Goal: Information Seeking & Learning: Find specific fact

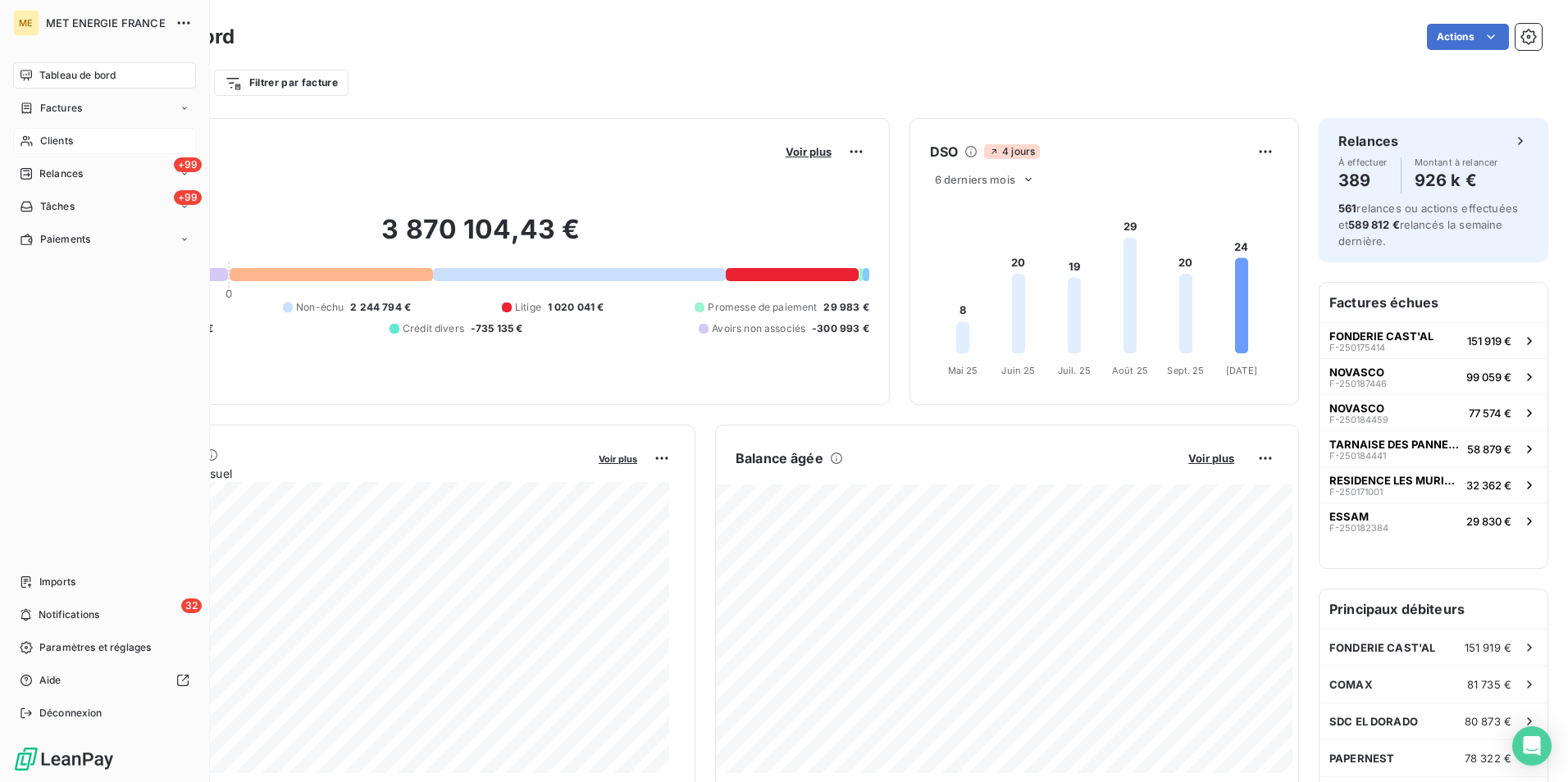
click at [46, 141] on span "Clients" at bounding box center [56, 140] width 33 height 14
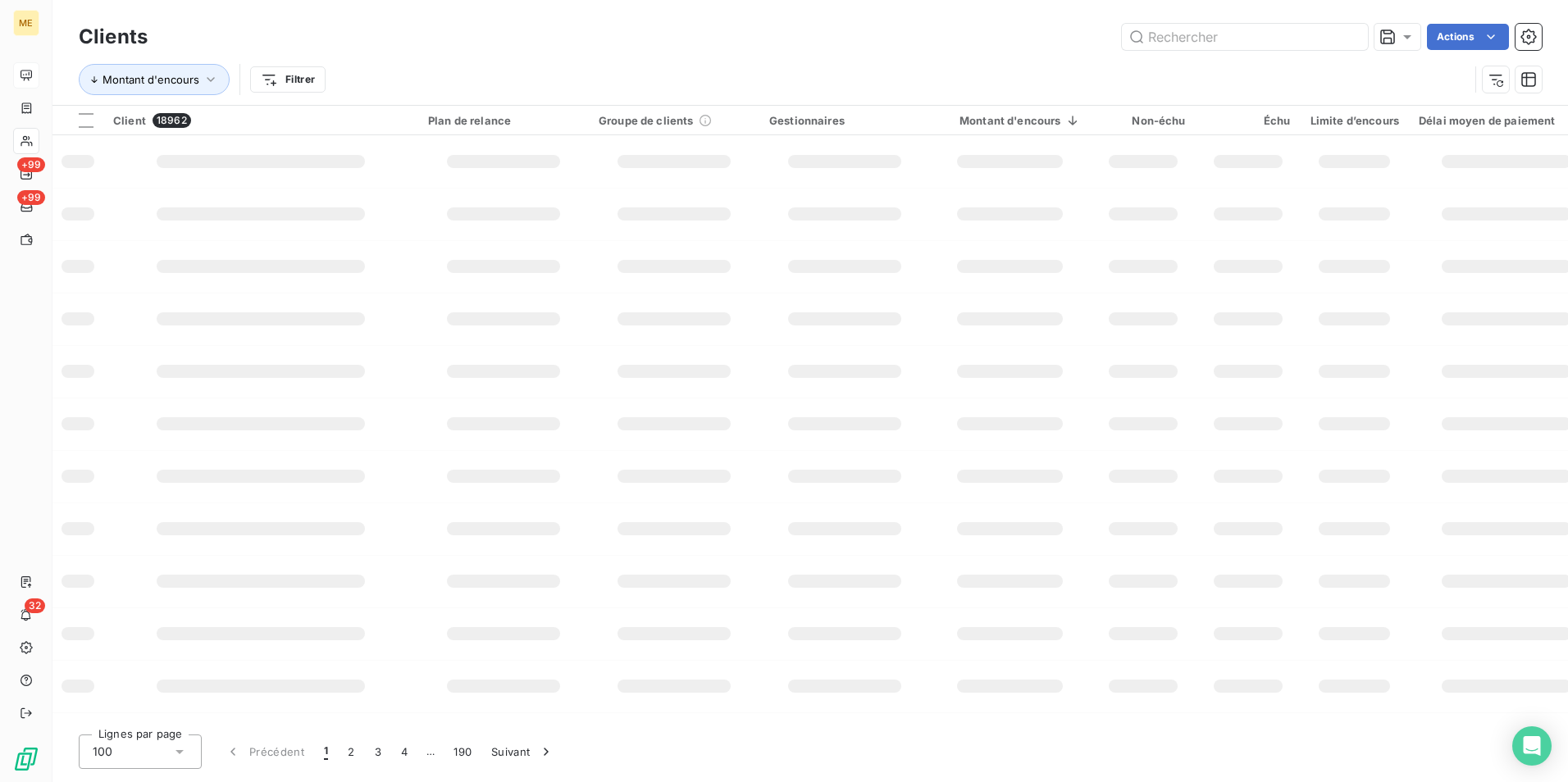
click at [33, 71] on div at bounding box center [26, 75] width 26 height 26
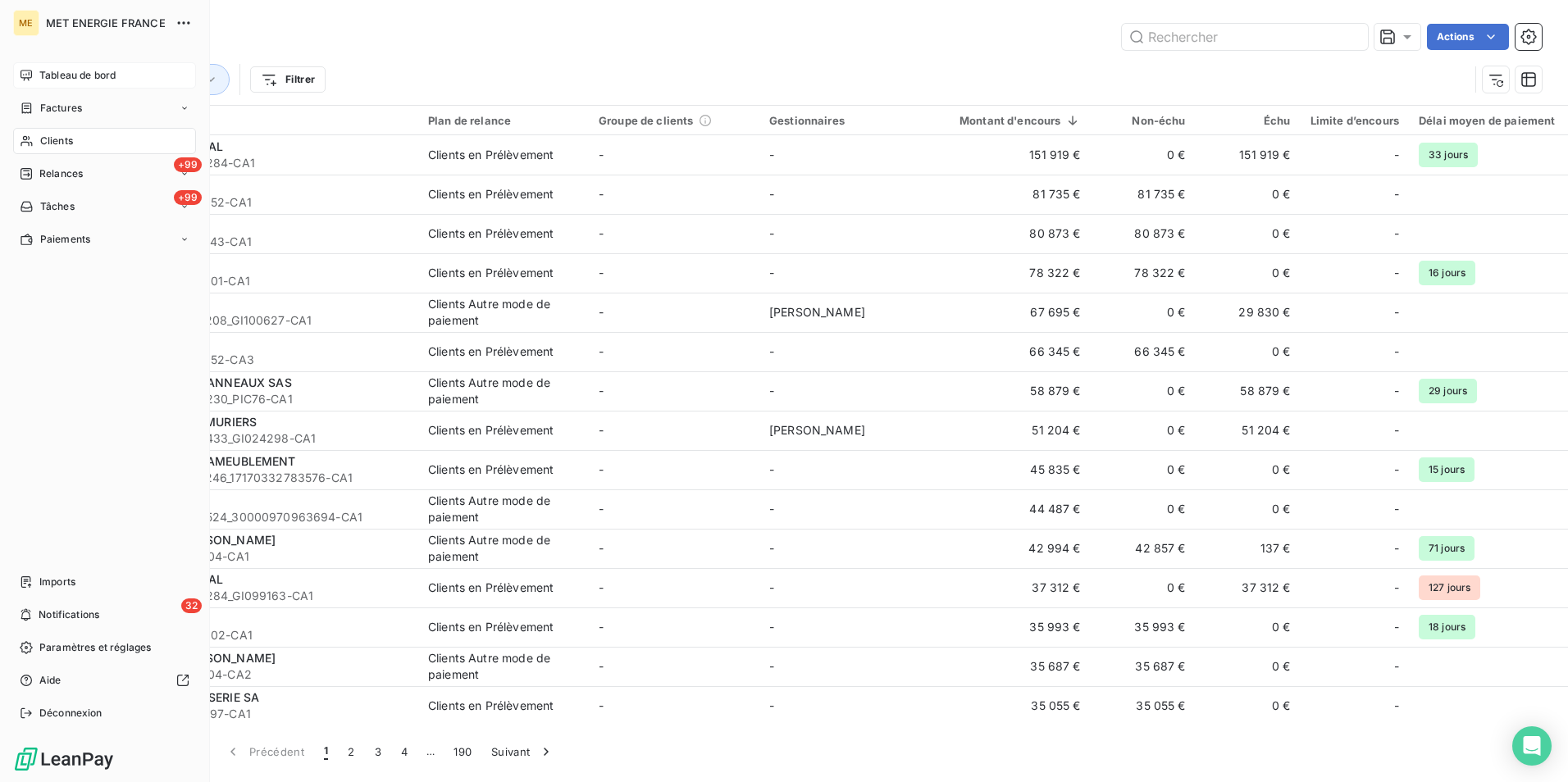
click at [33, 71] on div "Tableau de bord" at bounding box center [104, 75] width 183 height 26
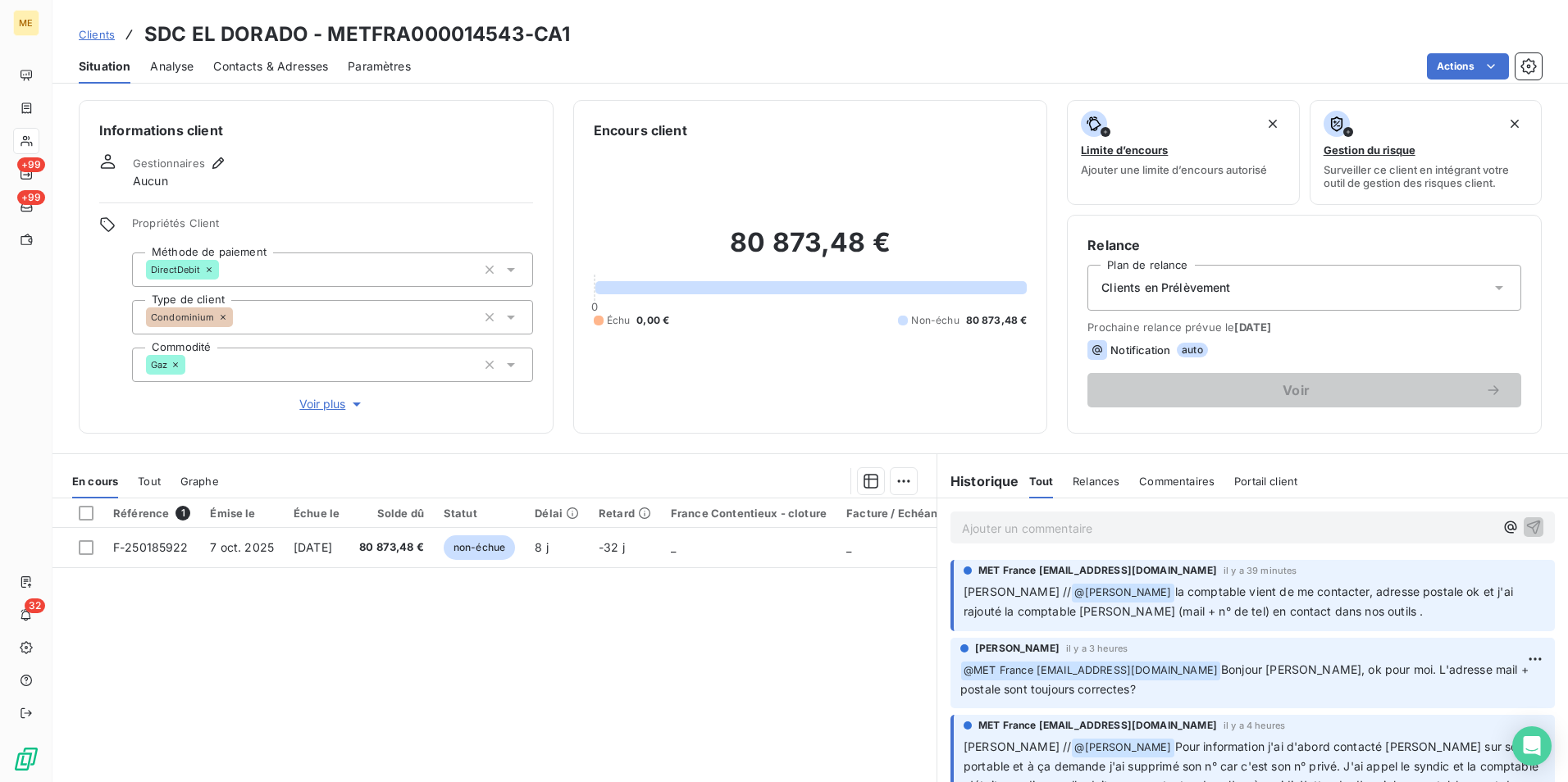
click at [308, 66] on span "Contacts & Adresses" at bounding box center [270, 65] width 115 height 16
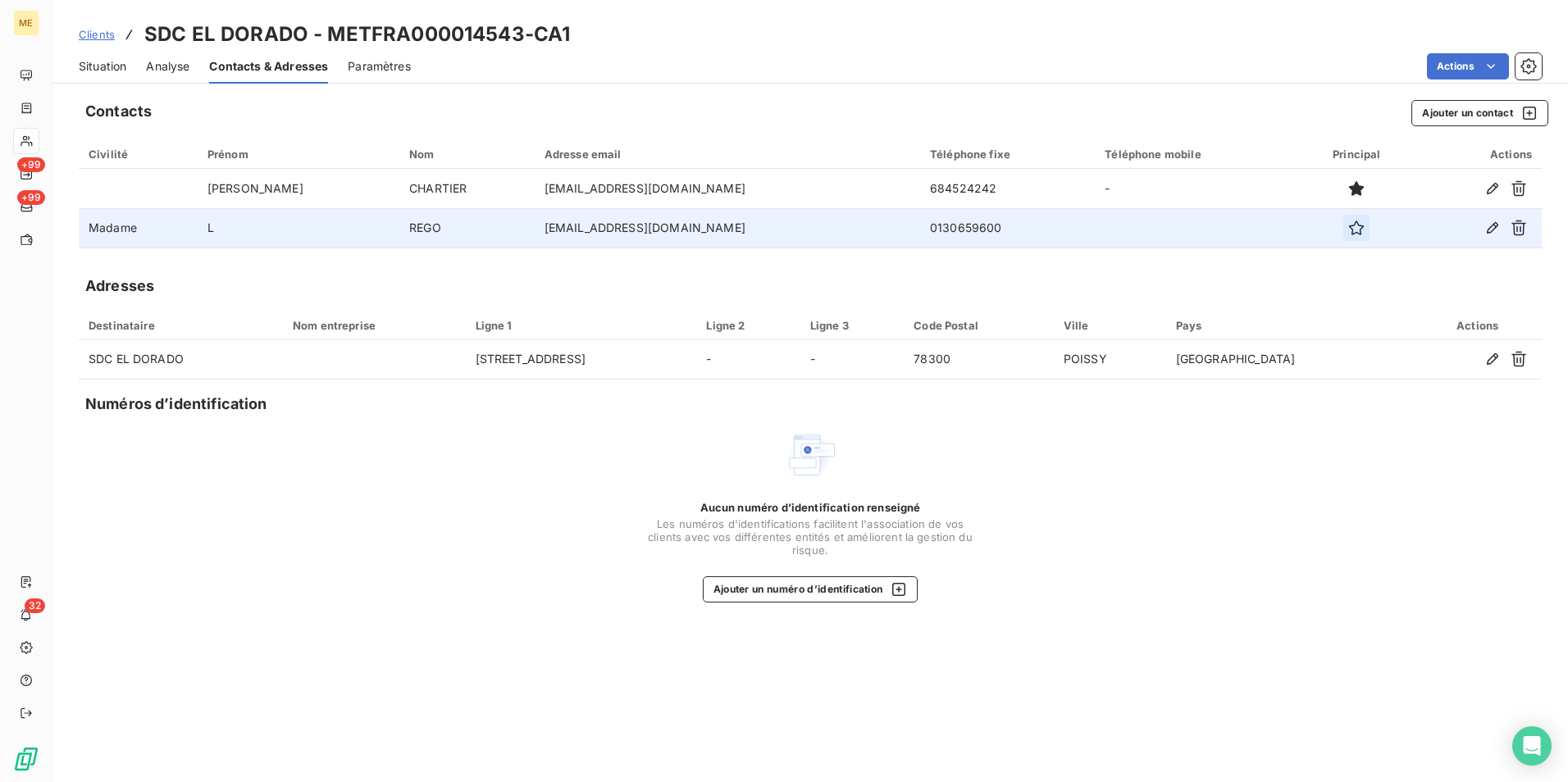
click at [1348, 226] on icon "button" at bounding box center [1355, 227] width 16 height 16
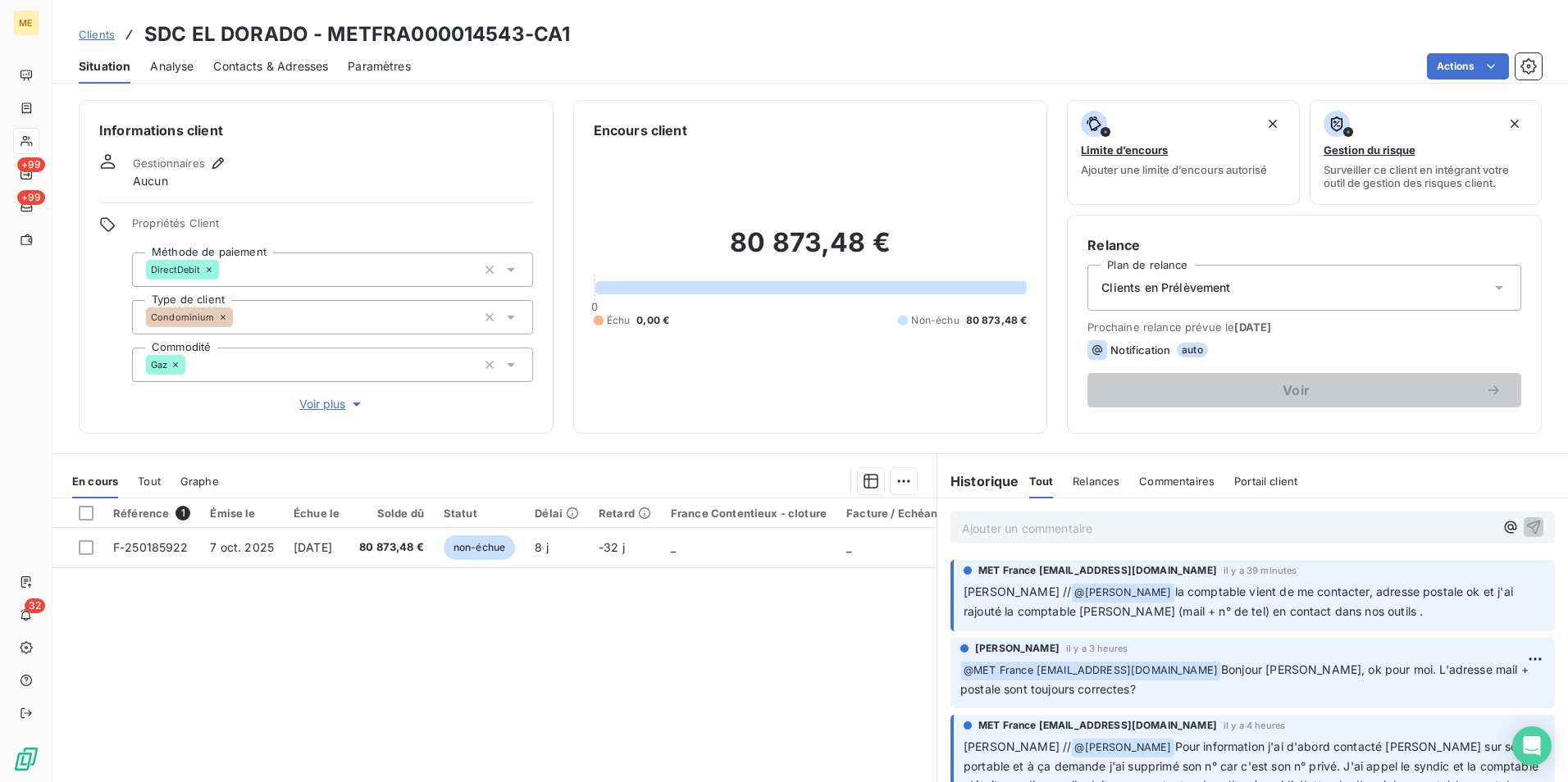
scroll to position [81, 0]
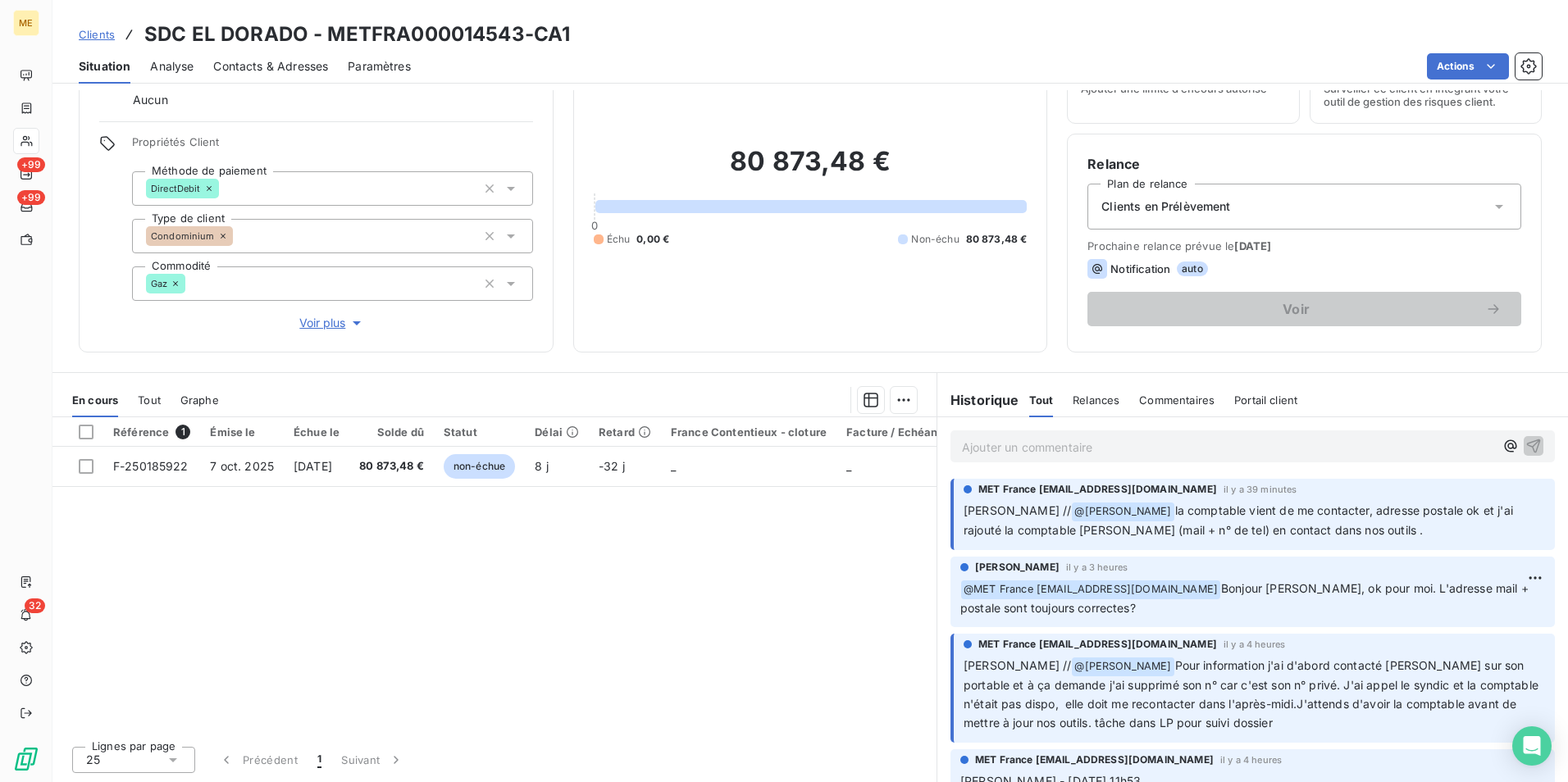
click at [301, 71] on span "Contacts & Adresses" at bounding box center [270, 65] width 115 height 16
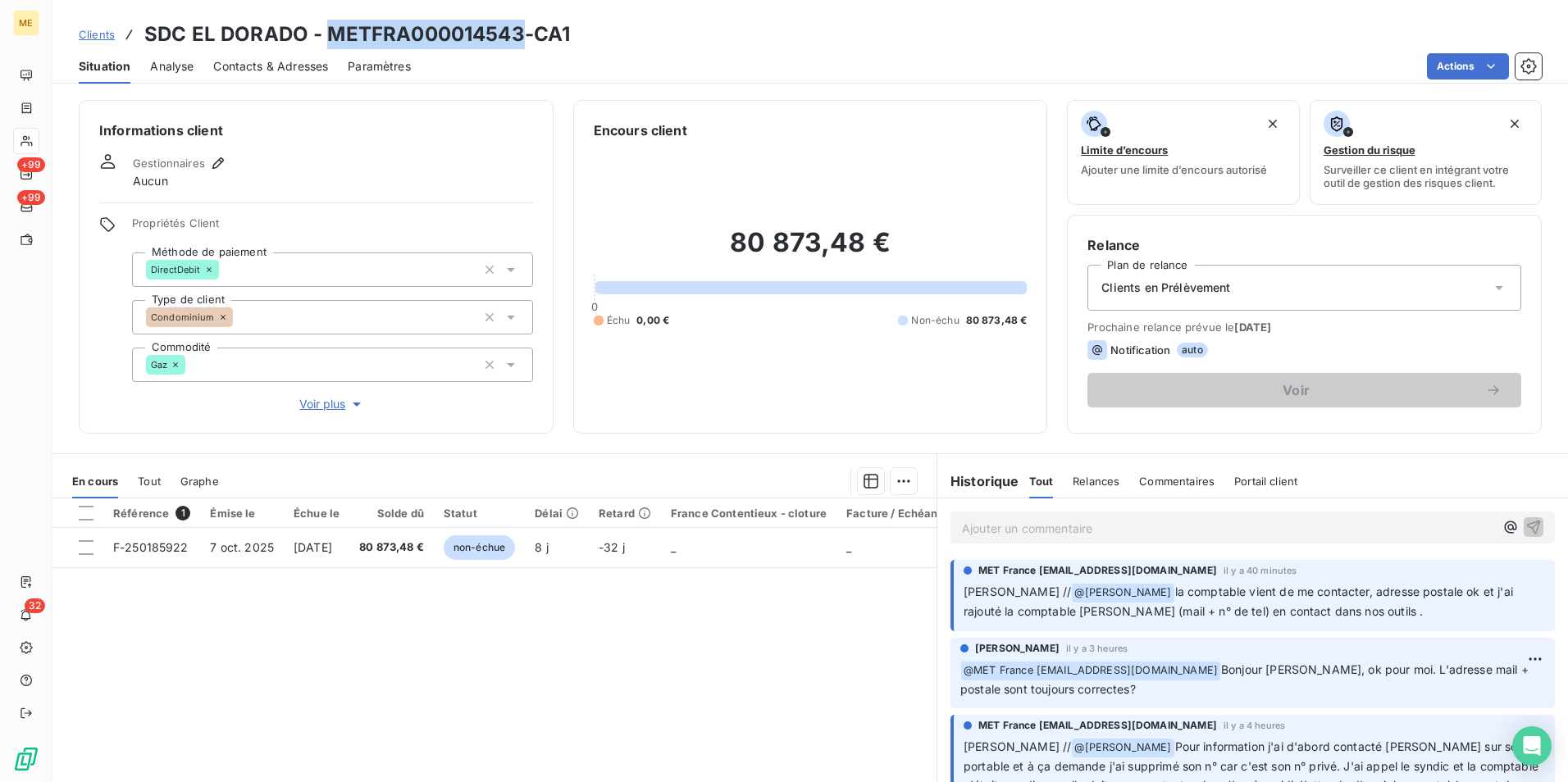
drag, startPoint x: 523, startPoint y: 35, endPoint x: 327, endPoint y: 37, distance: 196.0
click at [327, 37] on h3 "SDC EL DORADO - METFRA000014543-CA1" at bounding box center [357, 34] width 426 height 30
copy h3 "METFRA000014543"
click at [1145, 535] on p "Ajouter un commentaire ﻿" at bounding box center [1228, 528] width 532 height 20
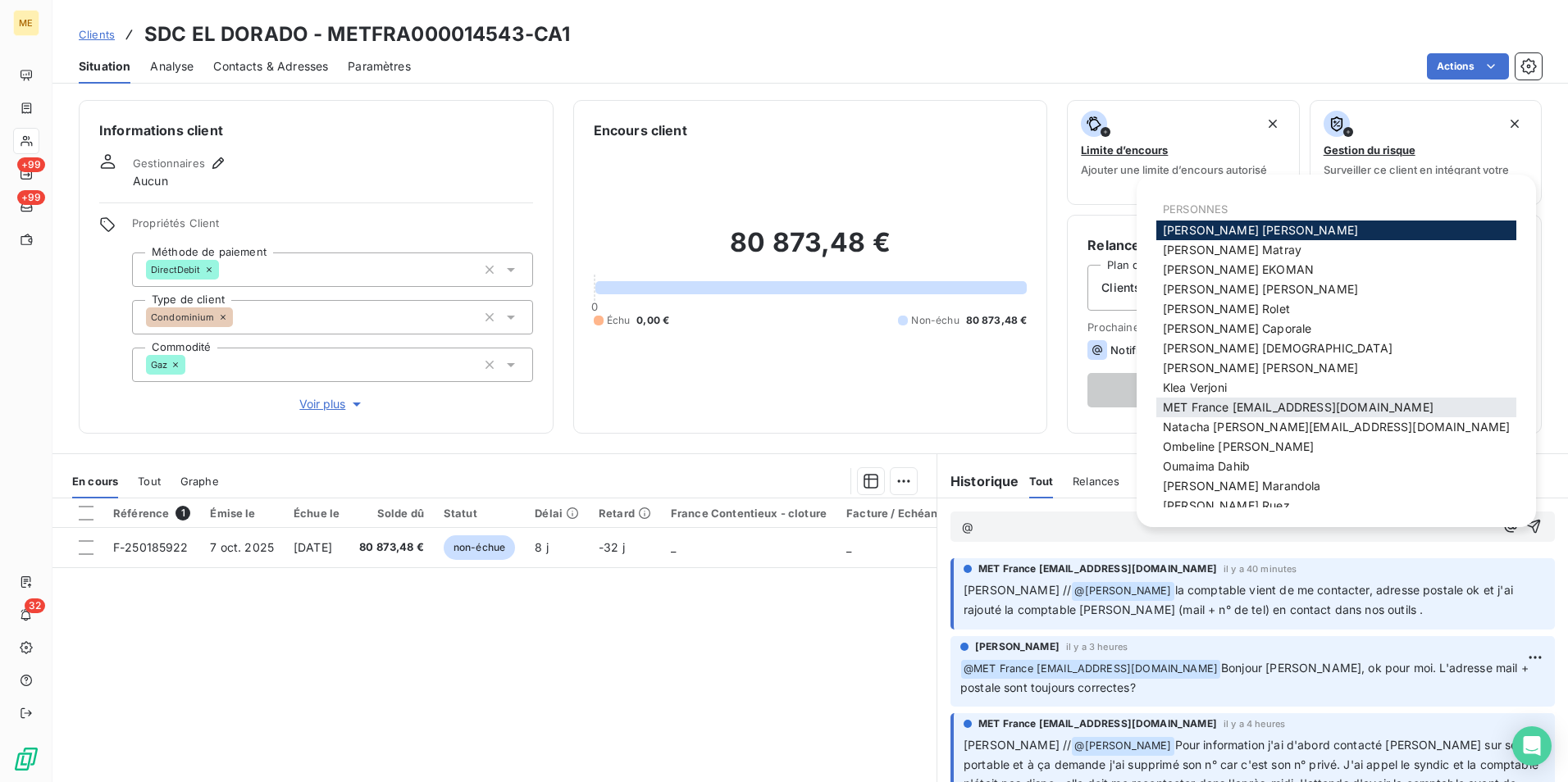
click at [1287, 406] on span "MET France [EMAIL_ADDRESS][DOMAIN_NAME]" at bounding box center [1298, 407] width 270 height 14
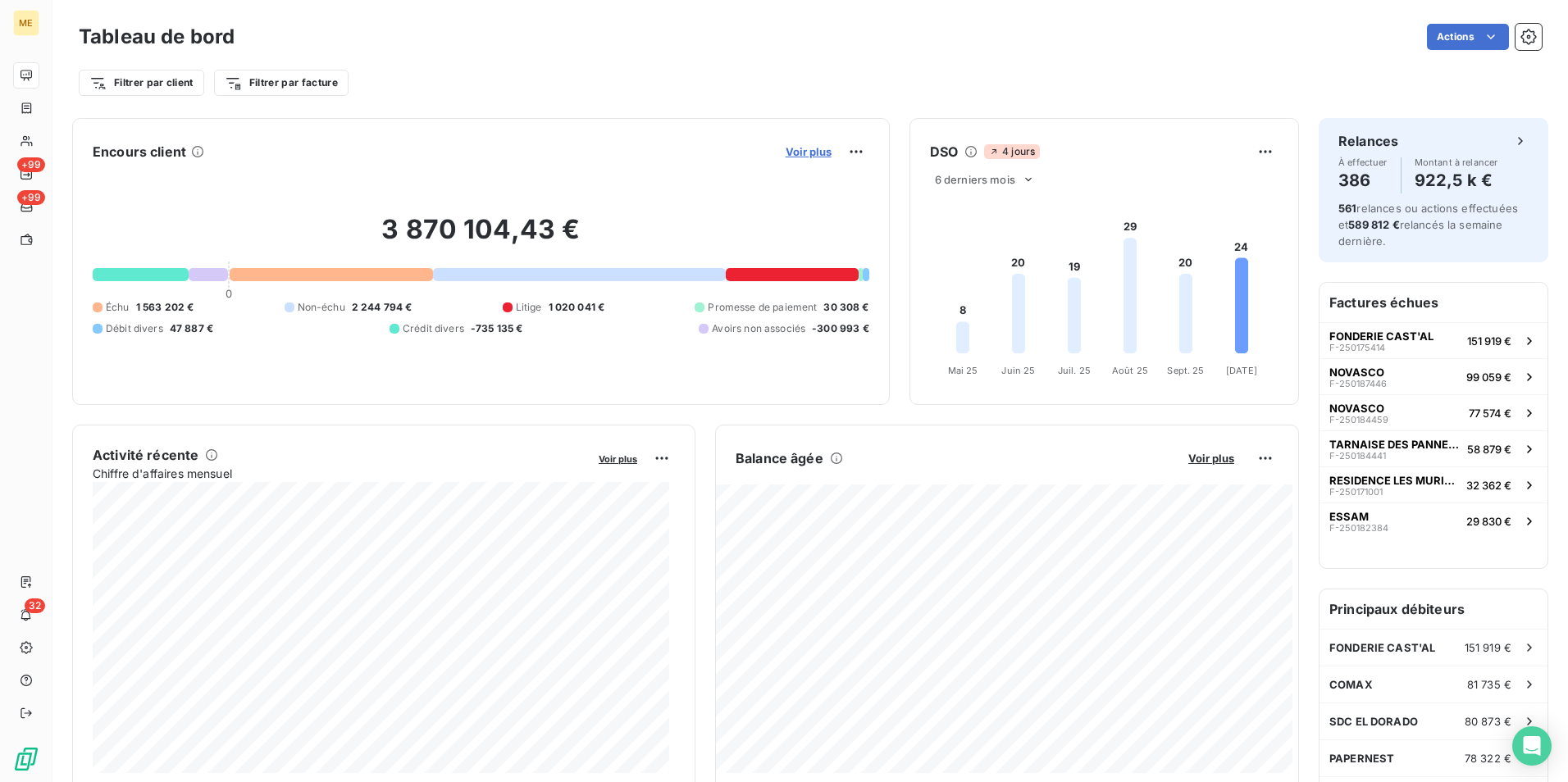
click at [788, 150] on span "Voir plus" at bounding box center [809, 151] width 46 height 13
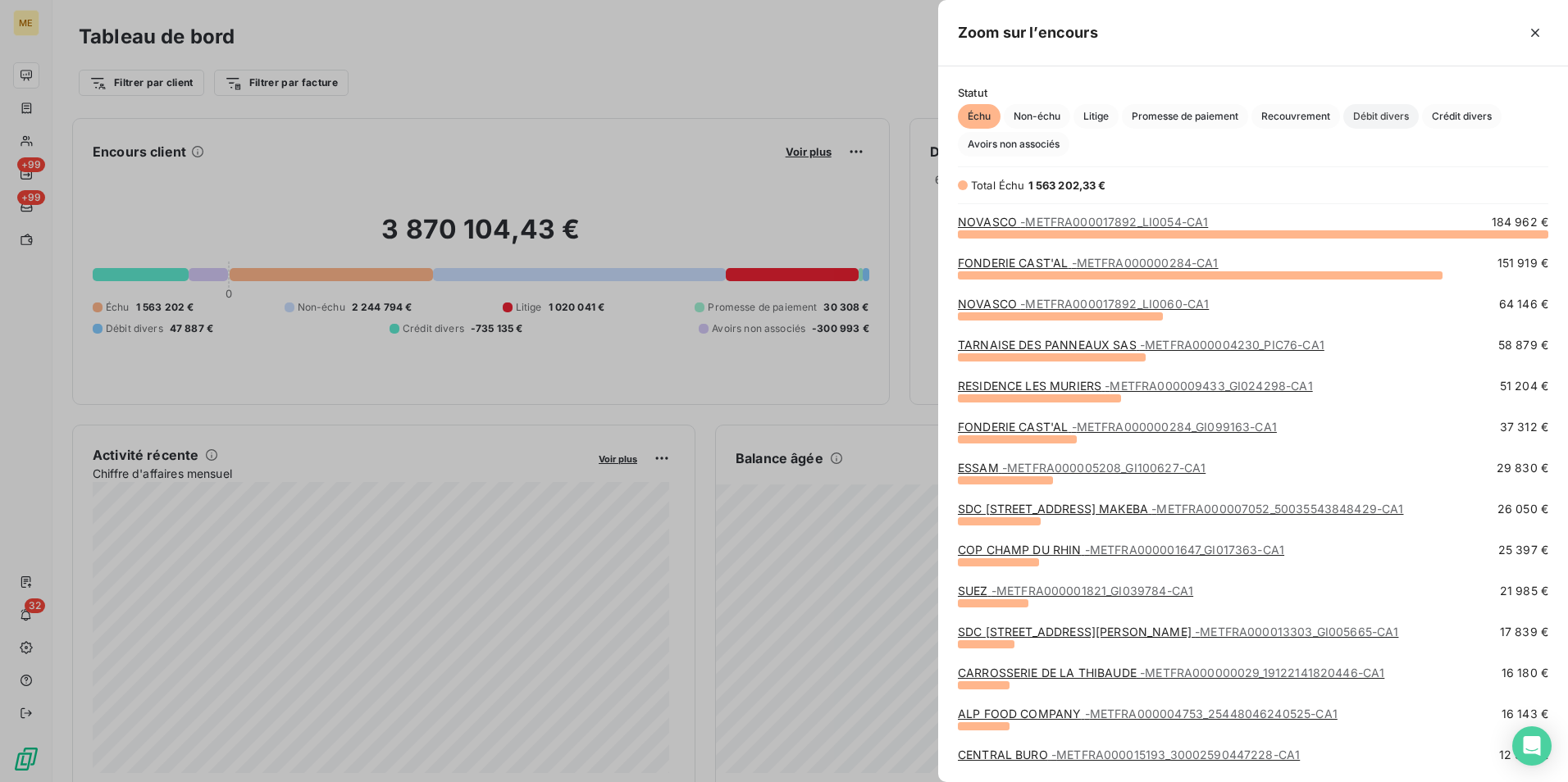
scroll to position [536, 617]
click at [1404, 119] on span "Débit divers" at bounding box center [1381, 116] width 76 height 25
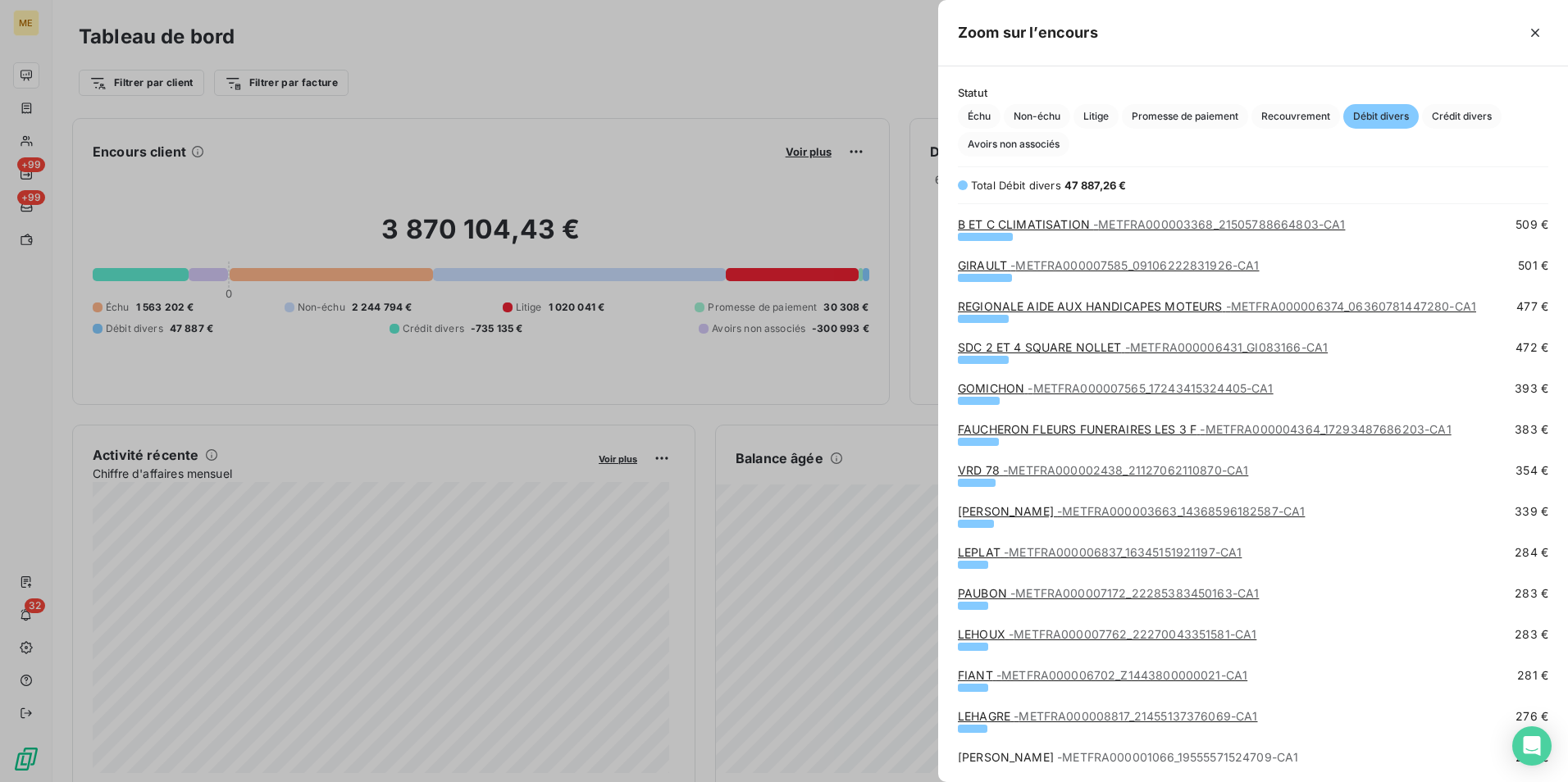
scroll to position [819, 0]
click at [741, 85] on div at bounding box center [784, 391] width 1568 height 782
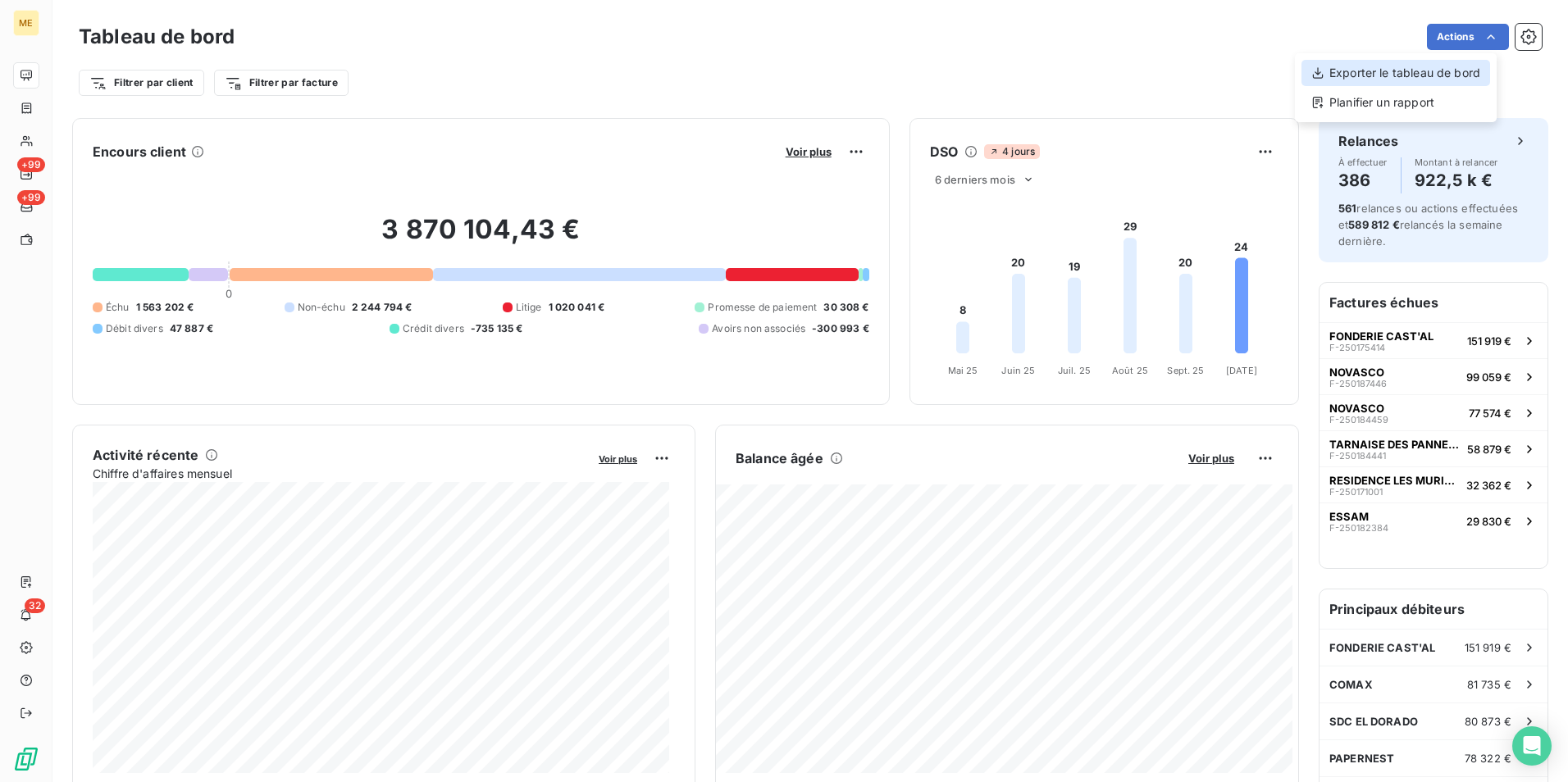
click at [1447, 78] on div "Exporter le tableau de bord" at bounding box center [1395, 72] width 189 height 26
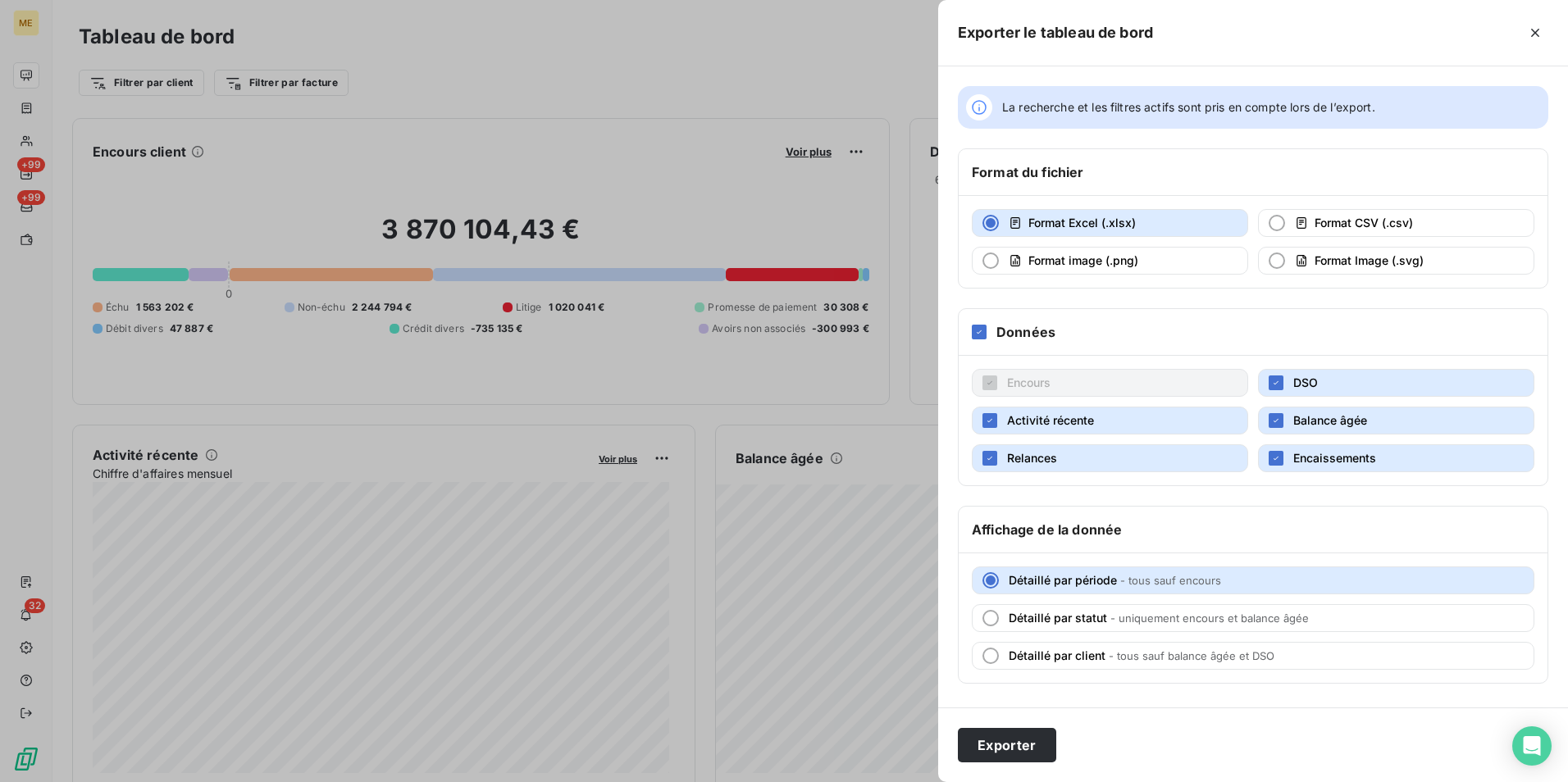
click at [731, 37] on div at bounding box center [784, 391] width 1568 height 782
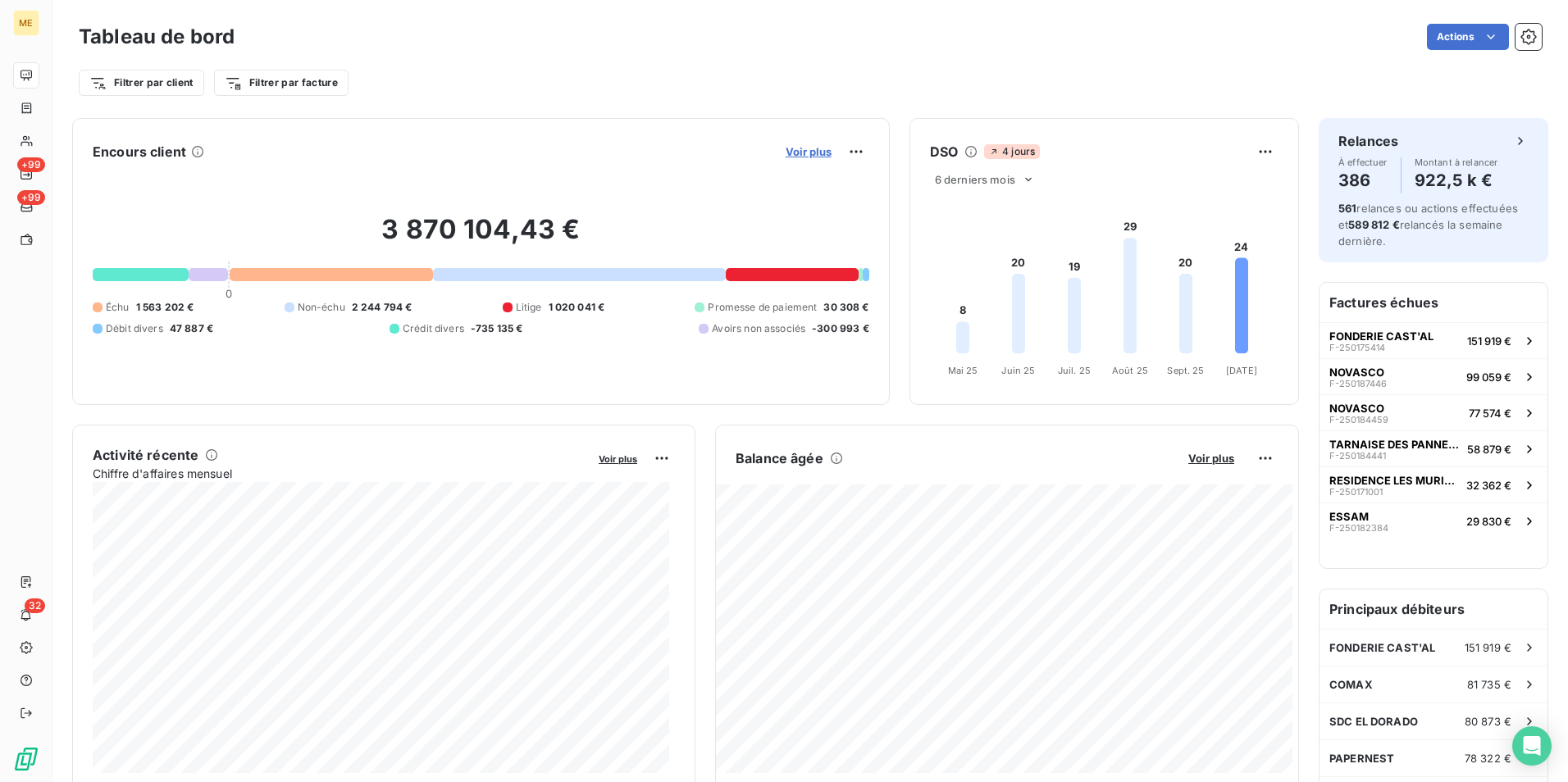
click at [807, 155] on span "Voir plus" at bounding box center [809, 151] width 46 height 13
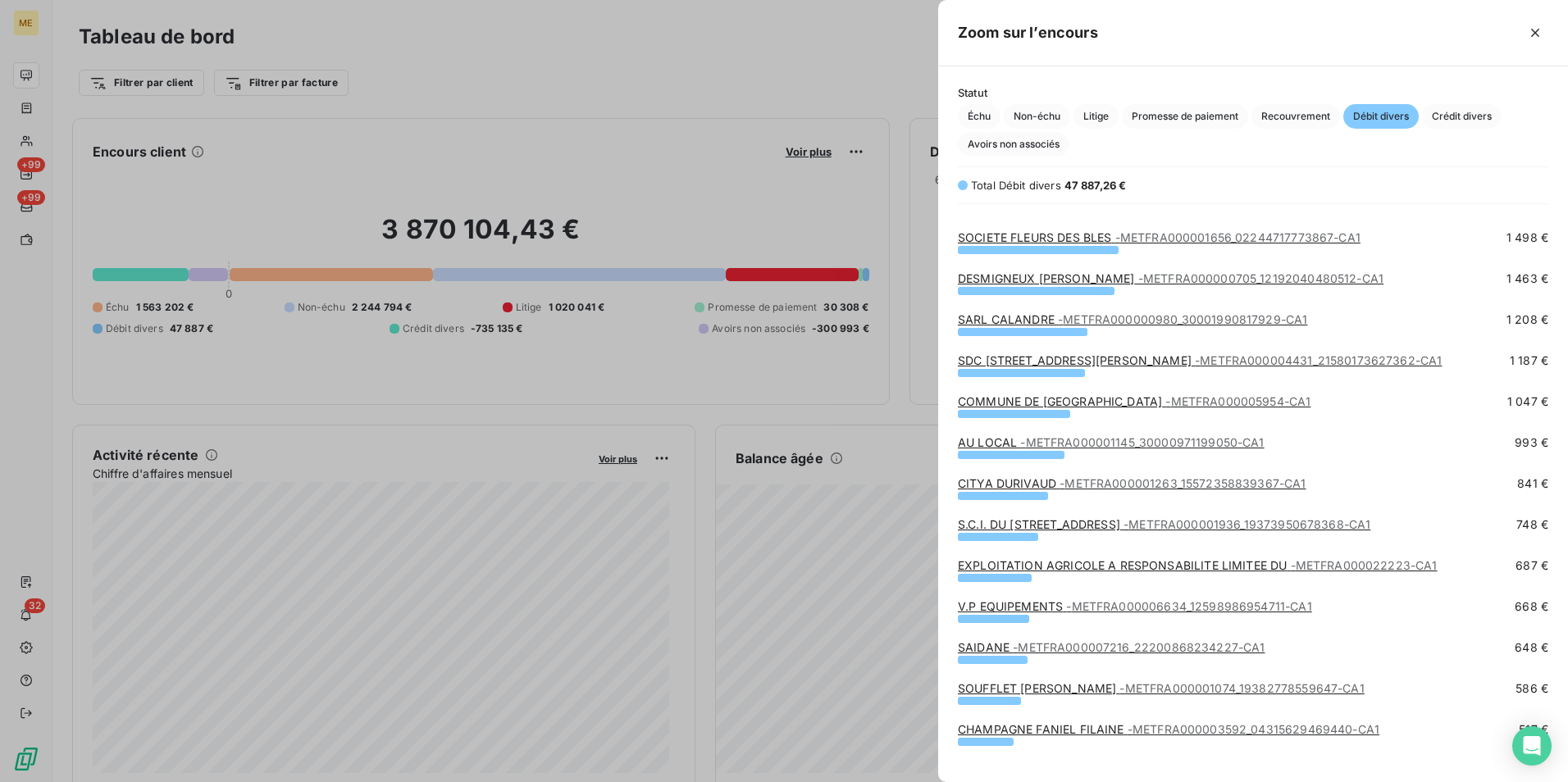
scroll to position [0, 0]
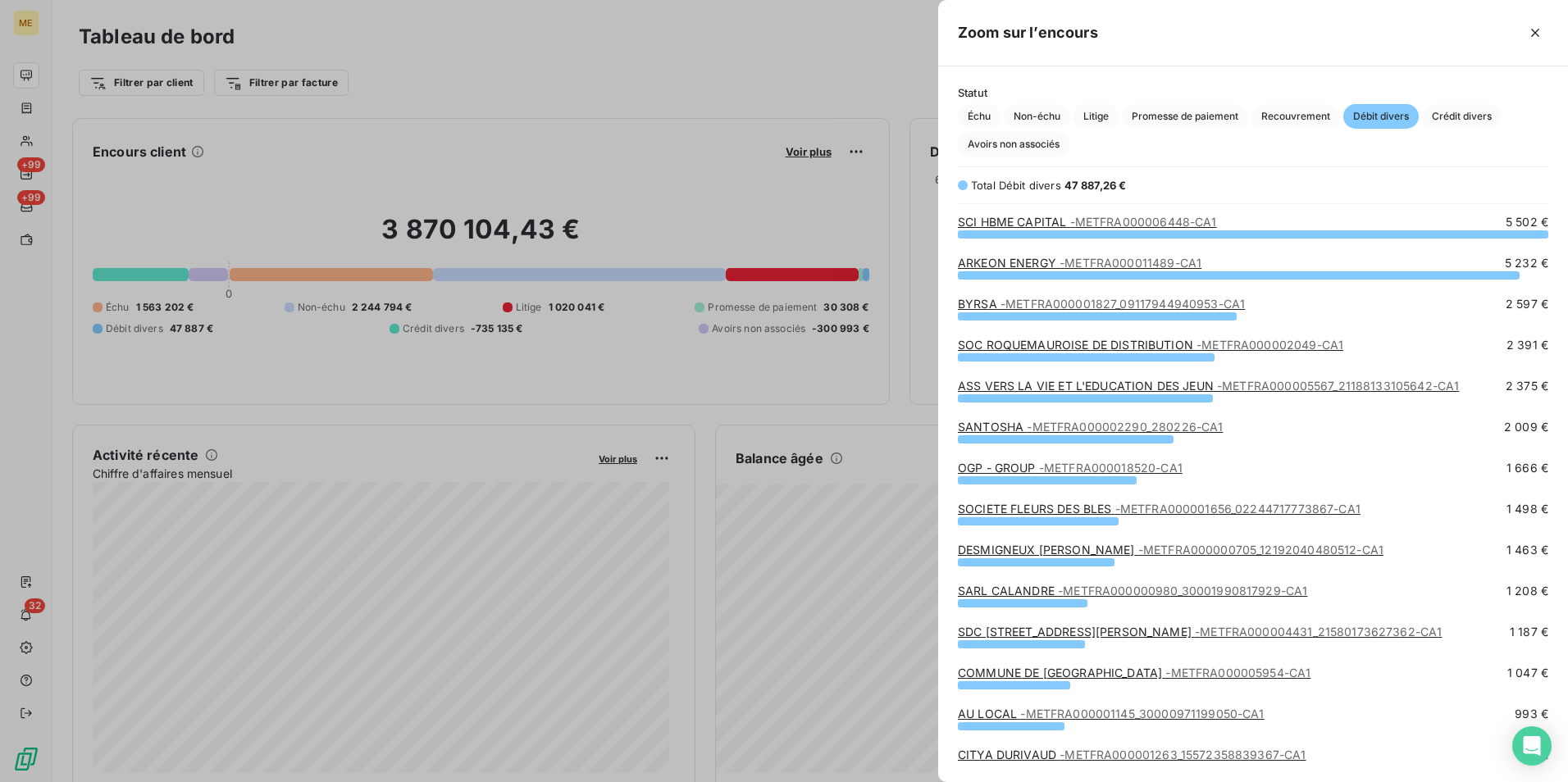
click at [661, 60] on div at bounding box center [784, 391] width 1568 height 782
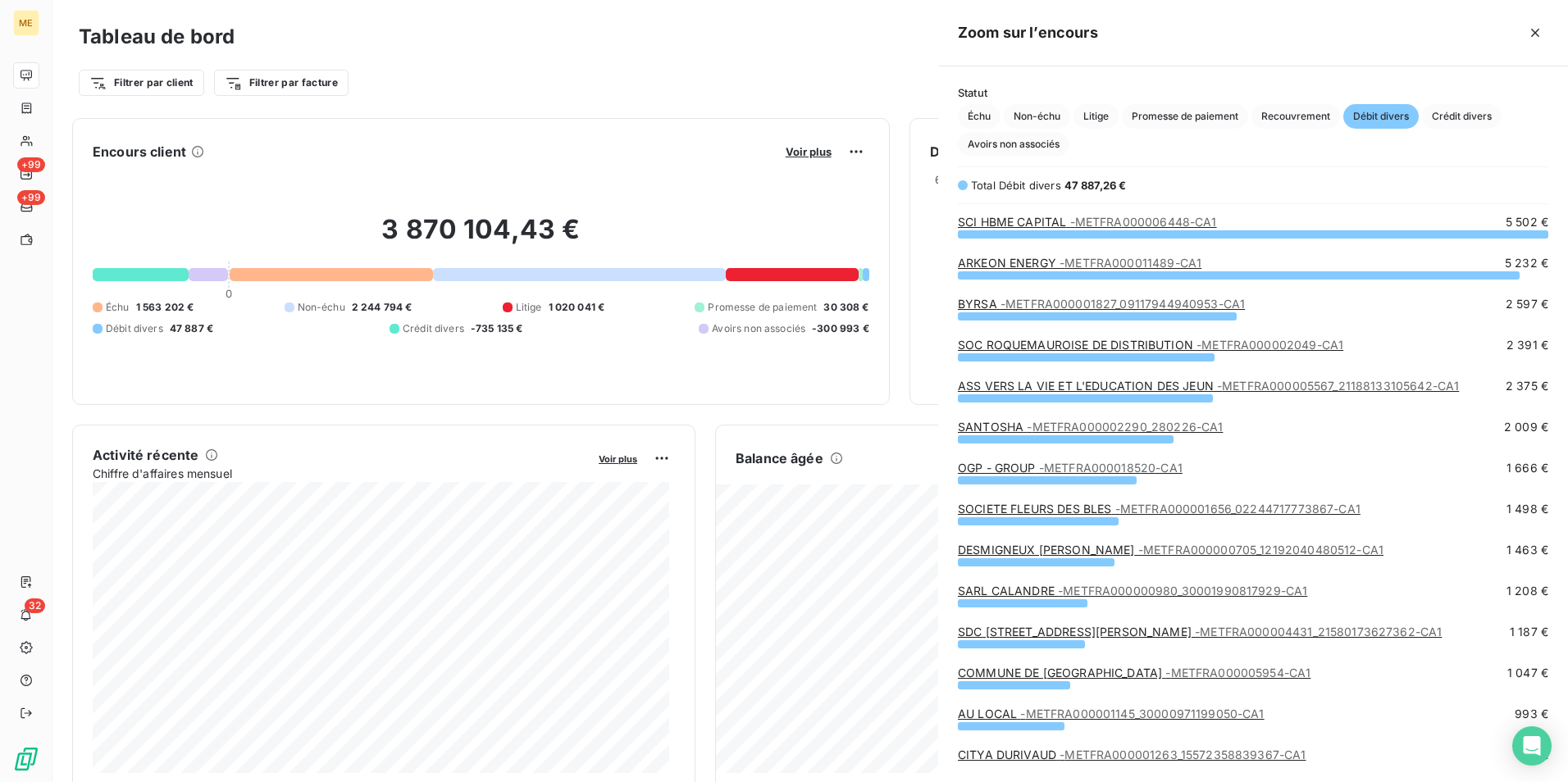
click at [661, 60] on div at bounding box center [784, 391] width 1568 height 782
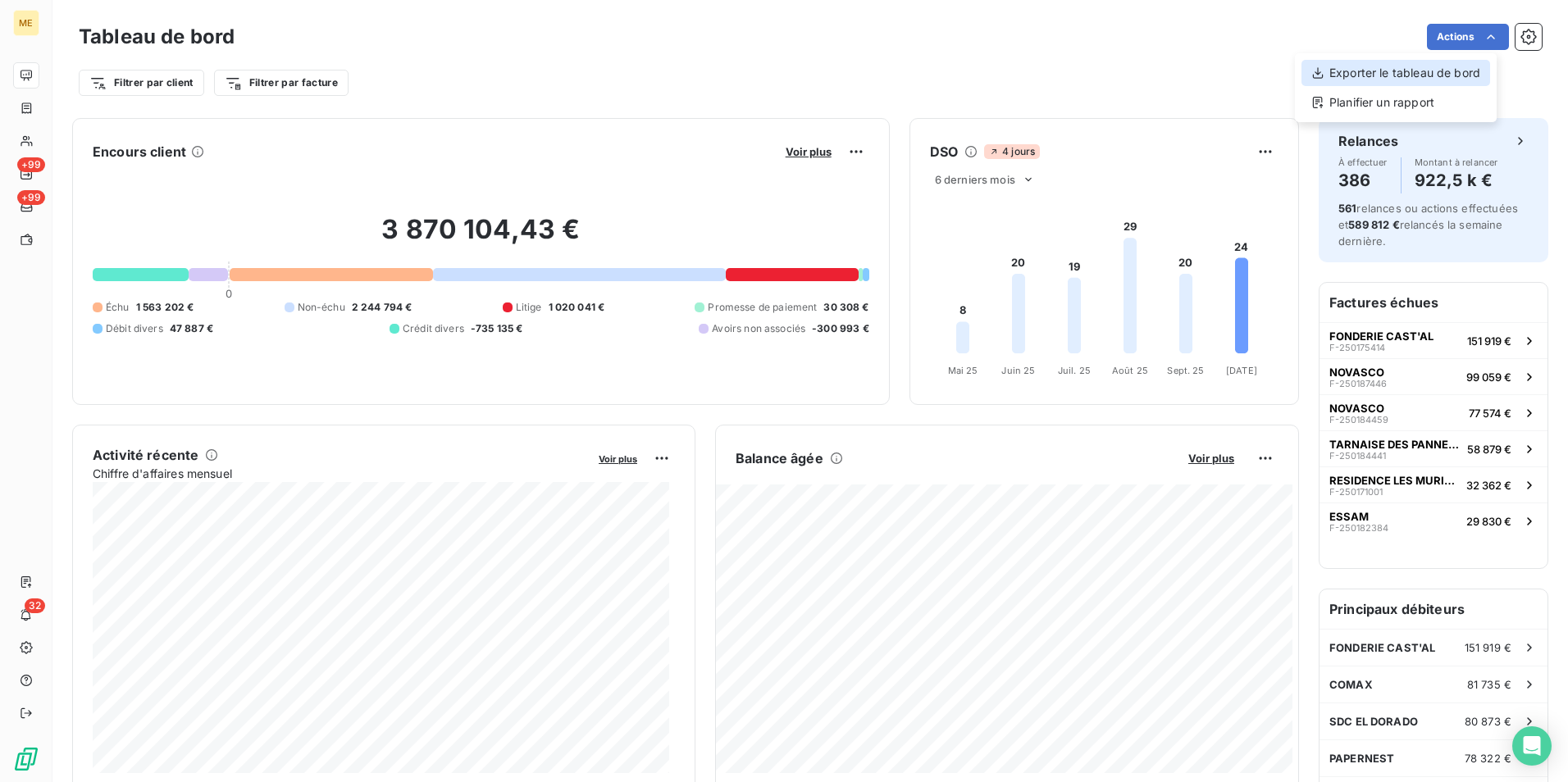
click at [1454, 81] on div "Exporter le tableau de bord" at bounding box center [1395, 72] width 189 height 26
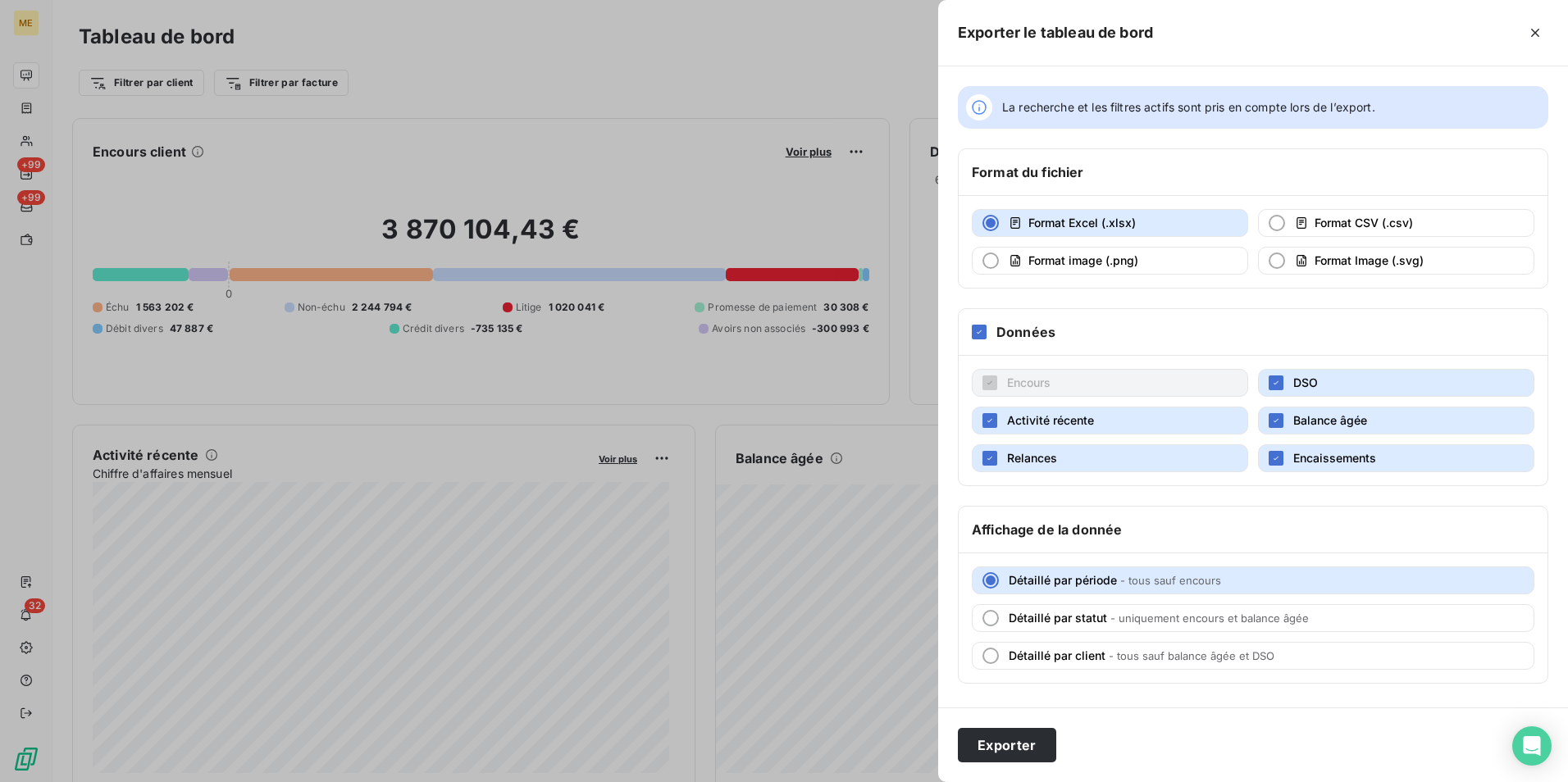
click at [673, 71] on div at bounding box center [784, 391] width 1568 height 782
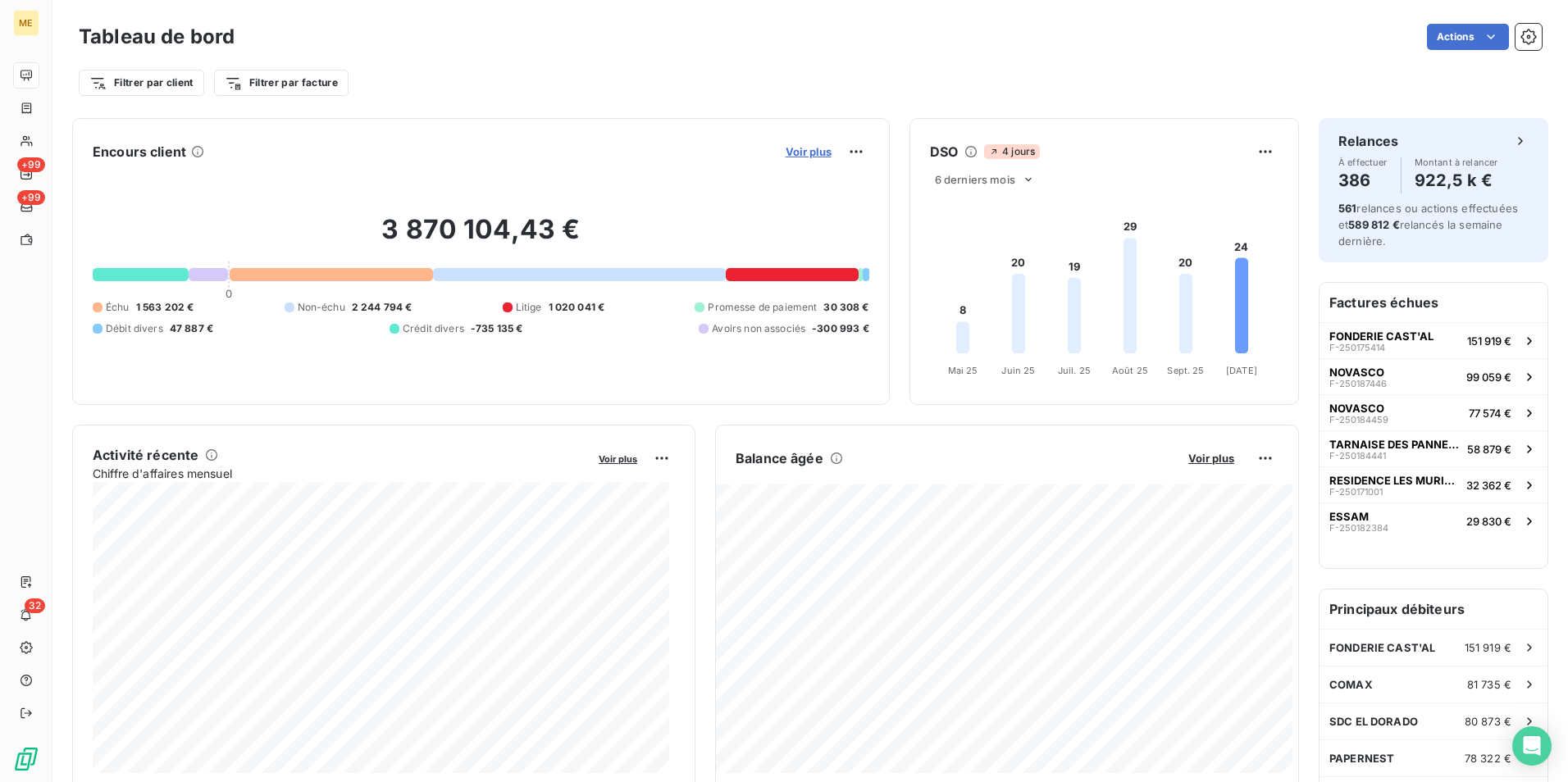
click at [807, 151] on span "Voir plus" at bounding box center [809, 151] width 46 height 13
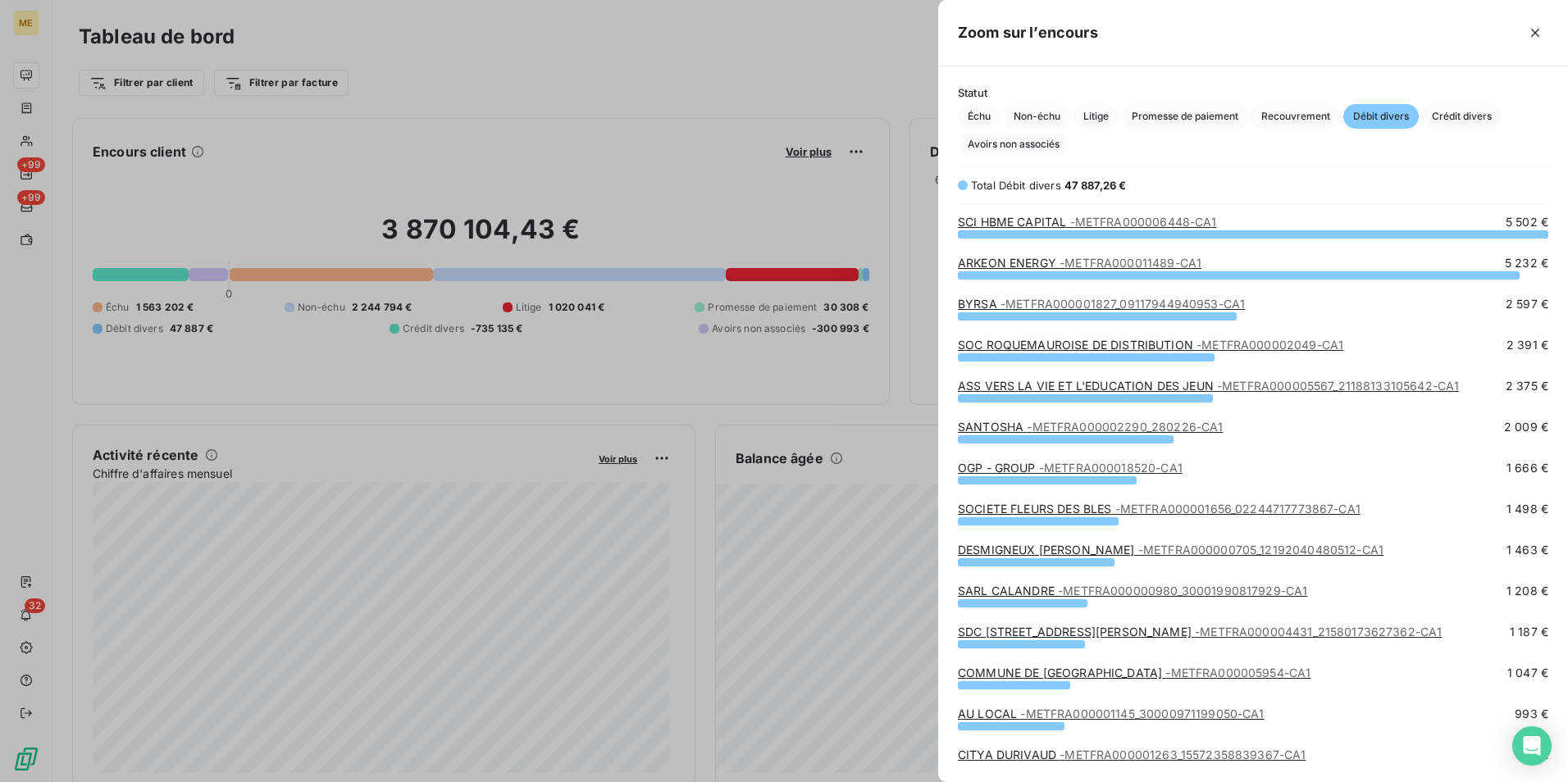
click at [695, 45] on div at bounding box center [784, 391] width 1568 height 782
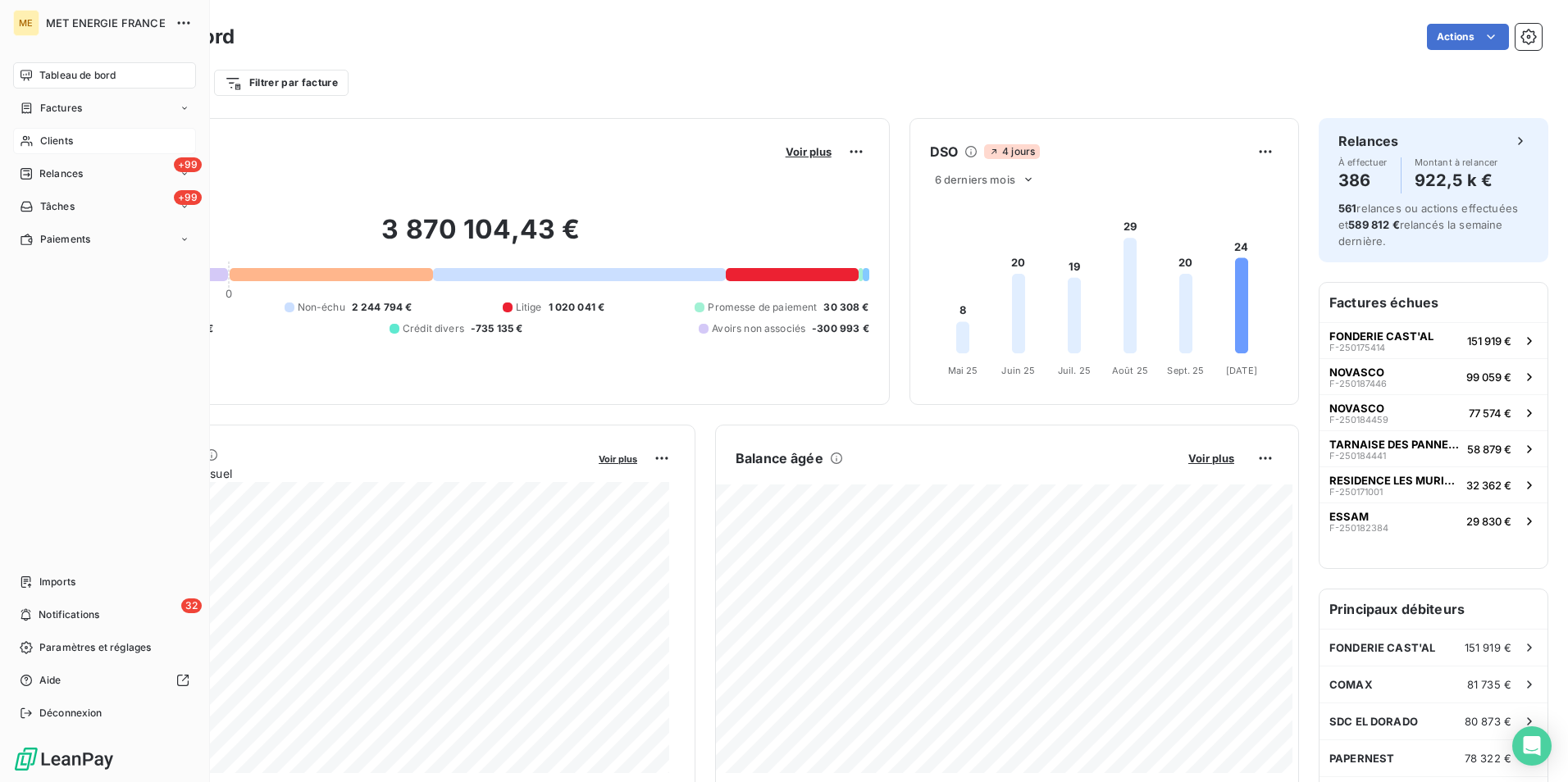
click at [88, 143] on div "Clients" at bounding box center [104, 140] width 183 height 26
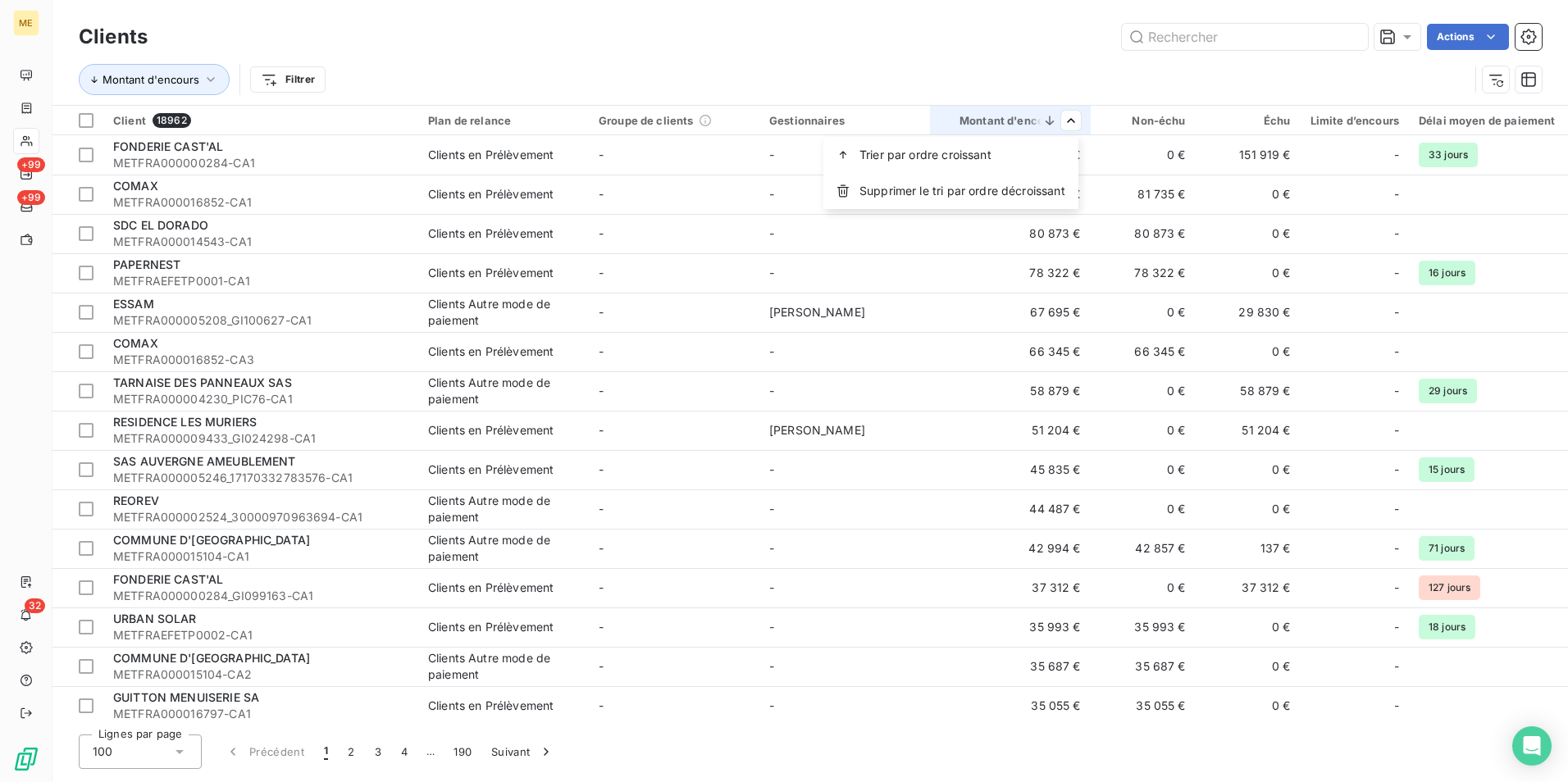
click at [1042, 61] on html "ME +99 +99 32 Clients Actions Montant d'encours Filtrer Client 18962 Plan de re…" at bounding box center [784, 391] width 1568 height 782
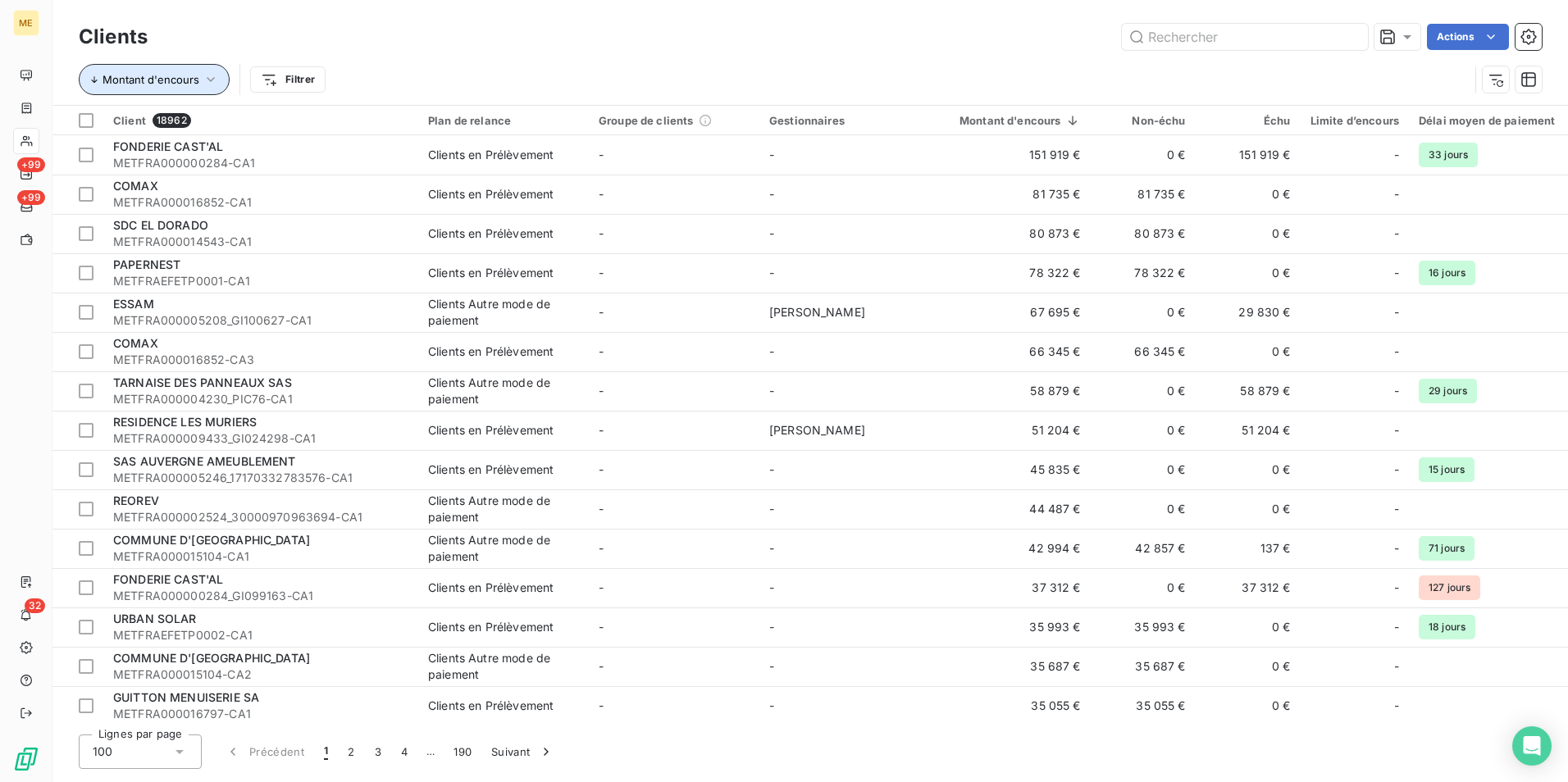
click at [178, 79] on span "Montant d'encours" at bounding box center [151, 79] width 97 height 13
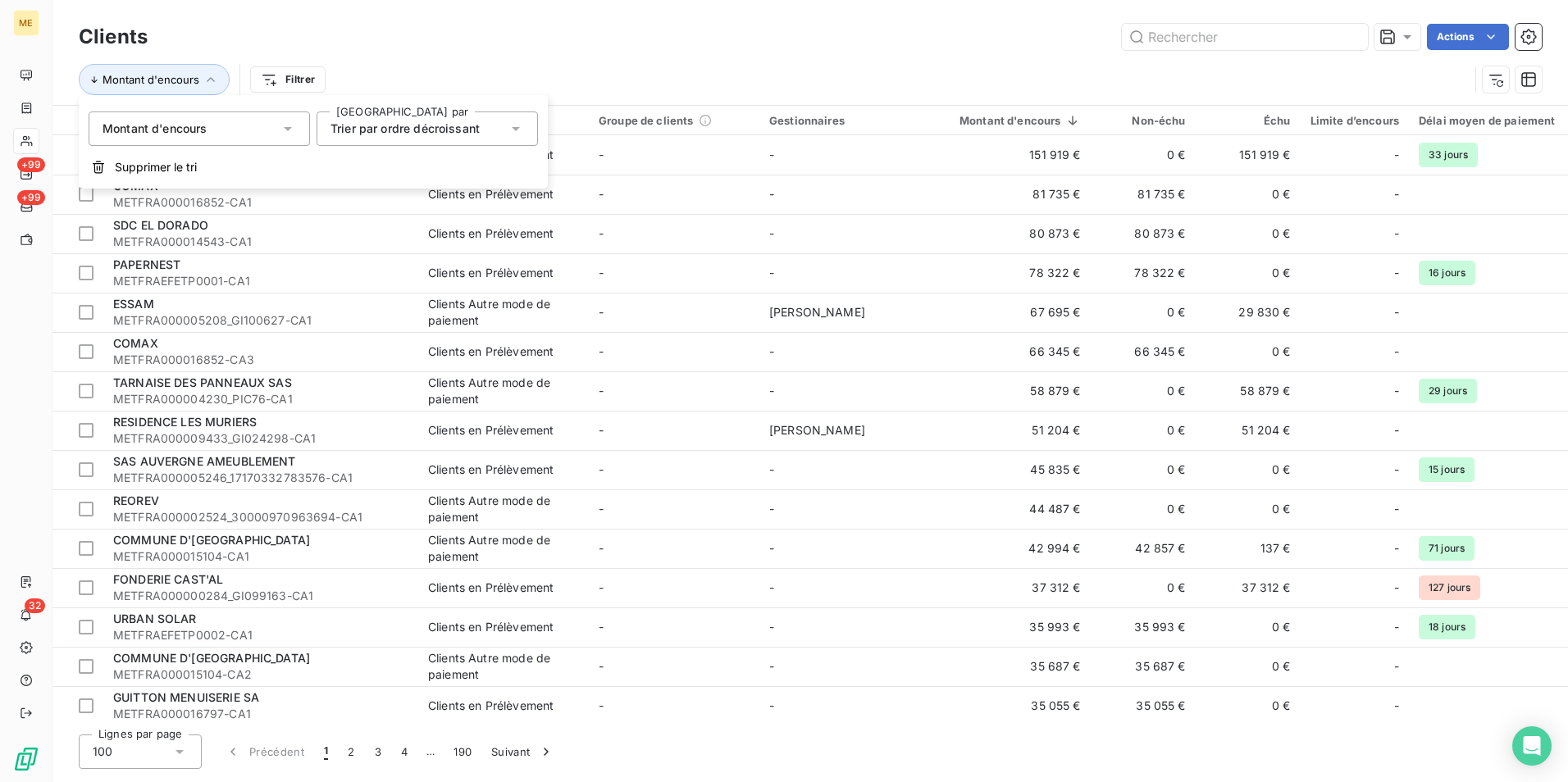
click at [440, 132] on span "Trier par ordre décroissant" at bounding box center [406, 128] width 150 height 14
click at [448, 165] on span "Trier par ordre croissant" at bounding box center [417, 167] width 135 height 14
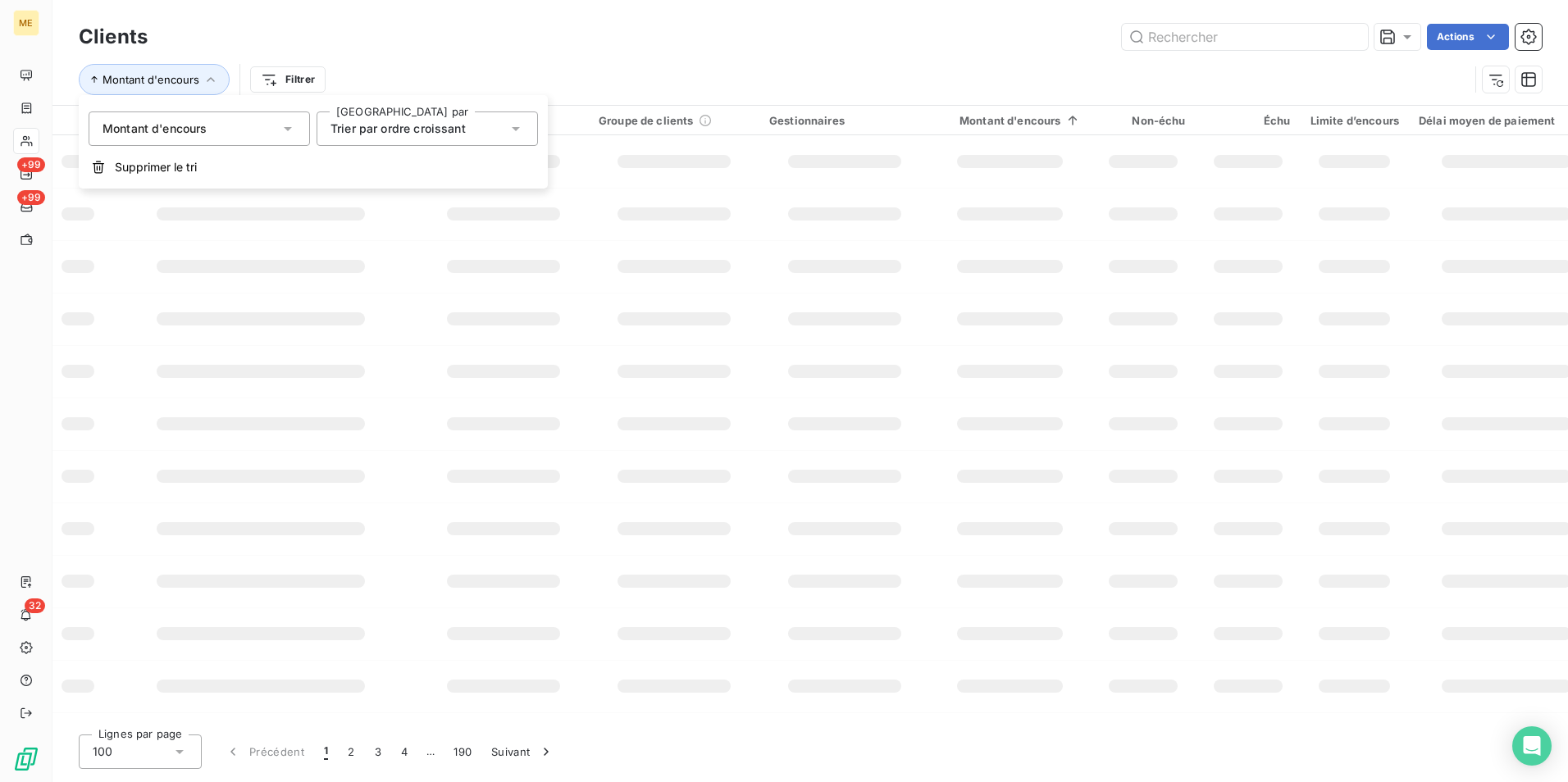
click at [452, 50] on div "Clients Actions" at bounding box center [810, 37] width 1463 height 35
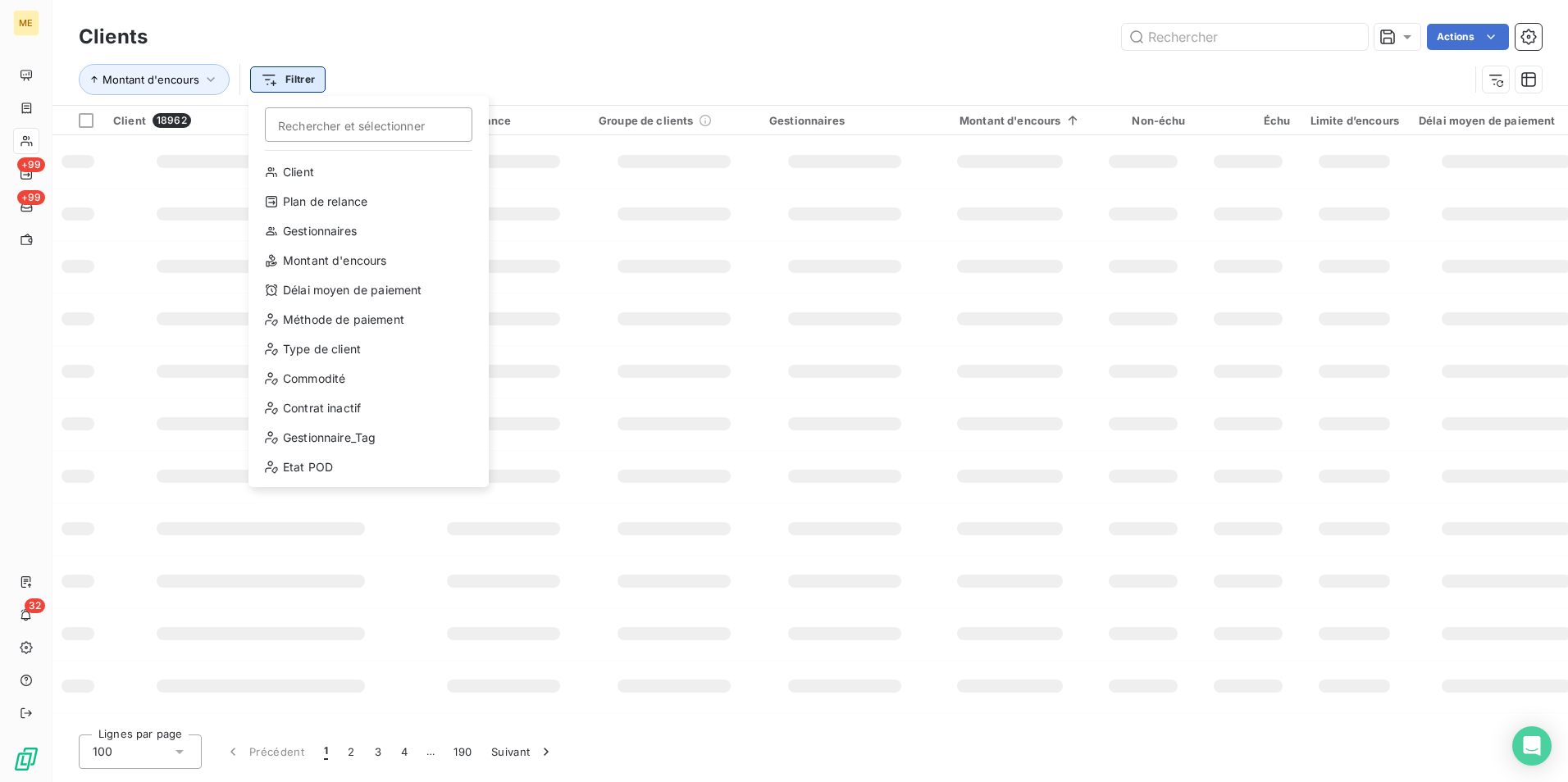
click at [310, 87] on html "ME +99 +99 32 Clients Actions Montant d'encours Filtrer Rechercher et sélection…" at bounding box center [784, 391] width 1568 height 782
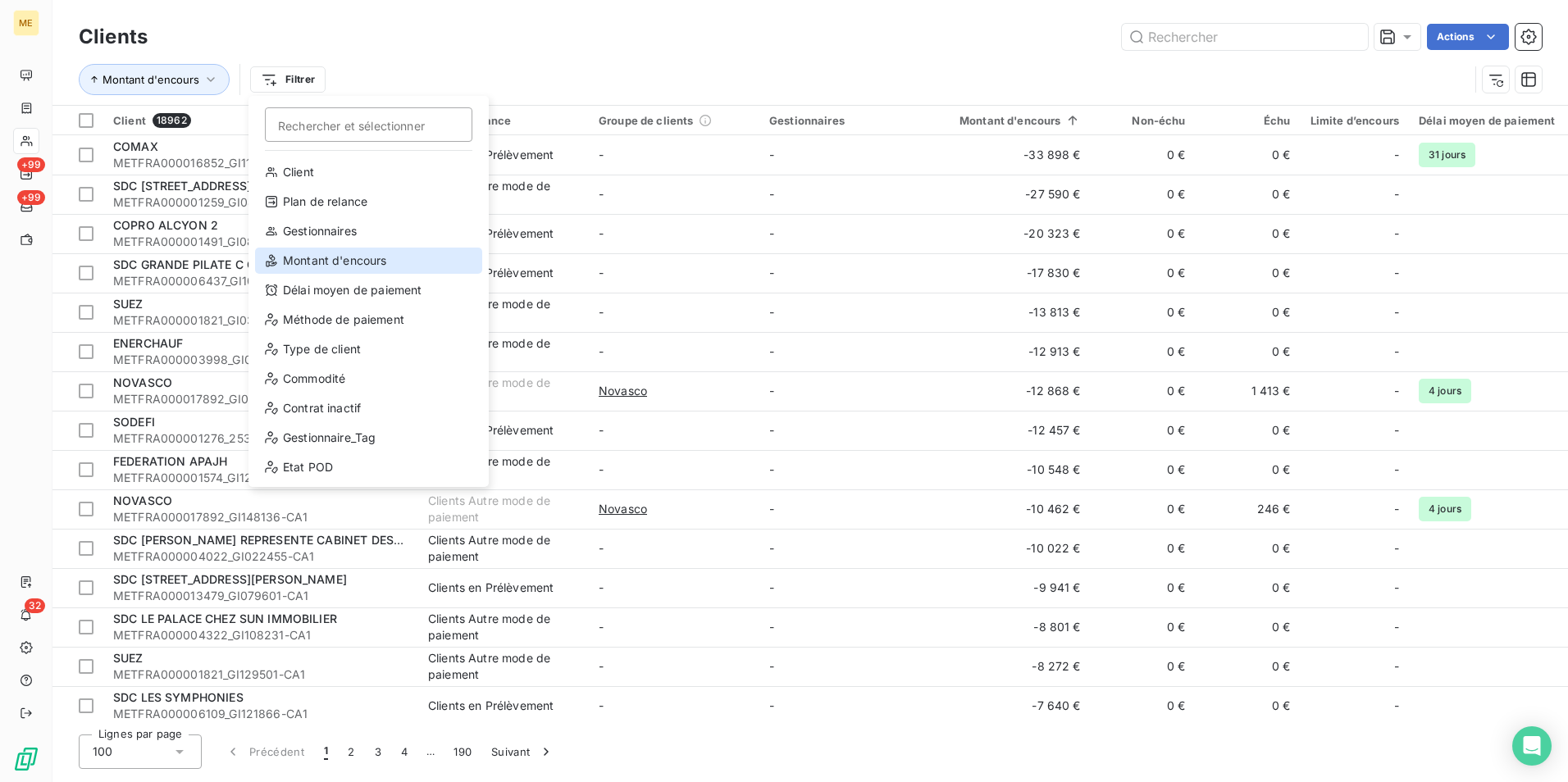
click at [362, 261] on div "Montant d'encours" at bounding box center [368, 260] width 227 height 26
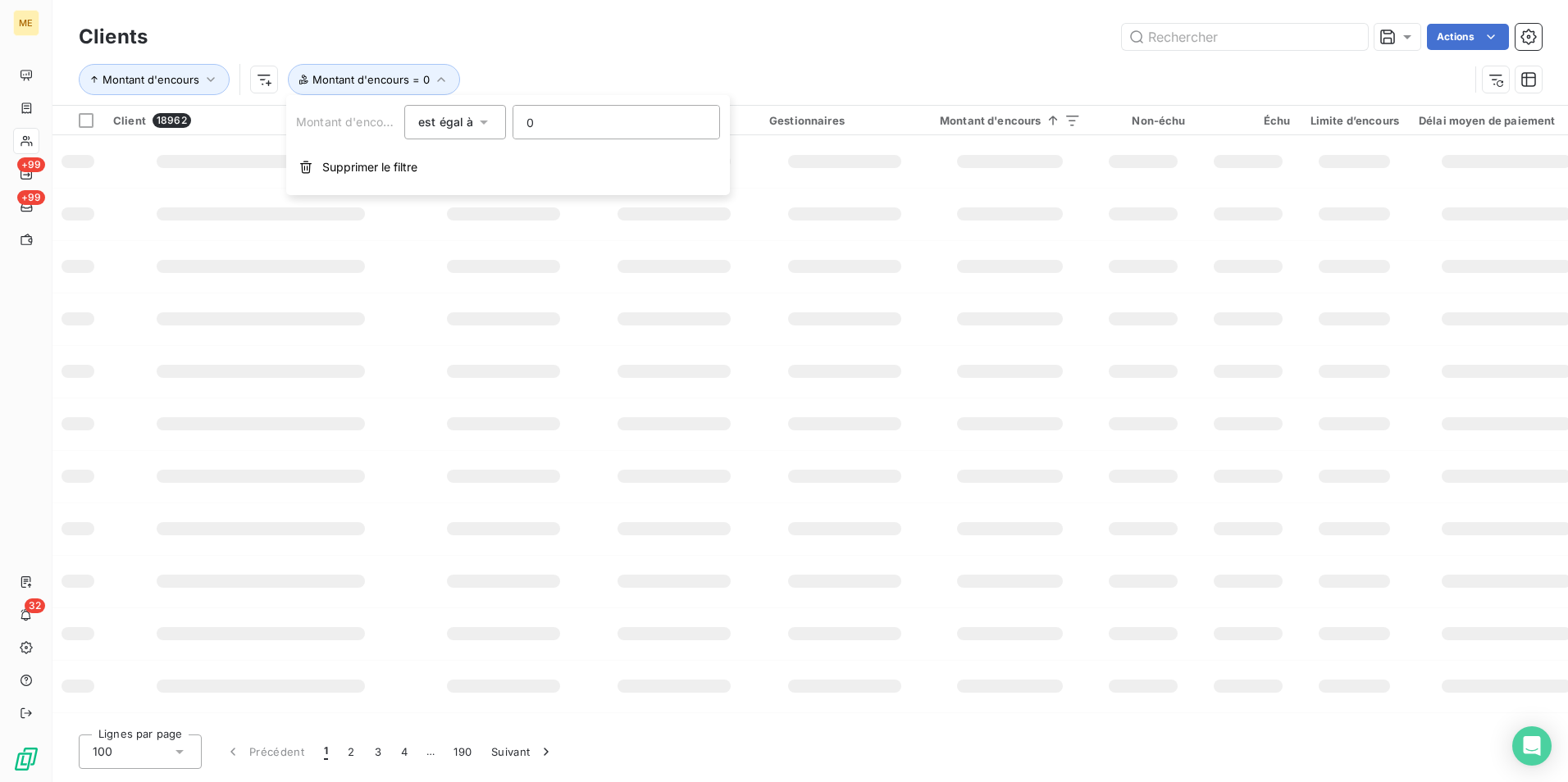
click at [557, 128] on input "0" at bounding box center [616, 122] width 206 height 33
click at [469, 128] on div "est égal à" at bounding box center [446, 122] width 56 height 16
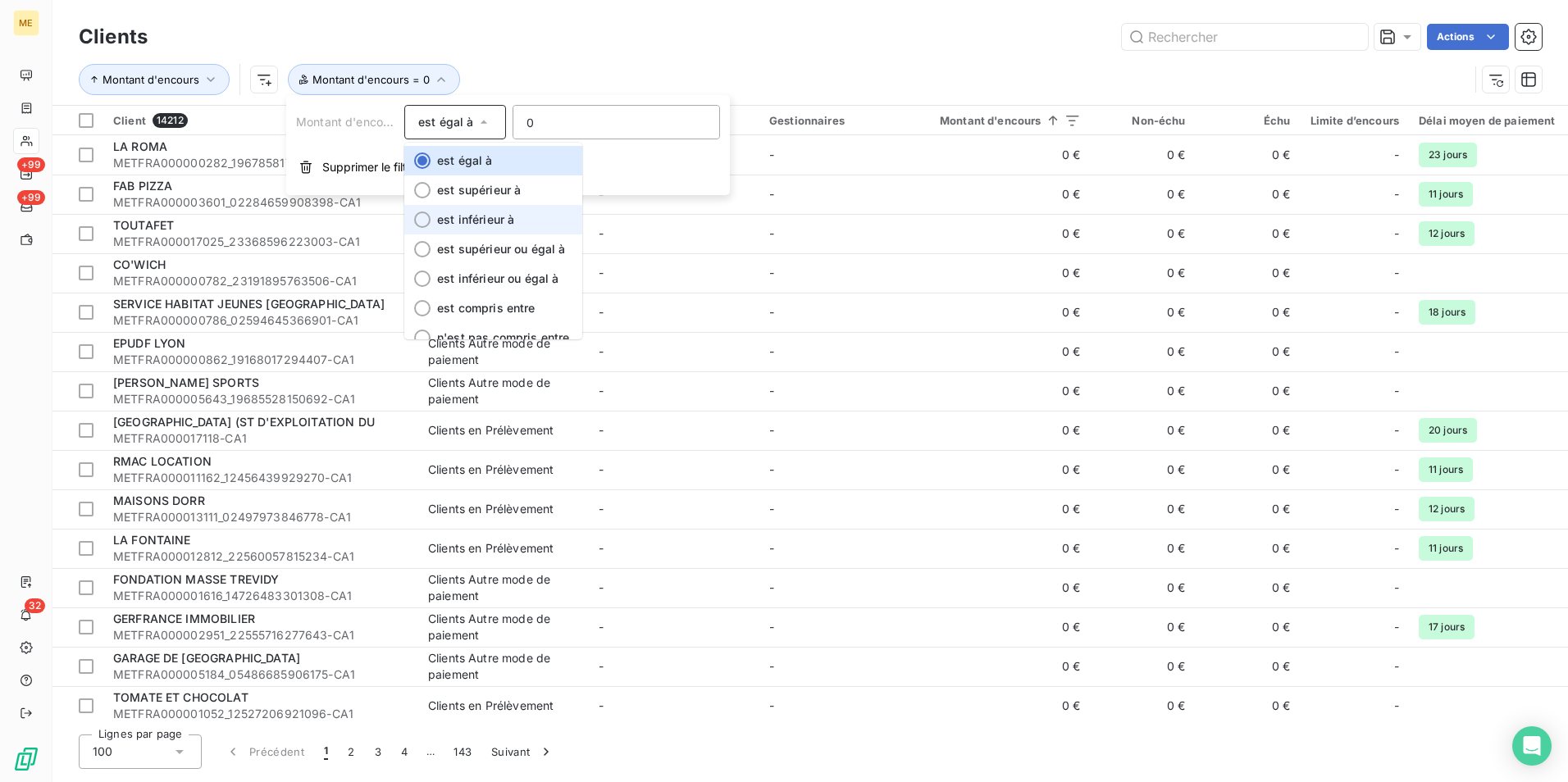
click at [506, 218] on span "est inférieur à" at bounding box center [475, 219] width 77 height 14
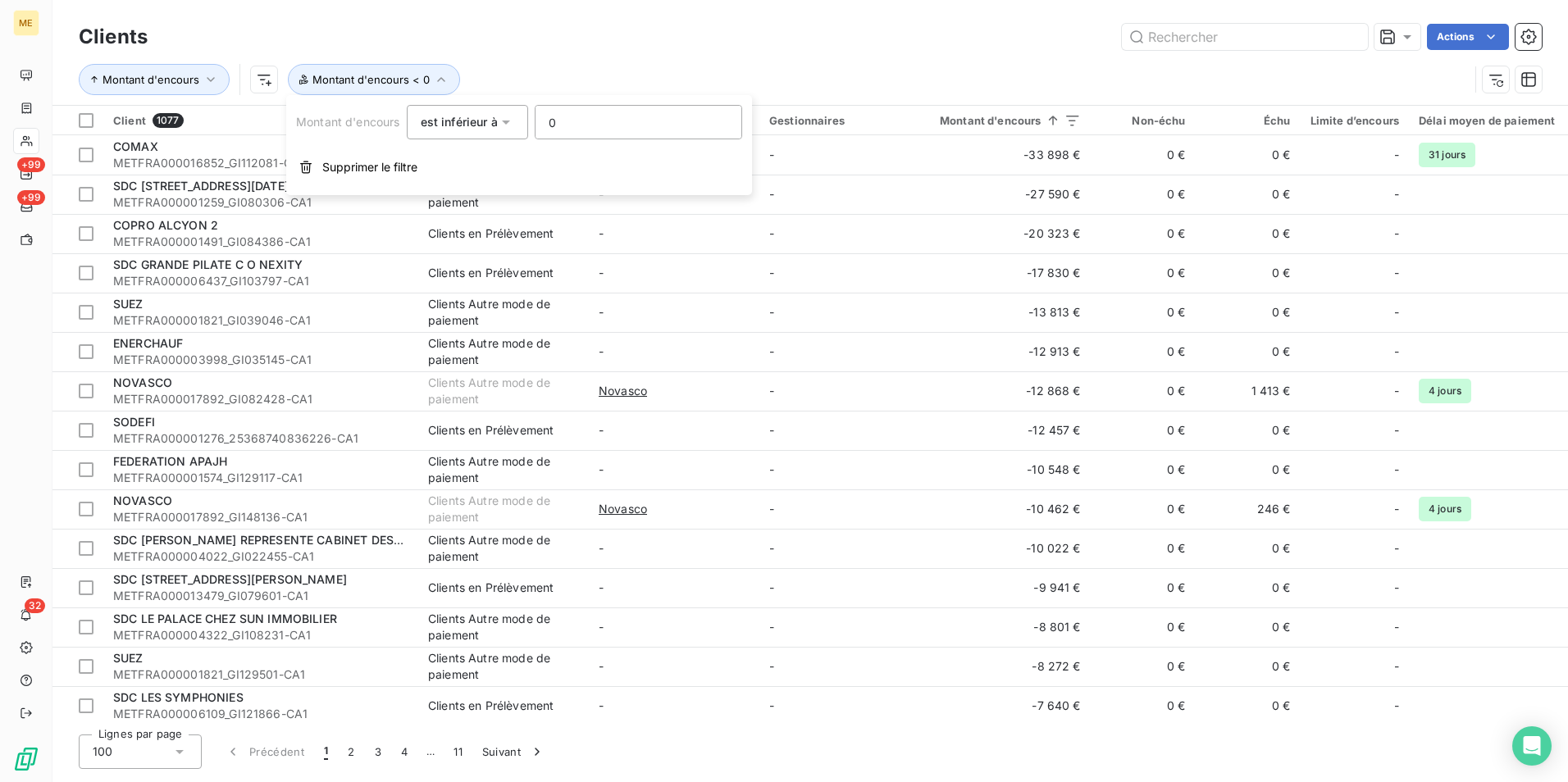
click at [643, 44] on div "Actions" at bounding box center [855, 37] width 1374 height 26
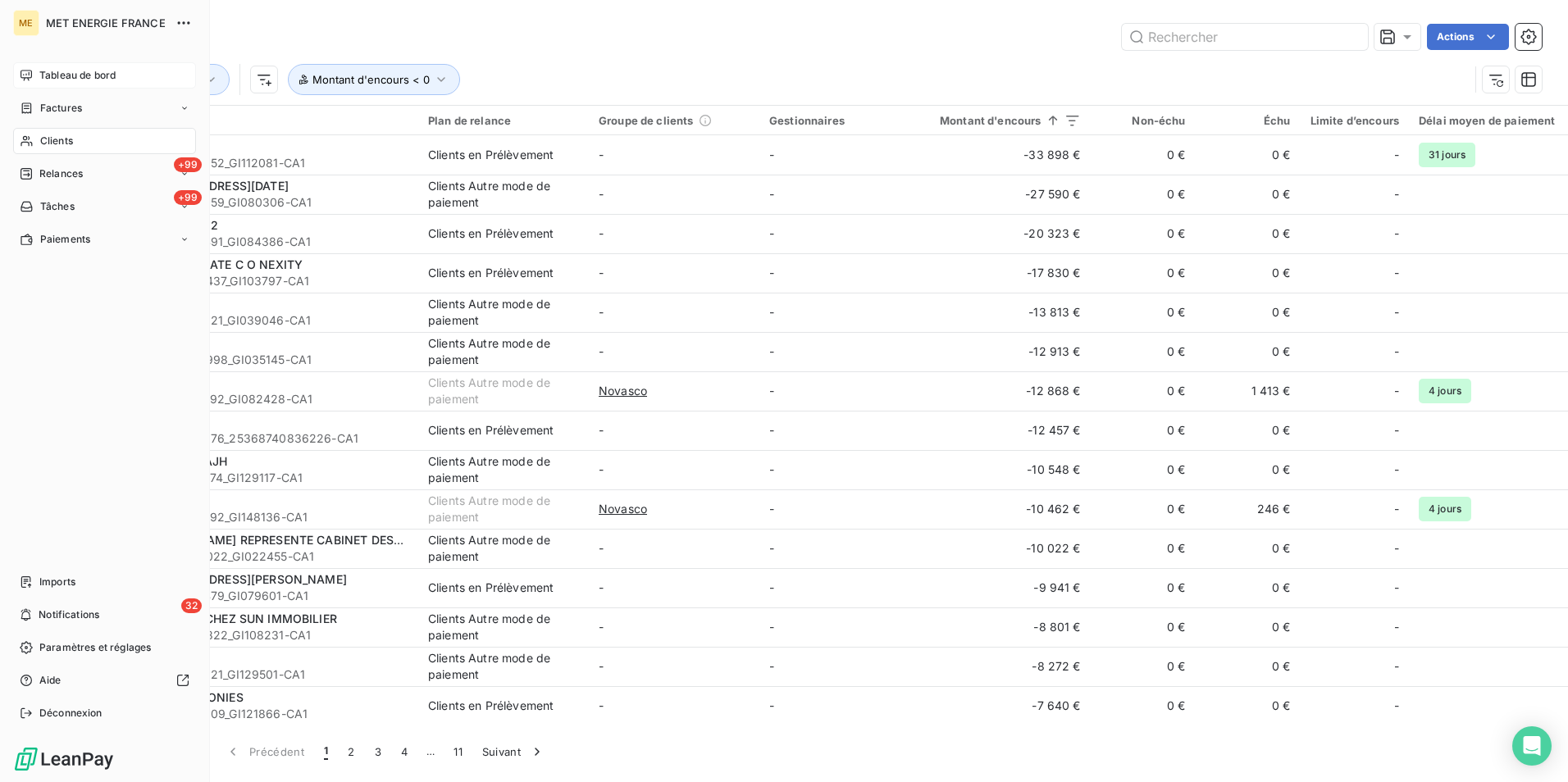
click at [60, 73] on span "Tableau de bord" at bounding box center [77, 75] width 77 height 14
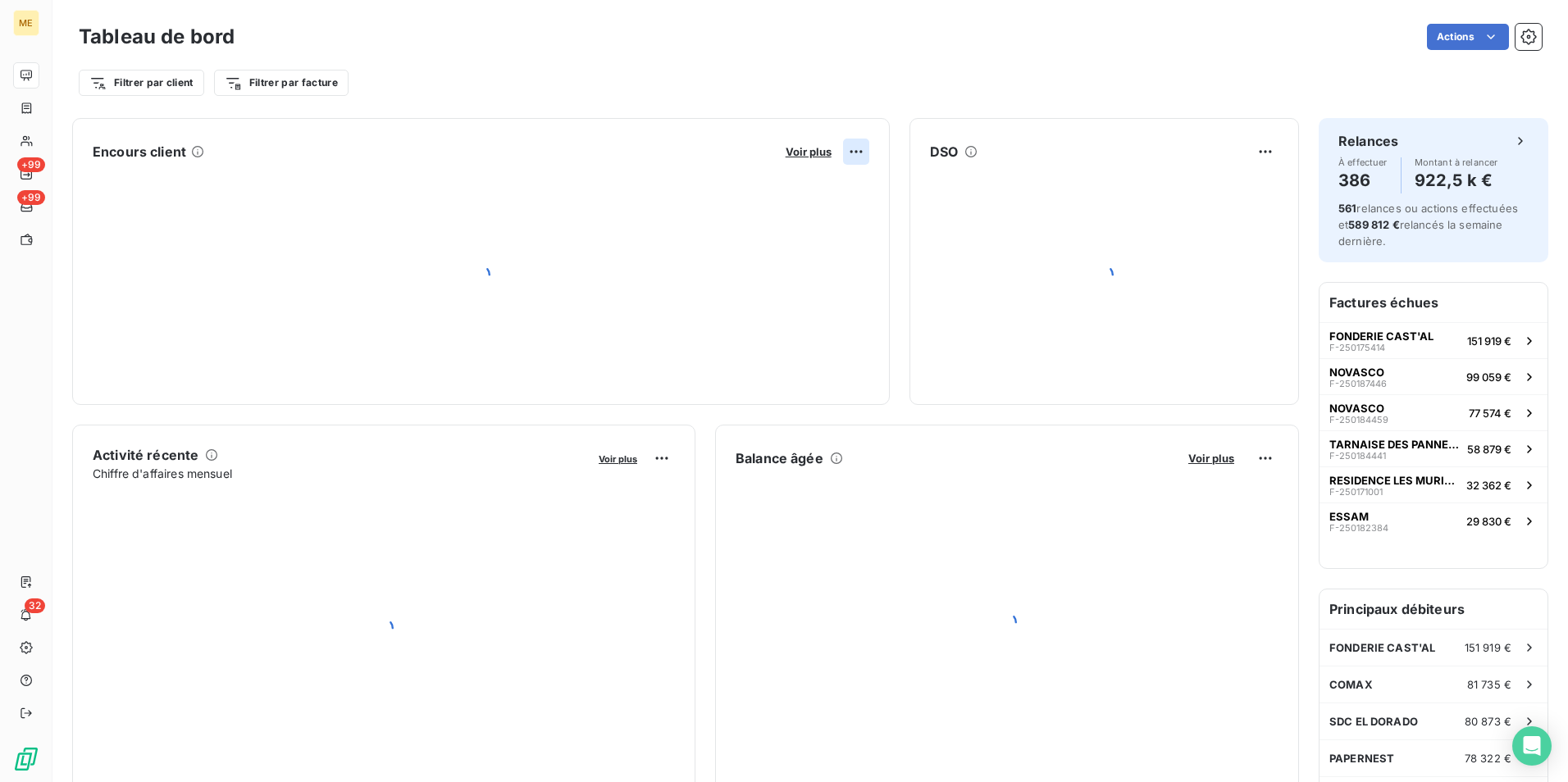
click at [848, 149] on html "ME +99 +99 32 Tableau de bord Actions Filtrer par client Filtrer par facture En…" at bounding box center [784, 391] width 1568 height 782
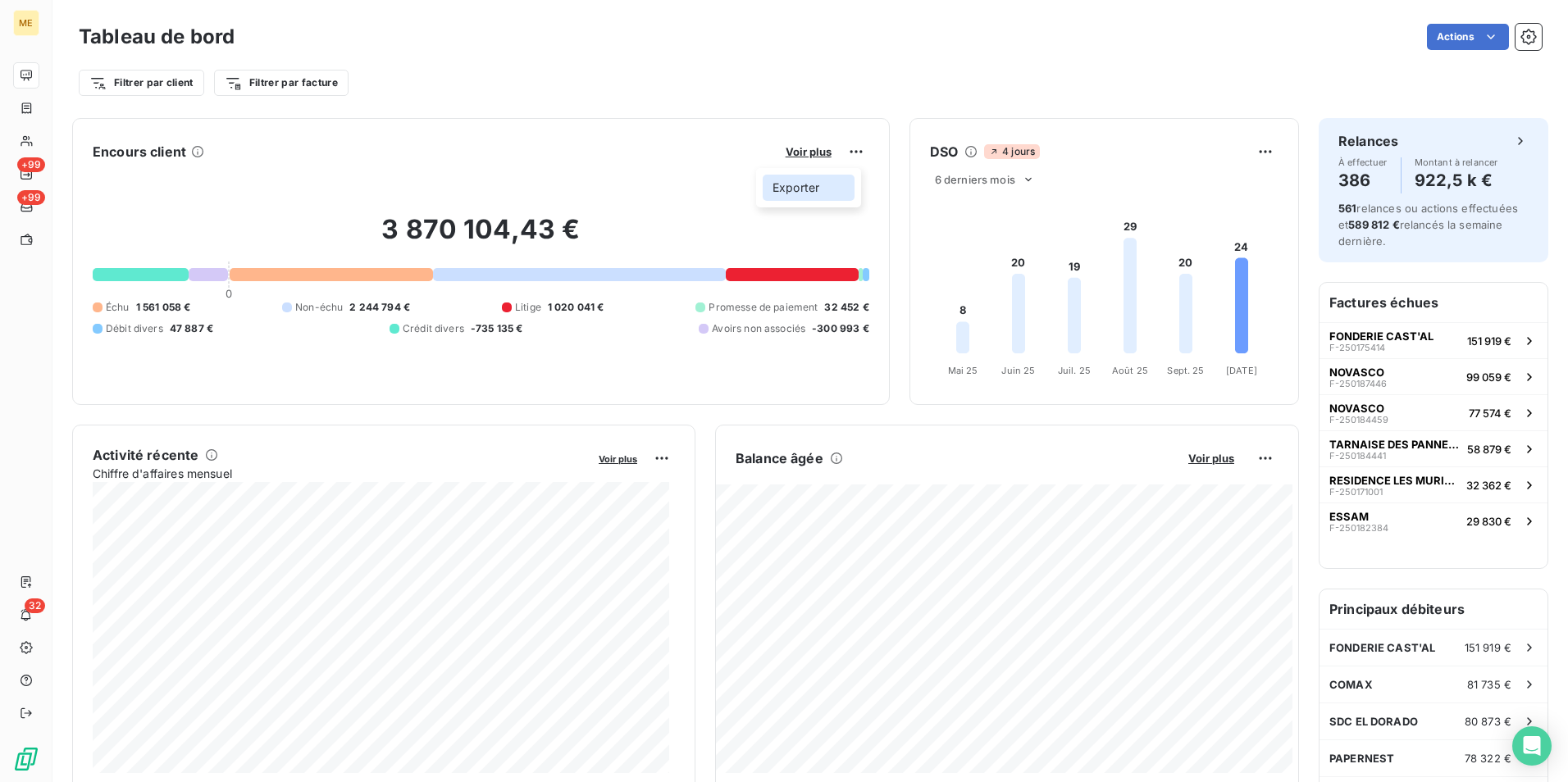
click at [822, 189] on div "Exporter" at bounding box center [809, 187] width 92 height 26
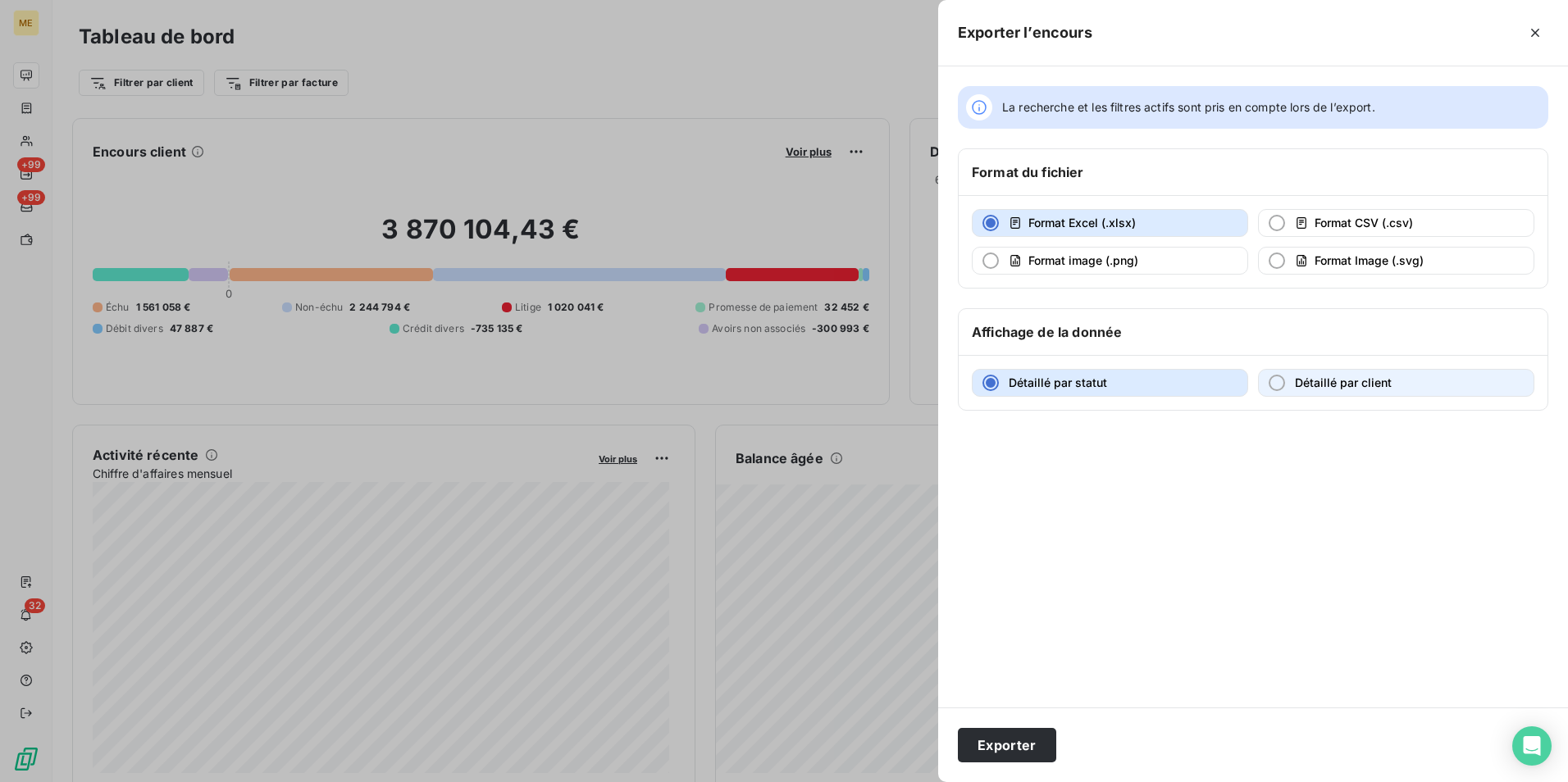
click at [1303, 391] on button "Détaillé par client" at bounding box center [1395, 382] width 276 height 28
click at [1128, 380] on button "Détaillé par statut" at bounding box center [1110, 382] width 276 height 28
click at [1035, 741] on button "Exporter" at bounding box center [1007, 745] width 99 height 35
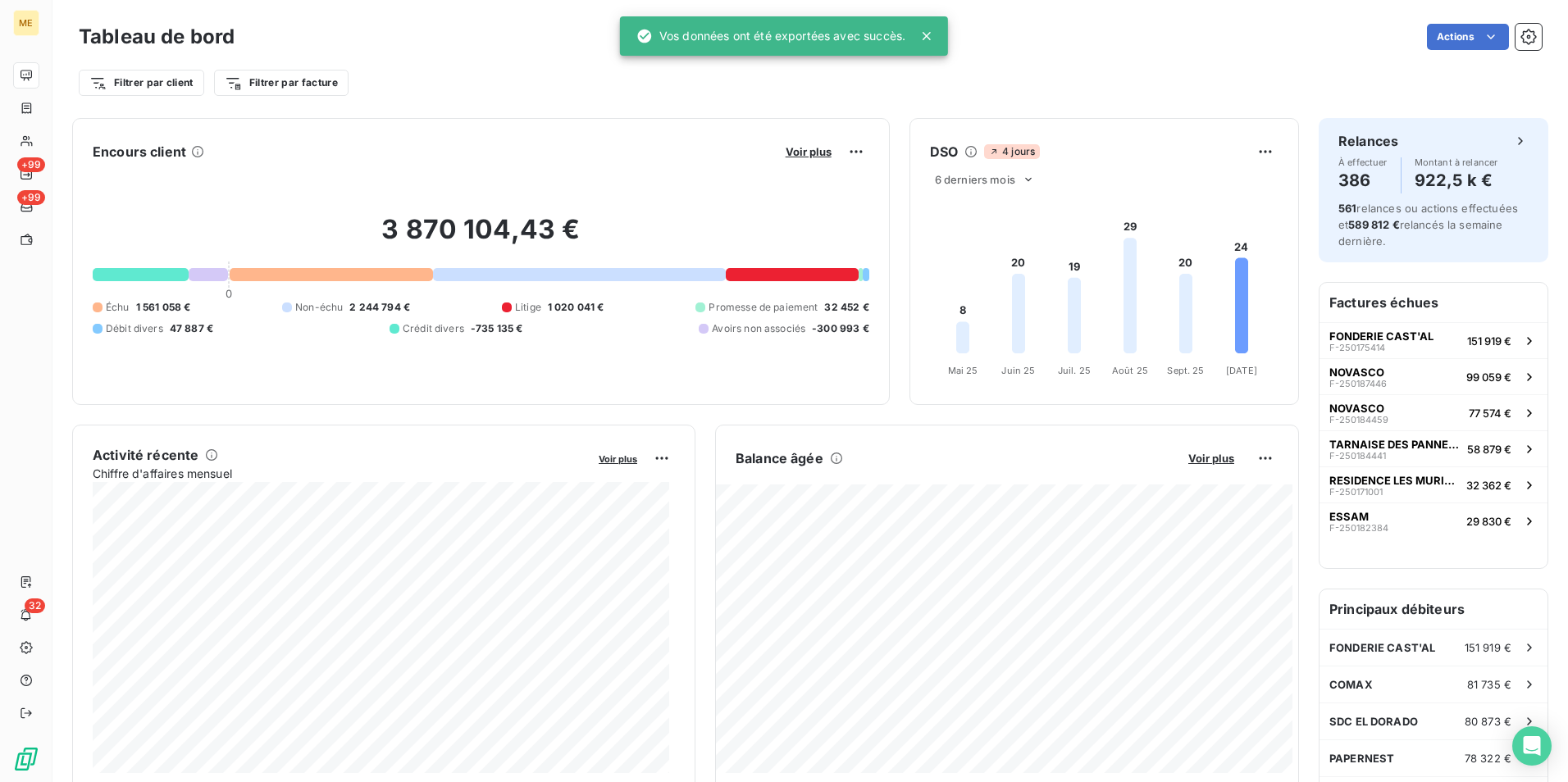
drag, startPoint x: 1112, startPoint y: 58, endPoint x: 952, endPoint y: 142, distance: 180.7
click at [1112, 58] on div "Filtrer par client Filtrer par facture" at bounding box center [810, 76] width 1463 height 44
click at [844, 152] on html "ME +99 +99 32 Tableau de bord Actions Filtrer par client Filtrer par facture En…" at bounding box center [784, 391] width 1568 height 782
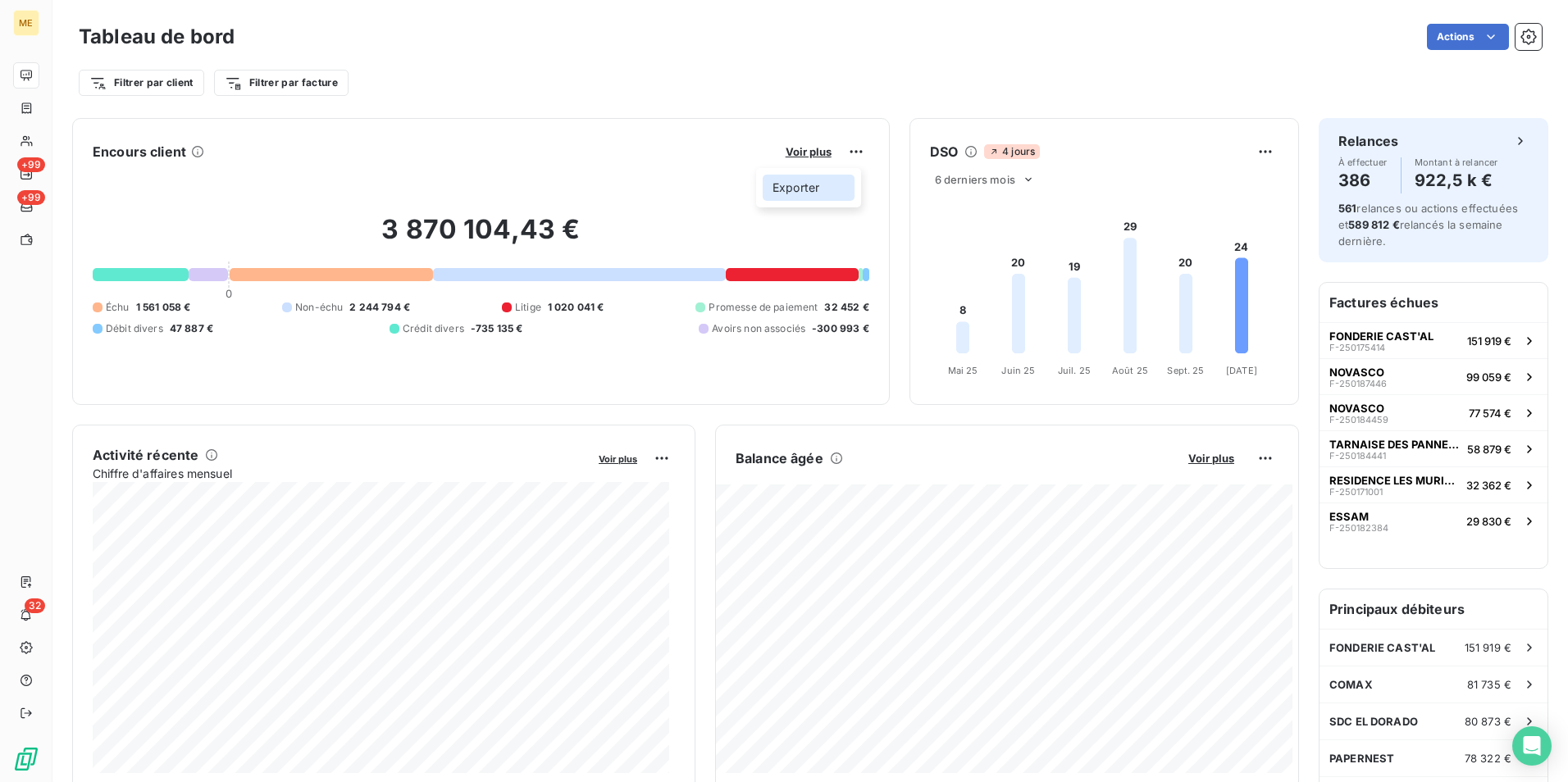
click at [839, 186] on div "Exporter" at bounding box center [809, 187] width 92 height 26
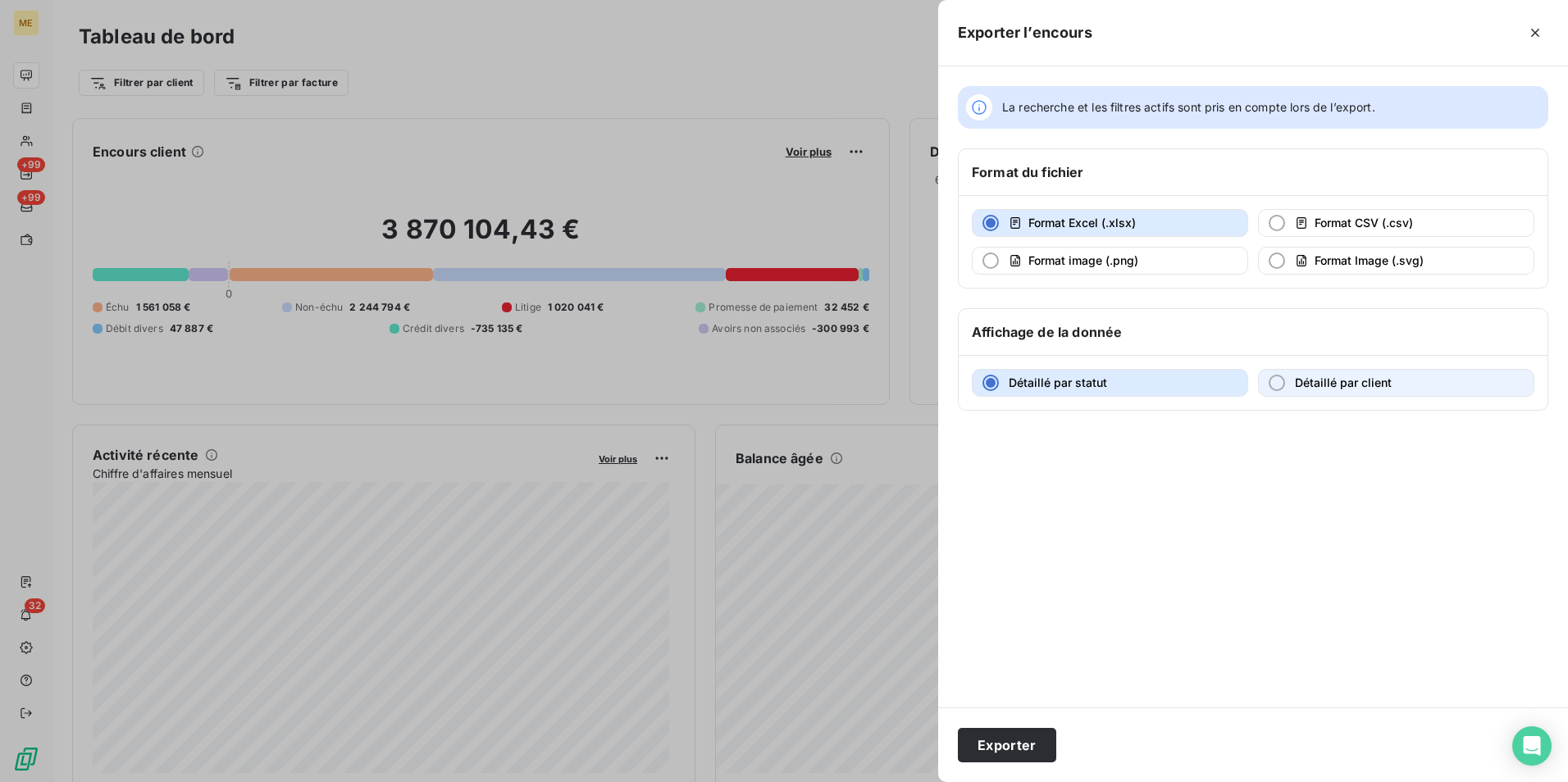
click at [1349, 385] on span "Détaillé par client" at bounding box center [1344, 382] width 97 height 14
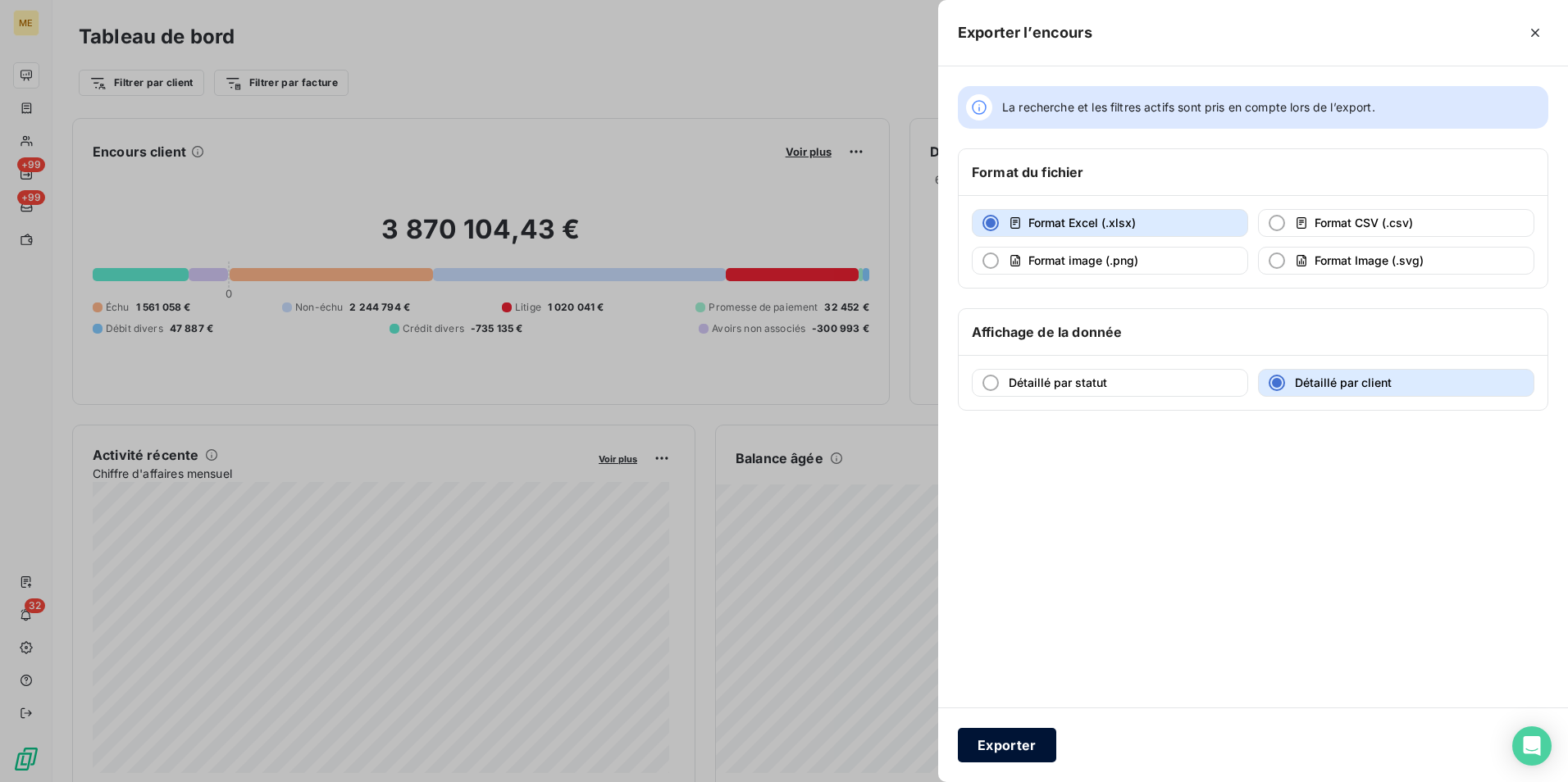
click at [1005, 743] on button "Exporter" at bounding box center [1007, 745] width 99 height 35
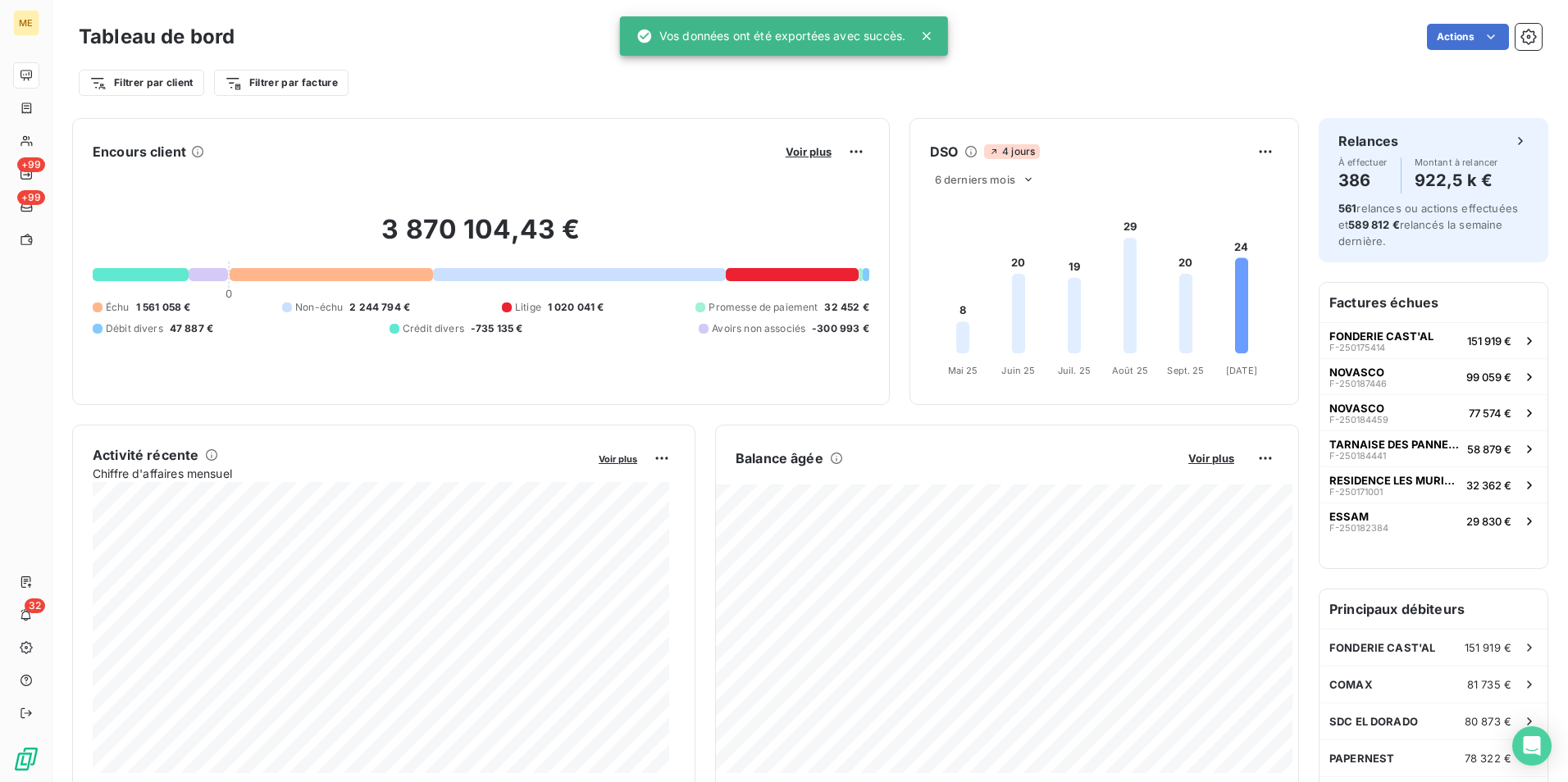
click at [1080, 58] on div "Filtrer par client Filtrer par facture" at bounding box center [810, 76] width 1463 height 44
click at [786, 153] on span "Voir plus" at bounding box center [809, 151] width 46 height 13
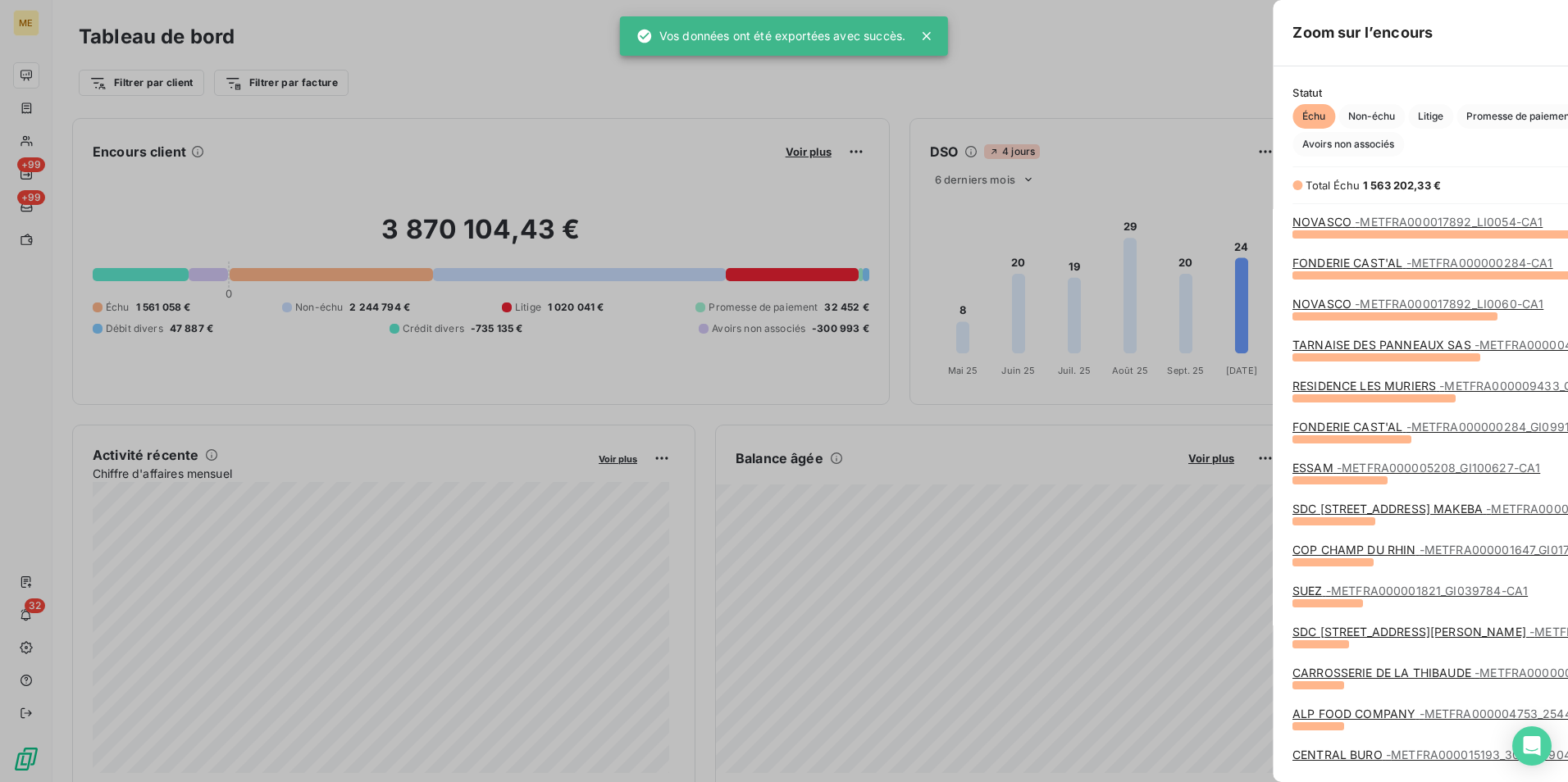
scroll to position [770, 617]
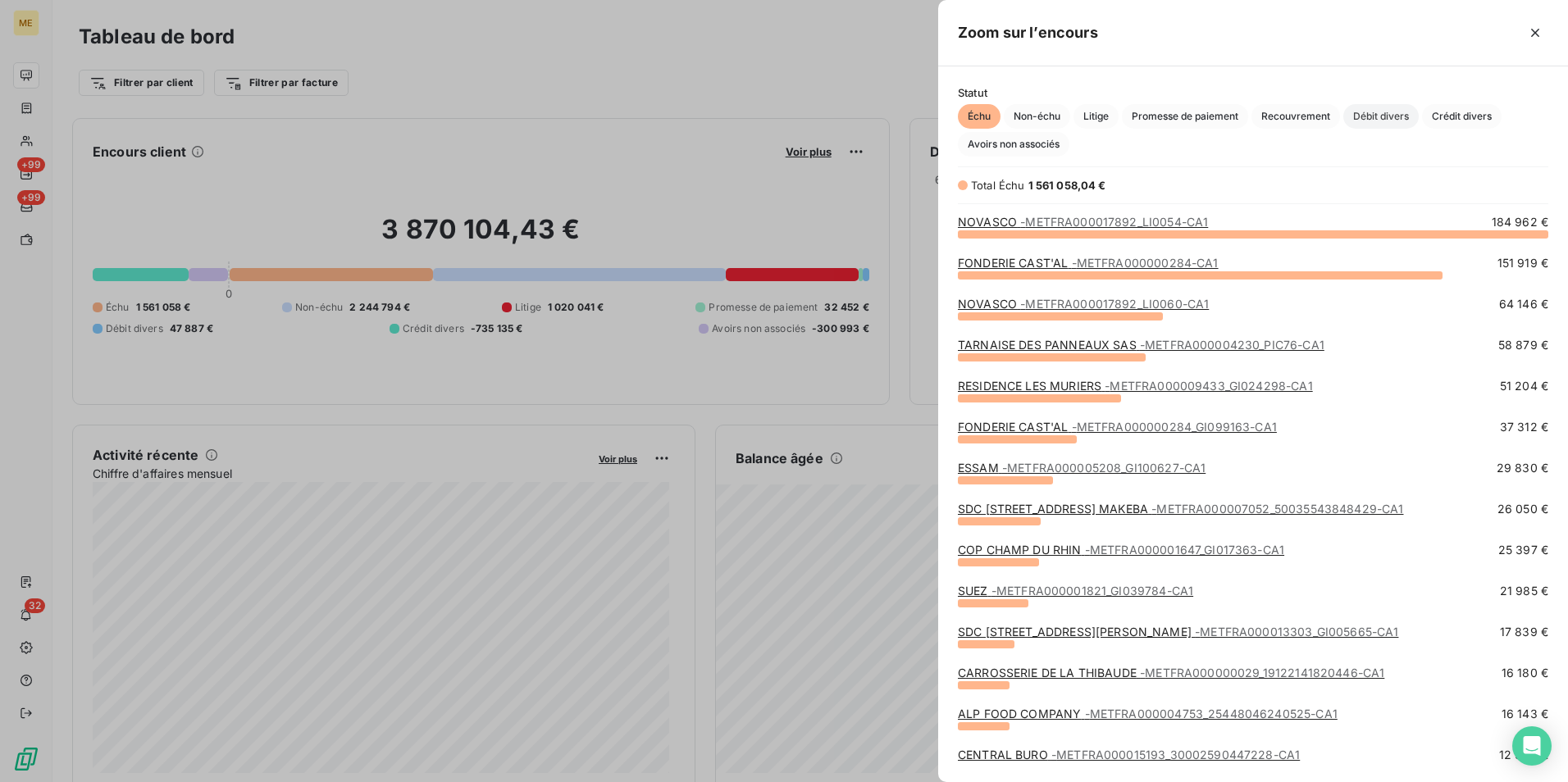
click at [1413, 116] on span "Débit divers" at bounding box center [1381, 116] width 76 height 25
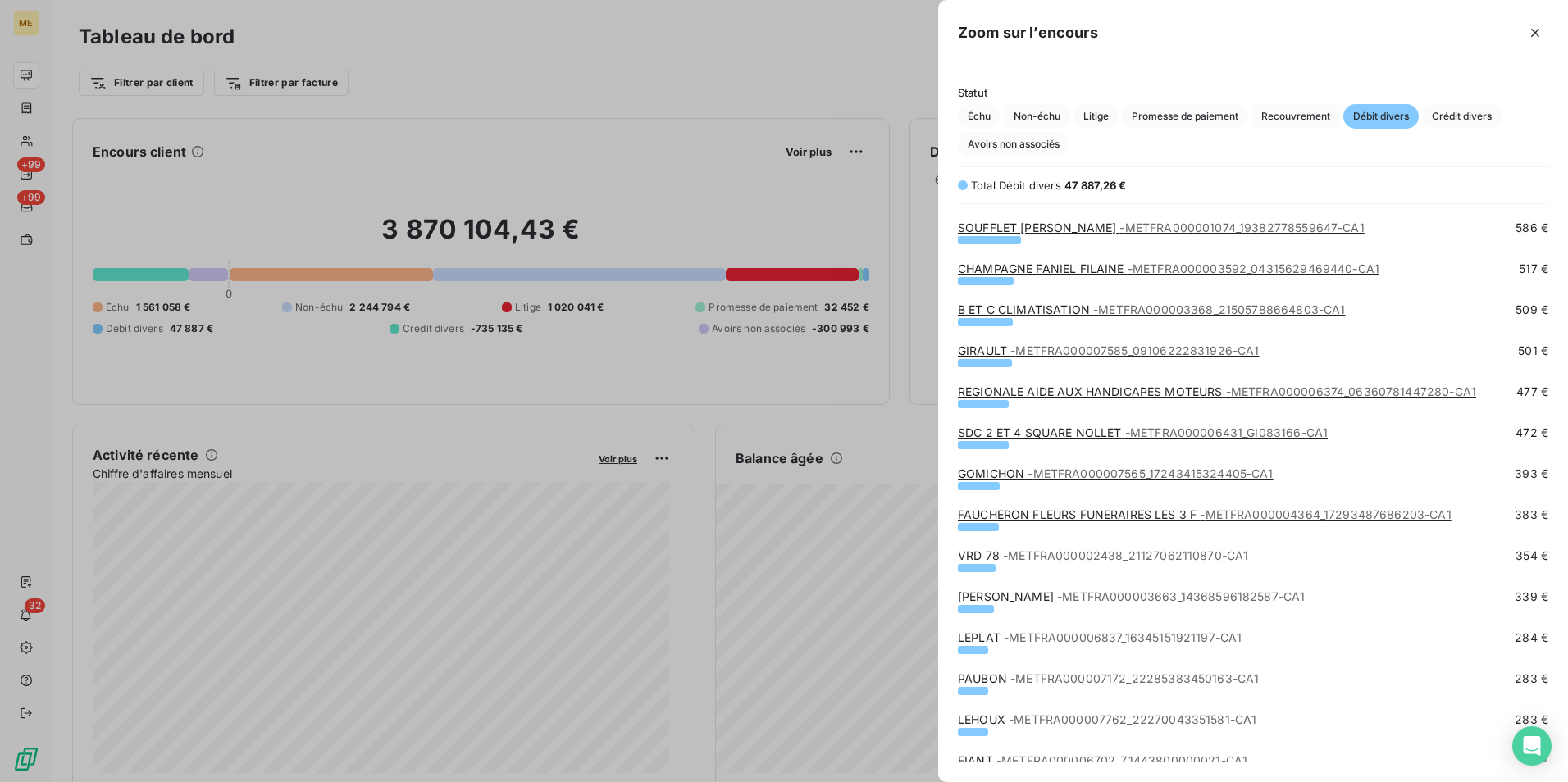
scroll to position [738, 0]
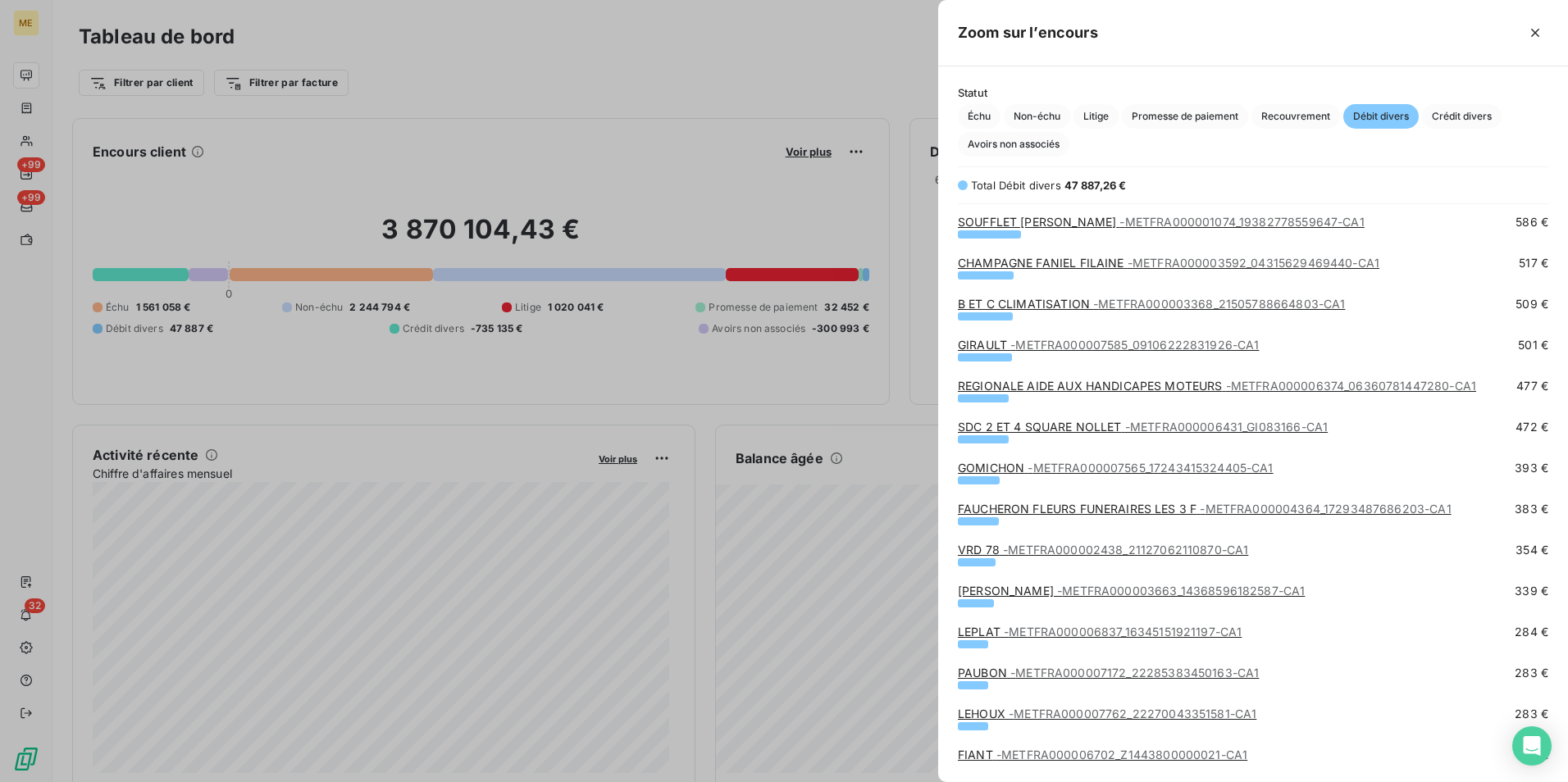
drag, startPoint x: 1535, startPoint y: 33, endPoint x: 1284, endPoint y: 77, distance: 254.8
click at [1535, 33] on icon "button" at bounding box center [1535, 33] width 9 height 8
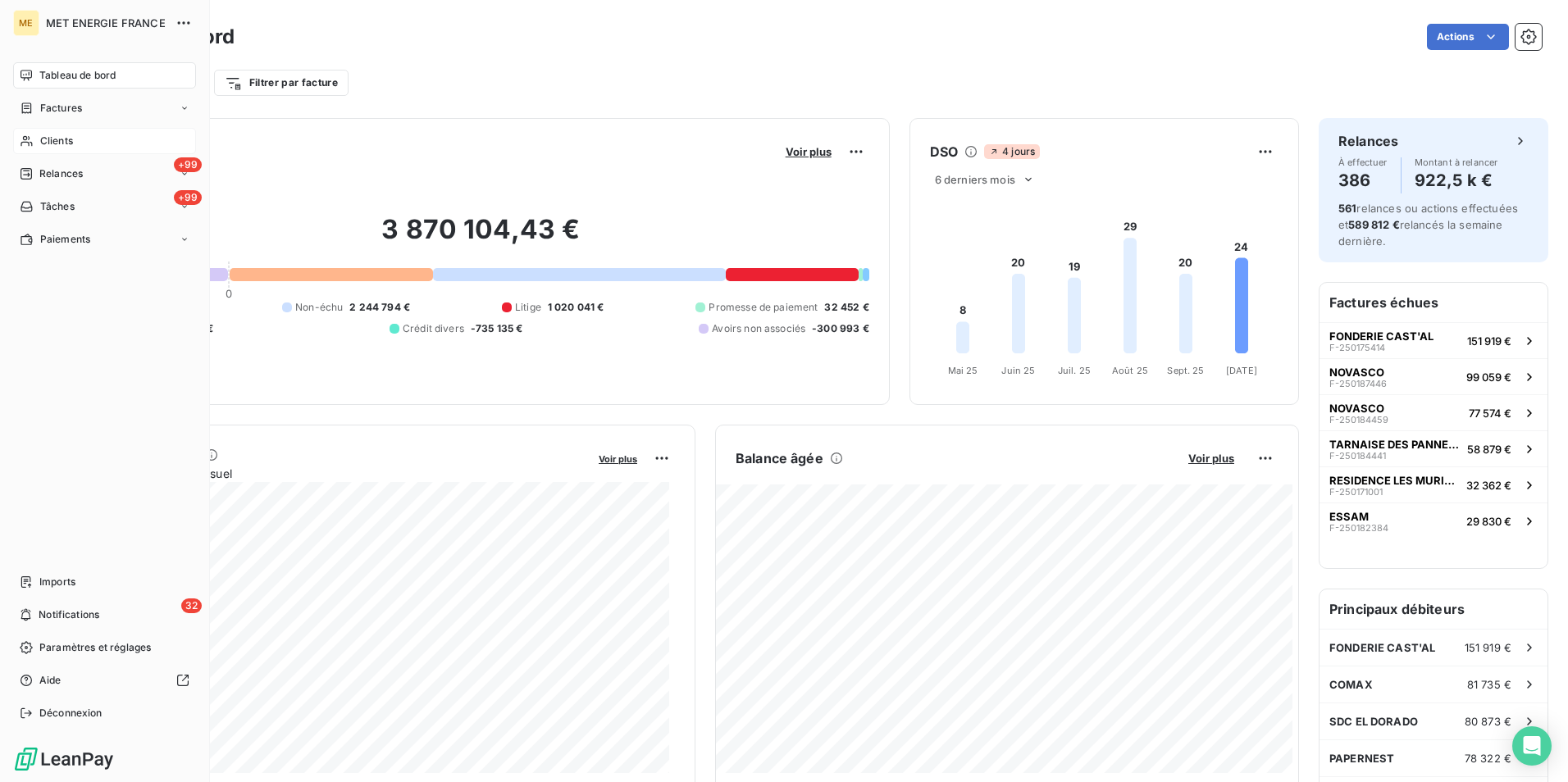
click at [88, 139] on div "Clients" at bounding box center [104, 140] width 183 height 26
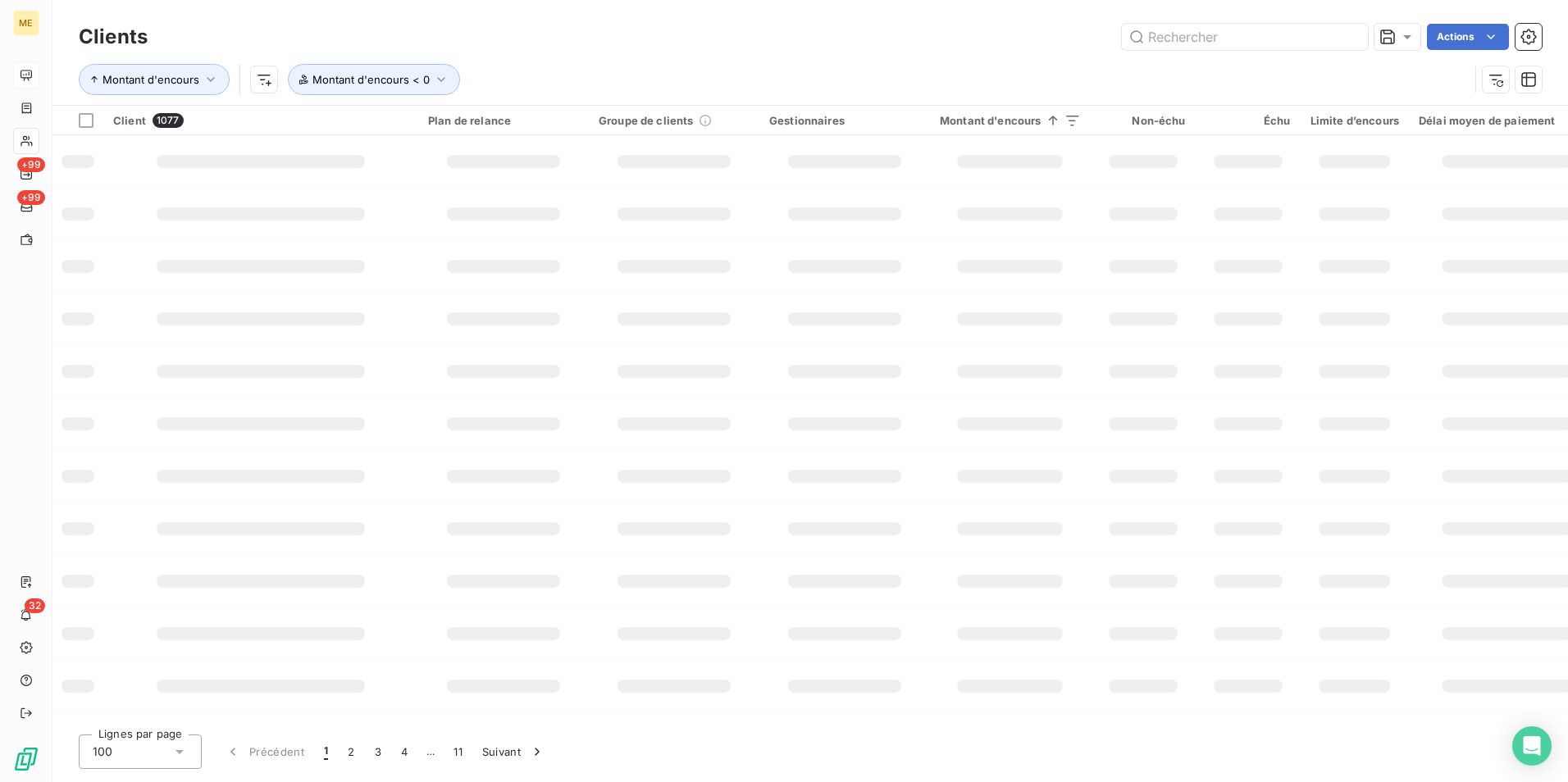
click at [1236, 23] on div "Clients Actions" at bounding box center [810, 37] width 1463 height 35
click at [361, 81] on span "Montant d'encours < 0" at bounding box center [371, 79] width 117 height 13
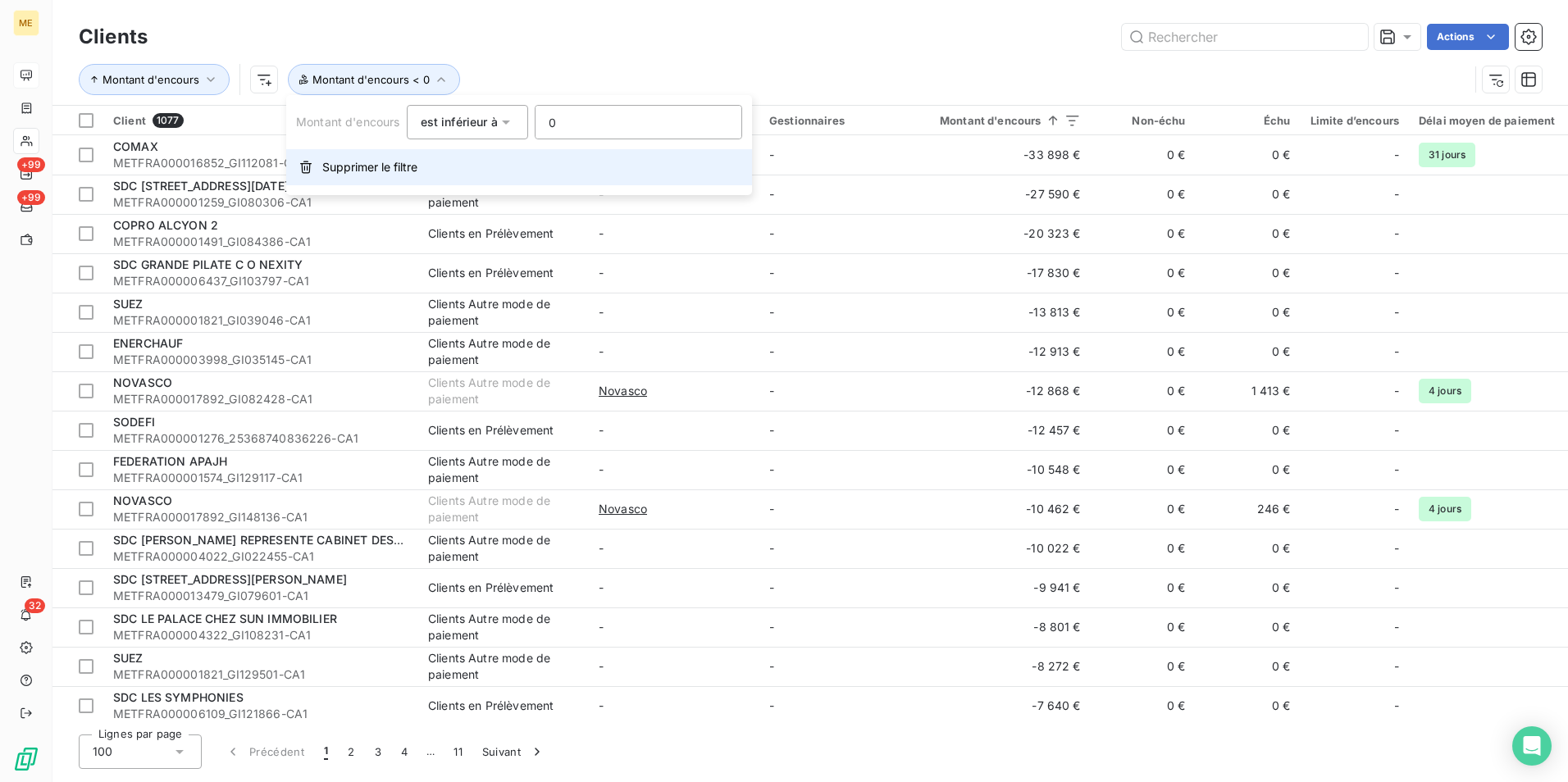
click at [395, 162] on span "Supprimer le filtre" at bounding box center [370, 167] width 95 height 16
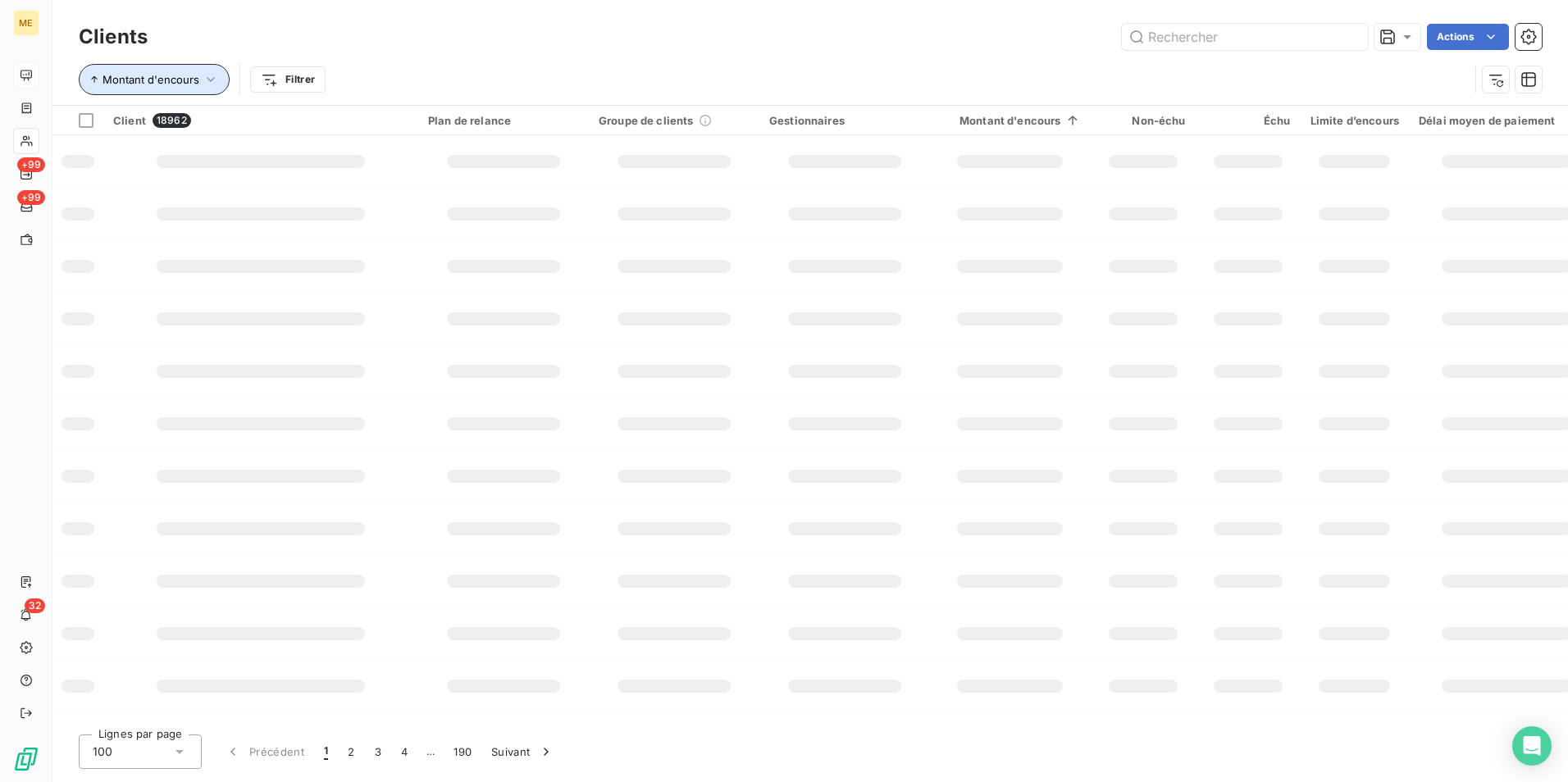
click at [173, 82] on span "Montant d'encours" at bounding box center [151, 79] width 97 height 13
click at [216, 175] on button "Supprimer le tri" at bounding box center [314, 167] width 469 height 36
click at [1228, 41] on input "text" at bounding box center [1244, 37] width 246 height 26
paste input "METFRA000006448-CA1"
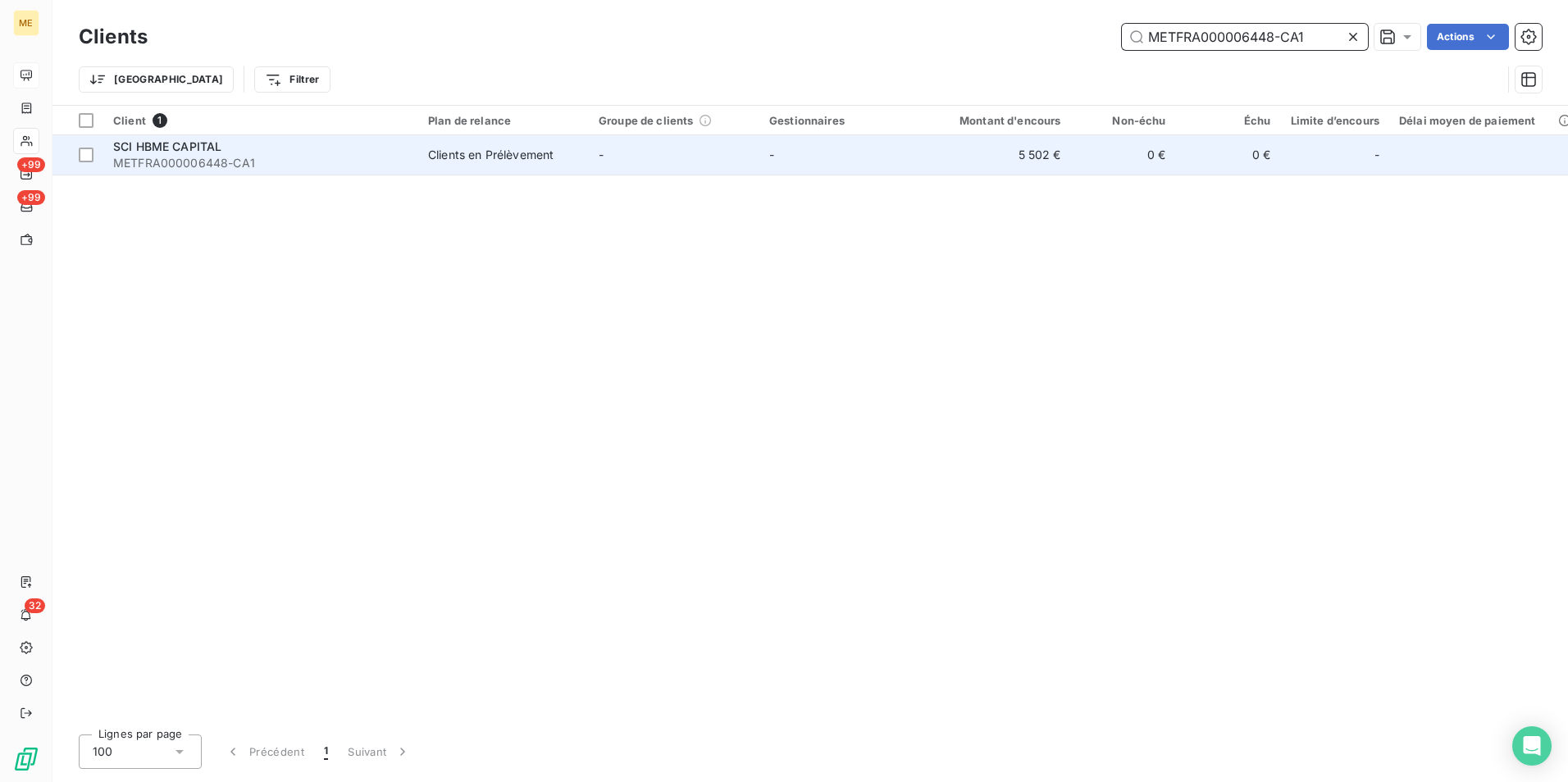
type input "METFRA000006448-CA1"
click at [580, 160] on td "Clients en Prélèvement" at bounding box center [503, 155] width 171 height 39
click at [679, 159] on td "-" at bounding box center [673, 155] width 171 height 39
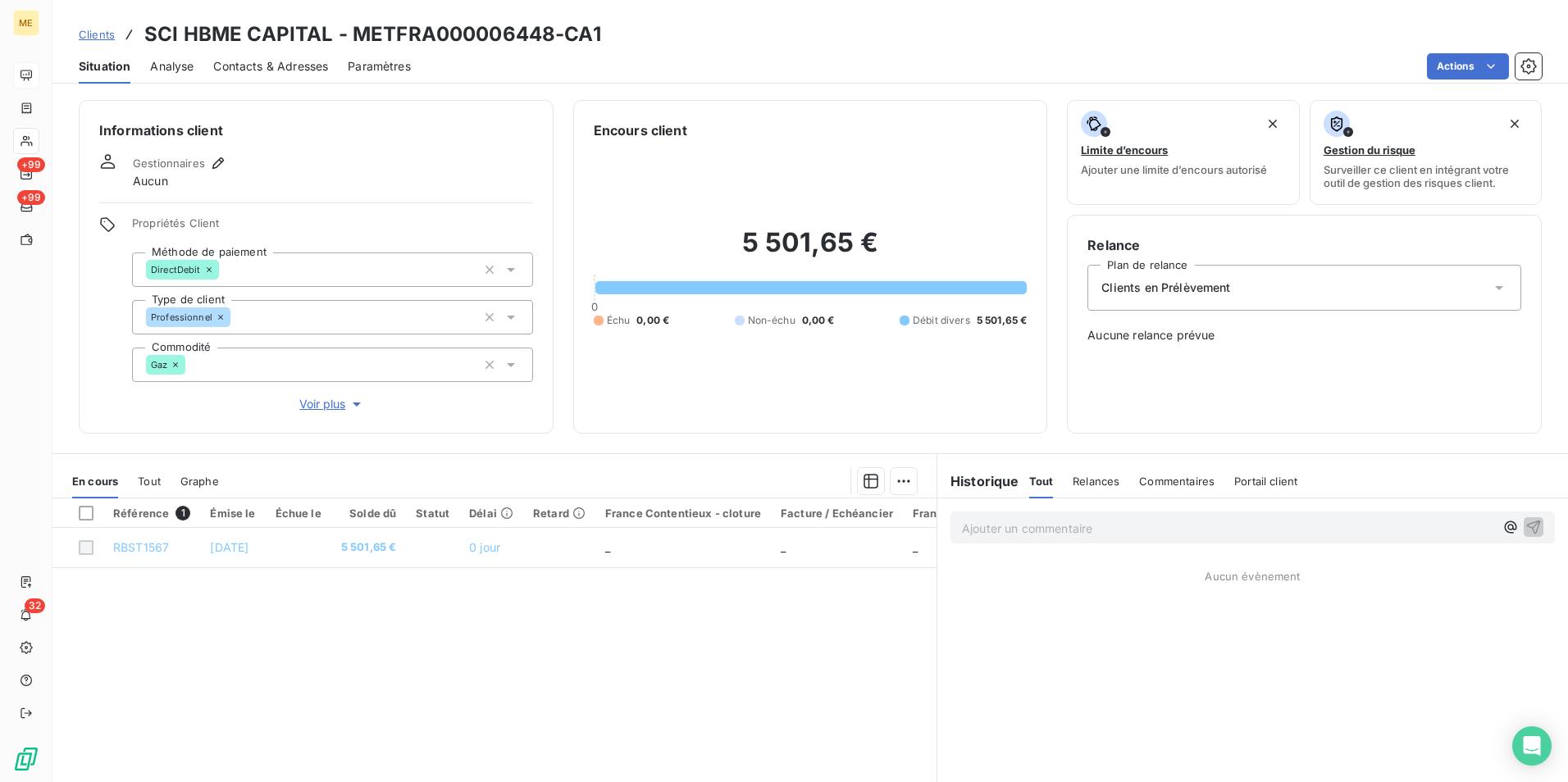
click at [158, 478] on span "Tout" at bounding box center [149, 480] width 23 height 13
click at [150, 483] on span "Tout" at bounding box center [150, 480] width 25 height 13
click at [90, 484] on span "En cours" at bounding box center [95, 480] width 46 height 13
click at [1097, 487] on span "Relances" at bounding box center [1095, 480] width 47 height 13
click at [1158, 479] on span "Commentaires" at bounding box center [1178, 480] width 76 height 13
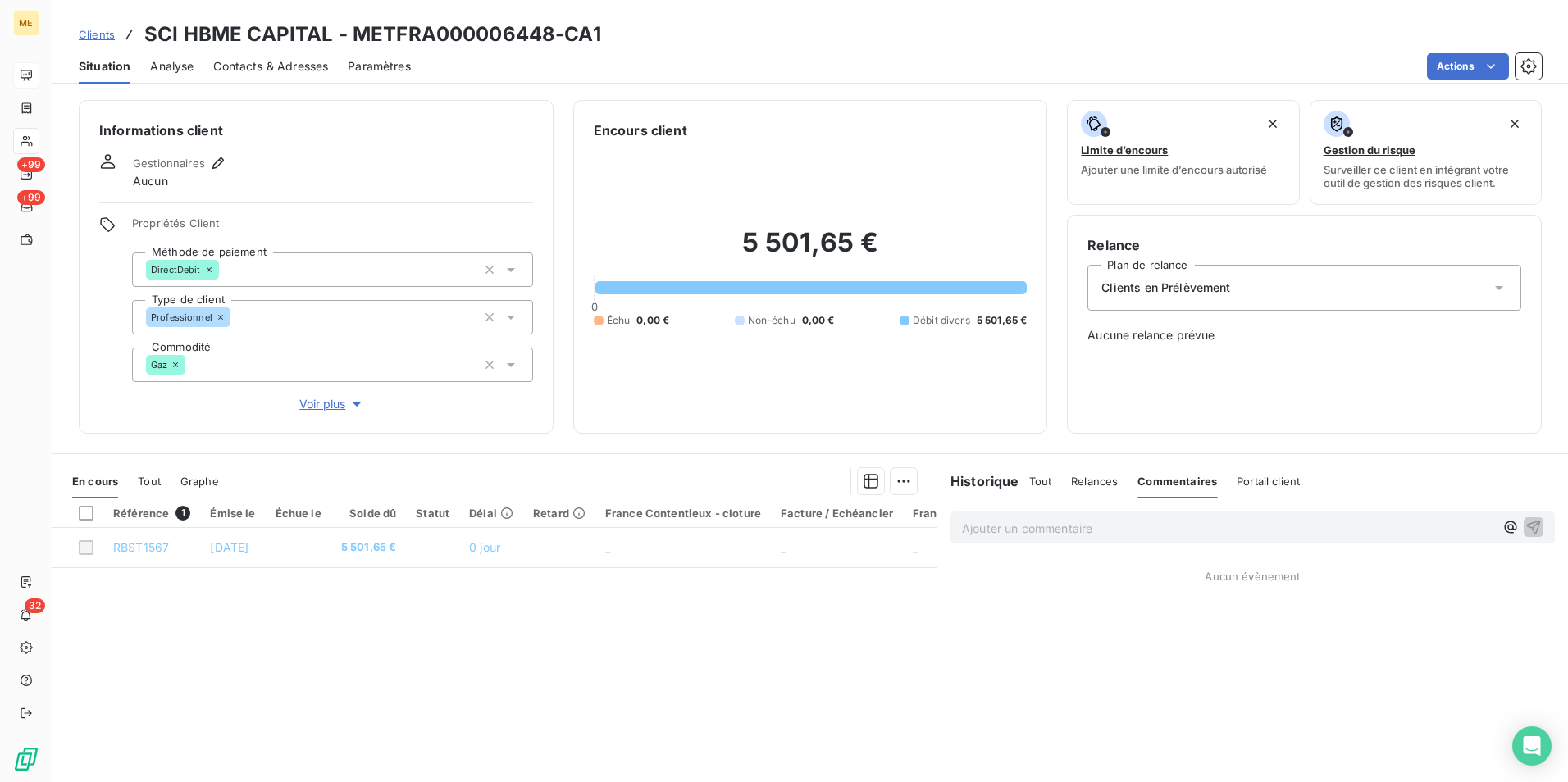
click at [1046, 481] on div "Tout Relances Commentaires Portail client" at bounding box center [1164, 481] width 271 height 35
click at [85, 28] on span "Clients" at bounding box center [97, 34] width 36 height 13
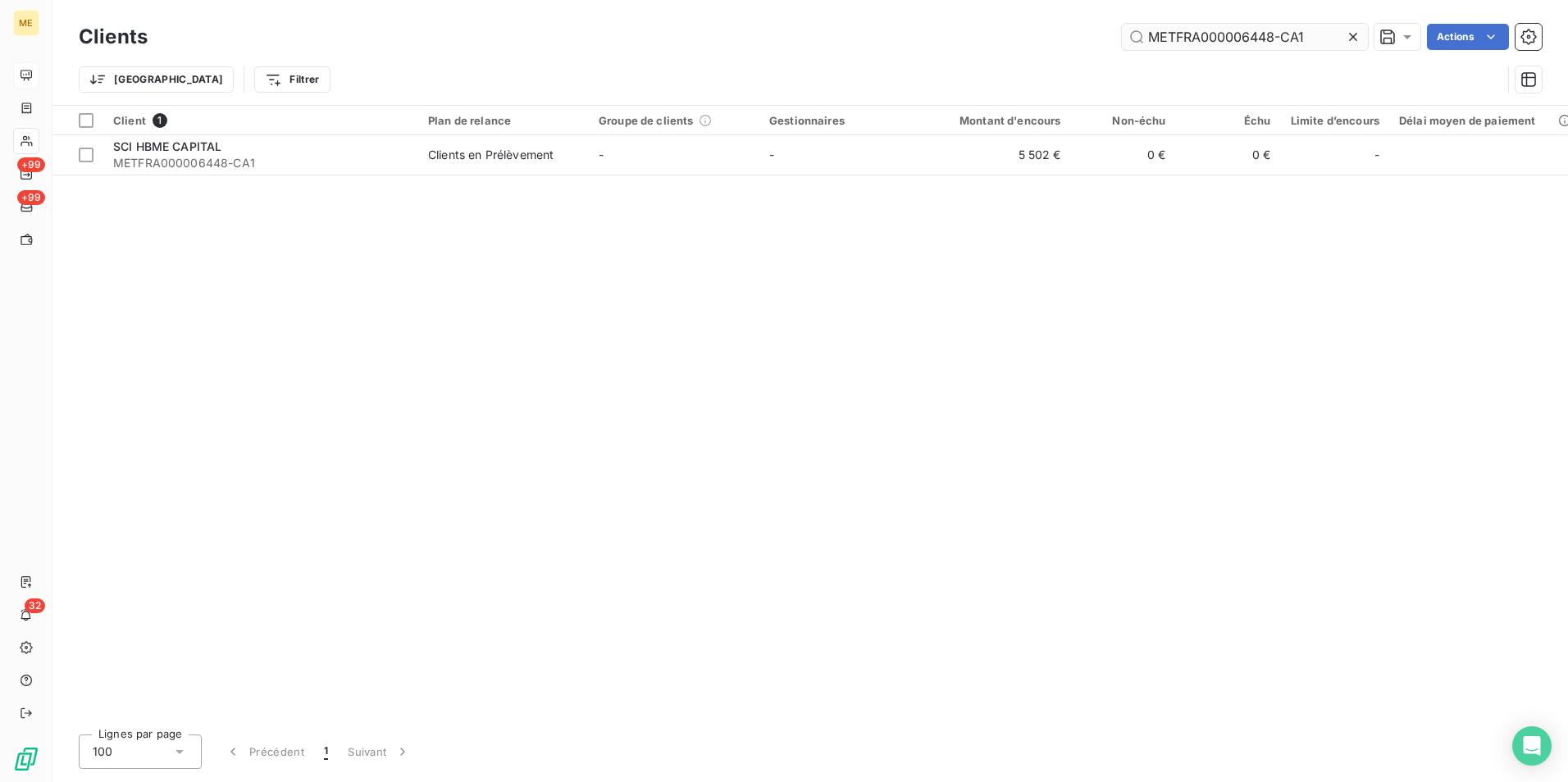
click at [1184, 37] on input "METFRA000006448-CA1" at bounding box center [1244, 37] width 246 height 26
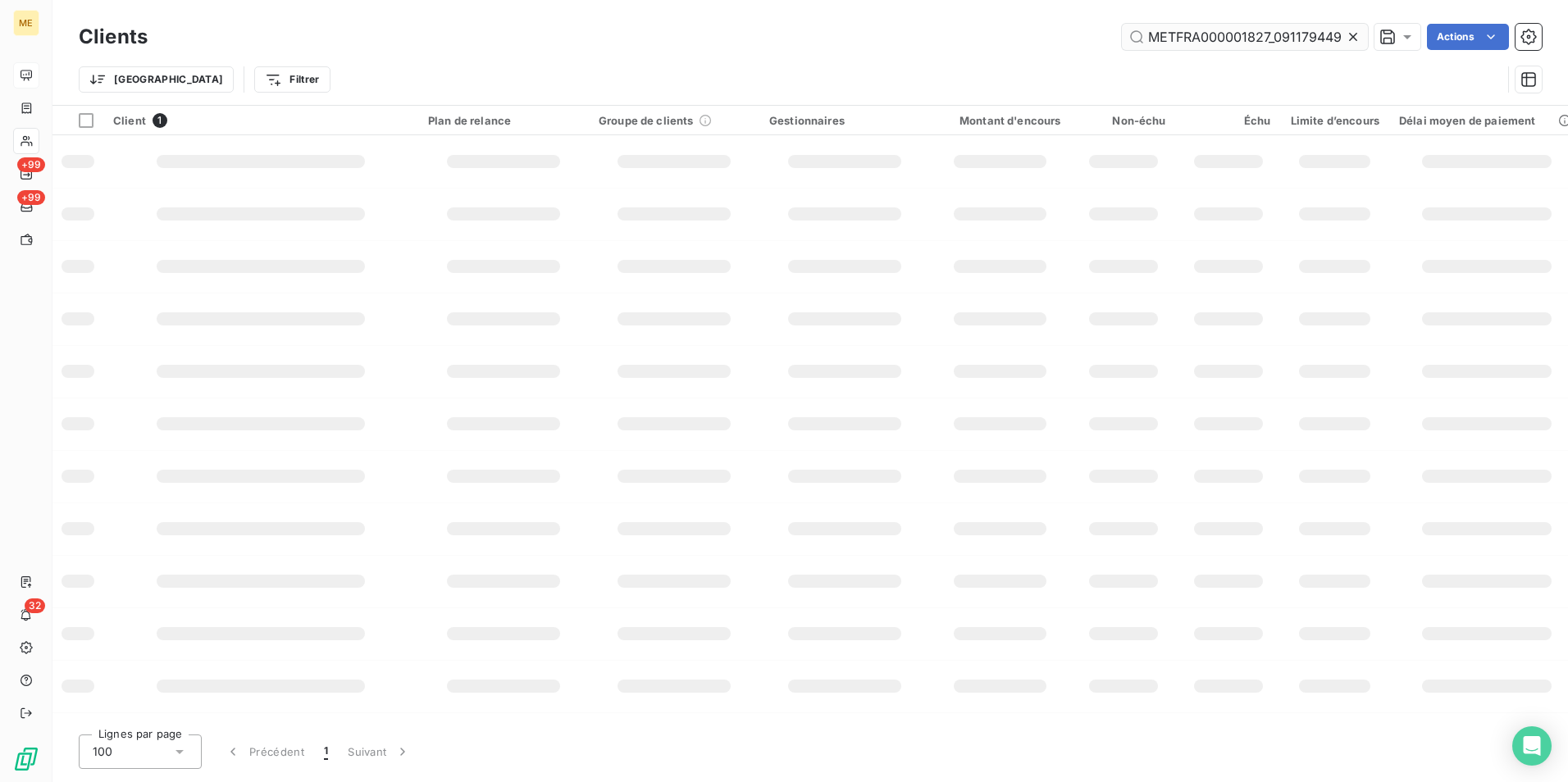
scroll to position [0, 71]
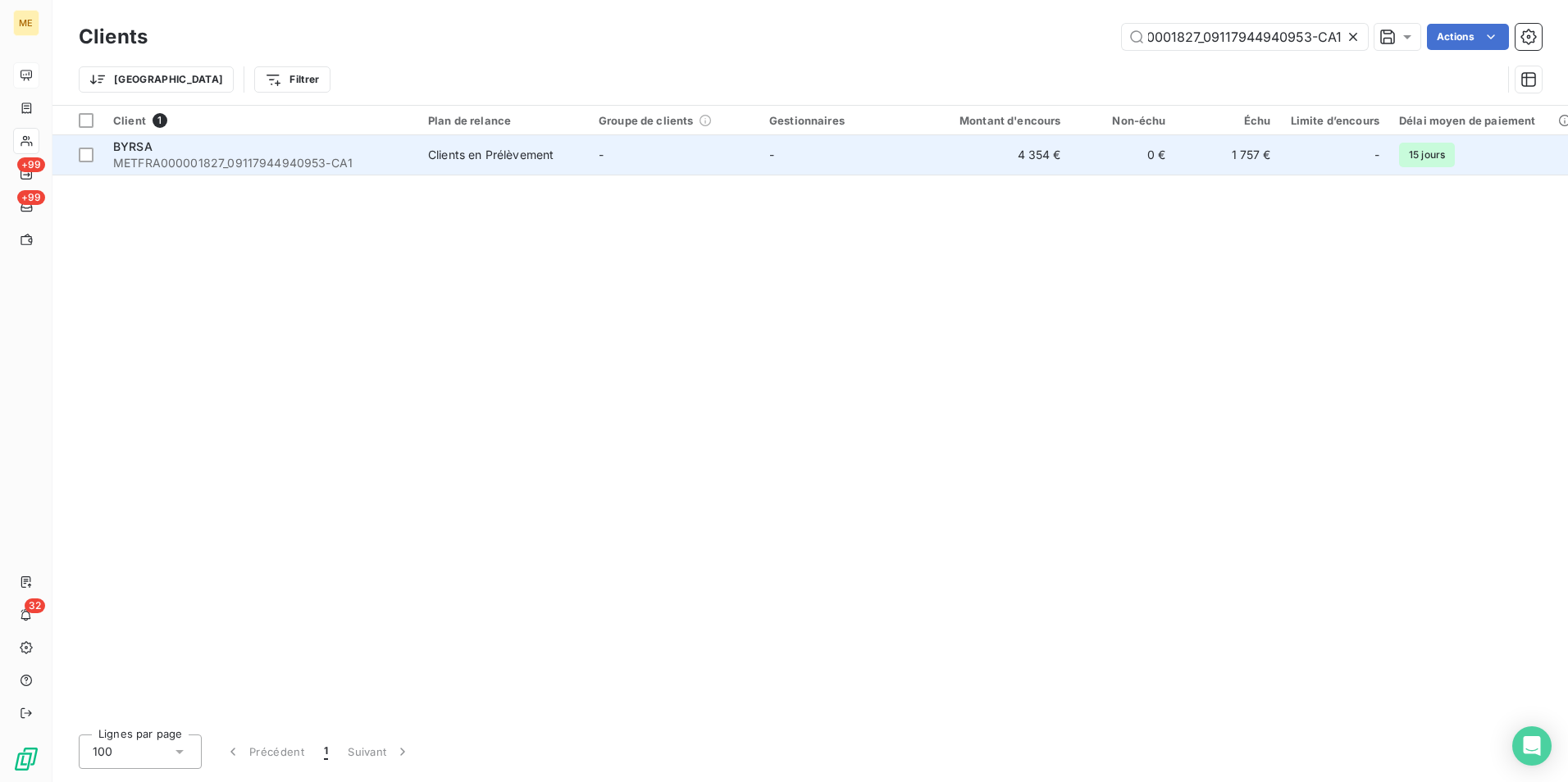
type input "METFRA000001827_09117944940953-CA1"
click at [429, 155] on div "Clients en Prélèvement" at bounding box center [491, 155] width 126 height 16
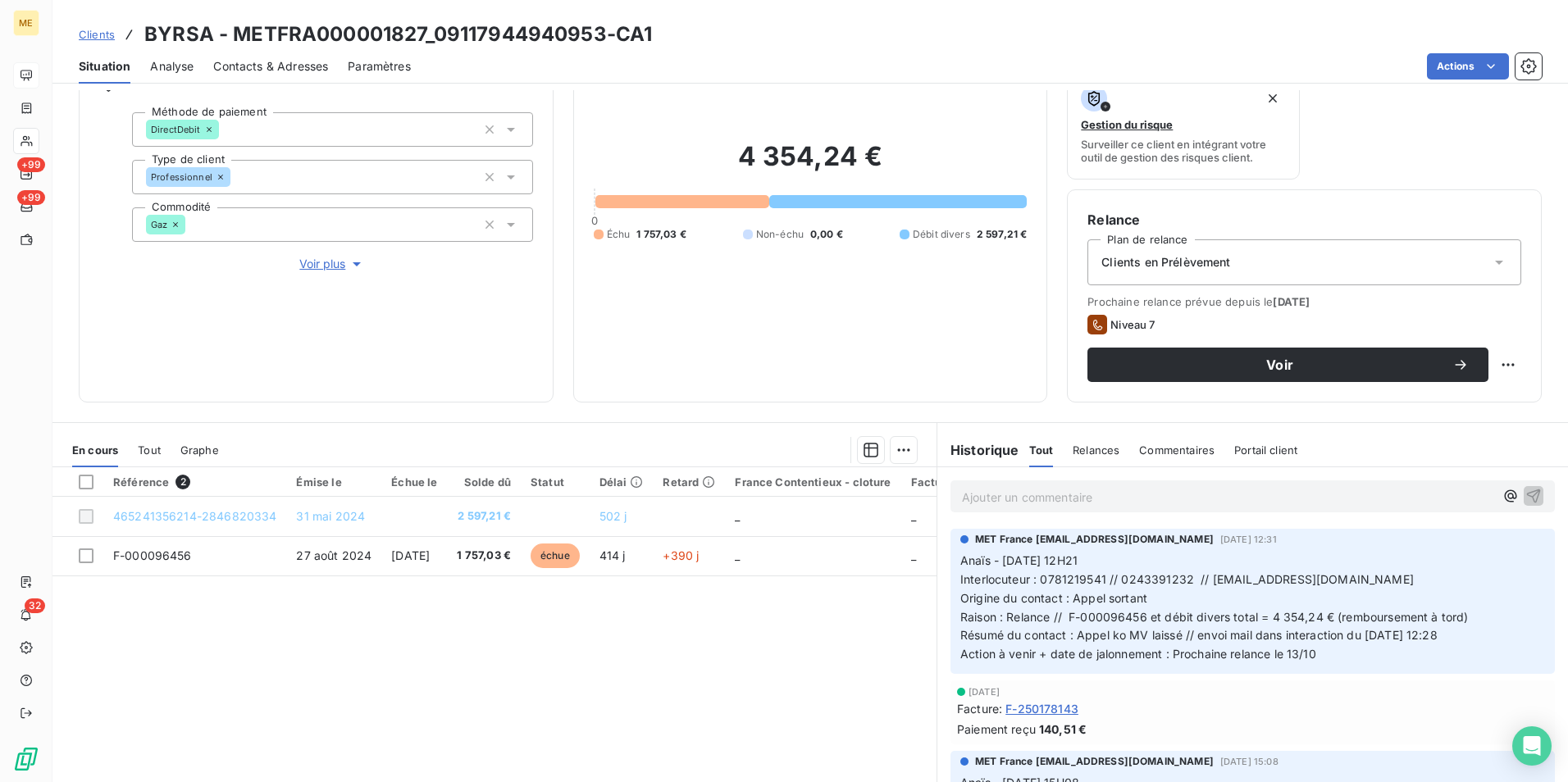
scroll to position [164, 0]
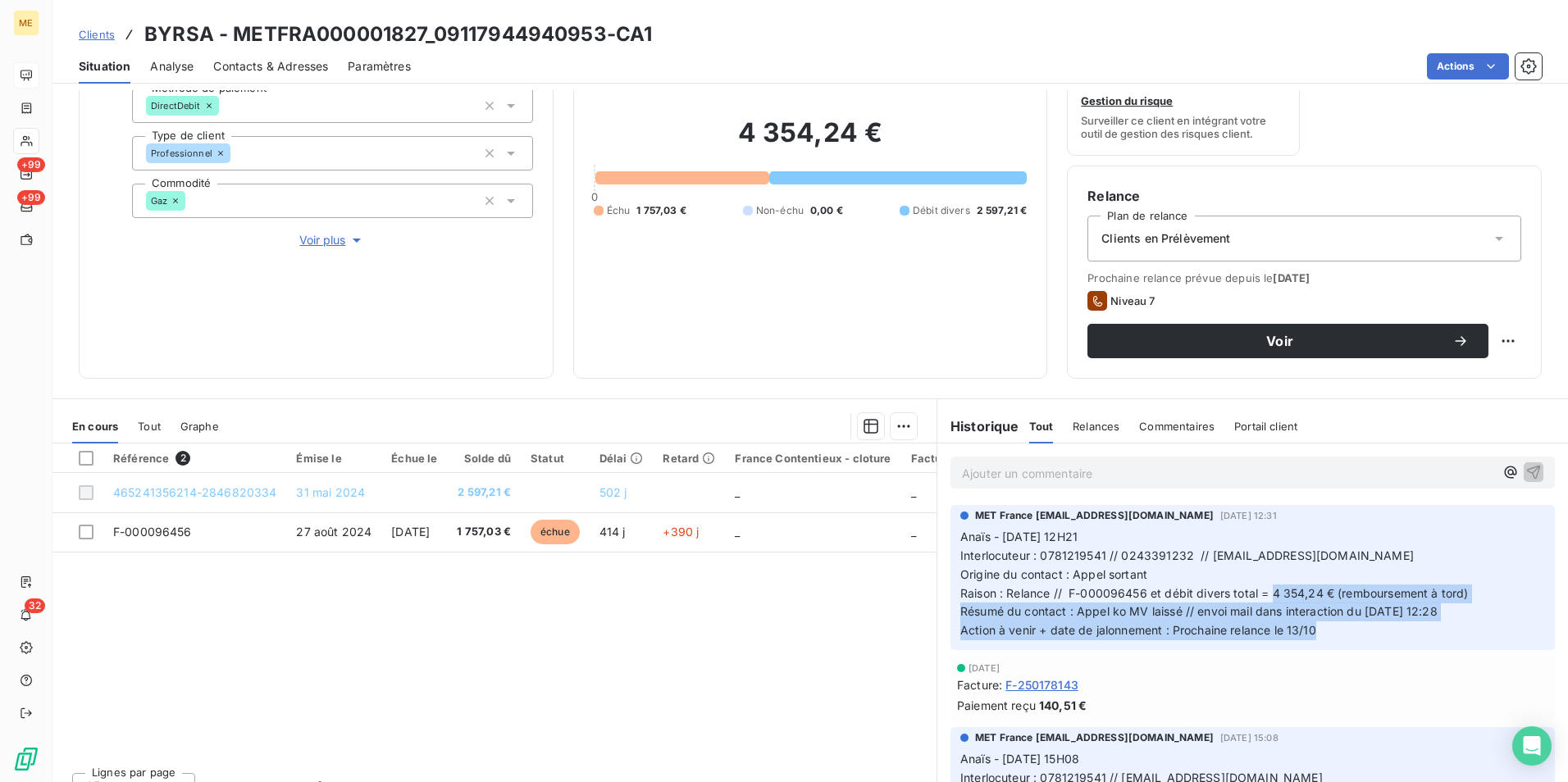
drag, startPoint x: 1264, startPoint y: 586, endPoint x: 1456, endPoint y: 625, distance: 195.9
click at [1456, 625] on p "Anaïs - [DATE] 12H21 Interlocuteur : 0781219541 // 0243391232 // [EMAIL_ADDRESS…" at bounding box center [1253, 584] width 585 height 112
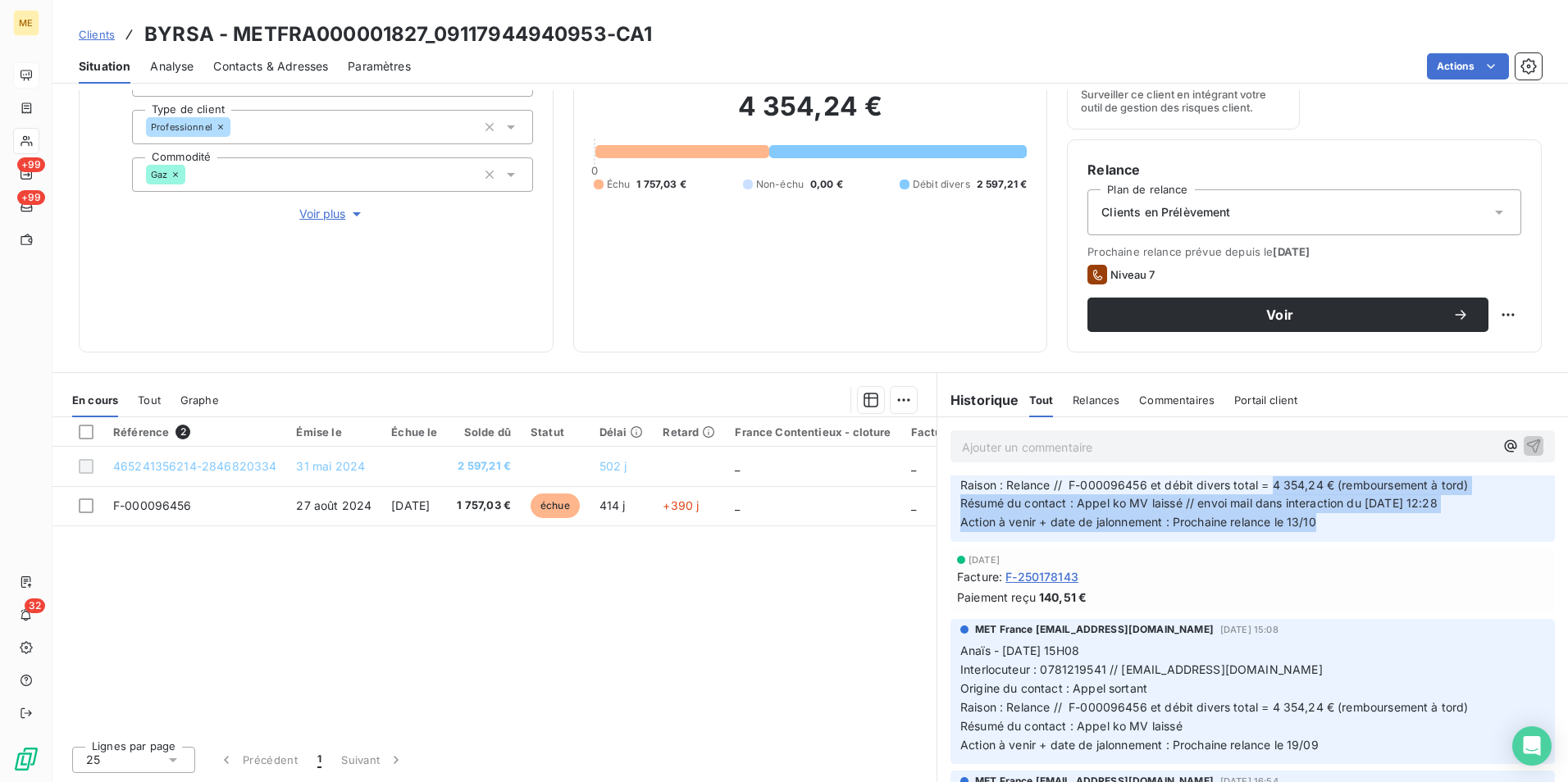
scroll to position [0, 0]
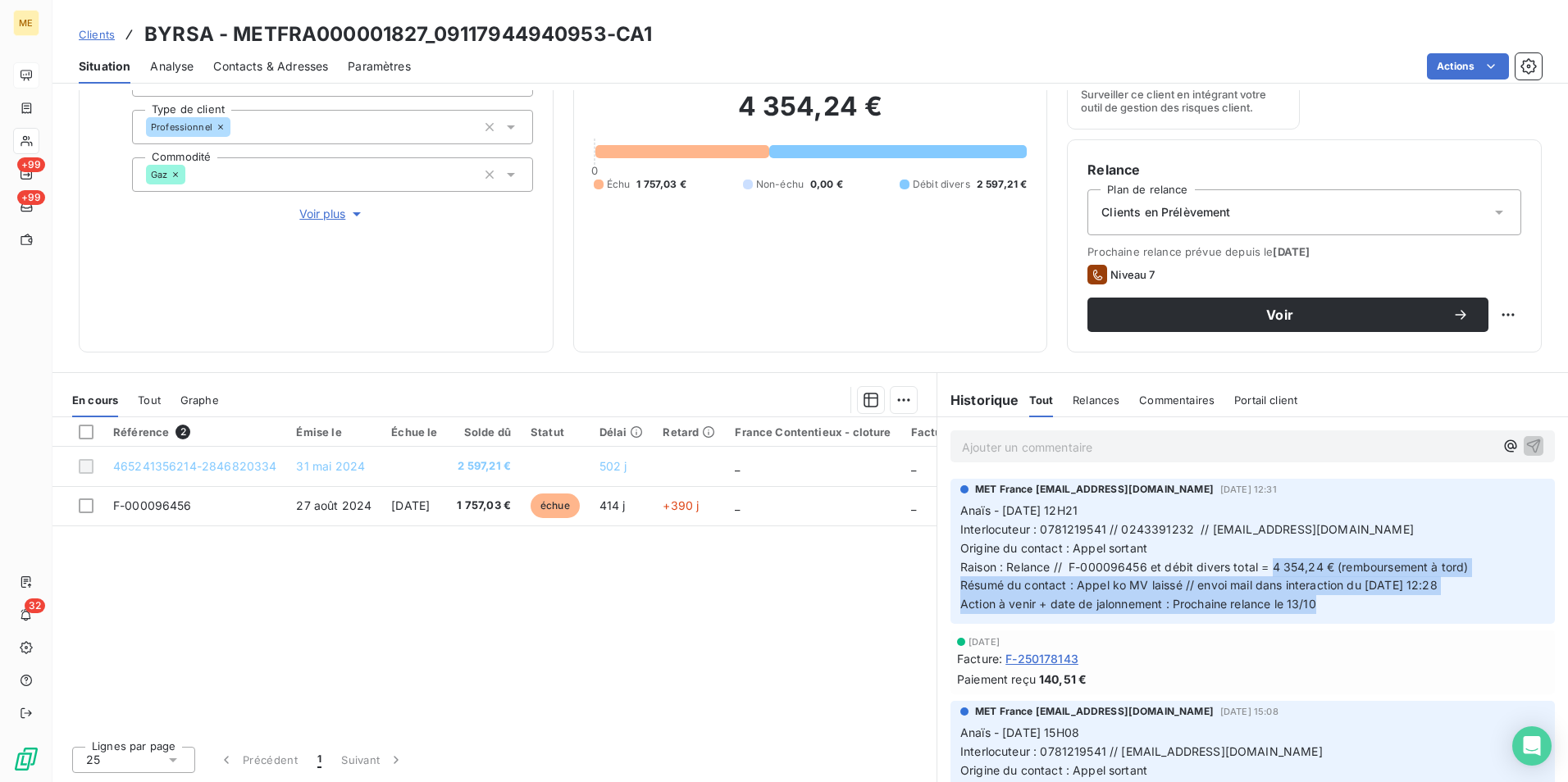
click at [1217, 592] on p "Anaïs - [DATE] 12H21 Interlocuteur : 0781219541 // 0243391232 // [EMAIL_ADDRESS…" at bounding box center [1253, 558] width 585 height 112
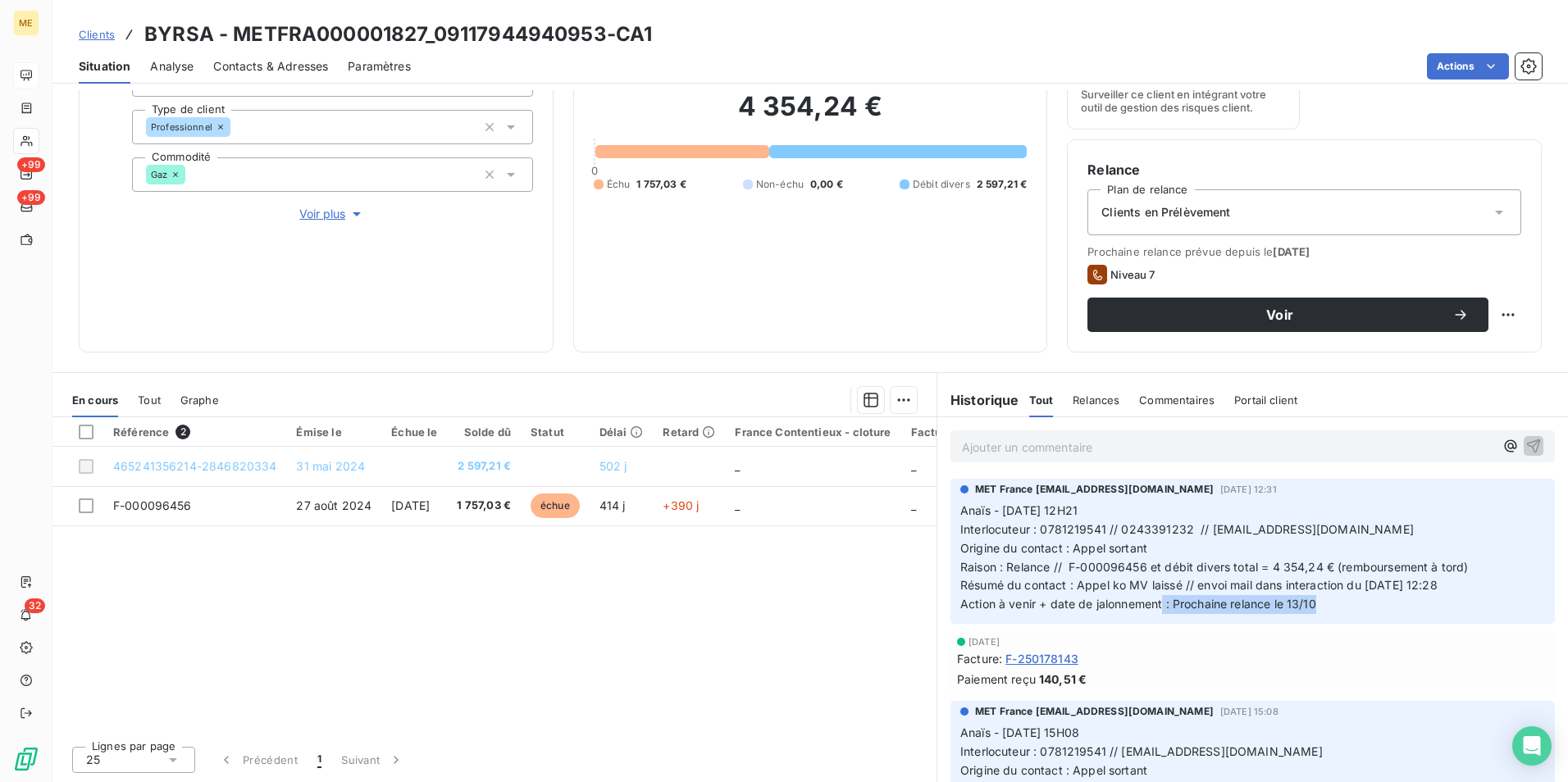
drag, startPoint x: 1317, startPoint y: 604, endPoint x: 1158, endPoint y: 605, distance: 159.0
click at [1158, 605] on p "Anaïs - [DATE] 12H21 Interlocuteur : 0781219541 // 0243391232 // [EMAIL_ADDRESS…" at bounding box center [1253, 558] width 585 height 112
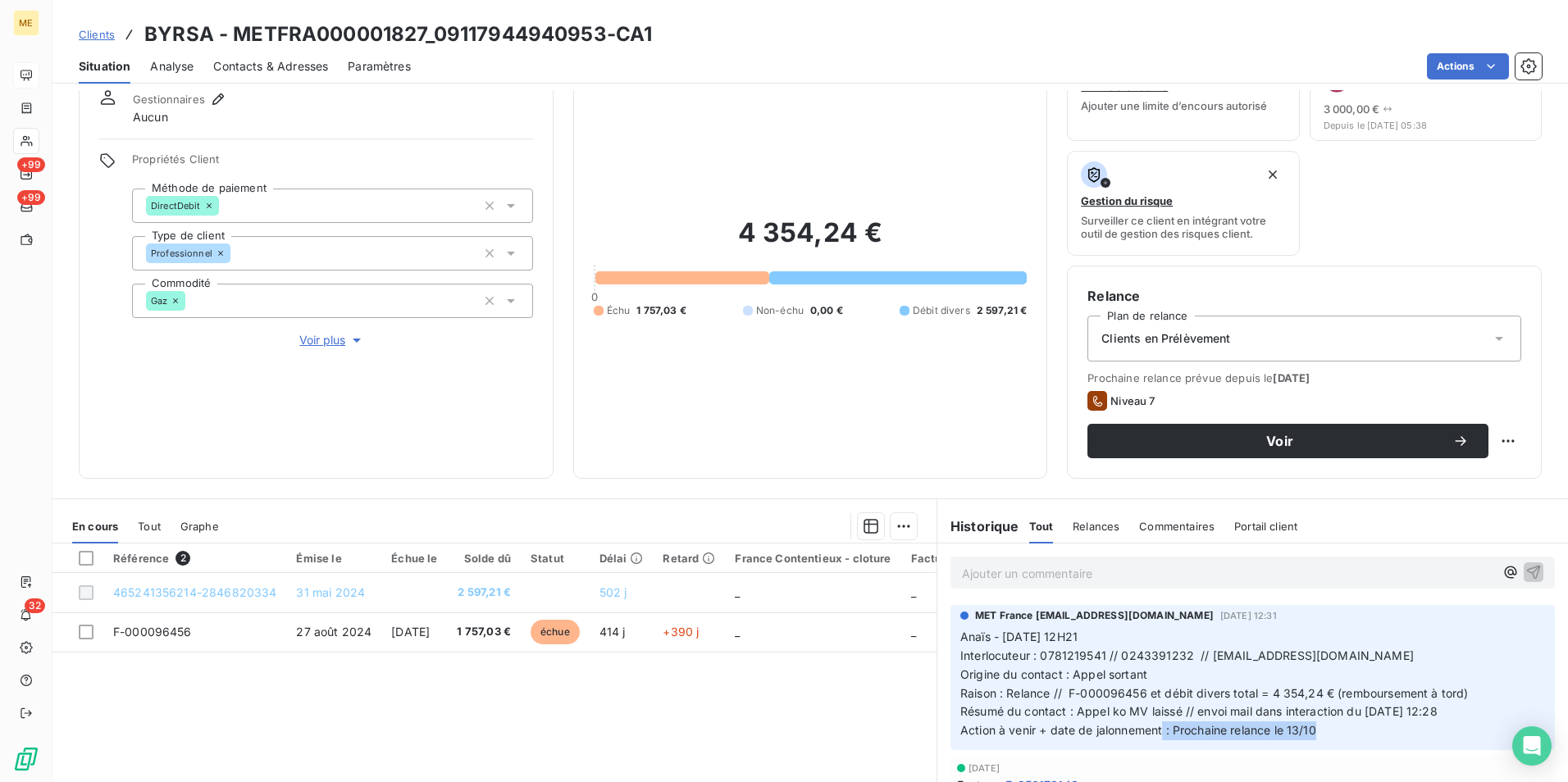
scroll to position [164, 0]
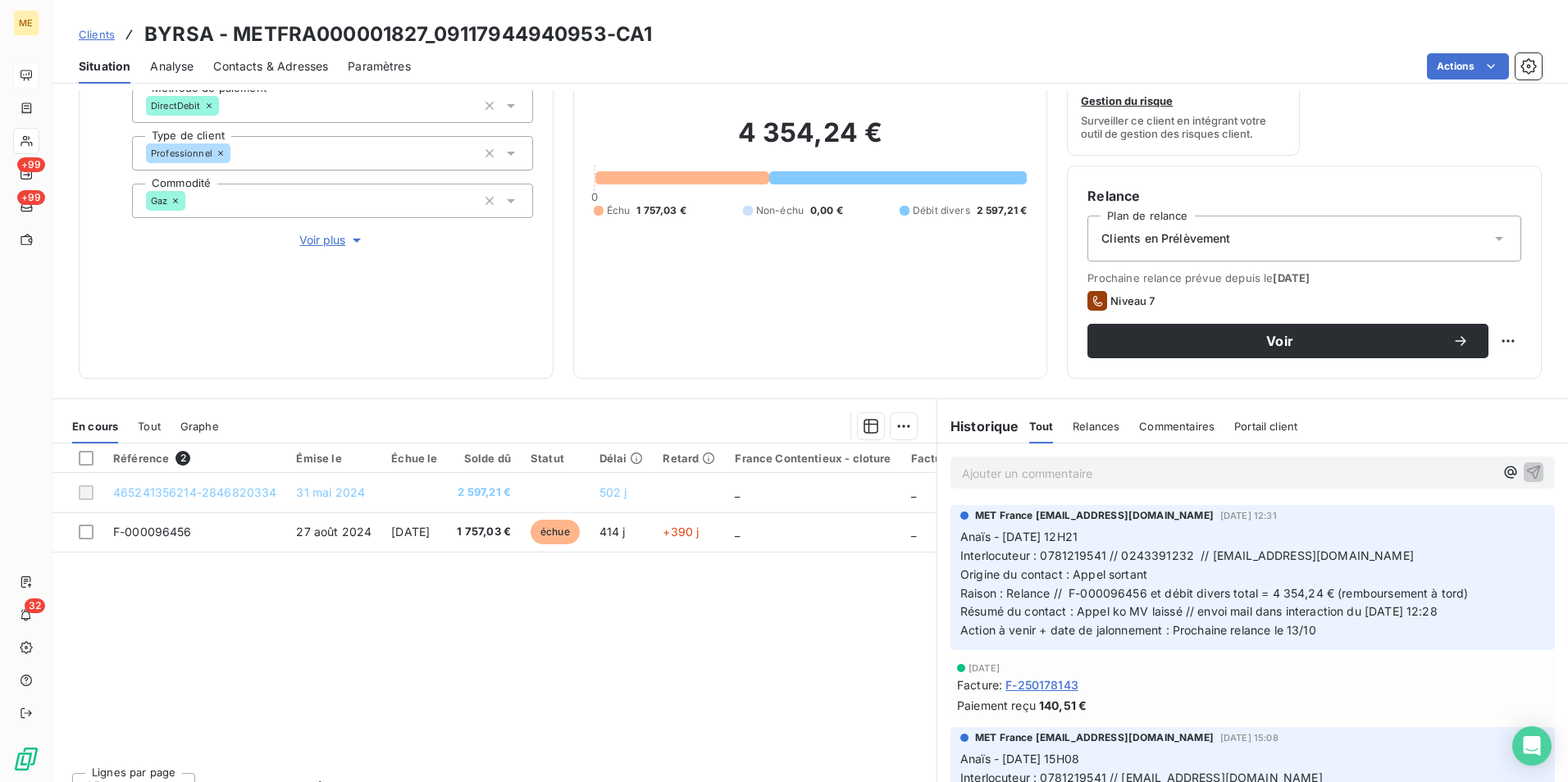
click at [1029, 476] on p "Ajouter un commentaire ﻿" at bounding box center [1228, 473] width 532 height 20
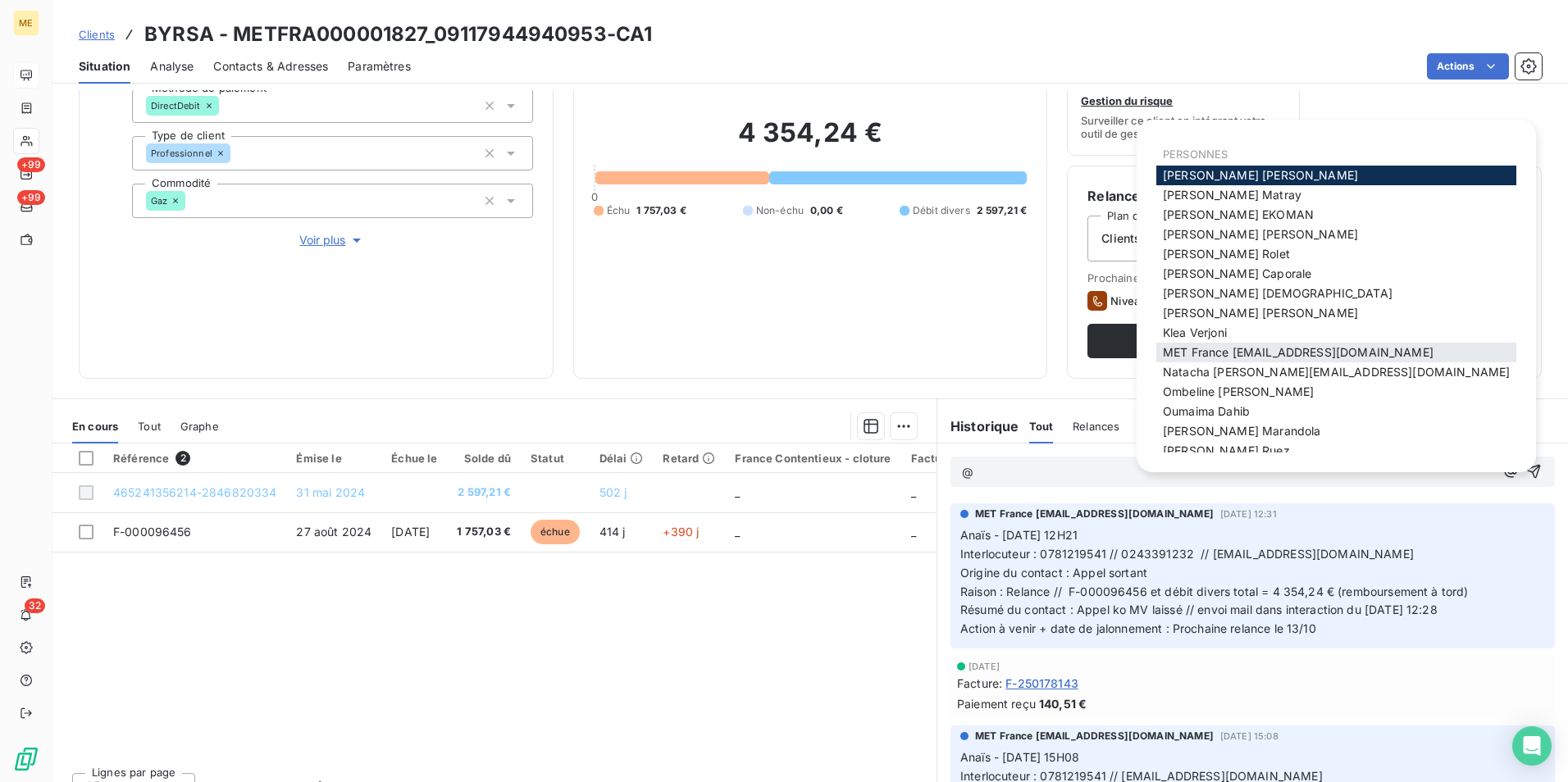
click at [1299, 348] on span "MET France [EMAIL_ADDRESS][DOMAIN_NAME]" at bounding box center [1298, 352] width 270 height 14
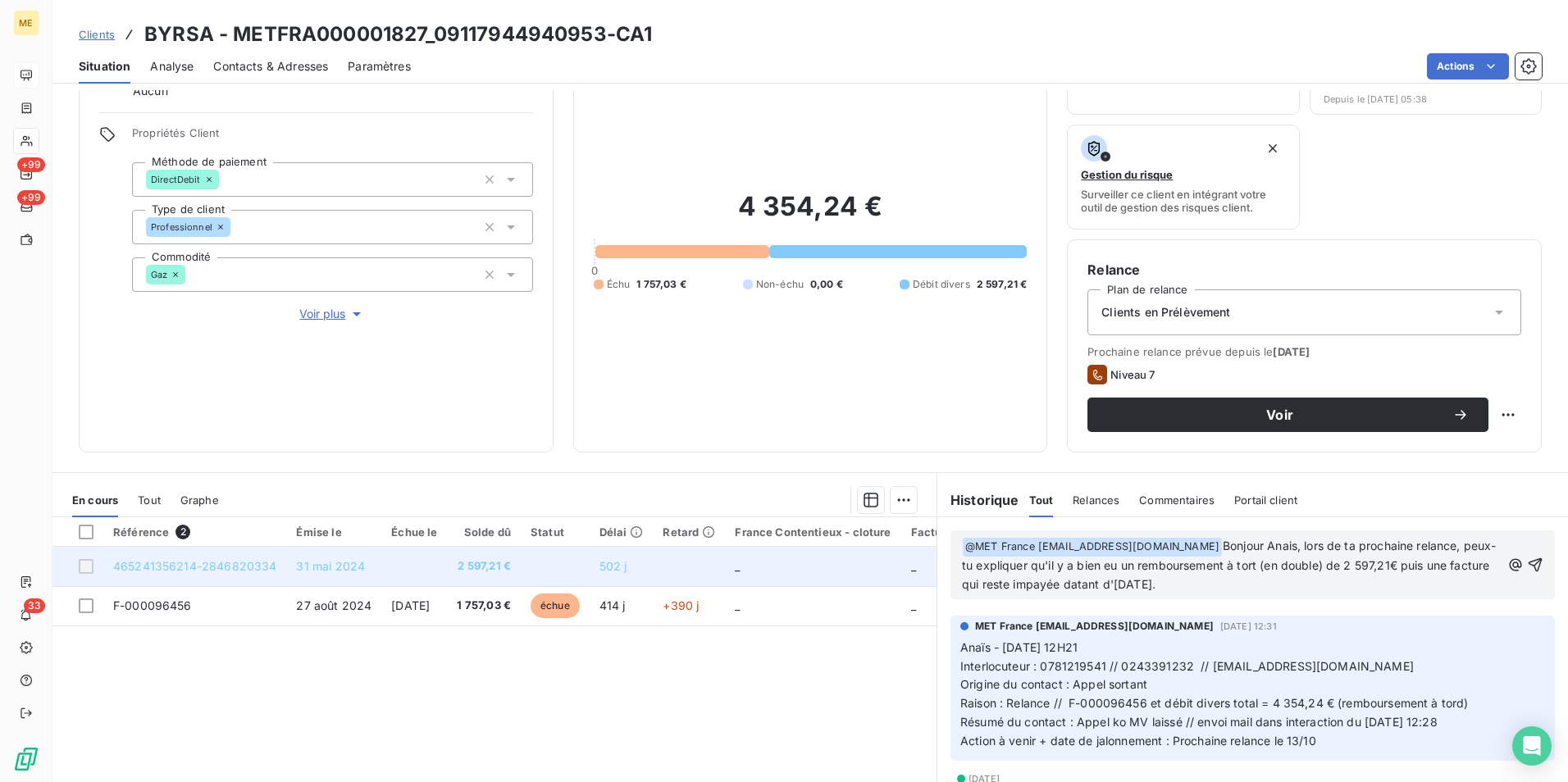
scroll to position [190, 0]
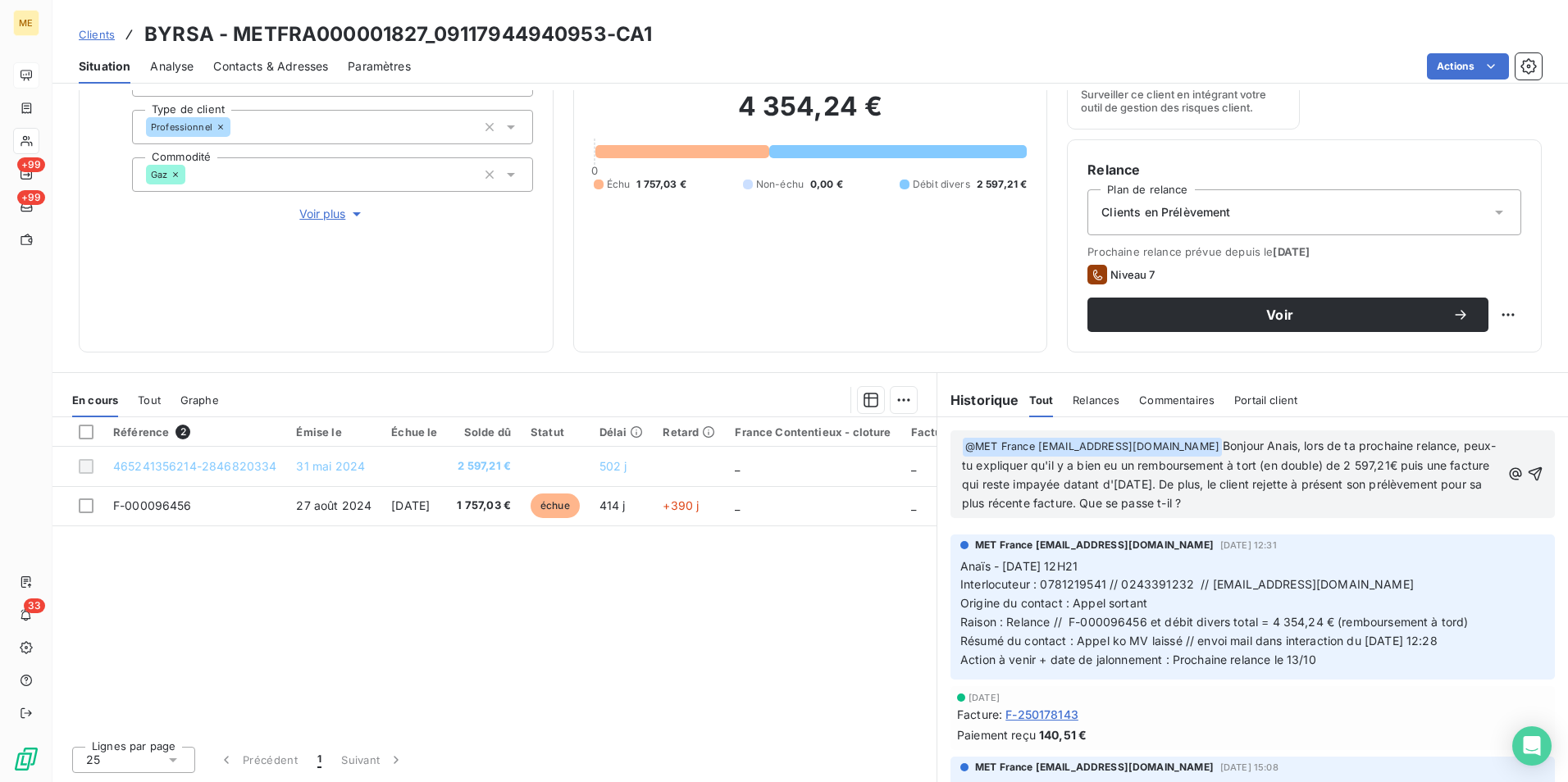
click at [1188, 499] on span "Bonjour Anais, lors de ta prochaine relance, peux-tu expliquer qu'il y a bien e…" at bounding box center [1229, 474] width 535 height 71
click at [1383, 500] on p "﻿ @ MET [GEOGRAPHIC_DATA] [EMAIL_ADDRESS][DOMAIN_NAME] ﻿ Bonjour Anais, lors de…" at bounding box center [1231, 475] width 539 height 76
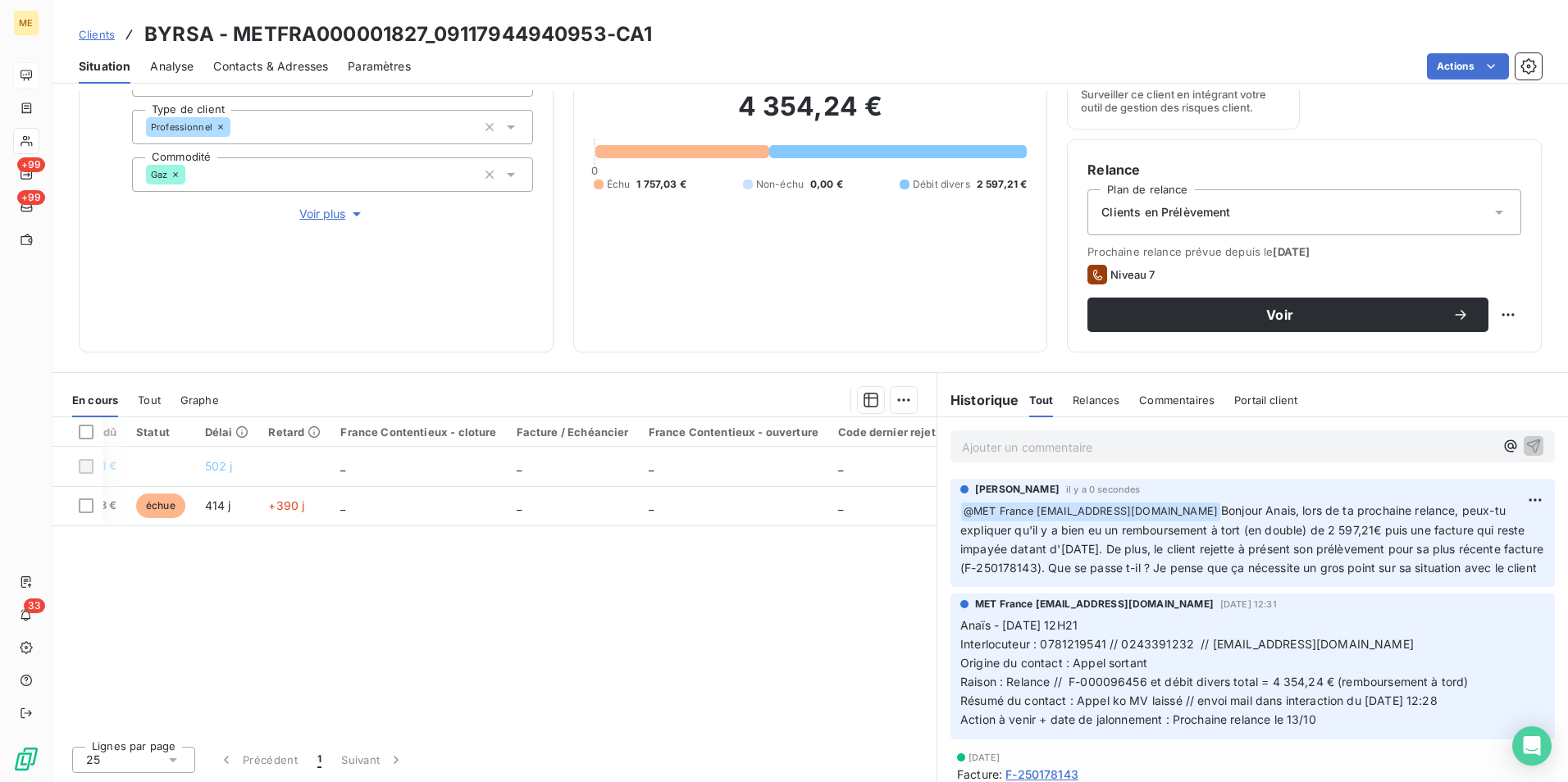
scroll to position [0, 537]
drag, startPoint x: 95, startPoint y: 36, endPoint x: 120, endPoint y: 35, distance: 25.0
click at [95, 36] on span "Clients" at bounding box center [97, 34] width 36 height 13
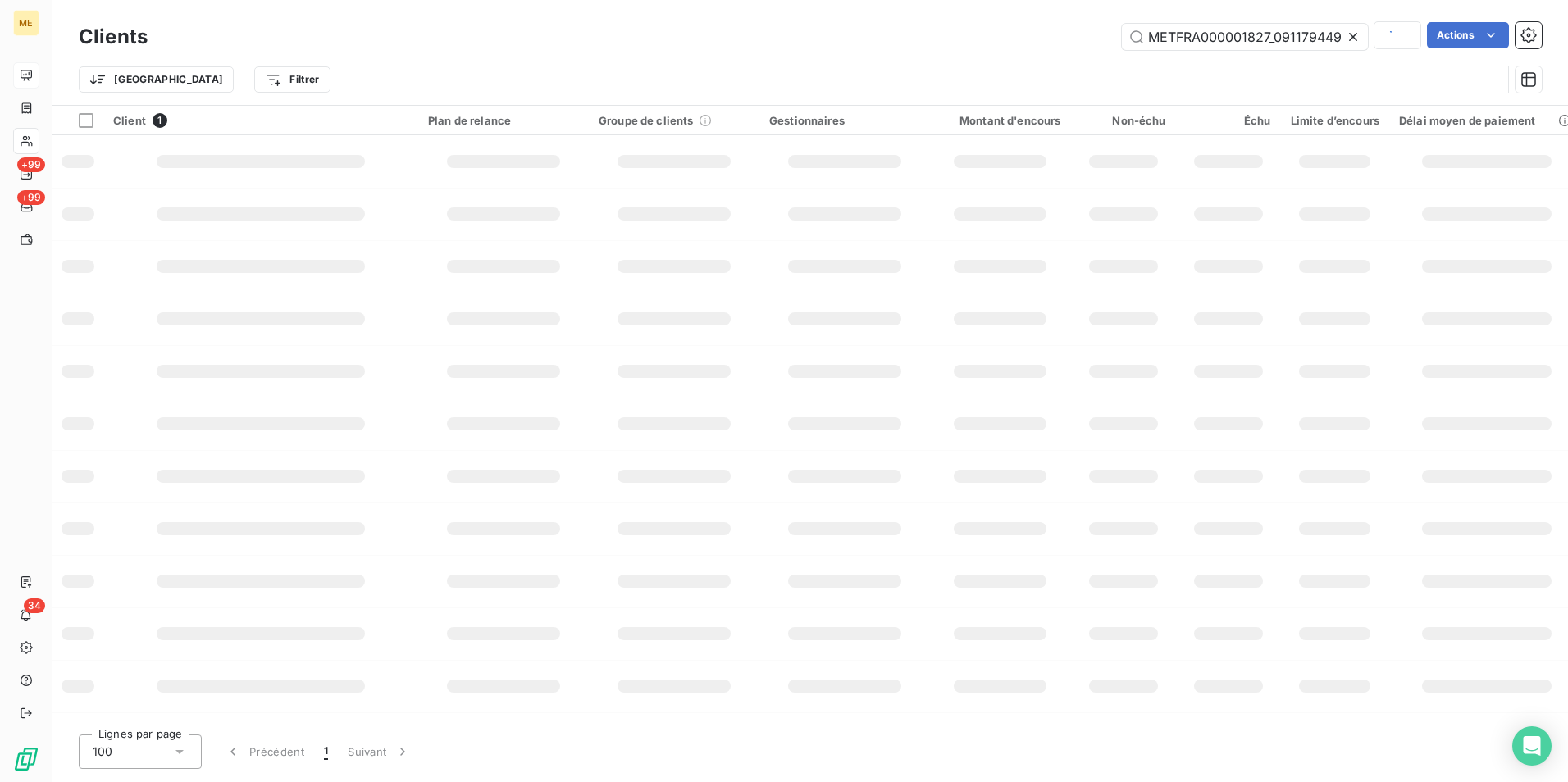
scroll to position [0, 71]
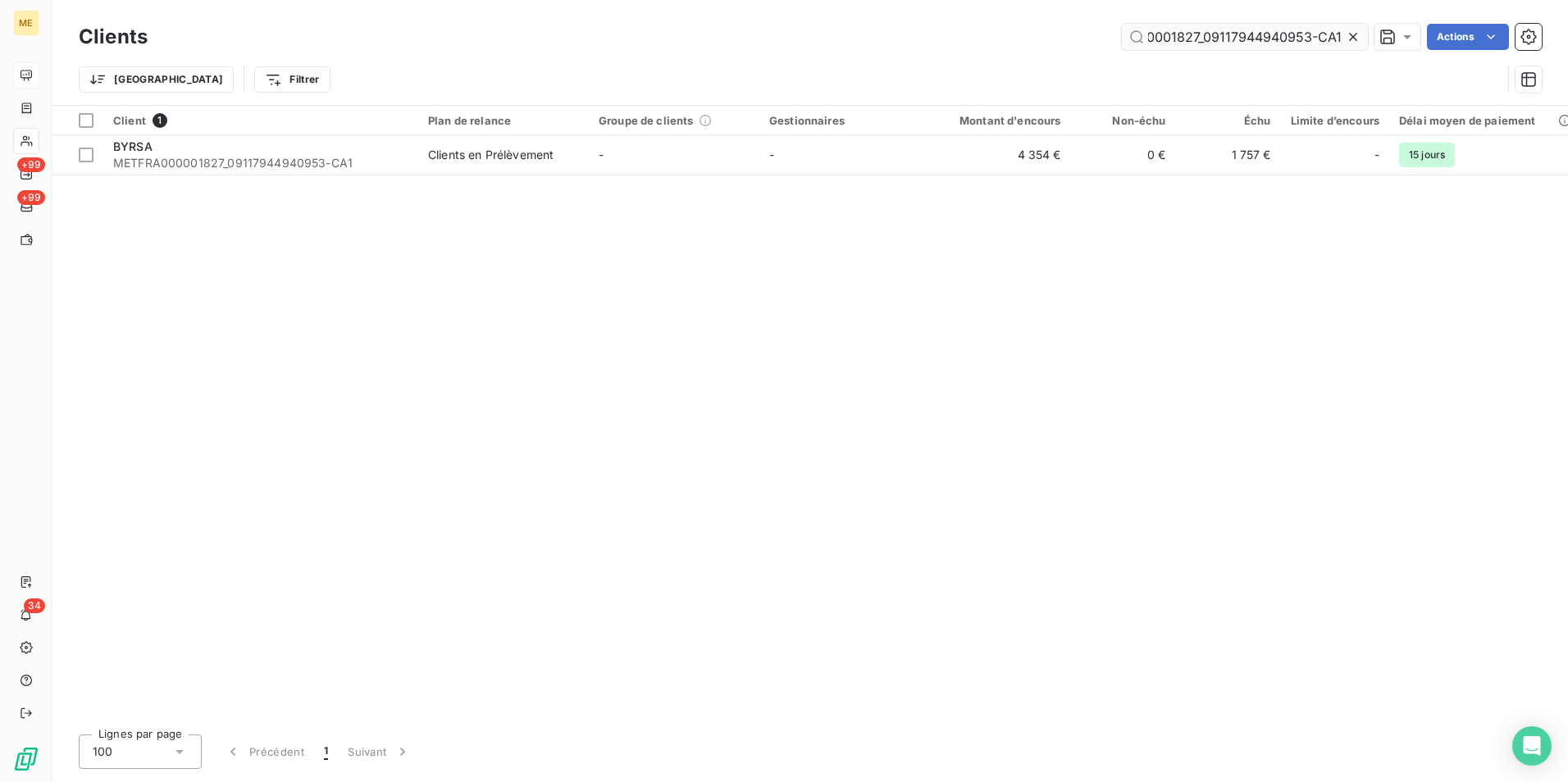
click at [1204, 33] on input "METFRA000001827_09117944940953-CA1" at bounding box center [1244, 37] width 246 height 26
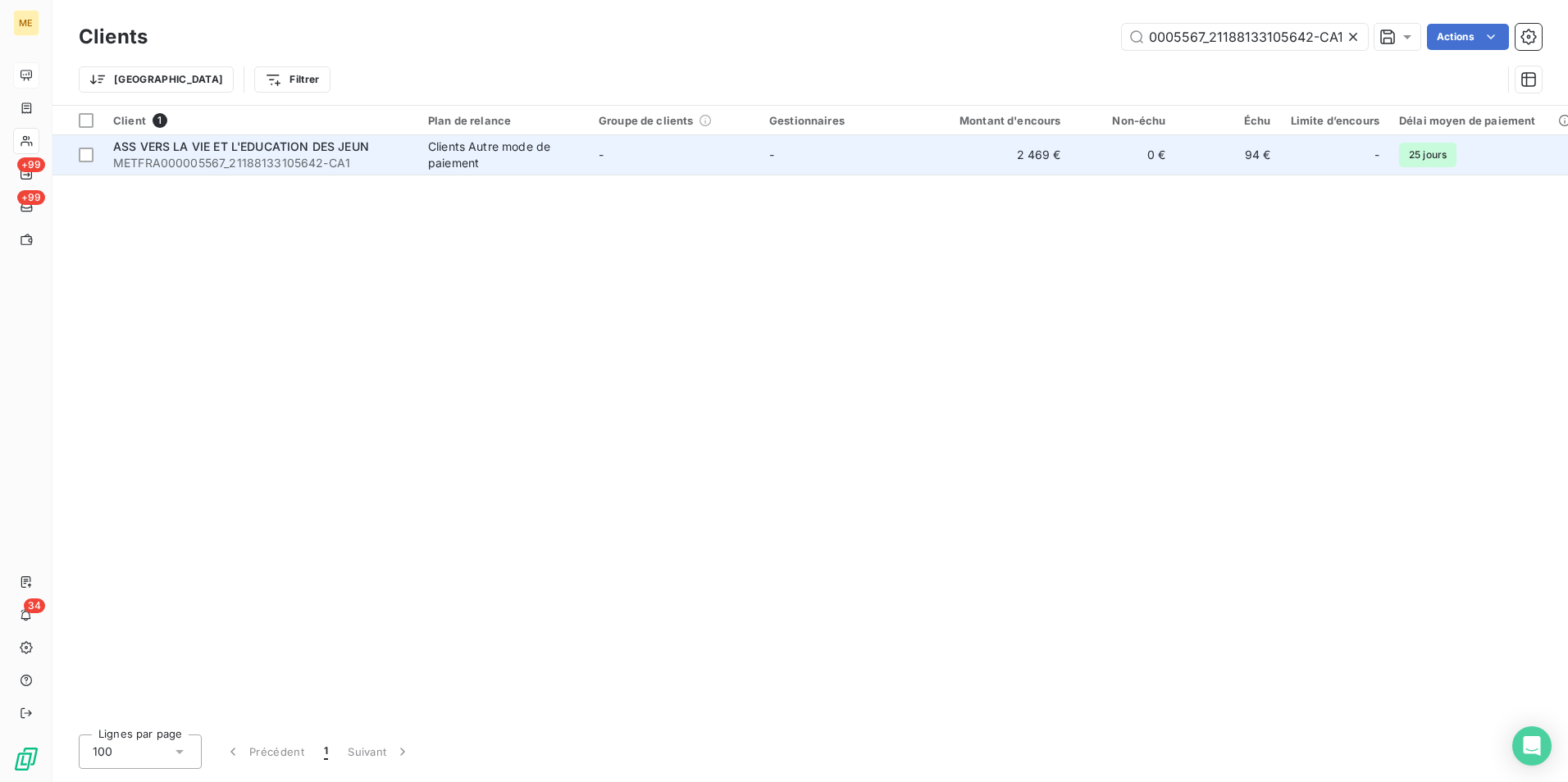
type input "METFRA000005567_21188133105642-CA1"
click at [505, 170] on div "Clients Autre mode de paiement" at bounding box center [503, 155] width 151 height 33
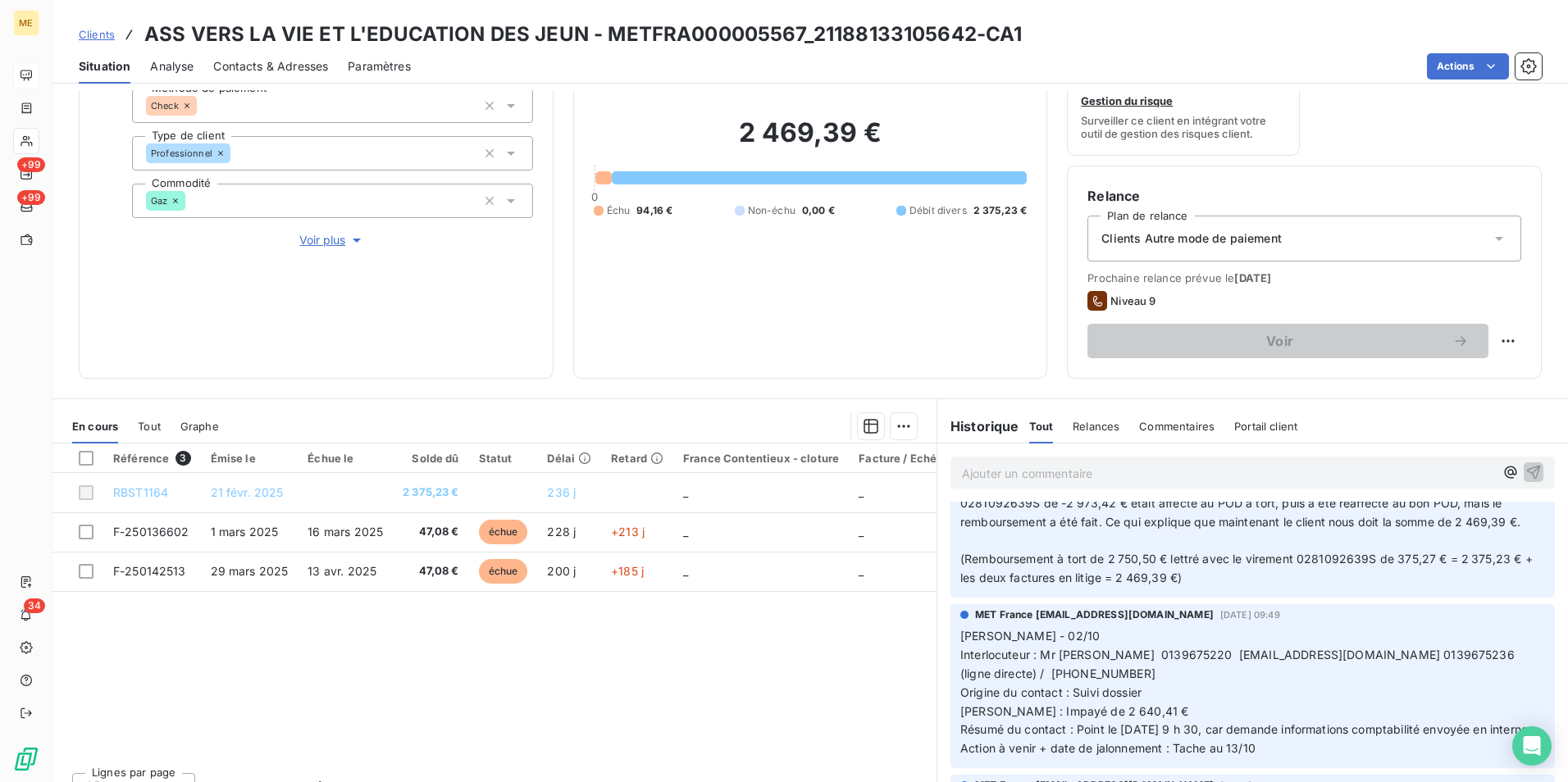
scroll to position [574, 0]
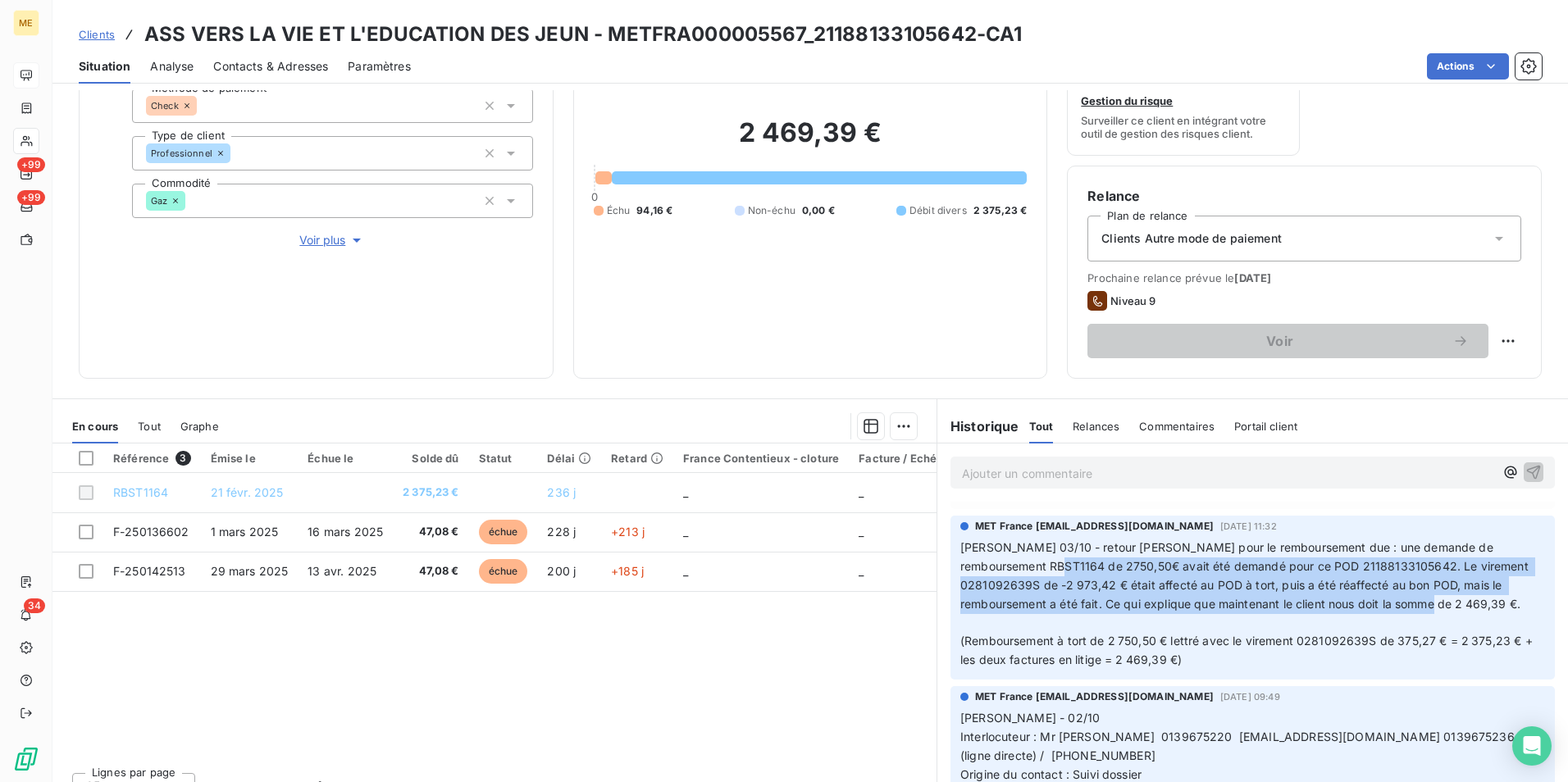
drag, startPoint x: 1000, startPoint y: 567, endPoint x: 1389, endPoint y: 603, distance: 390.7
click at [1389, 603] on span "[PERSON_NAME] 03/10 - retour [PERSON_NAME] pour le remboursement due : une dema…" at bounding box center [1246, 575] width 571 height 71
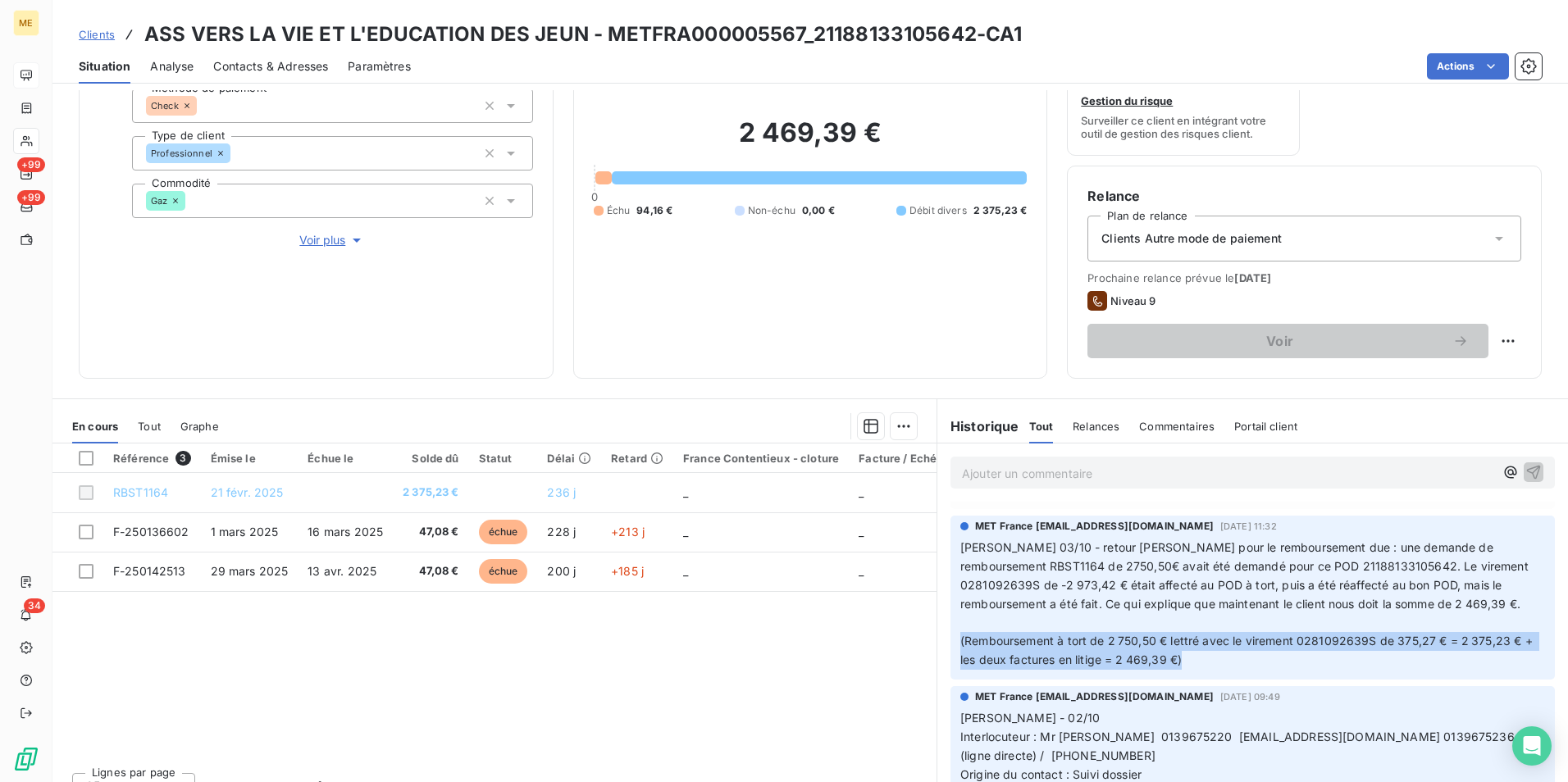
drag, startPoint x: 950, startPoint y: 638, endPoint x: 1241, endPoint y: 654, distance: 291.4
click at [1241, 654] on div "MET France [EMAIL_ADDRESS][DOMAIN_NAME] [DATE] 11:32 [PERSON_NAME] 03/10 - reto…" at bounding box center [1253, 598] width 605 height 164
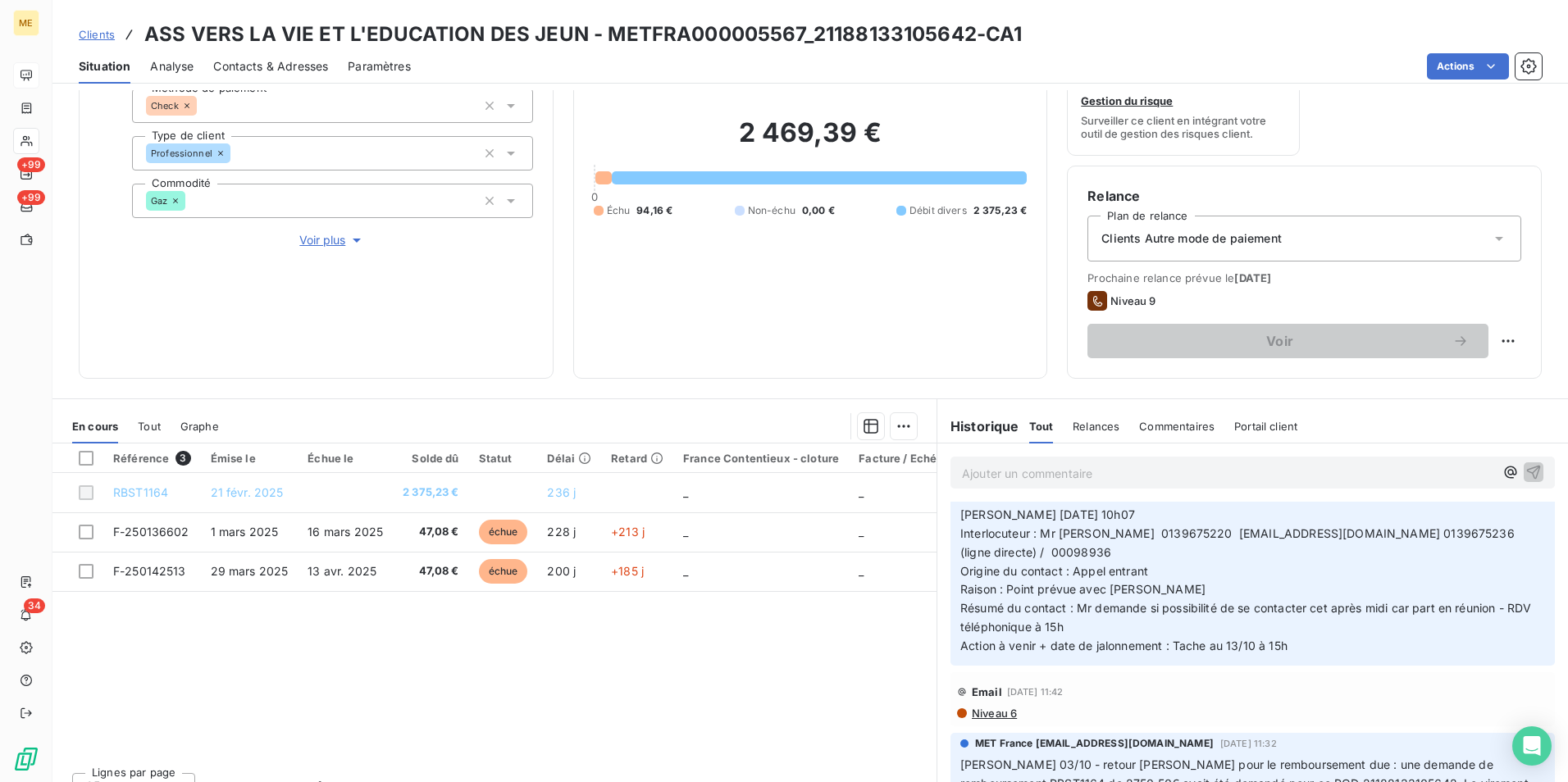
scroll to position [328, 0]
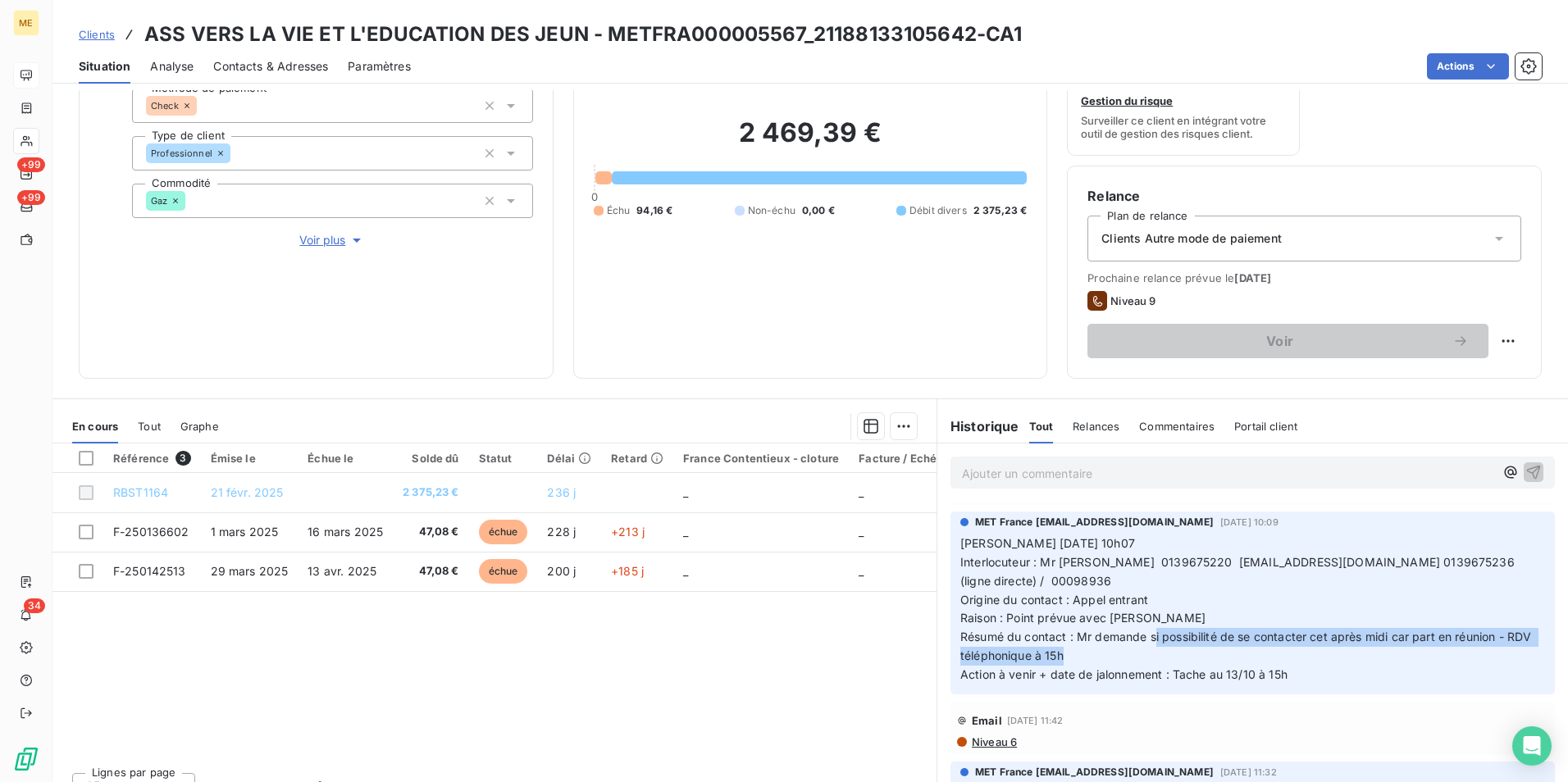
drag, startPoint x: 1149, startPoint y: 635, endPoint x: 1253, endPoint y: 649, distance: 104.9
click at [1253, 649] on p "[PERSON_NAME] [DATE] 10h07 Interlocuteur : Mr [PERSON_NAME] 0139675220 [EMAIL_A…" at bounding box center [1253, 609] width 585 height 150
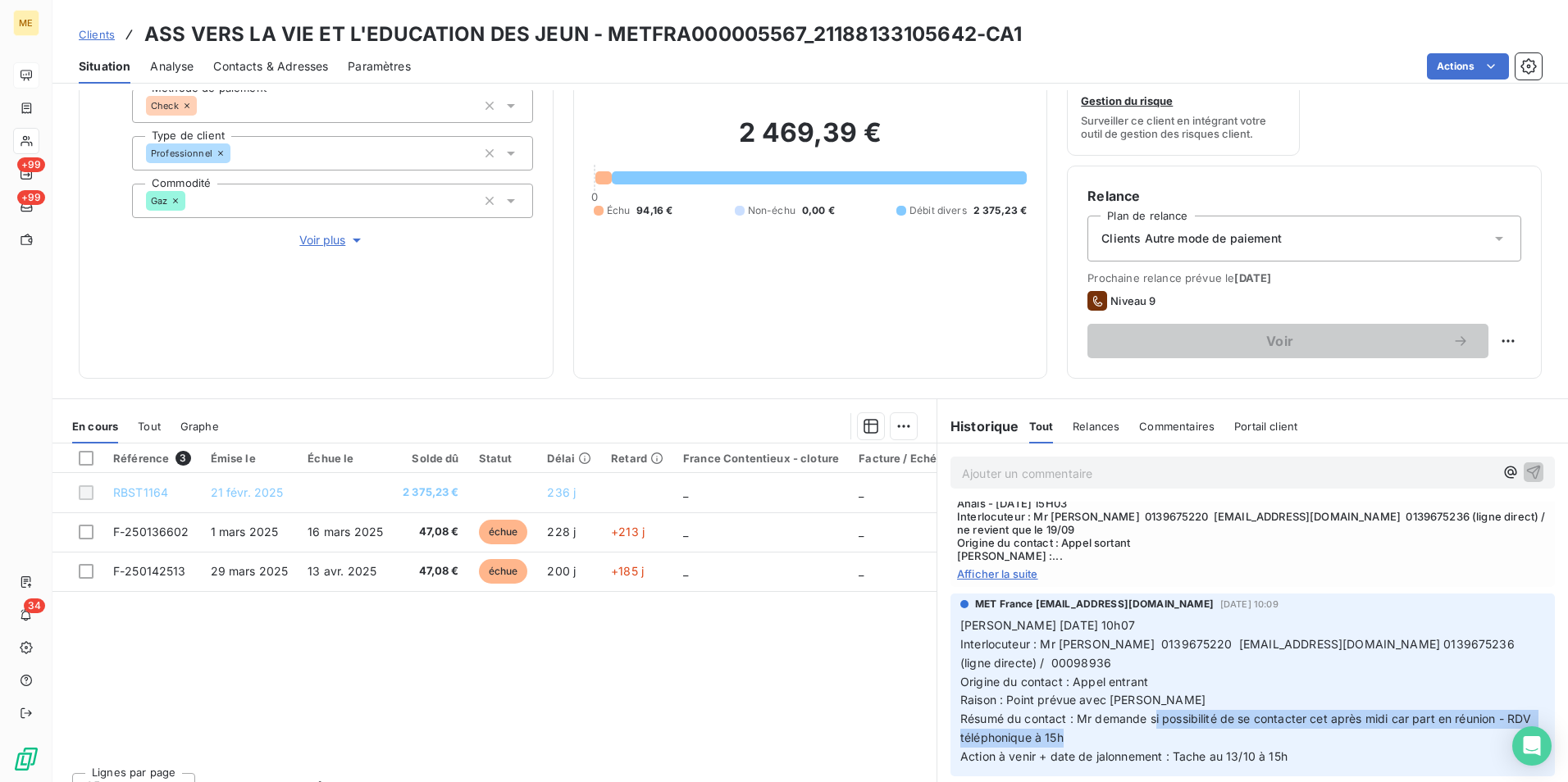
scroll to position [82, 0]
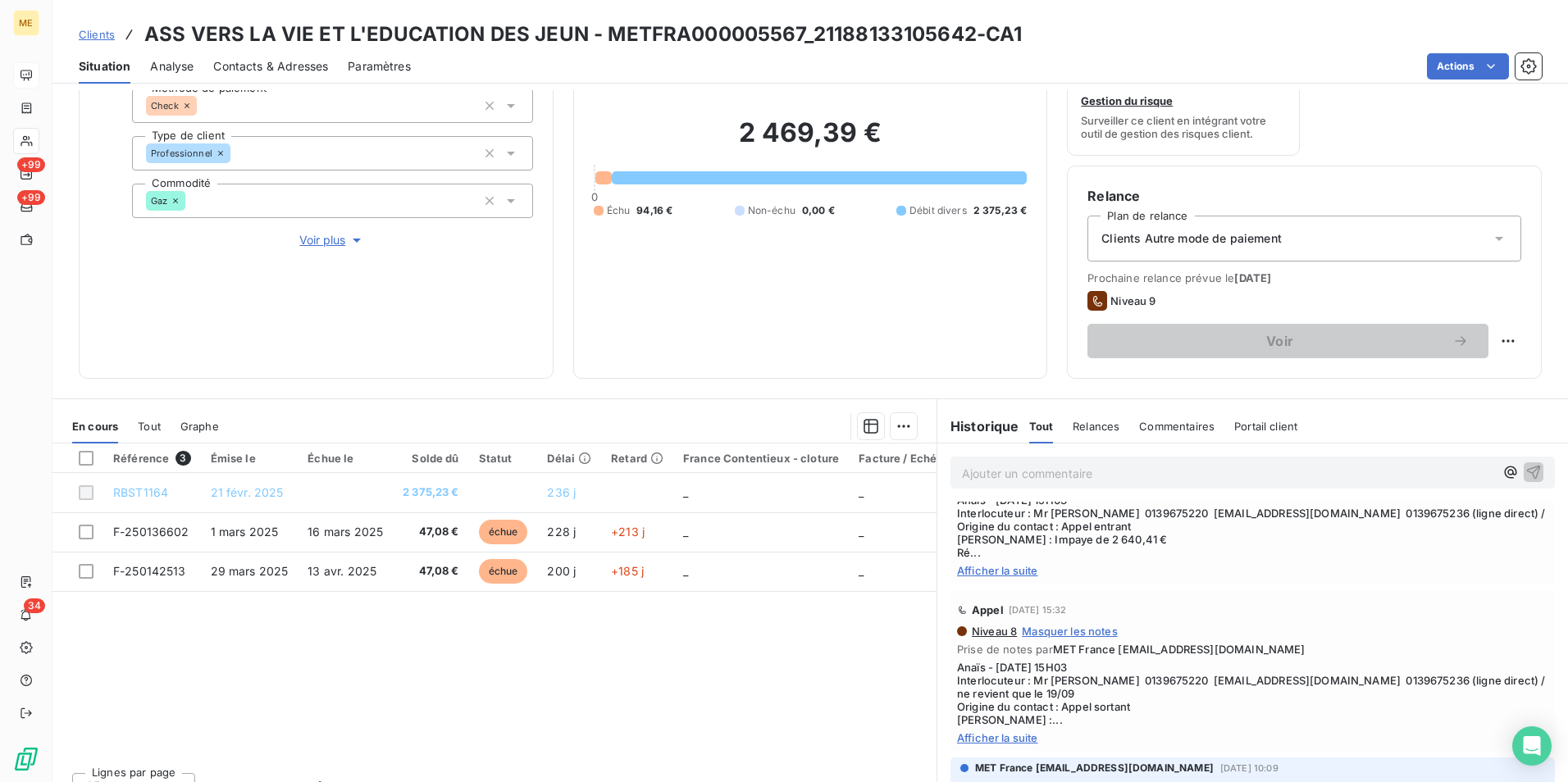
click at [981, 737] on span "Afficher la suite" at bounding box center [1252, 737] width 591 height 13
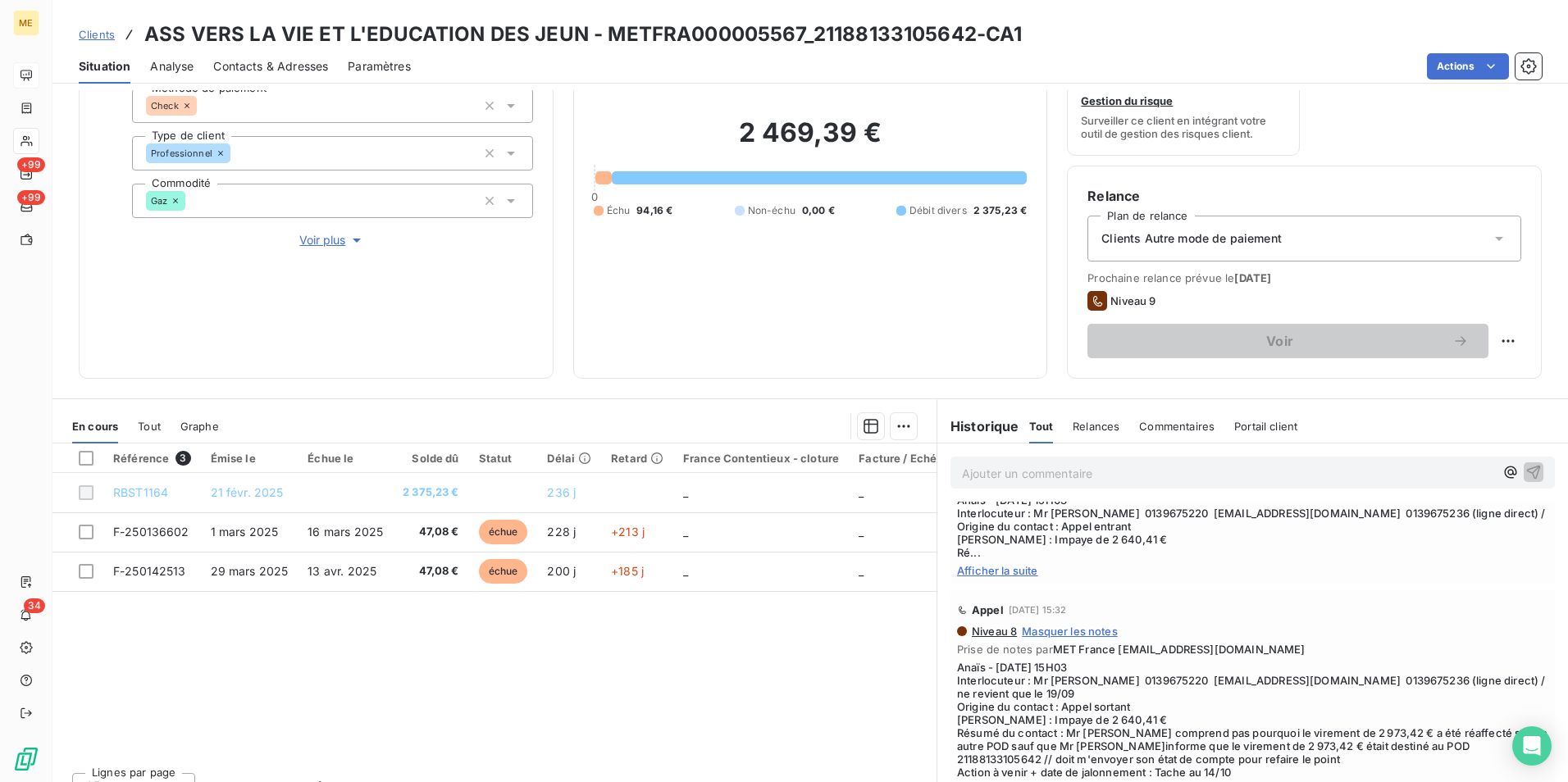
scroll to position [164, 0]
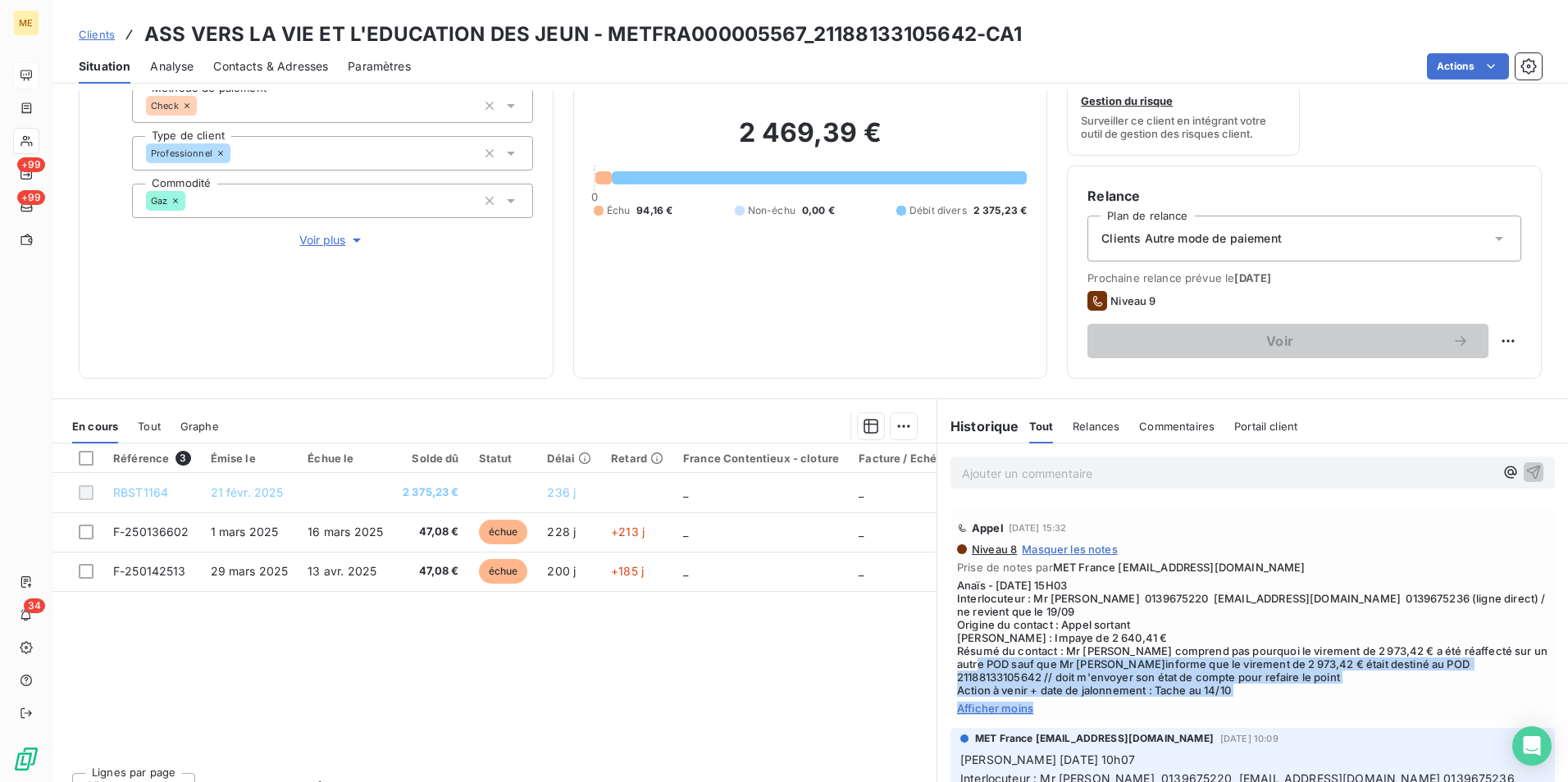
drag, startPoint x: 975, startPoint y: 660, endPoint x: 1241, endPoint y: 701, distance: 269.1
click at [1241, 701] on div "Niveau 8 Masquer les notes Prise de notes par MET France [EMAIL_ADDRESS][DOMAIN…" at bounding box center [1252, 628] width 591 height 173
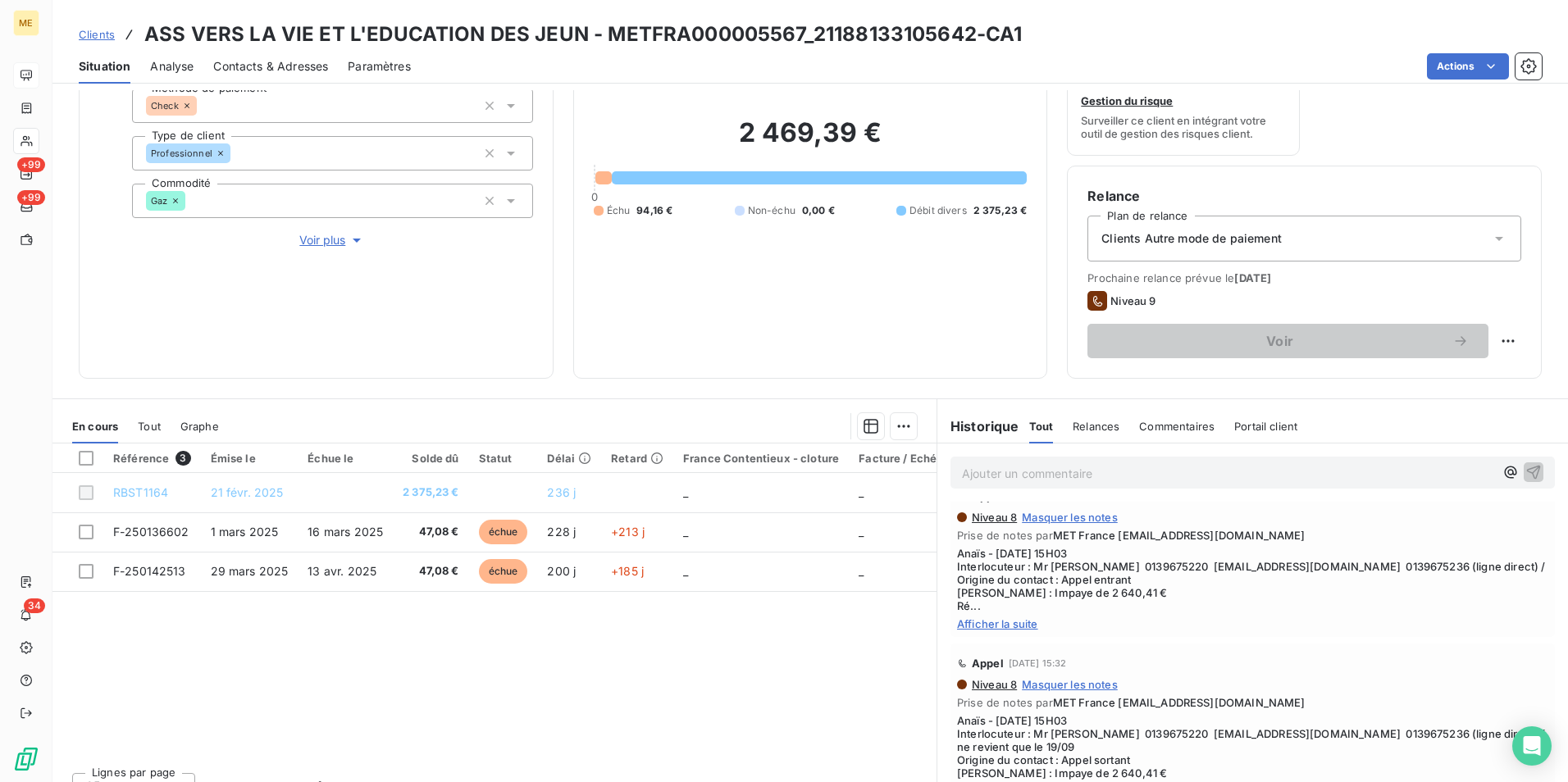
scroll to position [0, 0]
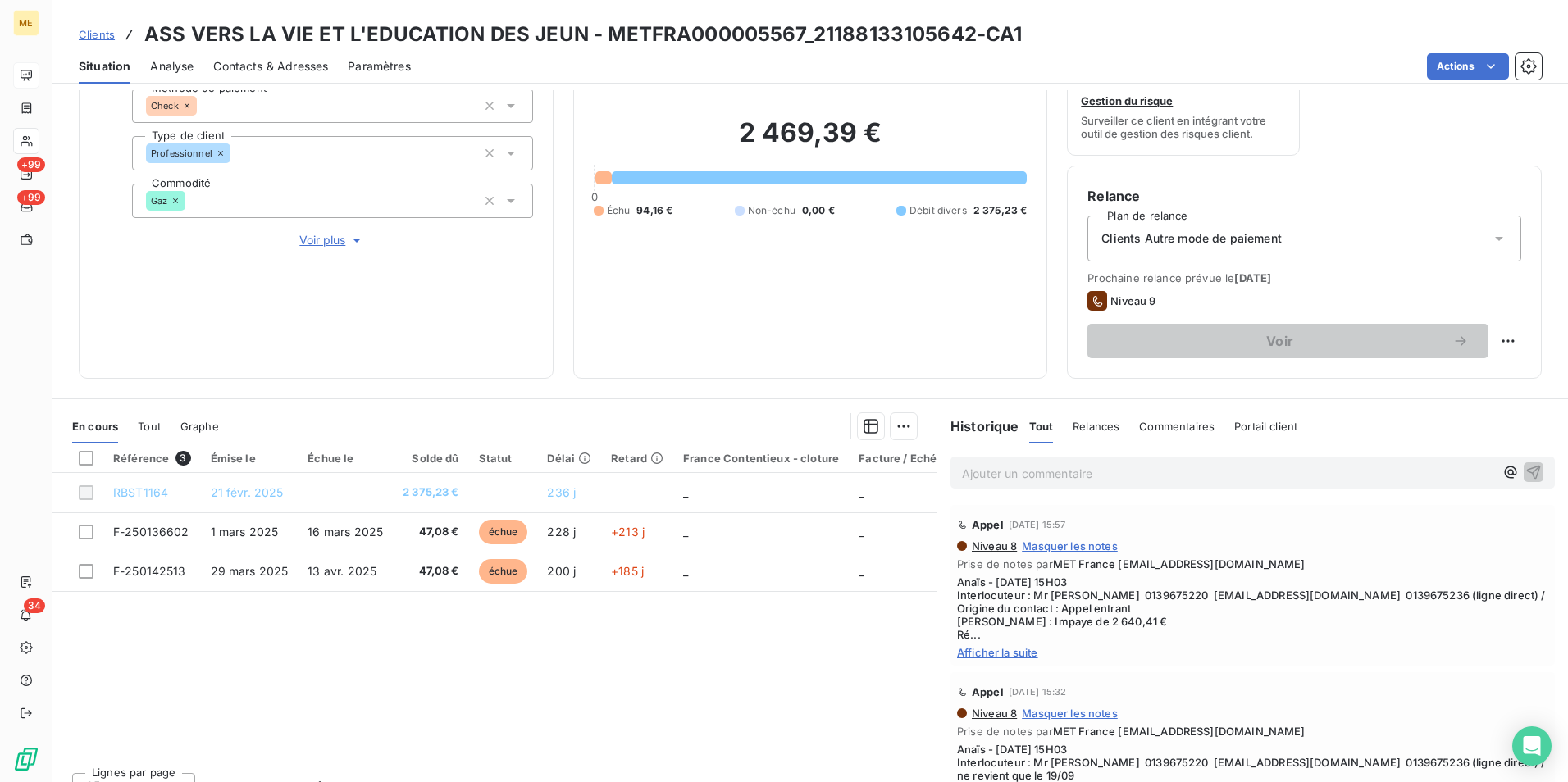
click at [1006, 653] on span "Afficher la suite" at bounding box center [1252, 652] width 591 height 13
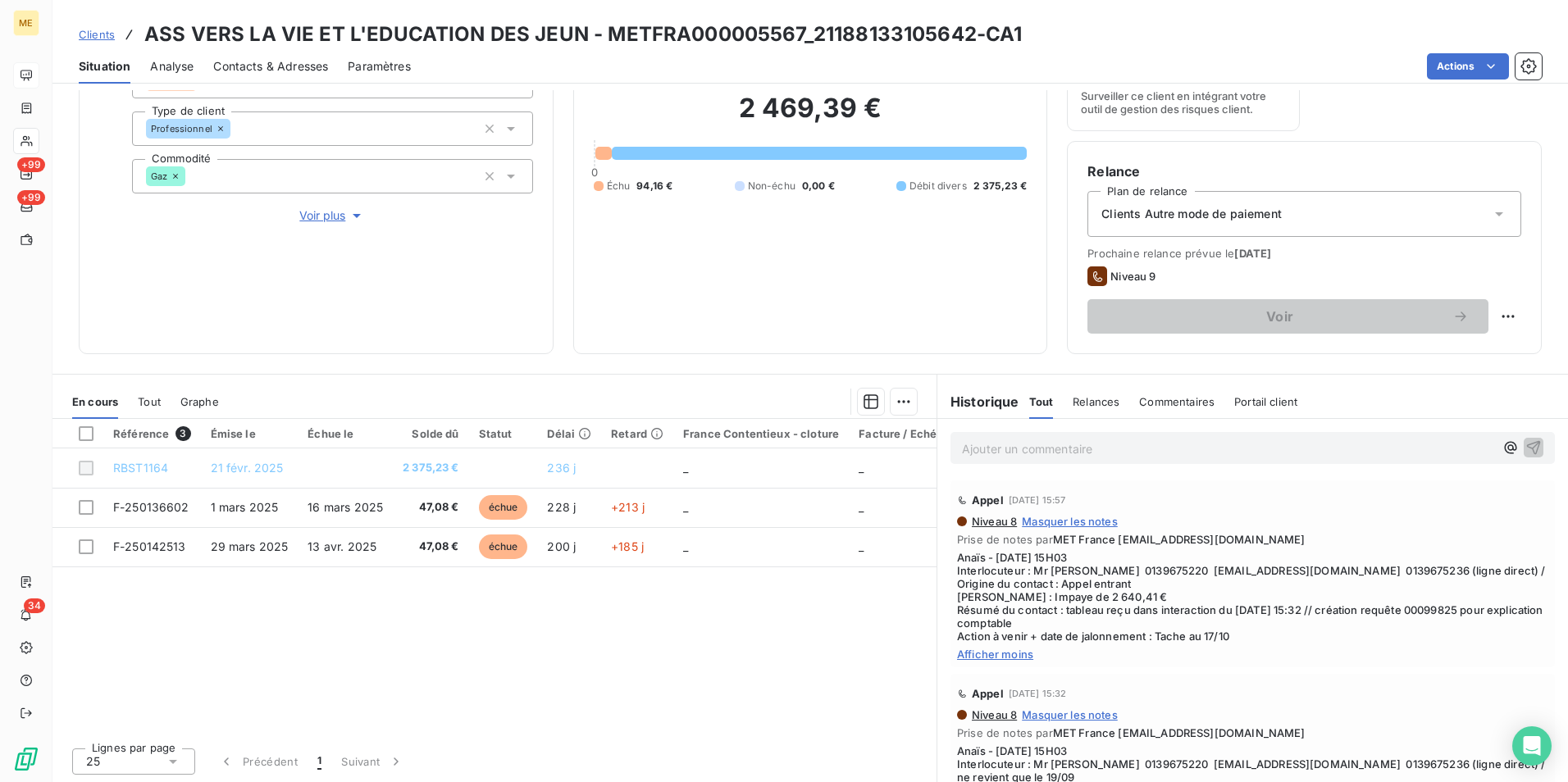
scroll to position [190, 0]
click at [1443, 604] on span "Anaïs - [DATE] 15H03 Interlocuteur : Mr [PERSON_NAME] 0139675220 [EMAIL_ADDRESS…" at bounding box center [1252, 595] width 591 height 92
copy span "00099825"
click at [99, 36] on span "Clients" at bounding box center [97, 34] width 36 height 13
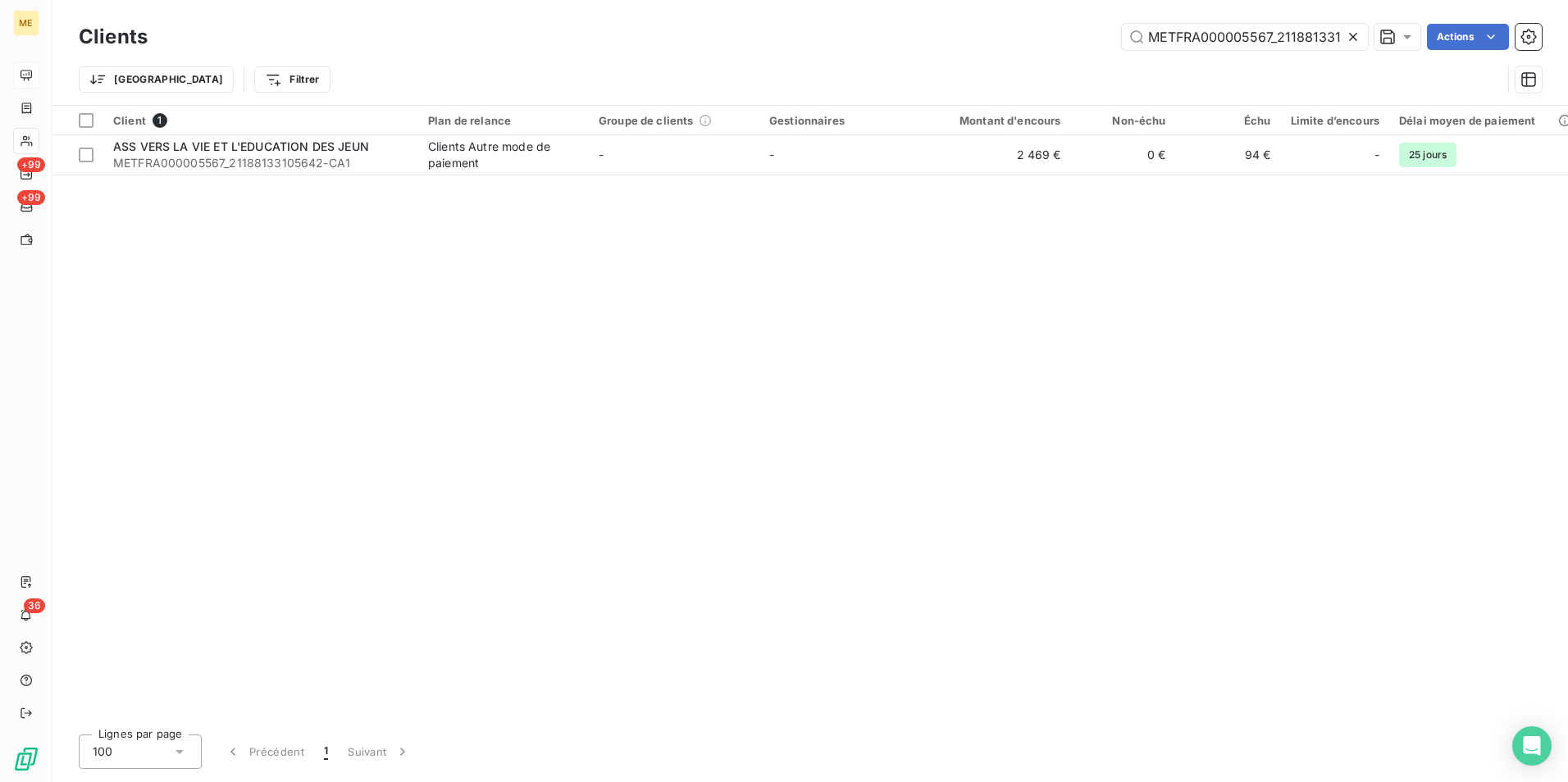
scroll to position [0, 68]
click at [1192, 31] on input "METFRA000005567_21188133105642-CA1" at bounding box center [1244, 37] width 246 height 26
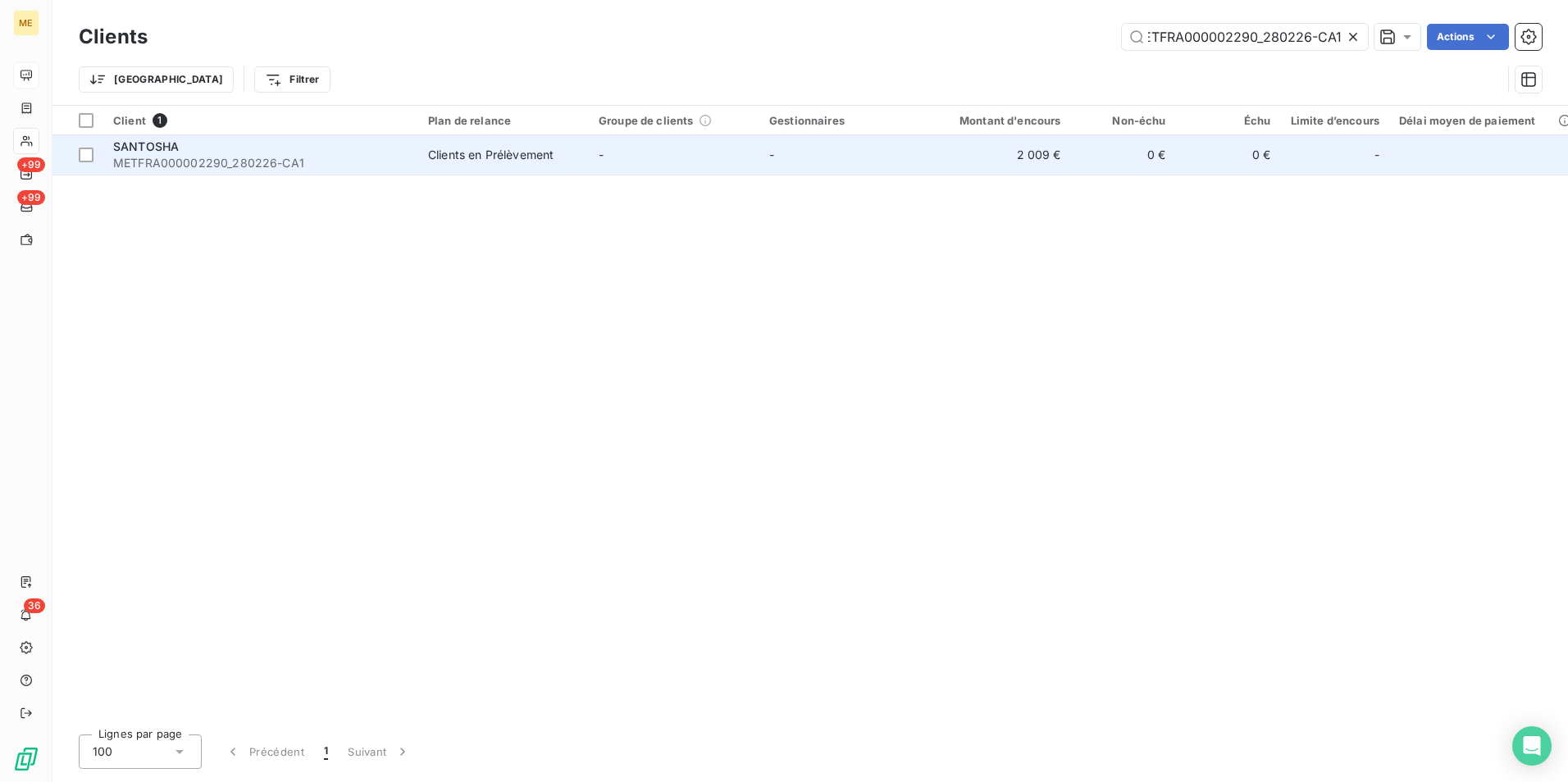
type input "METFRA000002290_280226-CA1"
click at [537, 145] on td "Clients en Prélèvement" at bounding box center [503, 155] width 171 height 39
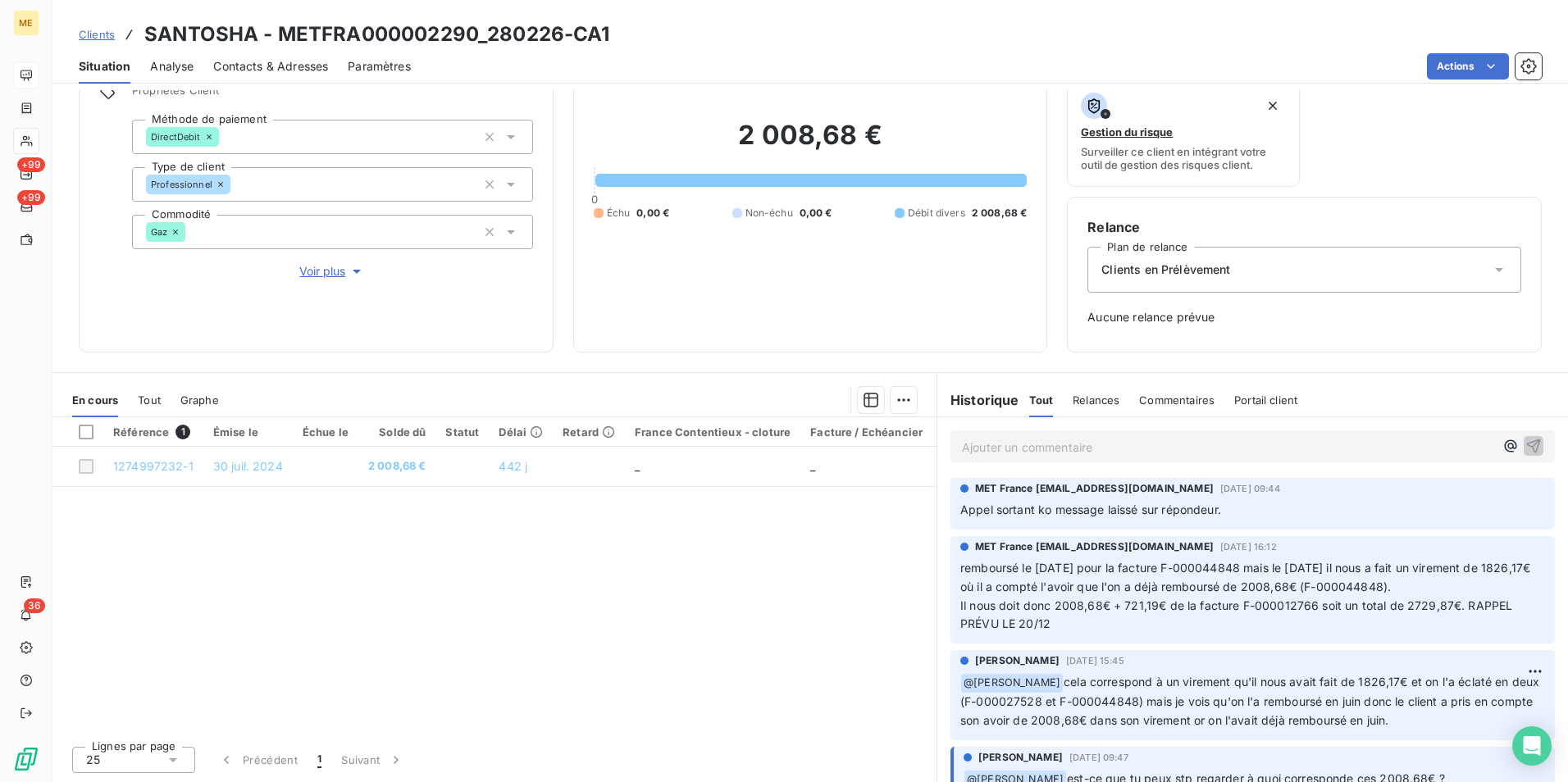
scroll to position [819, 0]
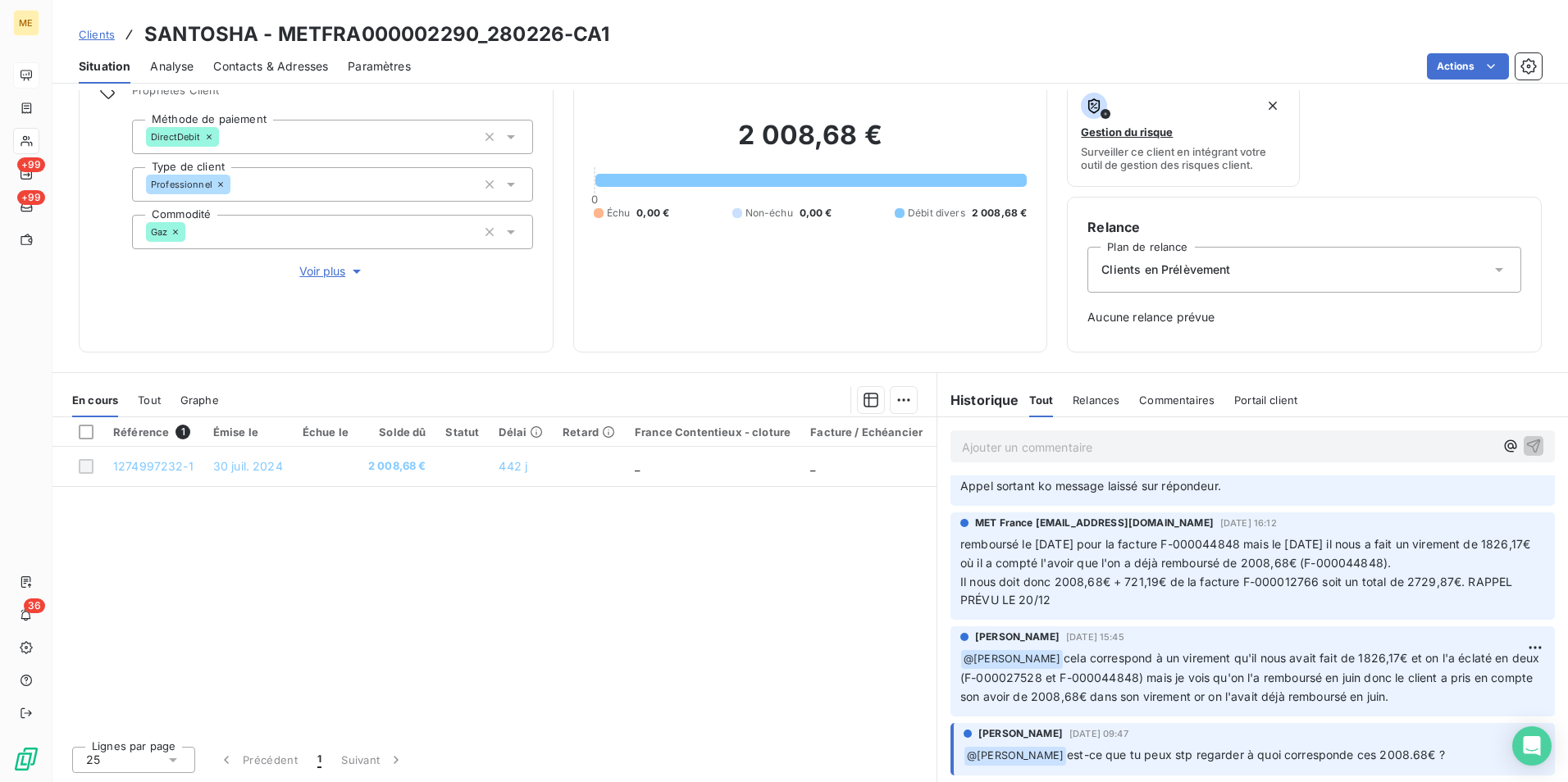
drag, startPoint x: 1019, startPoint y: 544, endPoint x: 1442, endPoint y: 596, distance: 426.2
click at [1442, 596] on p "remboursé le [DATE] pour la facture F-000044848 mais le [DATE] il nous a fait u…" at bounding box center [1253, 573] width 585 height 76
click at [1192, 603] on p "remboursé le [DATE] pour la facture F-000044848 mais le [DATE] il nous a fait u…" at bounding box center [1253, 573] width 585 height 76
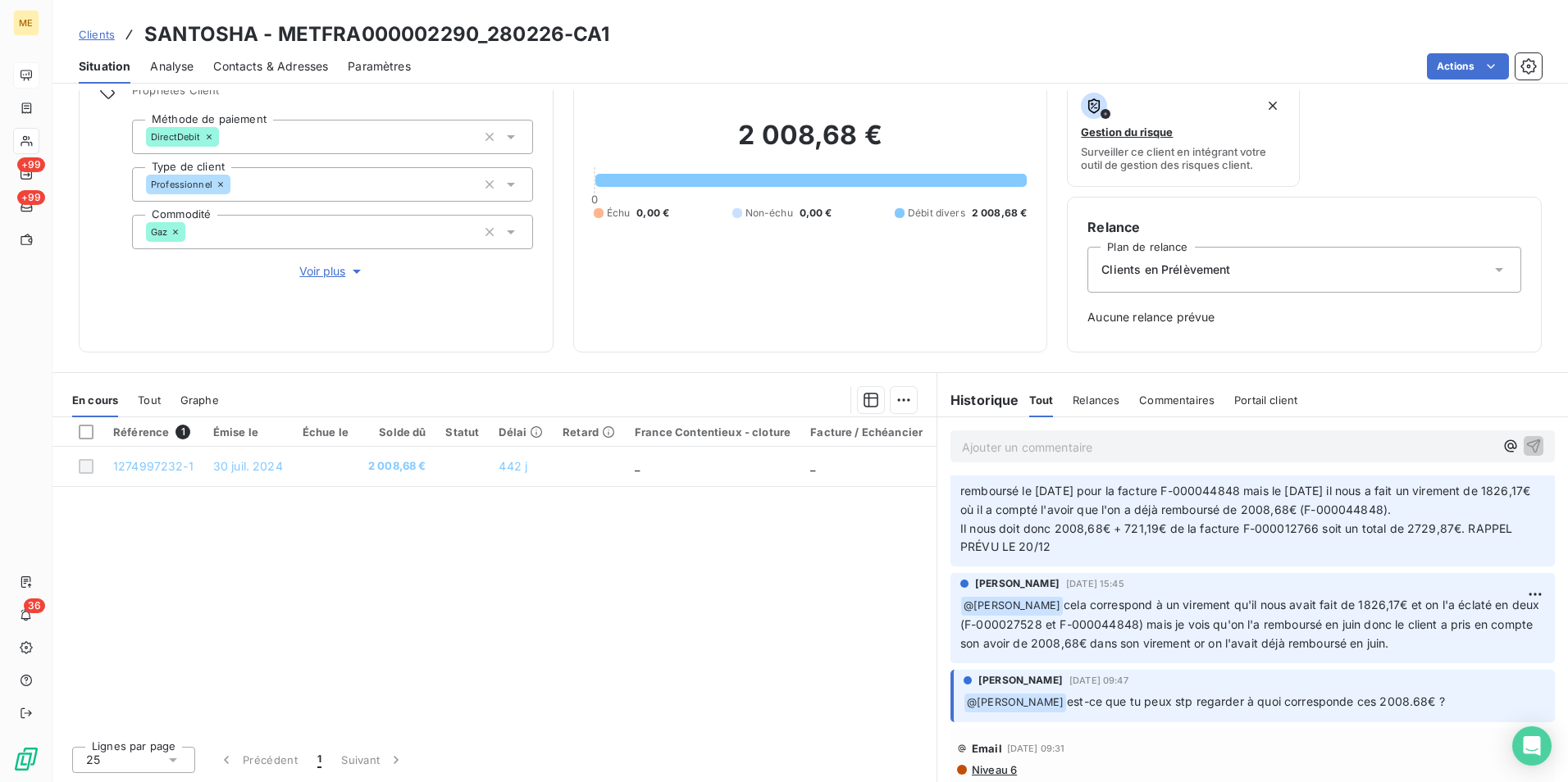
scroll to position [902, 0]
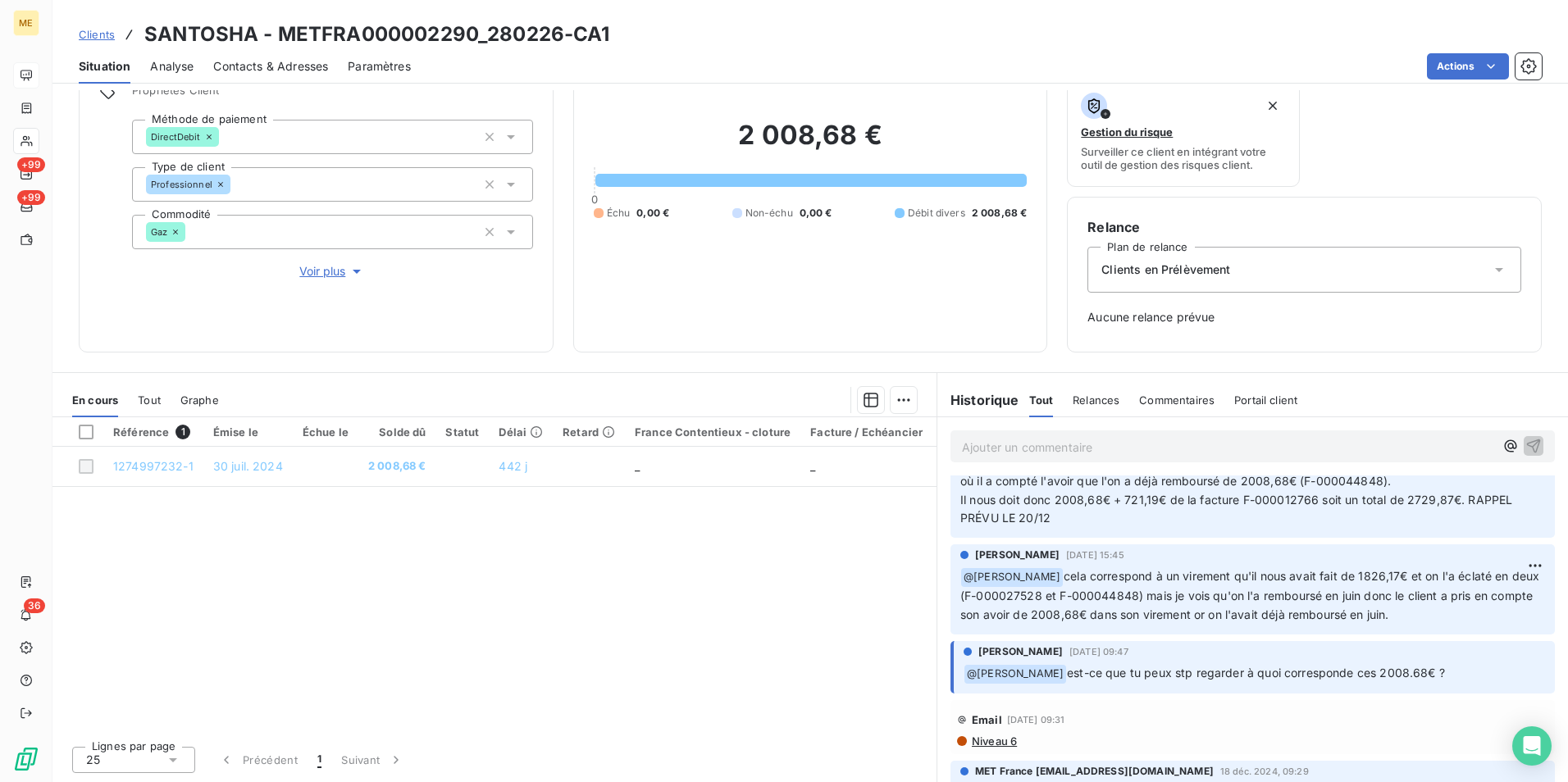
drag, startPoint x: 1328, startPoint y: 572, endPoint x: 1440, endPoint y: 623, distance: 123.1
click at [1440, 623] on p "﻿ @ [PERSON_NAME] cela correspond à un virement qu'il nous avait fait de 1826,1…" at bounding box center [1253, 596] width 585 height 58
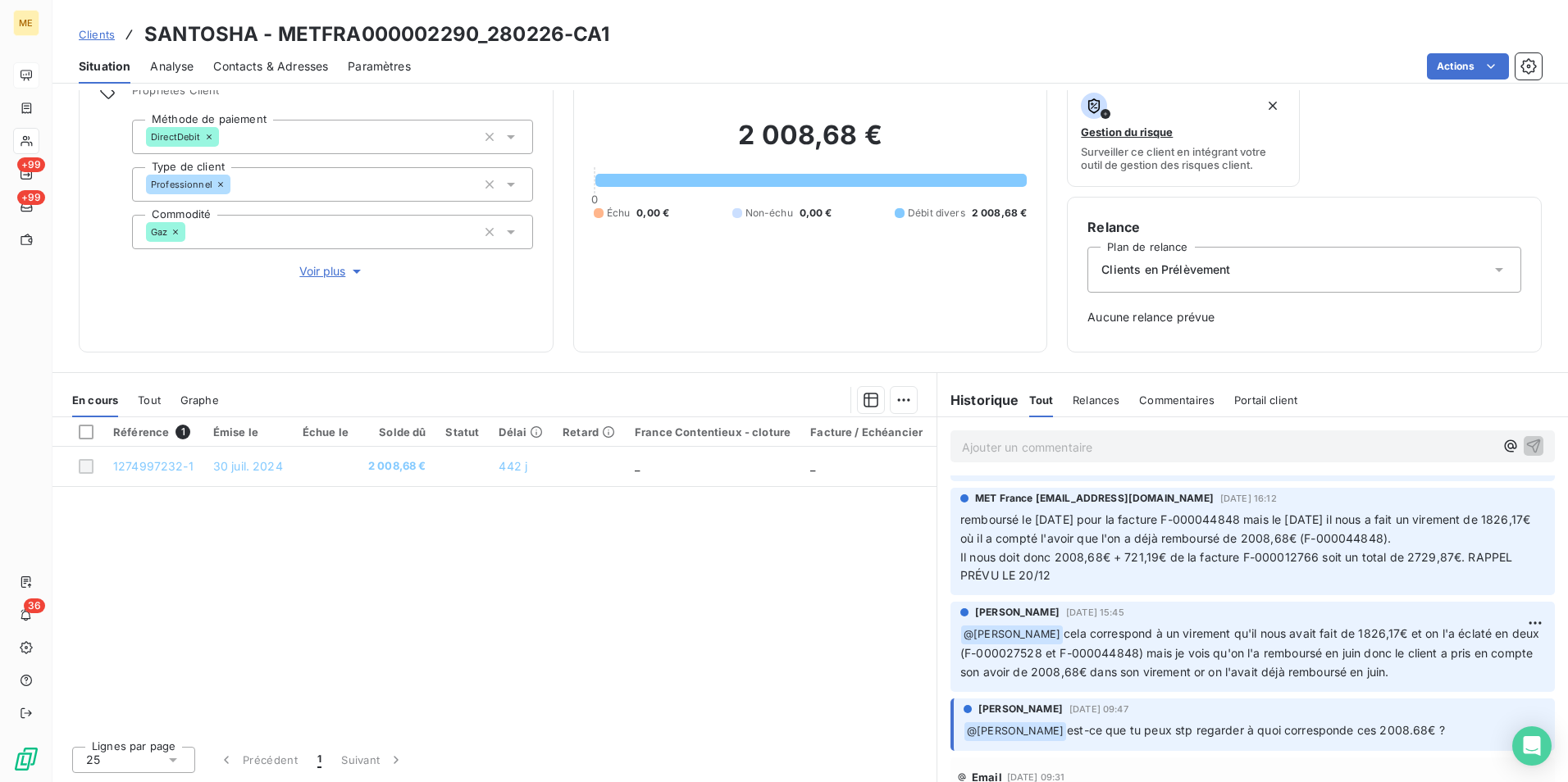
scroll to position [819, 0]
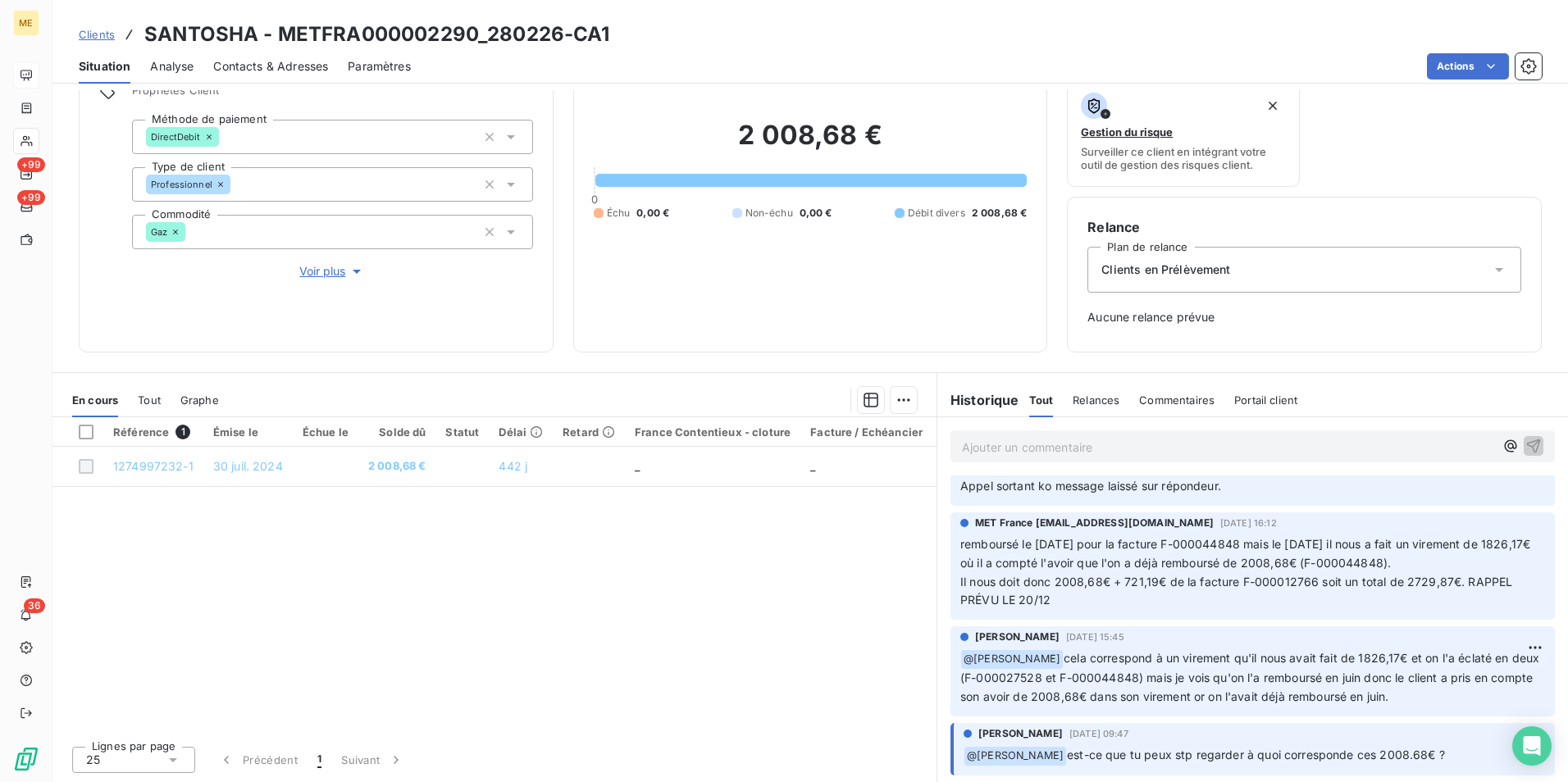
click at [1118, 542] on span "remboursé le [DATE] pour la facture F-000044848 mais le [DATE] il nous a fait u…" at bounding box center [1247, 572] width 573 height 71
drag, startPoint x: 950, startPoint y: 542, endPoint x: 1287, endPoint y: 599, distance: 341.8
click at [1287, 599] on div "MET France [EMAIL_ADDRESS][DOMAIN_NAME] [DATE] 16:12 remboursé le [DATE] pour l…" at bounding box center [1253, 566] width 605 height 108
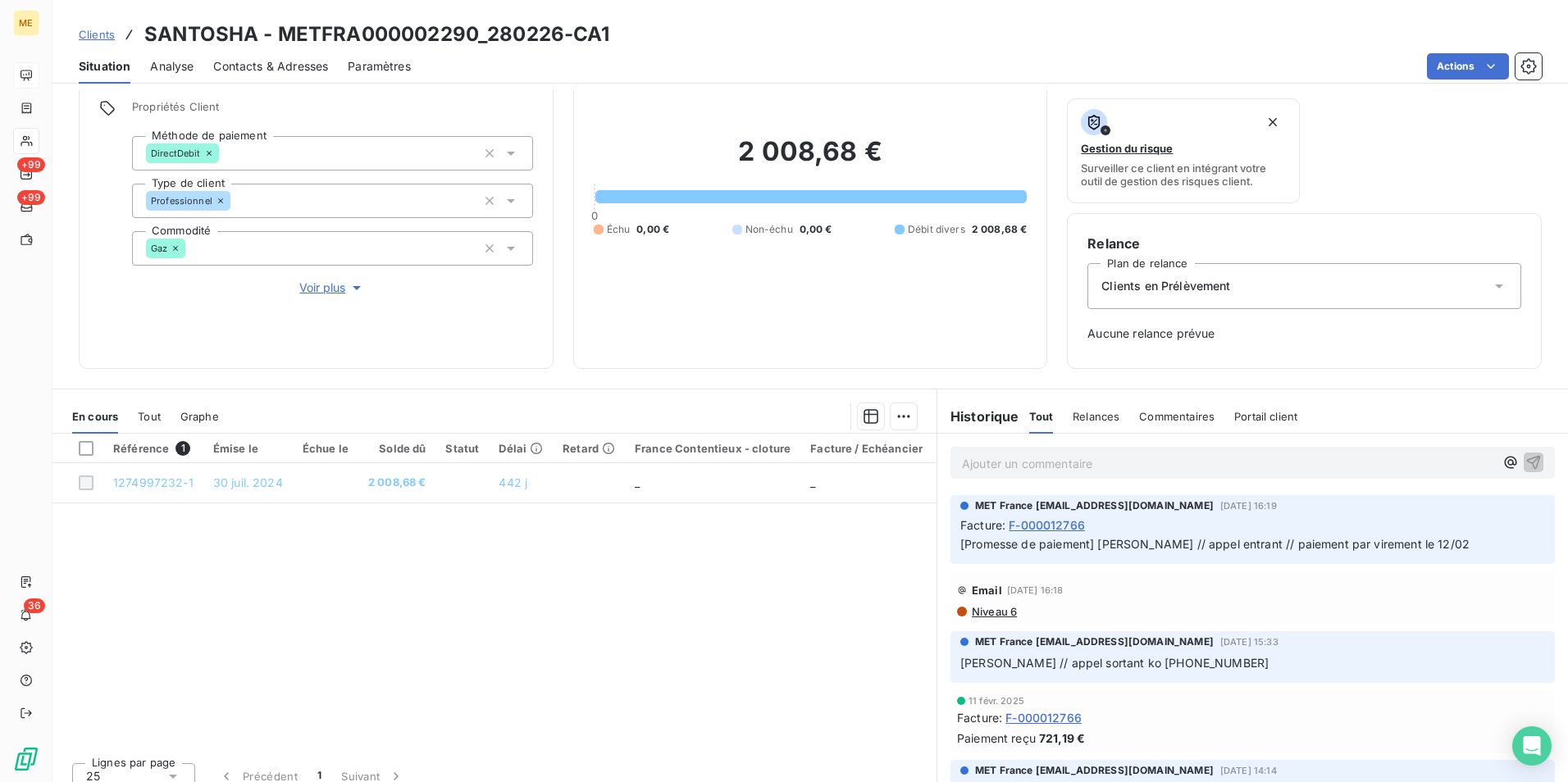
scroll to position [133, 0]
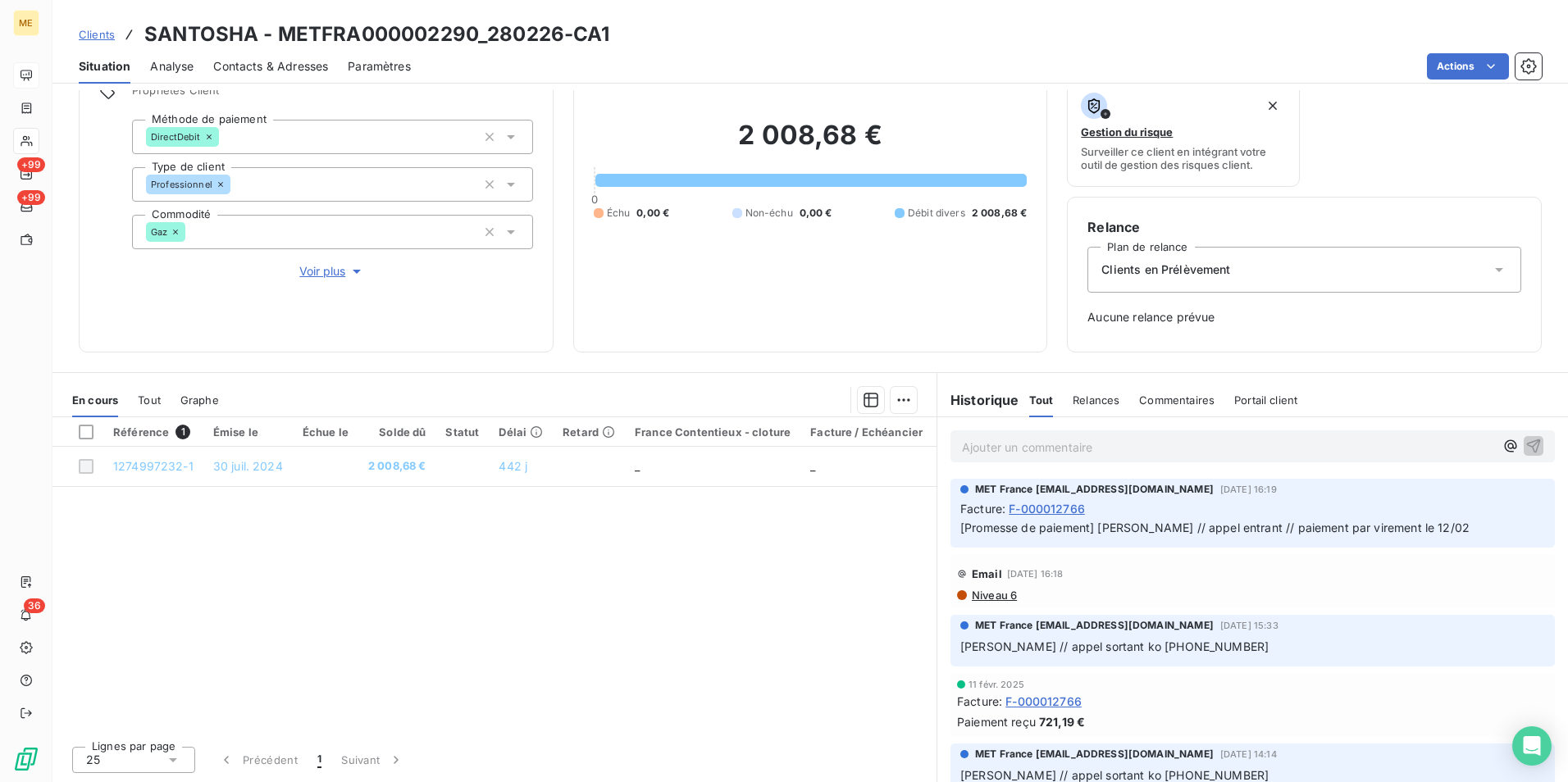
click at [1156, 524] on span "[Promesse de paiement] [PERSON_NAME] // appel entrant // paiement par virement …" at bounding box center [1214, 527] width 509 height 14
drag, startPoint x: 1156, startPoint y: 524, endPoint x: 1147, endPoint y: 530, distance: 10.8
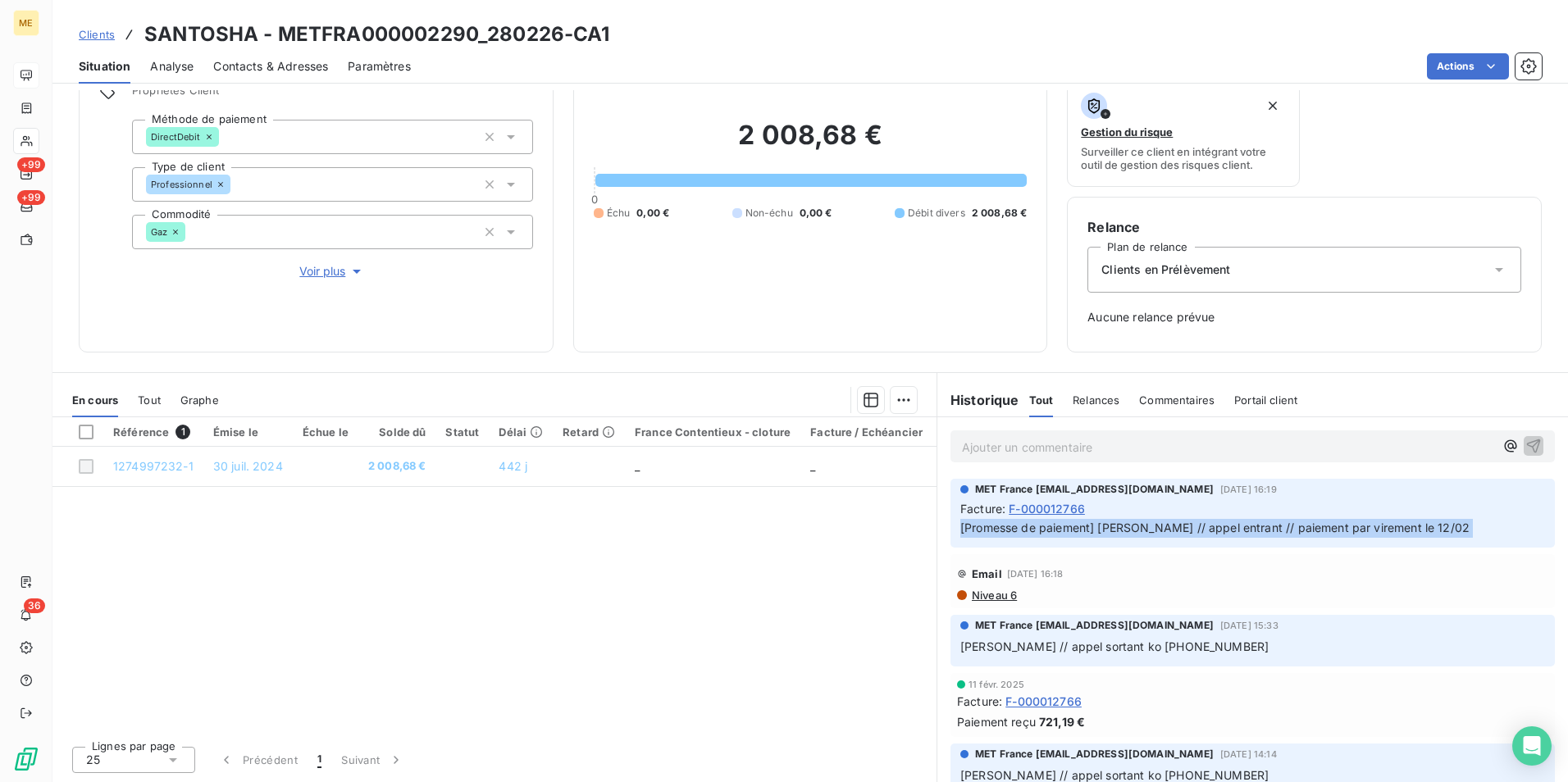
click at [1147, 530] on span "[Promesse de paiement] [PERSON_NAME] // appel entrant // paiement par virement …" at bounding box center [1214, 527] width 509 height 14
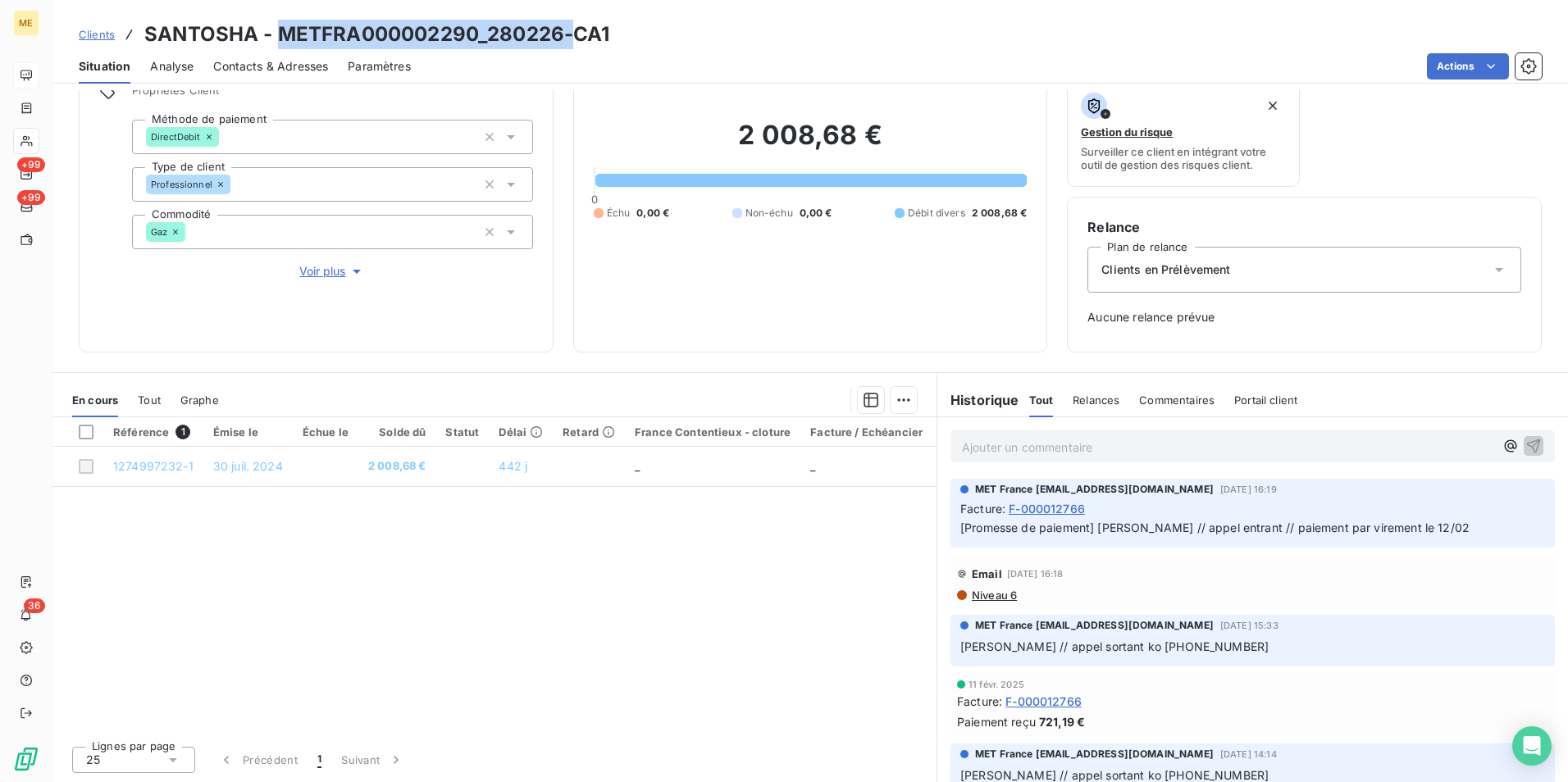
drag, startPoint x: 567, startPoint y: 27, endPoint x: 277, endPoint y: 39, distance: 290.2
click at [277, 39] on h3 "SANTOSHA - METFRA000002290_280226-CA1" at bounding box center [378, 34] width 466 height 30
copy h3 "METFRA000002290_280226-"
click at [1031, 445] on p "Ajouter un commentaire ﻿" at bounding box center [1228, 447] width 532 height 20
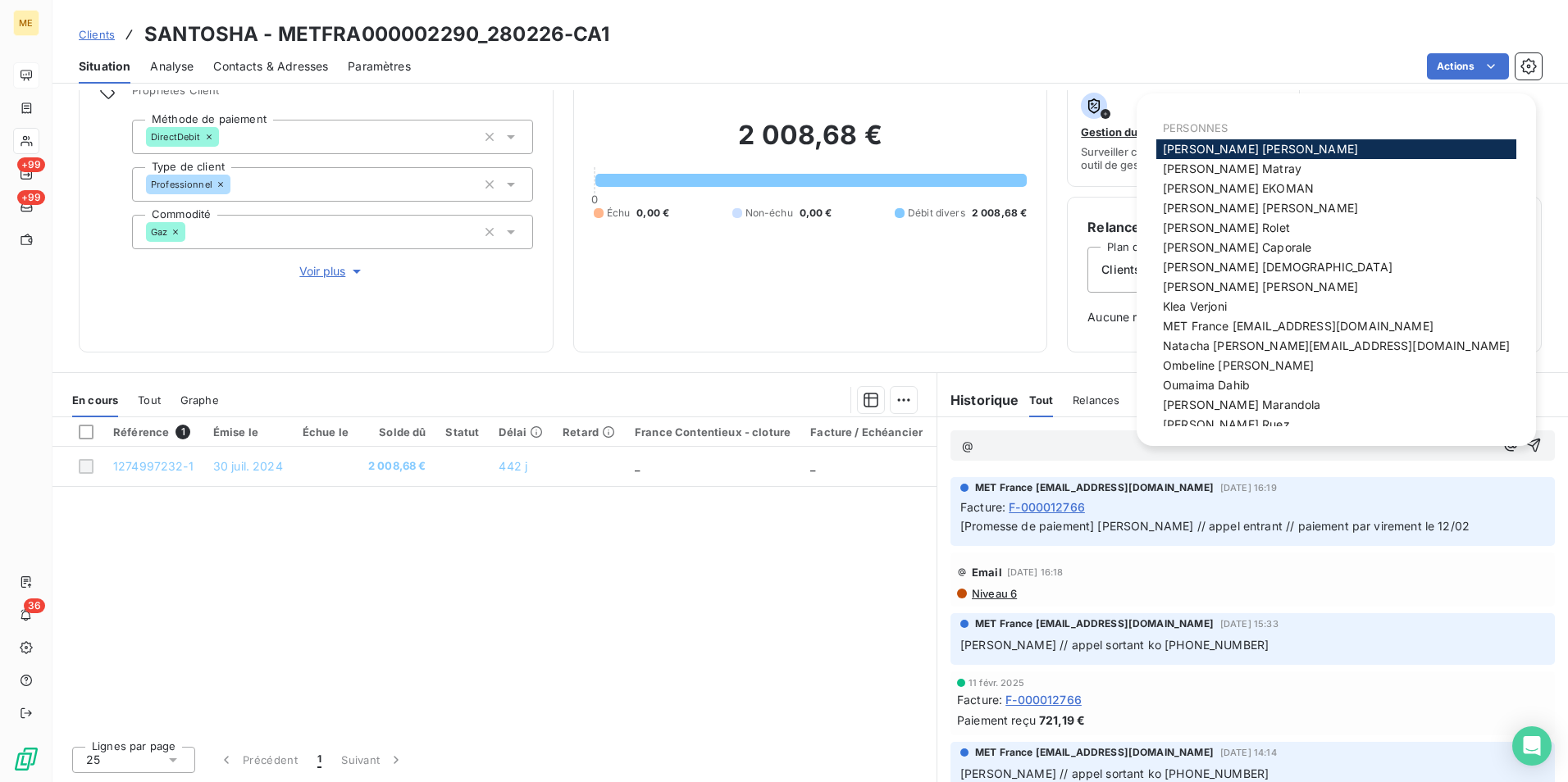
drag, startPoint x: 1275, startPoint y: 333, endPoint x: 1299, endPoint y: 379, distance: 51.9
click at [1275, 332] on span "MET France [EMAIL_ADDRESS][DOMAIN_NAME]" at bounding box center [1298, 326] width 270 height 14
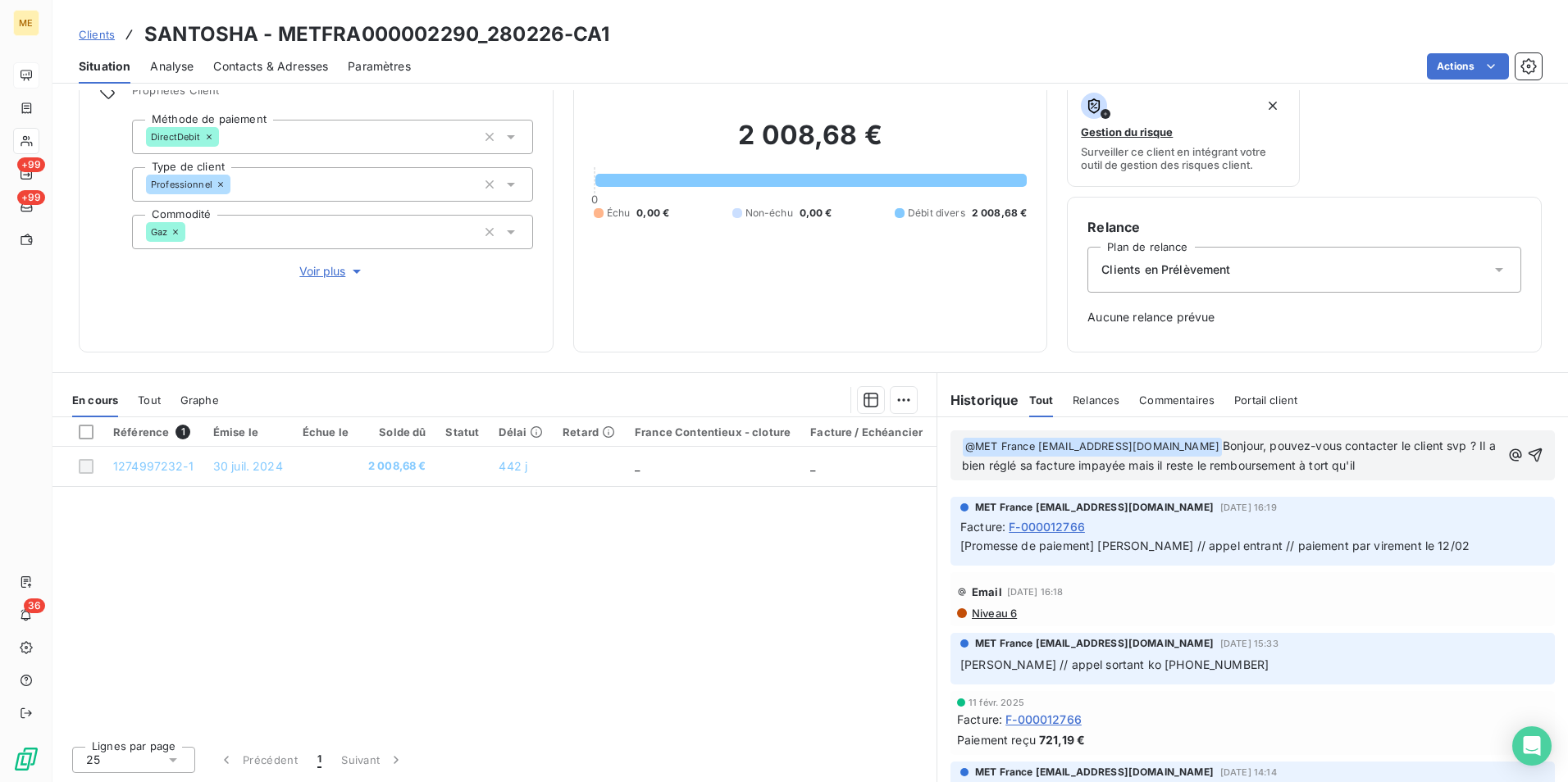
drag, startPoint x: 1391, startPoint y: 468, endPoint x: 1190, endPoint y: 468, distance: 201.0
click at [1190, 468] on p "﻿ @ MET [GEOGRAPHIC_DATA] [EMAIL_ADDRESS][DOMAIN_NAME] ﻿ Bonjour, pouvez-vous c…" at bounding box center [1231, 456] width 539 height 38
click at [1417, 466] on p "﻿ @ MET [GEOGRAPHIC_DATA] [EMAIL_ADDRESS][DOMAIN_NAME] ﻿ Bonjour, pouvez-vous c…" at bounding box center [1231, 456] width 539 height 38
drag, startPoint x: 1417, startPoint y: 466, endPoint x: 1230, endPoint y: 474, distance: 187.2
click at [1230, 474] on p "﻿ @ MET [GEOGRAPHIC_DATA] [EMAIL_ADDRESS][DOMAIN_NAME] ﻿ Bonjour, pouvez-vous c…" at bounding box center [1231, 456] width 539 height 38
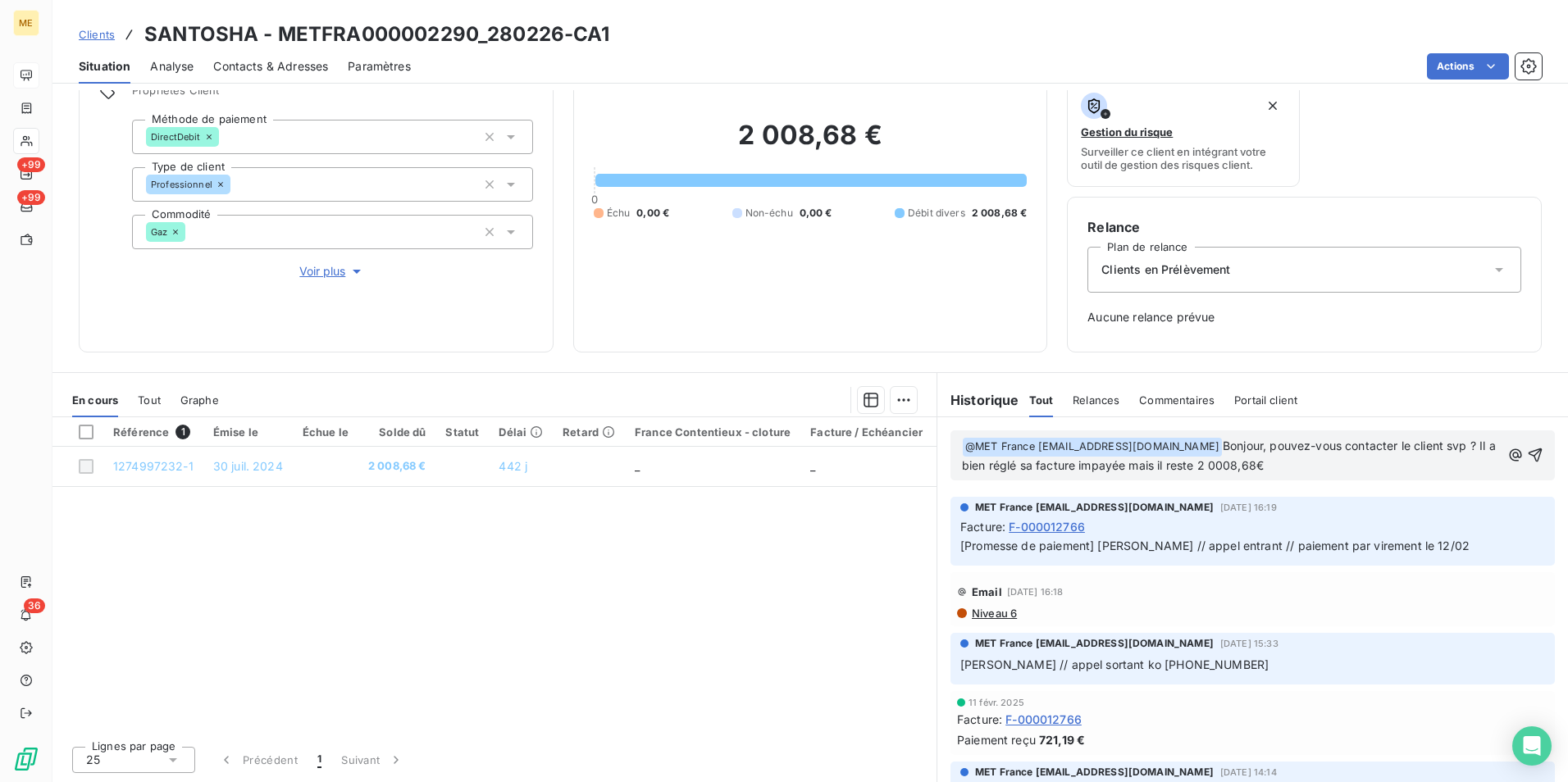
click at [1241, 474] on p "﻿ @ MET [GEOGRAPHIC_DATA] [EMAIL_ADDRESS][DOMAIN_NAME] ﻿ Bonjour, pouvez-vous c…" at bounding box center [1231, 456] width 539 height 38
click at [1355, 463] on p "﻿ @ MET [GEOGRAPHIC_DATA] [EMAIL_ADDRESS][DOMAIN_NAME] ﻿ Bonjour, pouvez-vous c…" at bounding box center [1231, 456] width 539 height 38
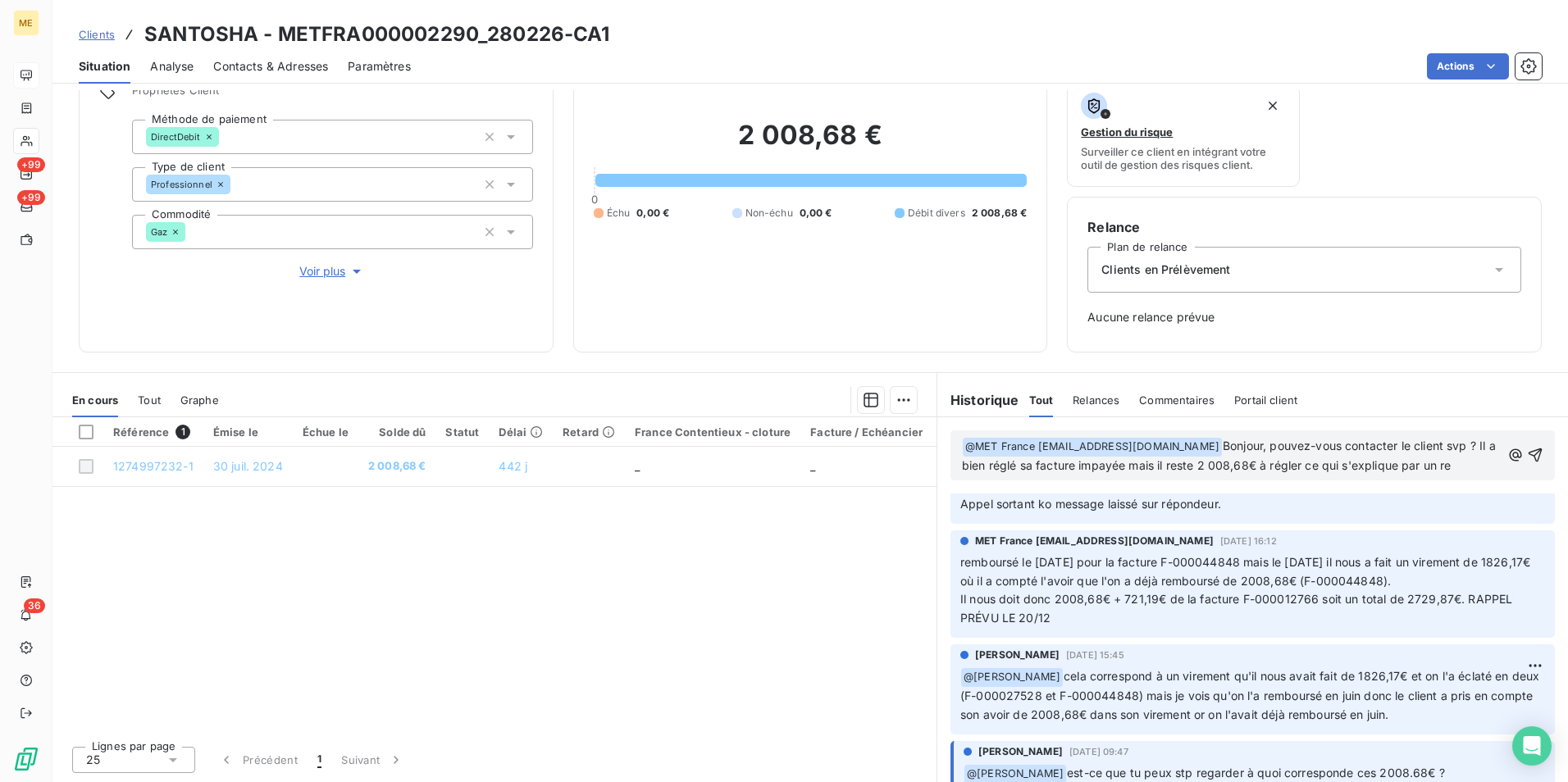
scroll to position [839, 0]
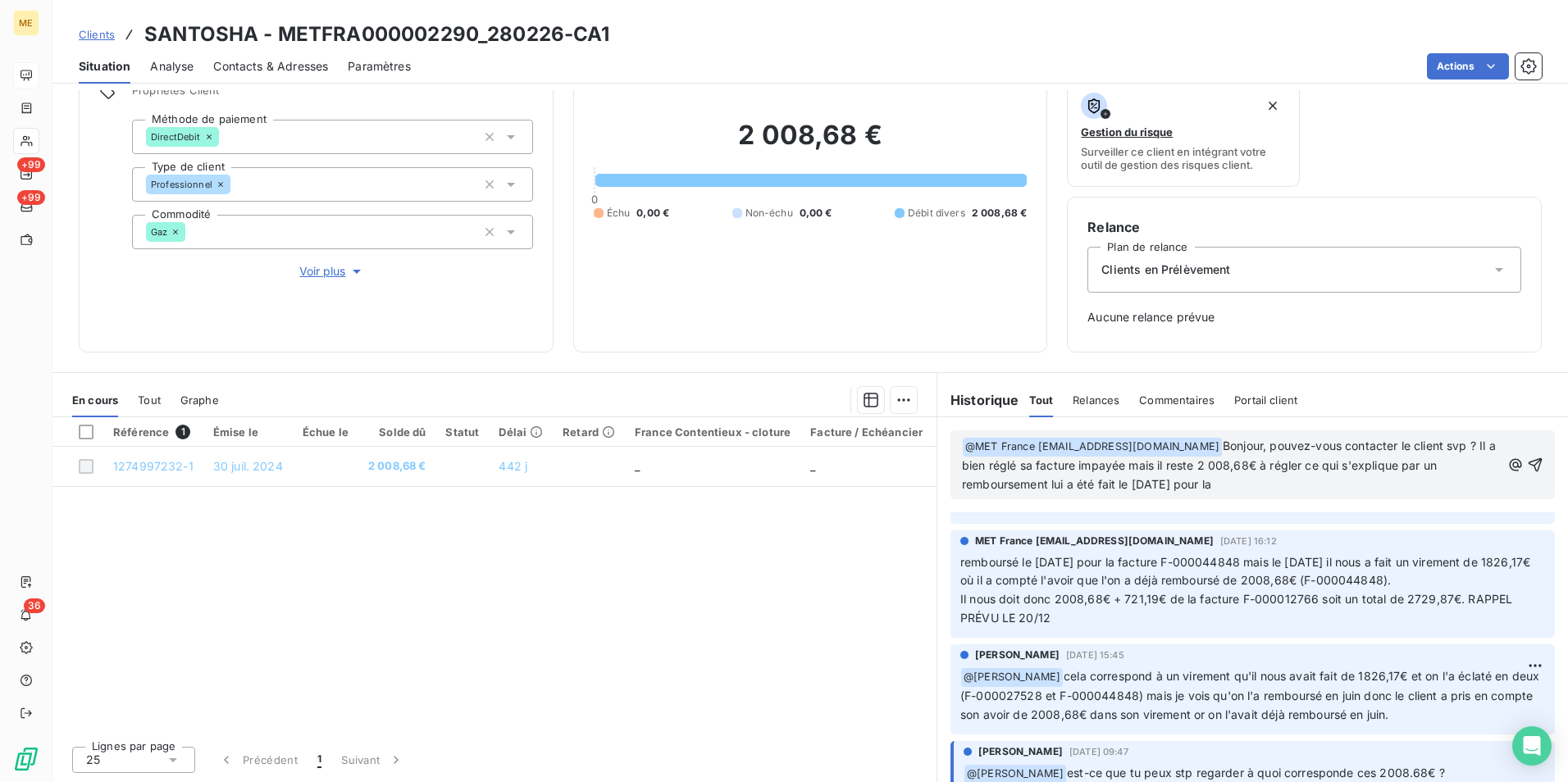
click at [1218, 564] on span "remboursé le [DATE] pour la facture F-000044848 mais le [DATE] il nous a fait u…" at bounding box center [1247, 590] width 573 height 71
drag, startPoint x: 1258, startPoint y: 558, endPoint x: 1182, endPoint y: 558, distance: 76.0
click at [1182, 558] on span "remboursé le [DATE] pour la facture F-000044848 mais le [DATE] il nous a fait u…" at bounding box center [1247, 590] width 573 height 71
copy span "F-000044848"
click at [1260, 481] on p "﻿ @ MET [GEOGRAPHIC_DATA] [EMAIL_ADDRESS][DOMAIN_NAME] ﻿ Bonjour, pouvez-vous c…" at bounding box center [1231, 466] width 539 height 58
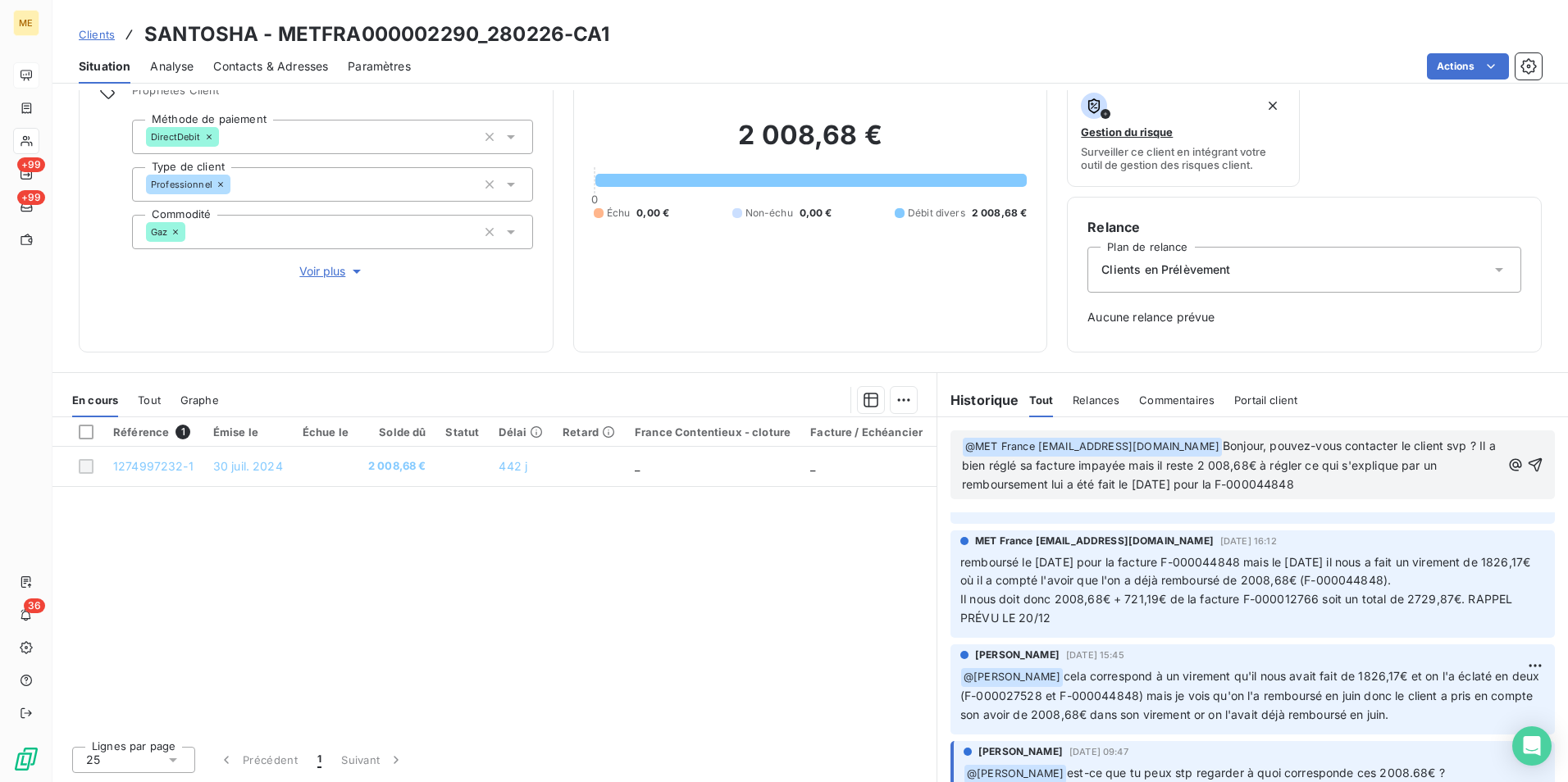
click at [1232, 484] on span "Bonjour, pouvez-vous contacter le client svp ? Il a bien réglé sa facture impay…" at bounding box center [1230, 465] width 537 height 53
click at [1349, 487] on p "﻿ @ MET [GEOGRAPHIC_DATA] [EMAIL_ADDRESS][DOMAIN_NAME] ﻿ Bonjour, pouvez-vous c…" at bounding box center [1231, 466] width 539 height 58
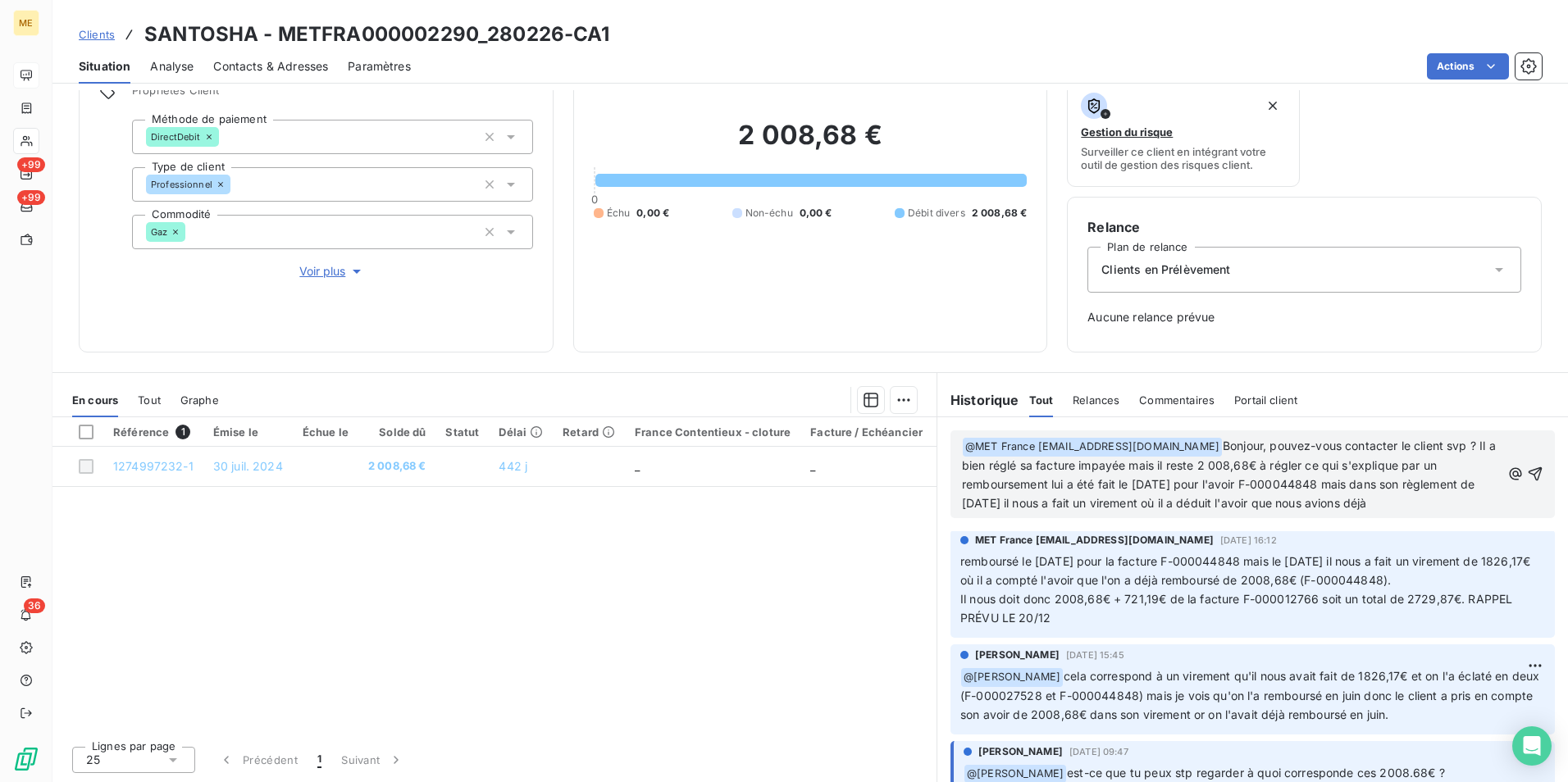
scroll to position [876, 0]
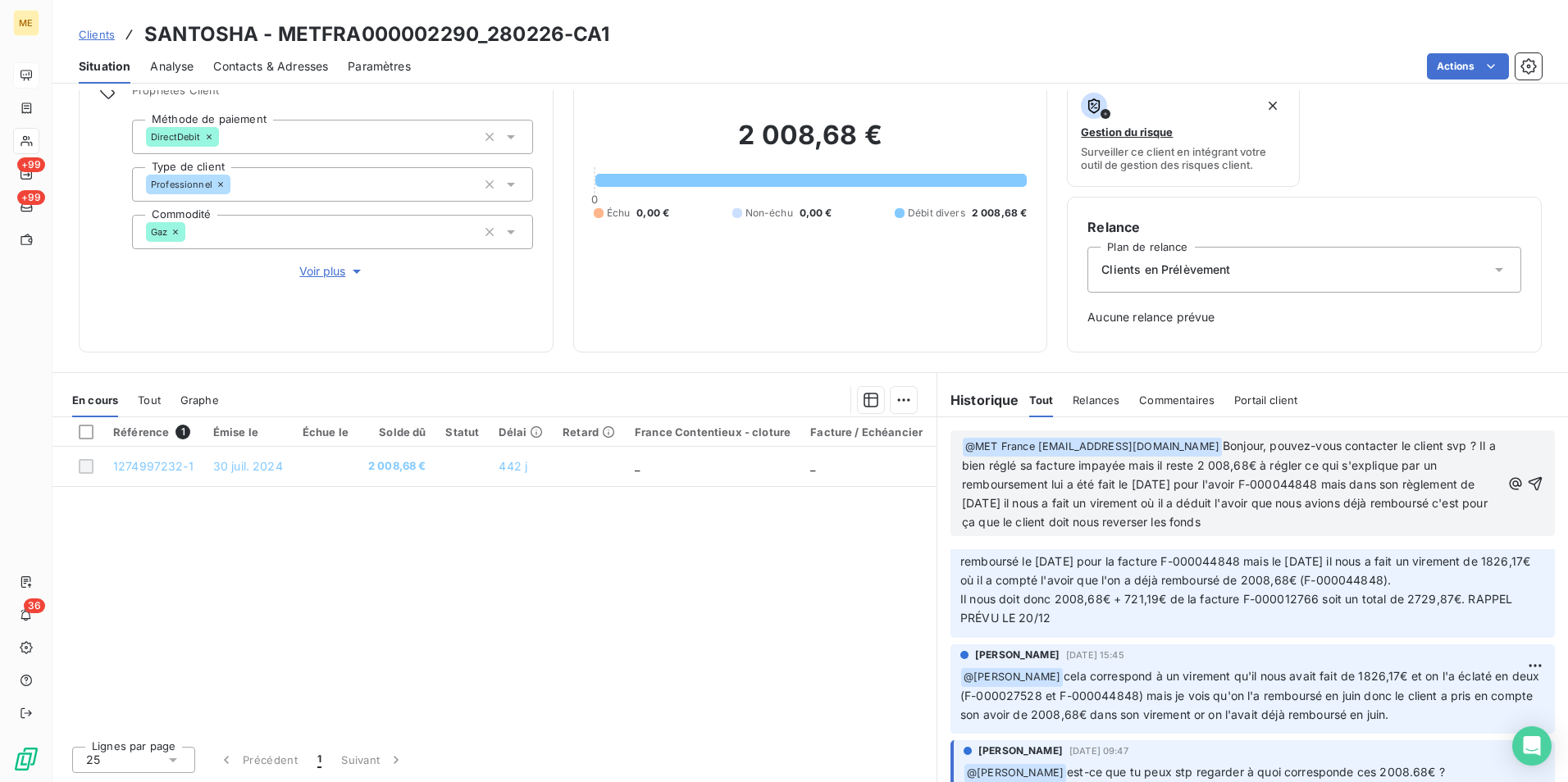
drag, startPoint x: 1342, startPoint y: 524, endPoint x: 1162, endPoint y: 524, distance: 180.0
click at [1162, 524] on p "﻿ @ MET [GEOGRAPHIC_DATA] [EMAIL_ADDRESS][DOMAIN_NAME] ﻿ Bonjour, pouvez-vous c…" at bounding box center [1231, 484] width 539 height 94
click at [1043, 487] on span "Bonjour, pouvez-vous contacter le client svp ? Il a bien réglé sa facture impay…" at bounding box center [1230, 484] width 537 height 90
click at [1026, 504] on span "Bonjour, pouvez-vous contacter le client svp ? Il a bien réglé sa facture impay…" at bounding box center [1230, 484] width 537 height 90
click at [1019, 527] on span "Bonjour, pouvez-vous contacter le client svp ? Il a bien réglé sa facture impay…" at bounding box center [1230, 484] width 537 height 90
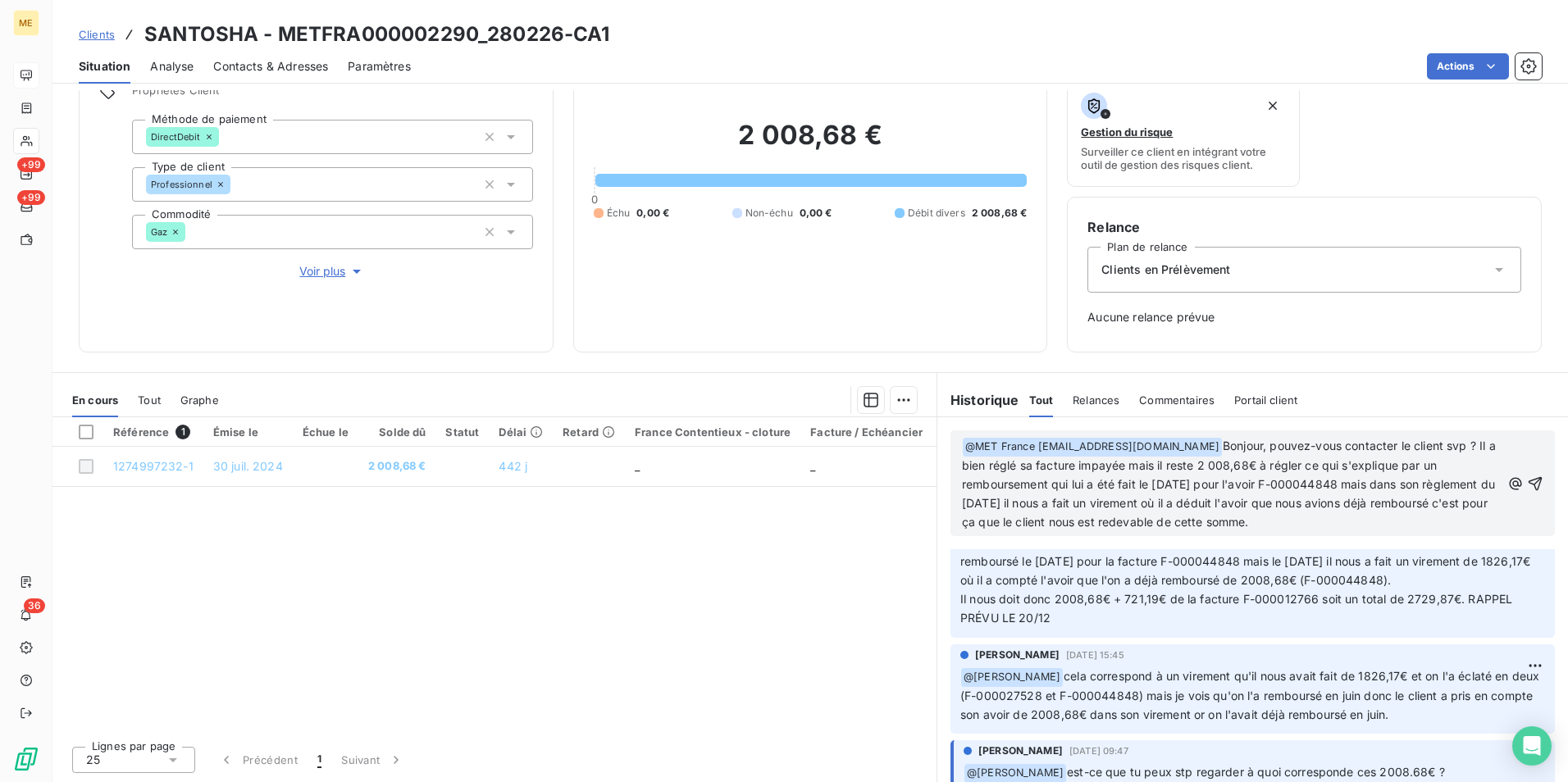
click at [1405, 525] on p "﻿ @ MET [GEOGRAPHIC_DATA] [EMAIL_ADDRESS][DOMAIN_NAME] ﻿ Bonjour, pouvez-vous c…" at bounding box center [1231, 484] width 539 height 94
click at [1527, 481] on icon "button" at bounding box center [1535, 483] width 16 height 16
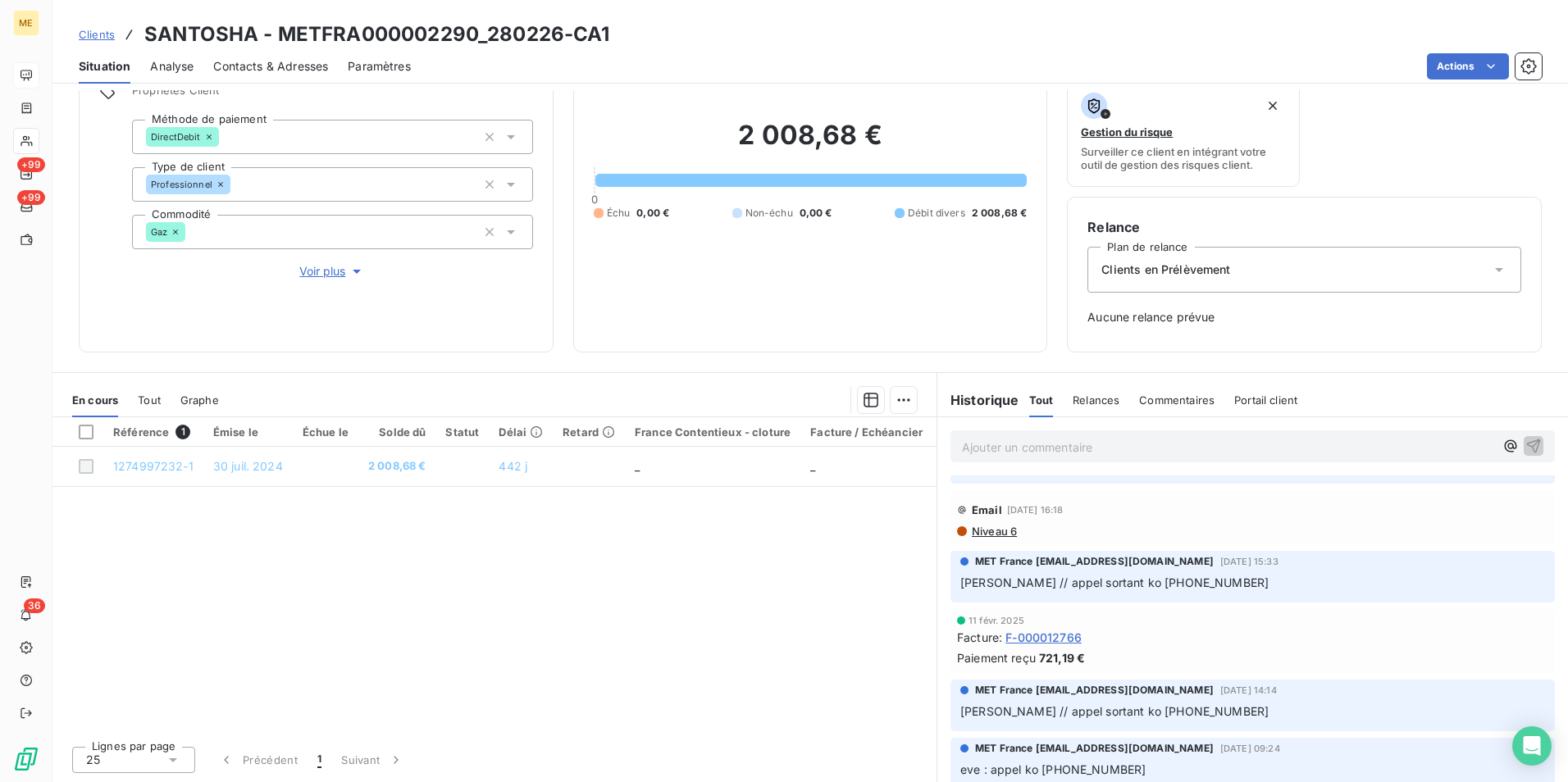
scroll to position [0, 0]
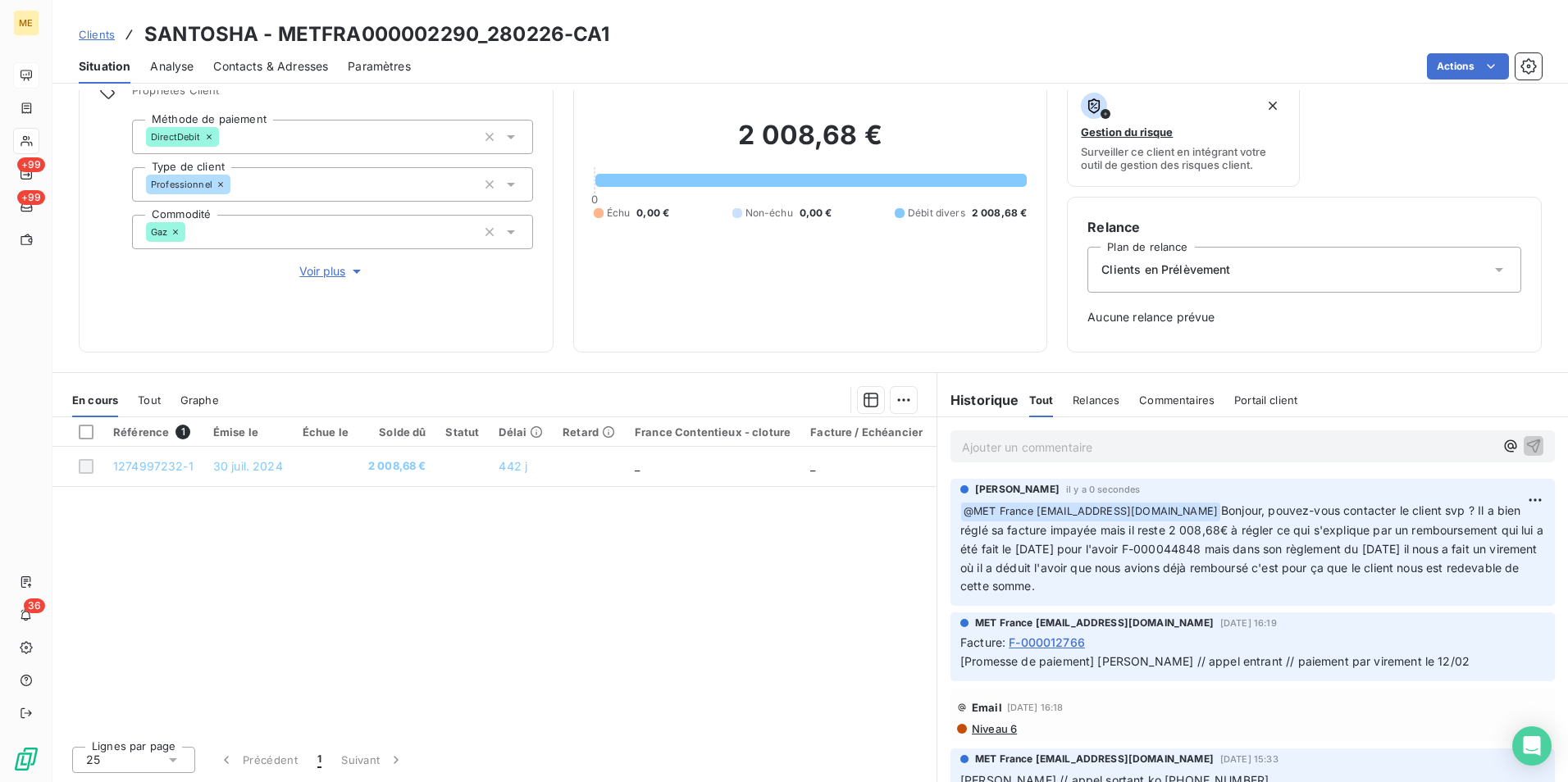
click at [103, 35] on span "Clients" at bounding box center [97, 34] width 36 height 13
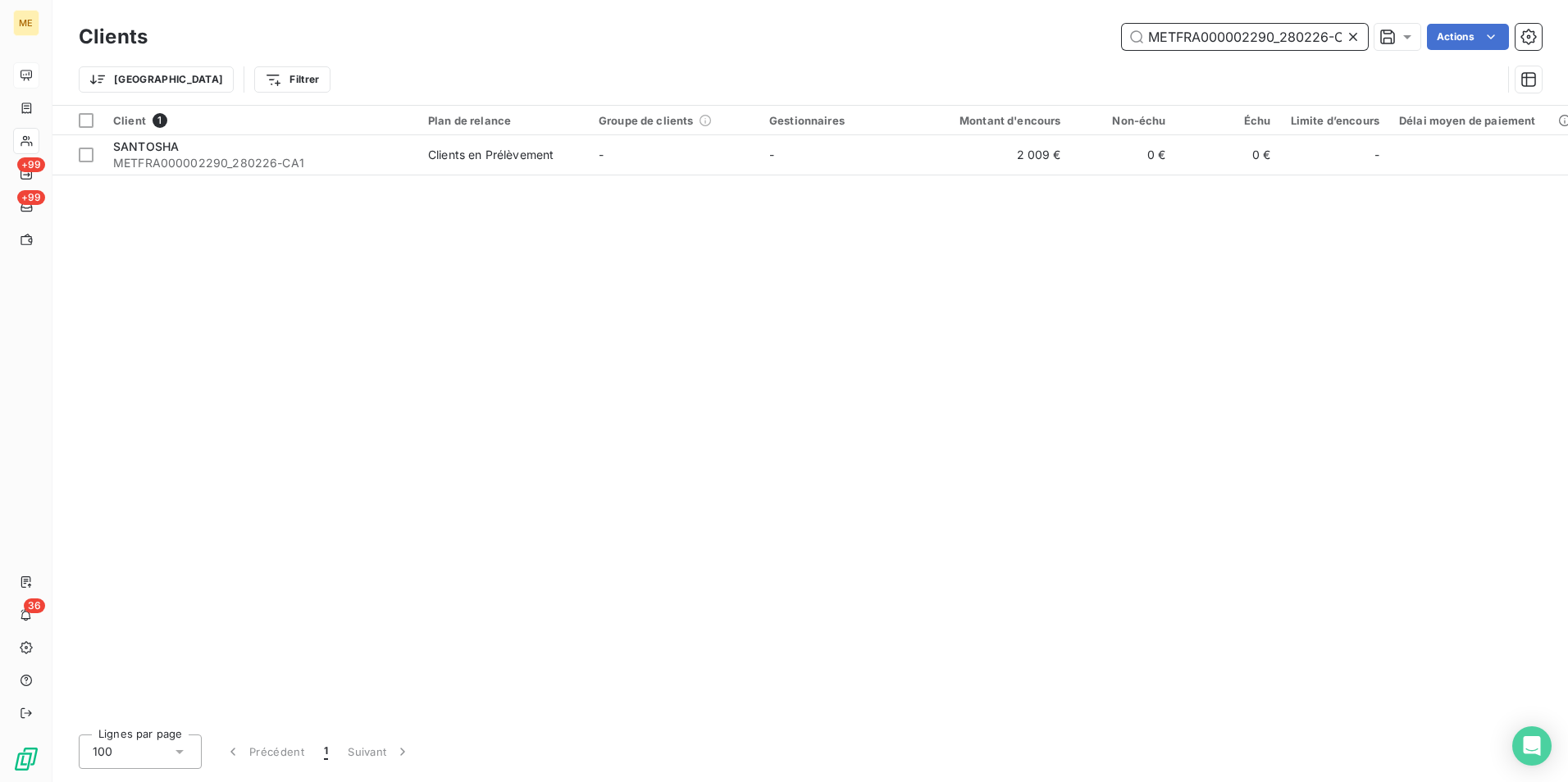
click at [1287, 28] on input "METFRA000002290_280226-CA1" at bounding box center [1244, 37] width 246 height 26
paste input "18520-B"
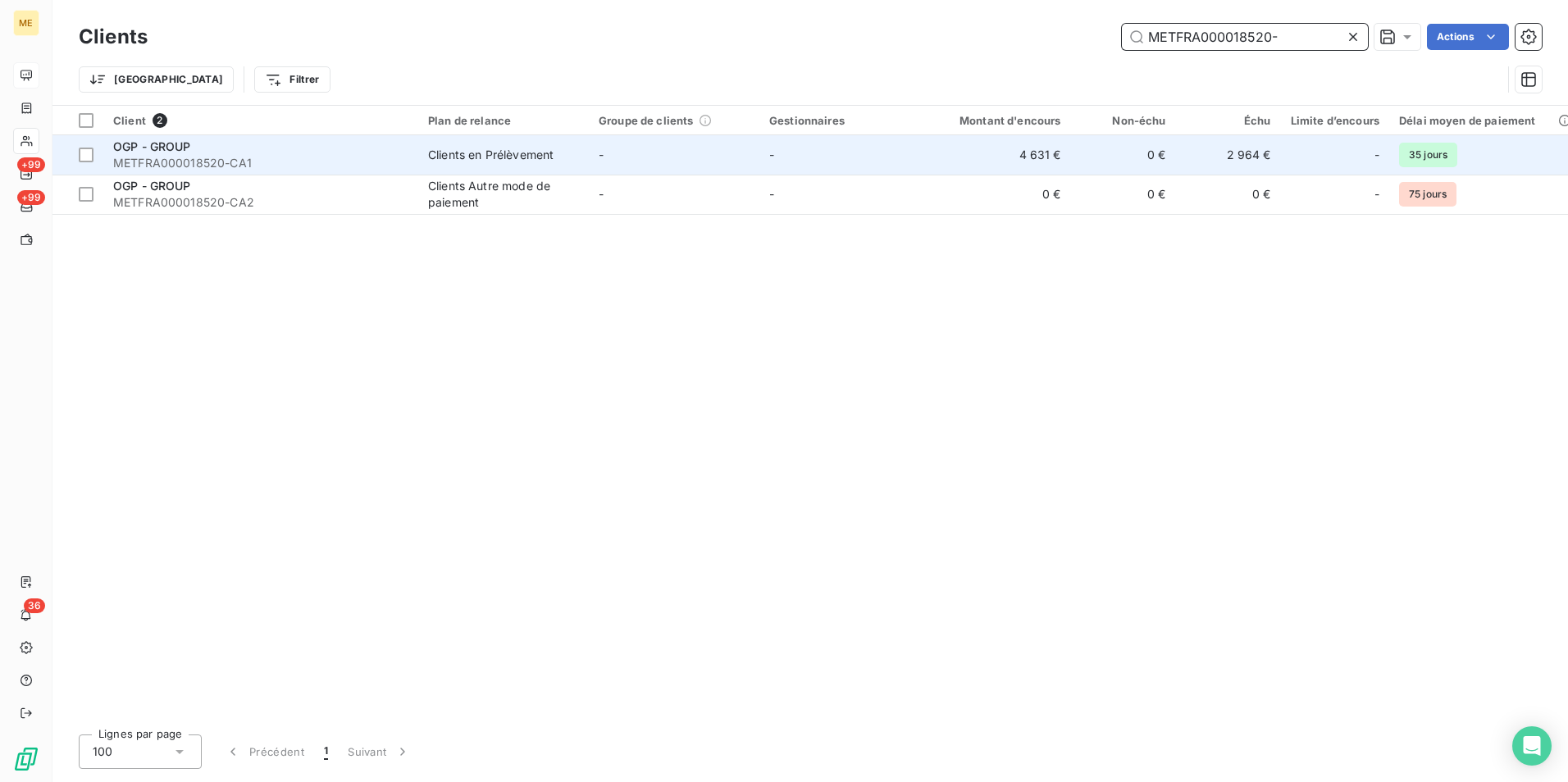
type input "METFRA000018520-"
click at [220, 150] on div "OGP - GROUP" at bounding box center [260, 146] width 295 height 16
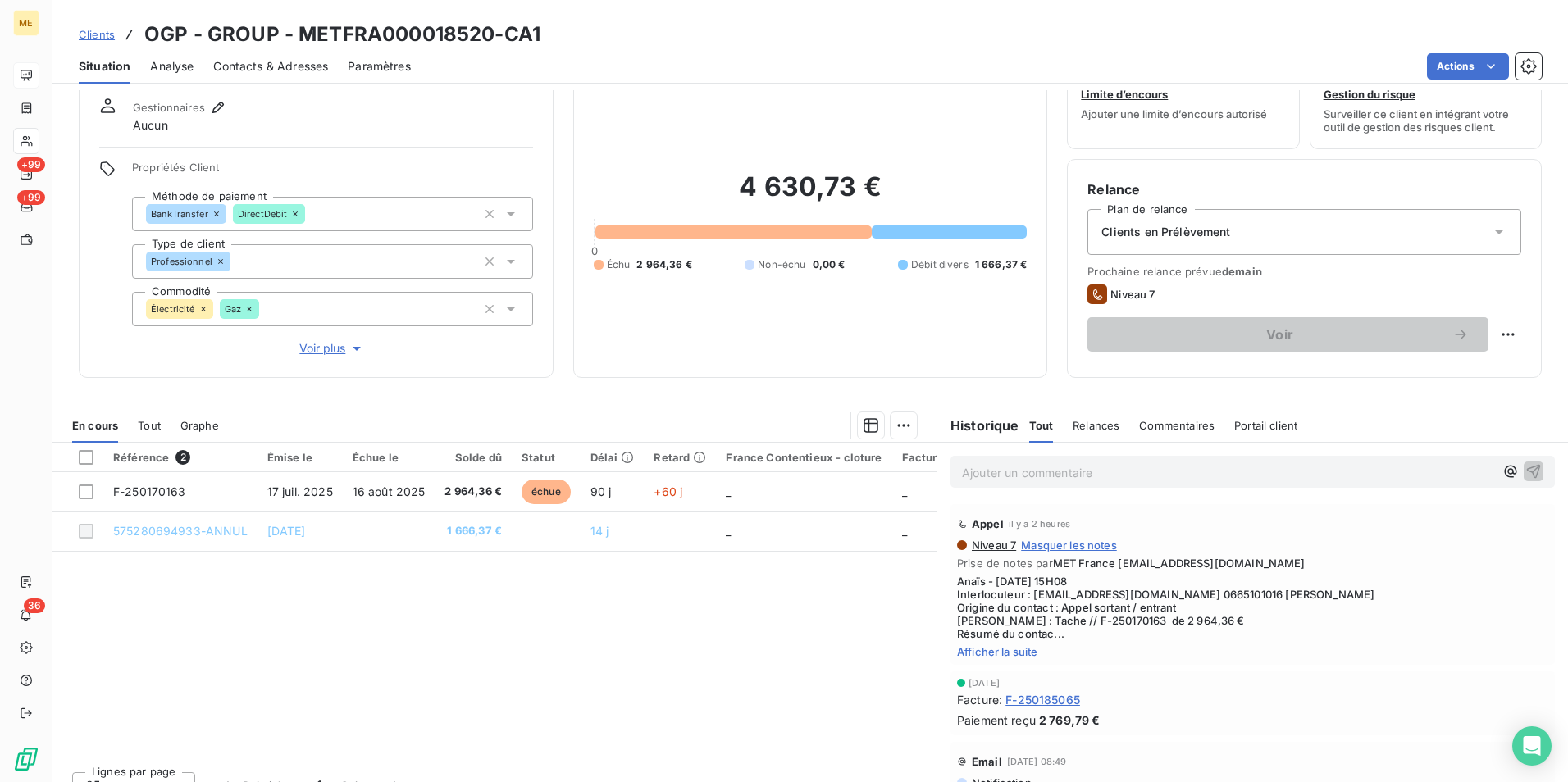
scroll to position [81, 0]
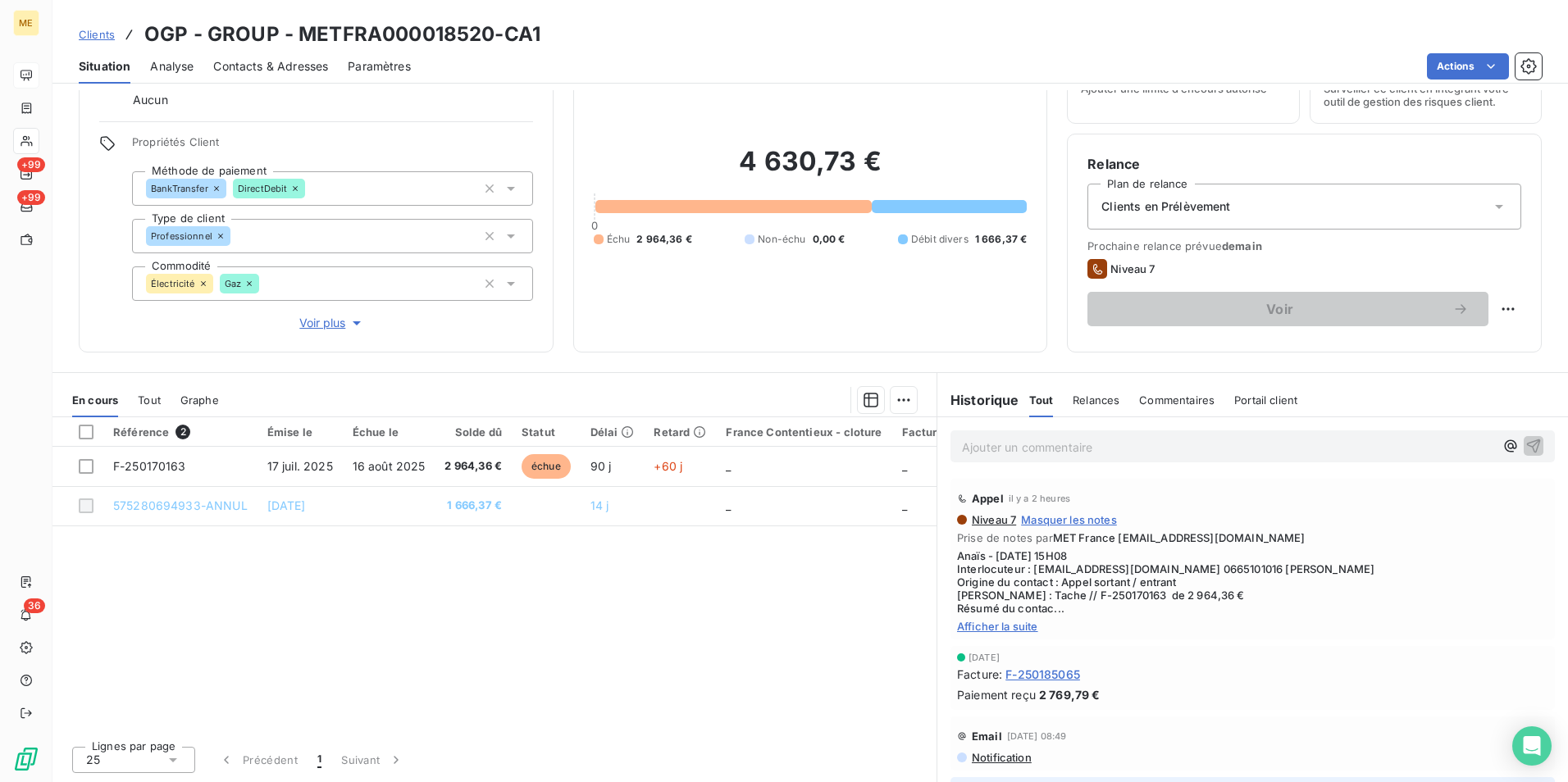
click at [1008, 624] on span "Afficher la suite" at bounding box center [1252, 626] width 591 height 13
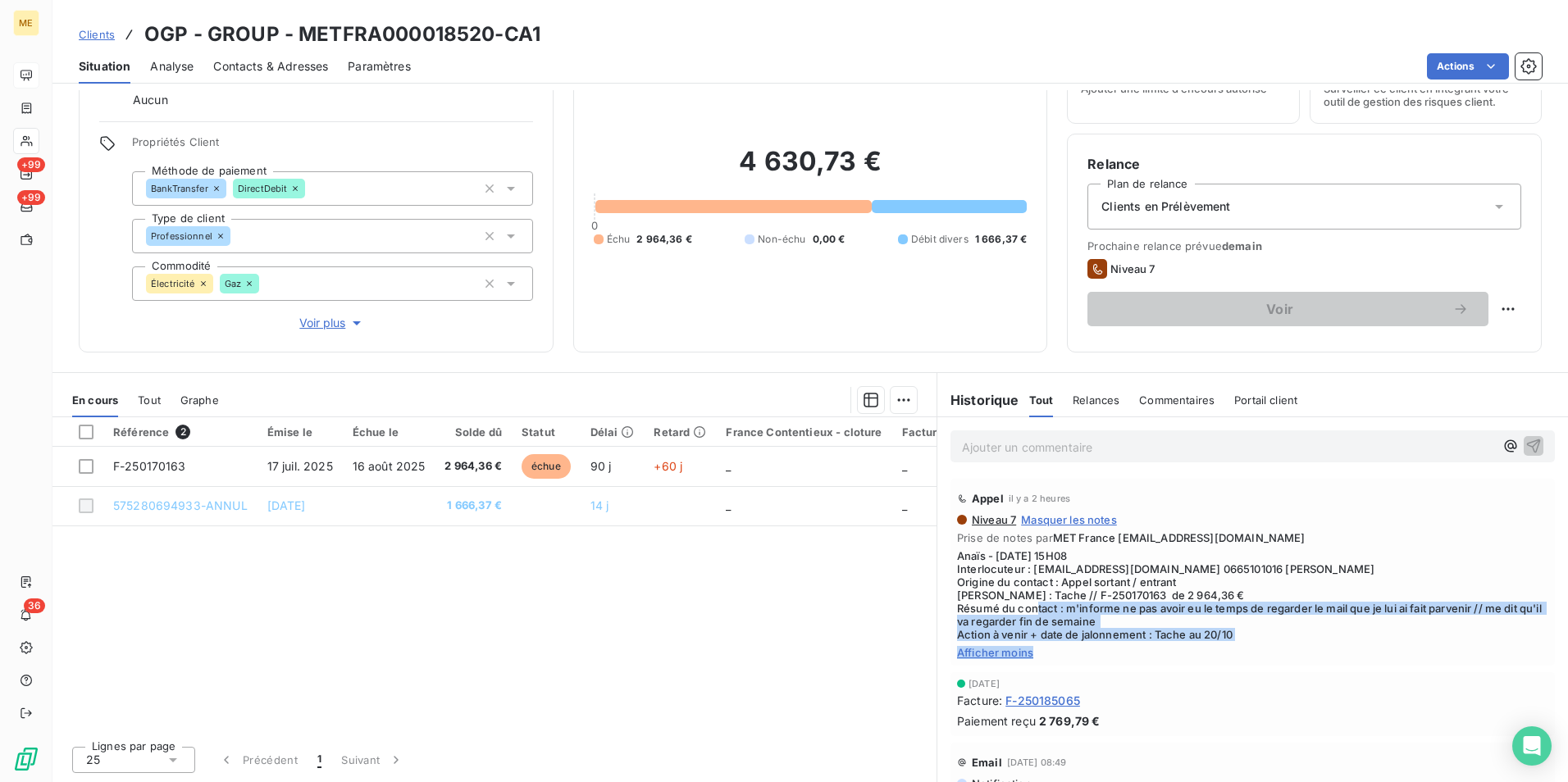
drag, startPoint x: 1055, startPoint y: 609, endPoint x: 1188, endPoint y: 651, distance: 139.5
click at [1188, 651] on div "Niveau 7 Masquer les notes Prise de notes par MET France [EMAIL_ADDRESS][DOMAIN…" at bounding box center [1252, 586] width 591 height 146
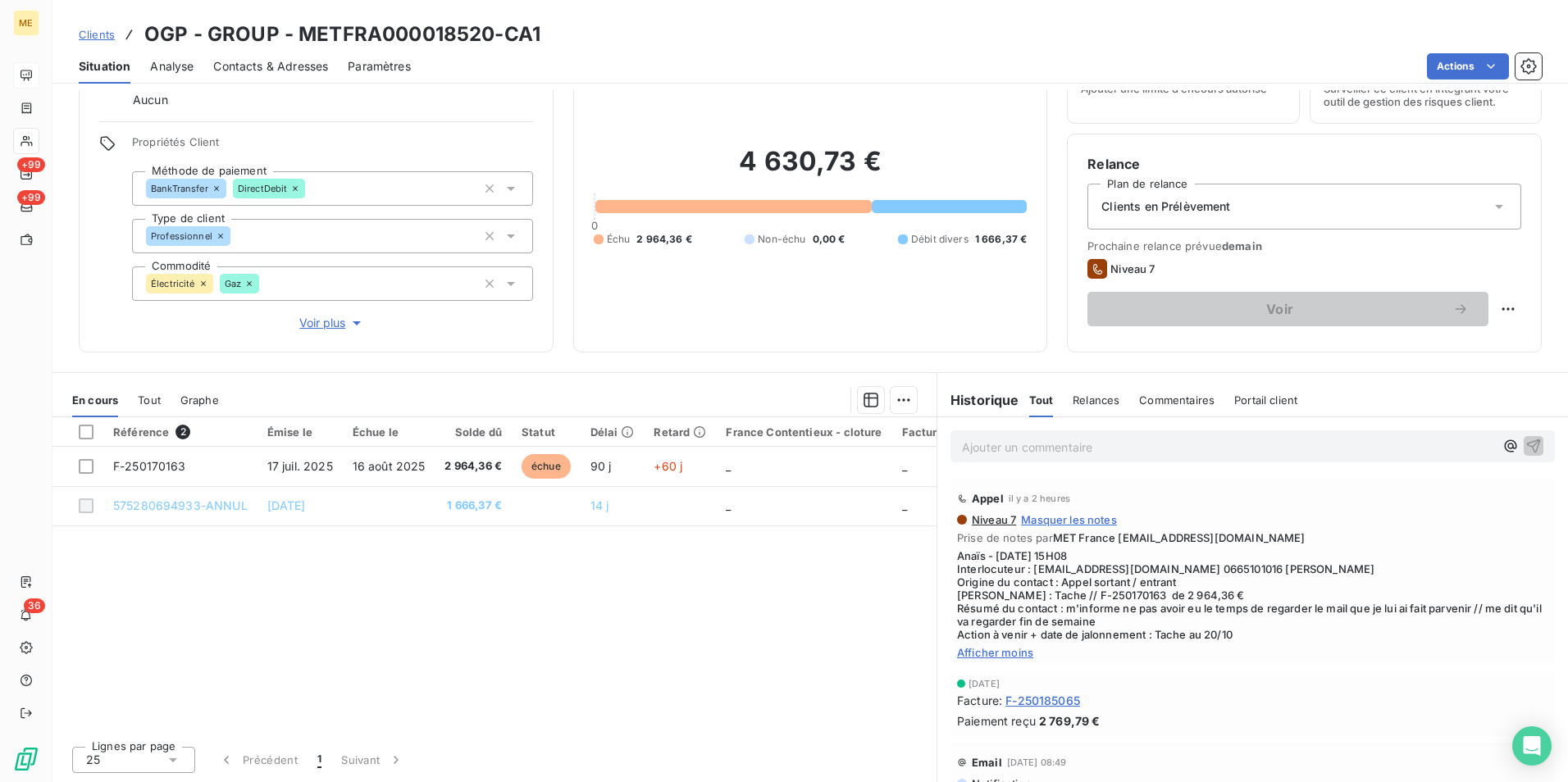
click at [316, 643] on div "Référence 2 Émise le Échue le Solde dû Statut Délai Retard France Contentieux -…" at bounding box center [495, 575] width 884 height 315
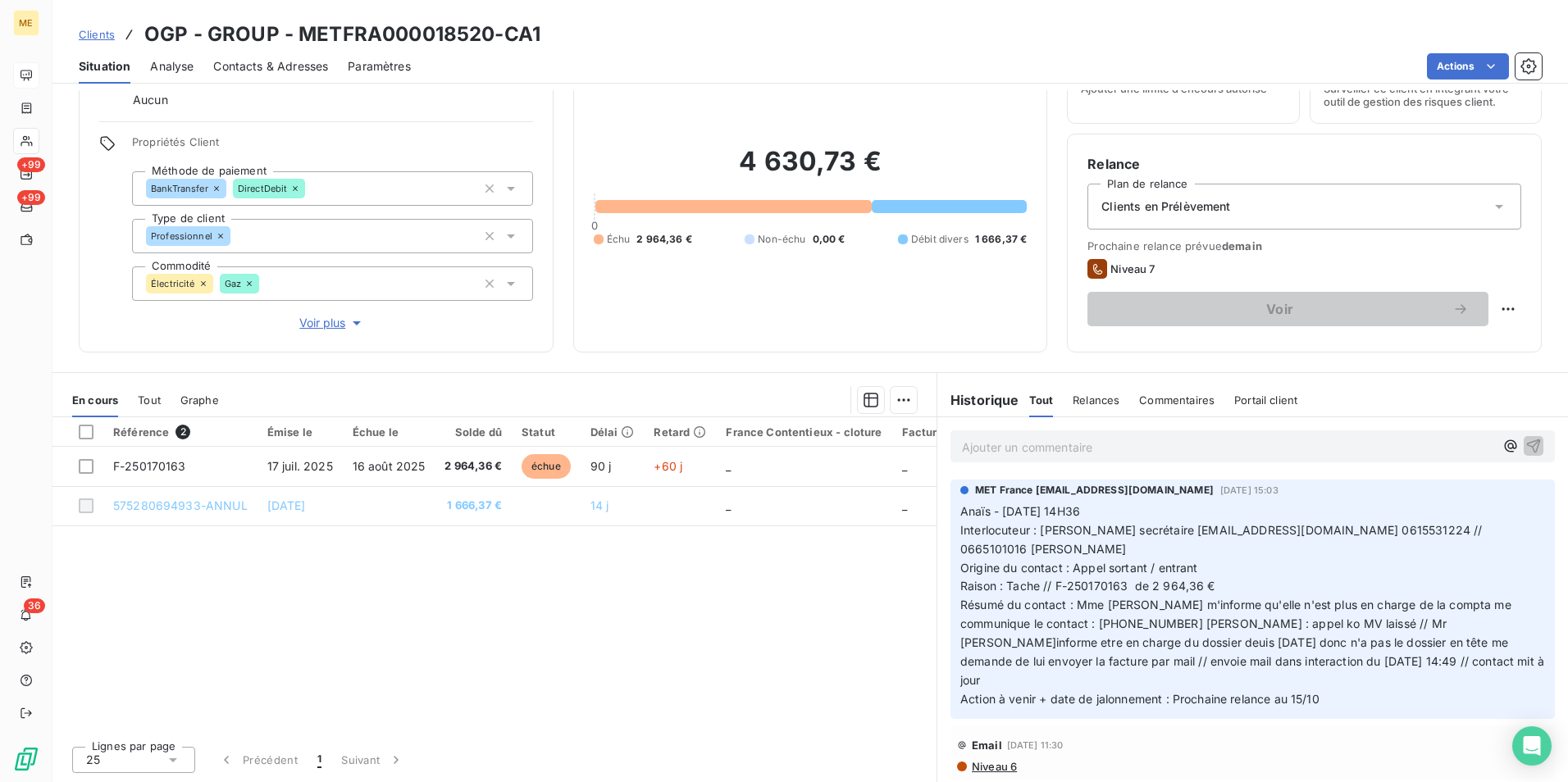
scroll to position [328, 0]
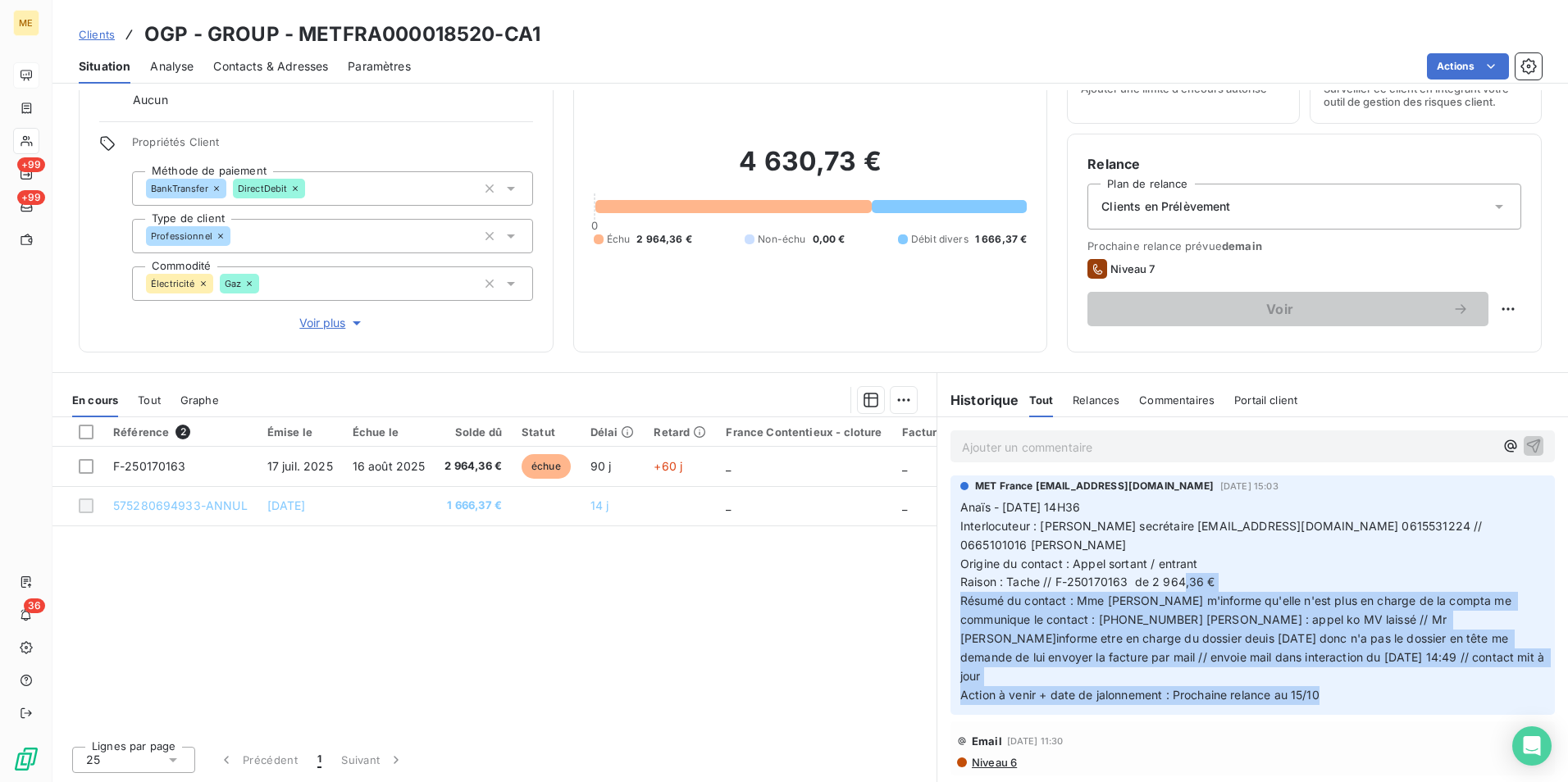
drag, startPoint x: 1178, startPoint y: 591, endPoint x: 1352, endPoint y: 688, distance: 199.2
click at [1352, 688] on div "MET France [EMAIL_ADDRESS][DOMAIN_NAME] [DATE] 15:03 Anaïs - [DATE] 14H36 Inter…" at bounding box center [1253, 595] width 605 height 240
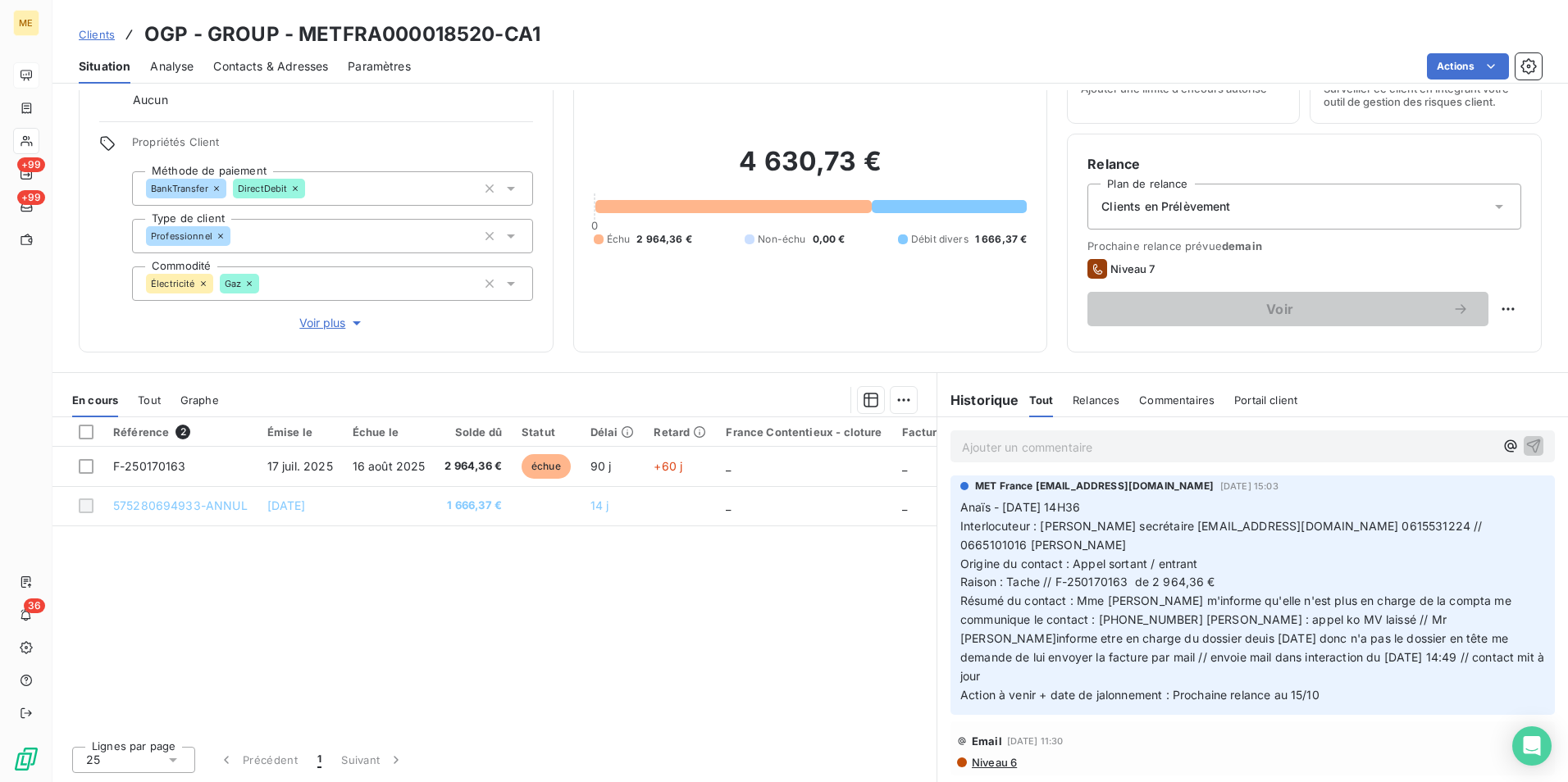
click at [679, 587] on div "Référence 2 Émise le Échue le Solde dû Statut Délai Retard France Contentieux -…" at bounding box center [495, 575] width 884 height 315
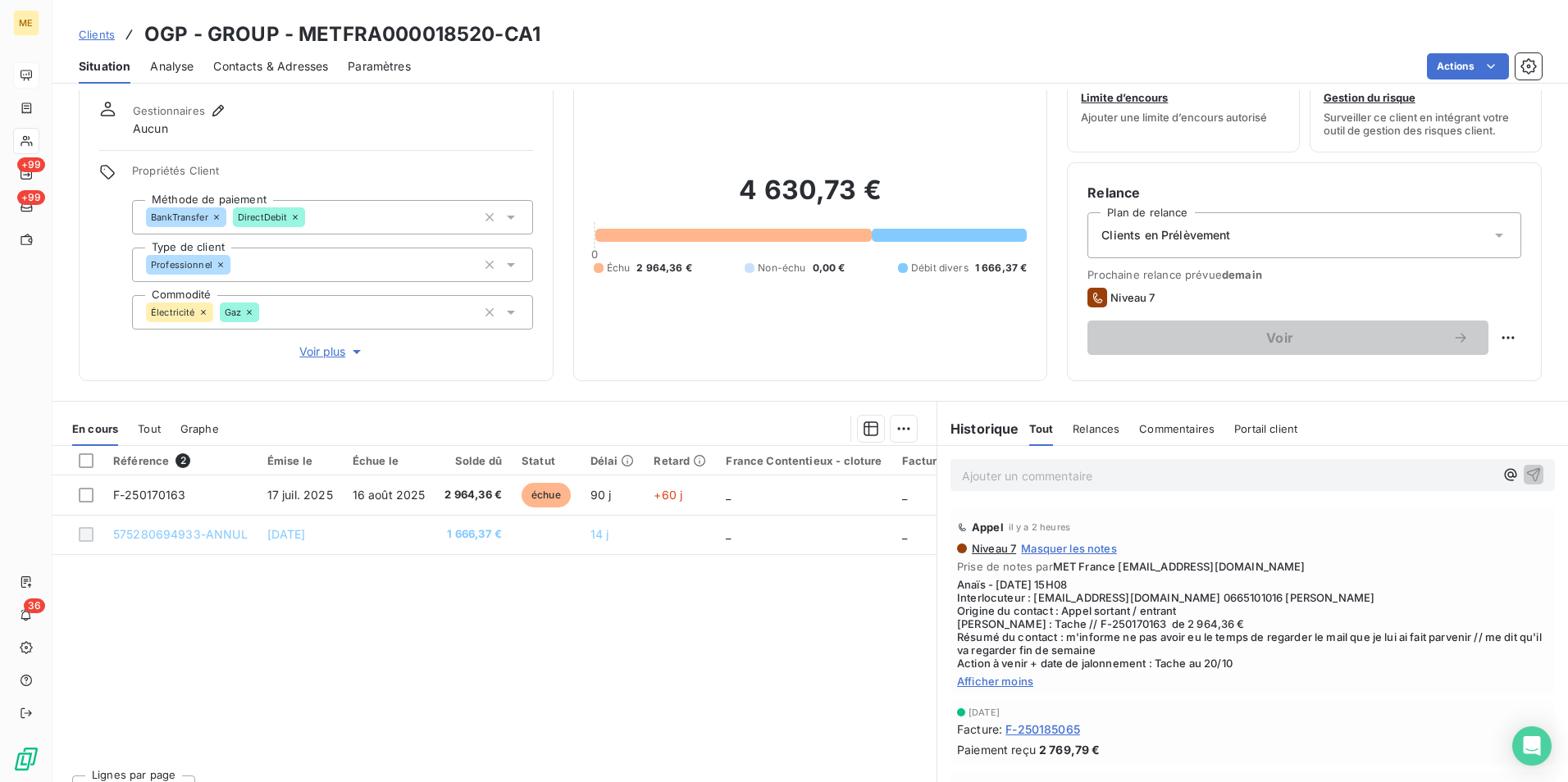
scroll to position [81, 0]
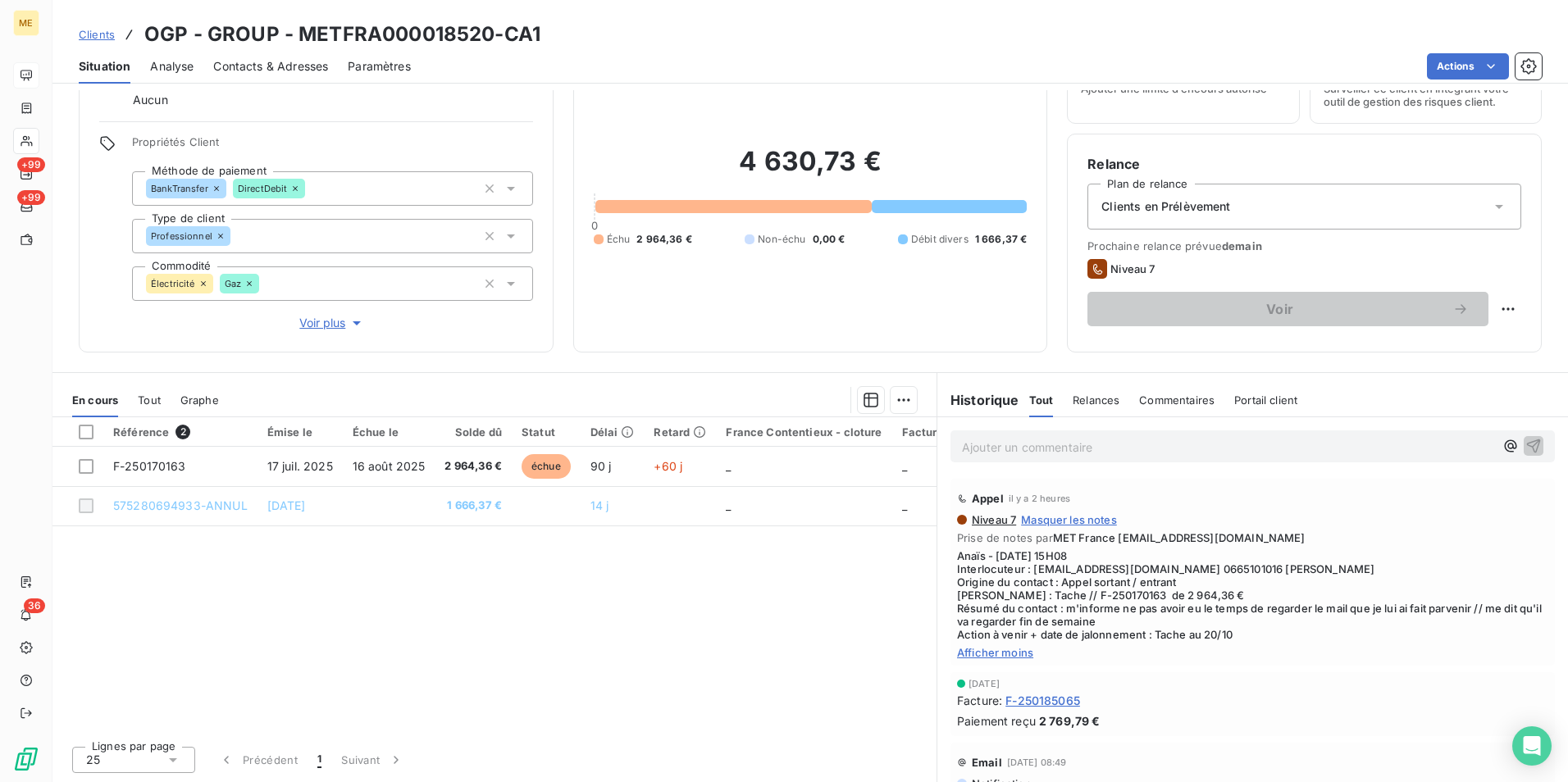
click at [1008, 654] on span "Afficher moins" at bounding box center [1252, 652] width 591 height 13
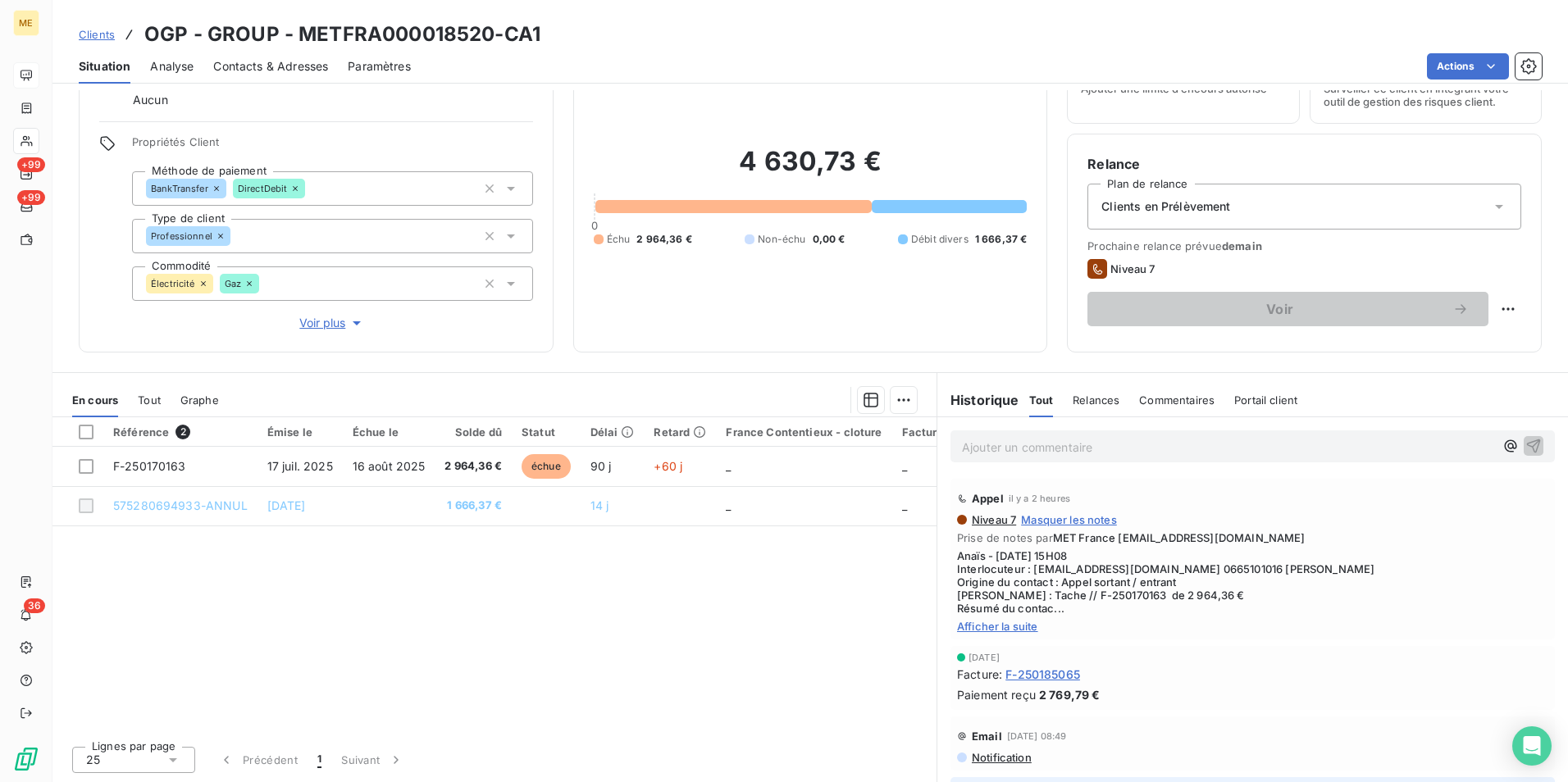
click at [1010, 632] on div "Appel il y a 2 heures Niveau 7 Masquer les notes Prise de notes par MET France …" at bounding box center [1253, 558] width 605 height 161
drag, startPoint x: 1025, startPoint y: 572, endPoint x: 1179, endPoint y: 571, distance: 154.0
click at [1179, 571] on span "Anaïs - [DATE] 15H08 Interlocuteur : [EMAIL_ADDRESS][DOMAIN_NAME] 0665101016 [P…" at bounding box center [1252, 581] width 591 height 65
copy span "[EMAIL_ADDRESS][DOMAIN_NAME]"
drag, startPoint x: 772, startPoint y: 645, endPoint x: 1116, endPoint y: 629, distance: 344.4
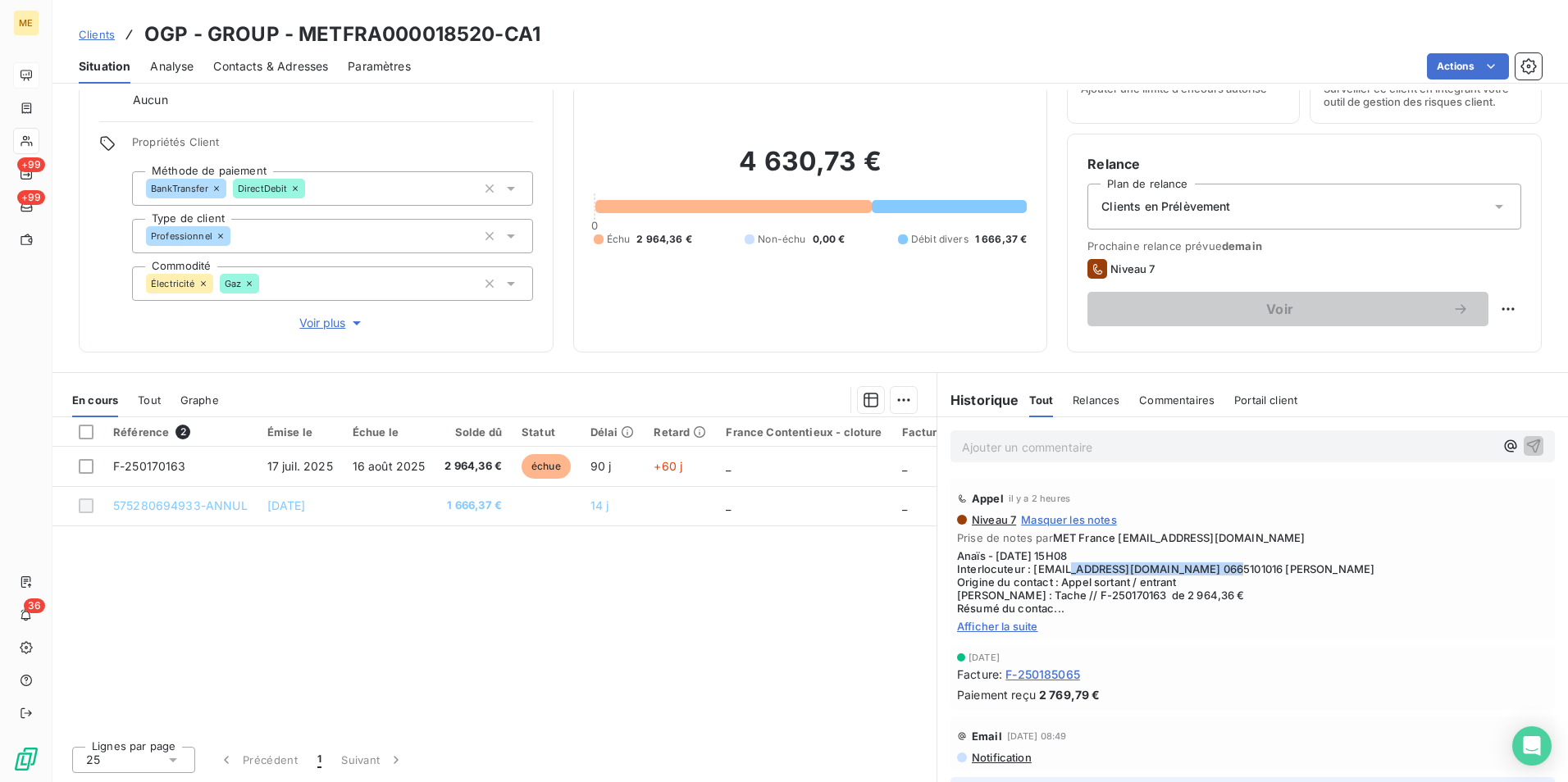
click at [772, 645] on div "Référence 2 Émise le Échue le Solde dû Statut Délai Retard France Contentieux -…" at bounding box center [495, 575] width 884 height 315
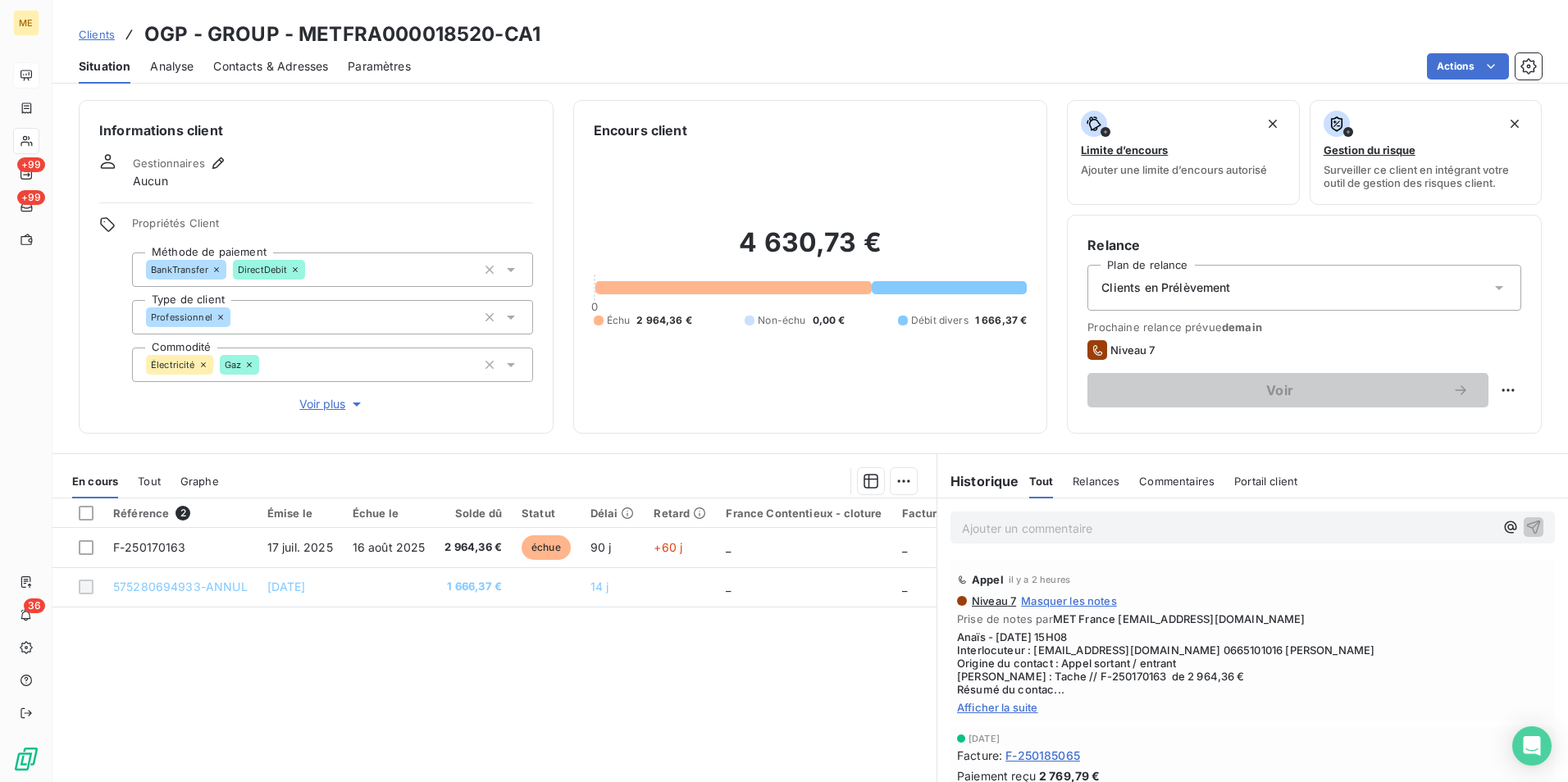
click at [1153, 524] on p "Ajouter un commentaire ﻿" at bounding box center [1228, 528] width 532 height 20
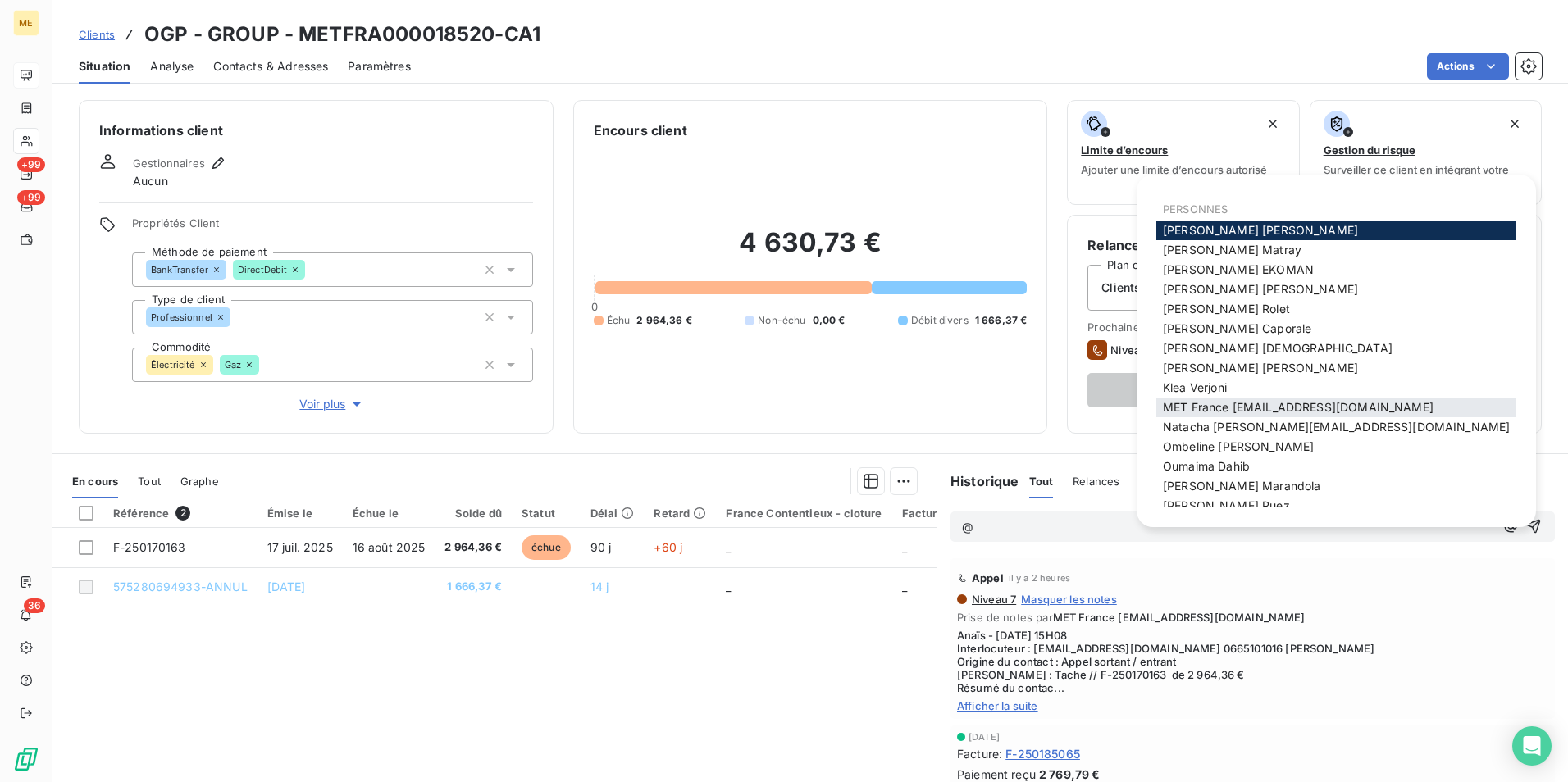
click at [1347, 416] on div "MET France [EMAIL_ADDRESS][DOMAIN_NAME]" at bounding box center [1336, 407] width 360 height 20
click at [1382, 402] on span "MET France [EMAIL_ADDRESS][DOMAIN_NAME]" at bounding box center [1298, 407] width 270 height 14
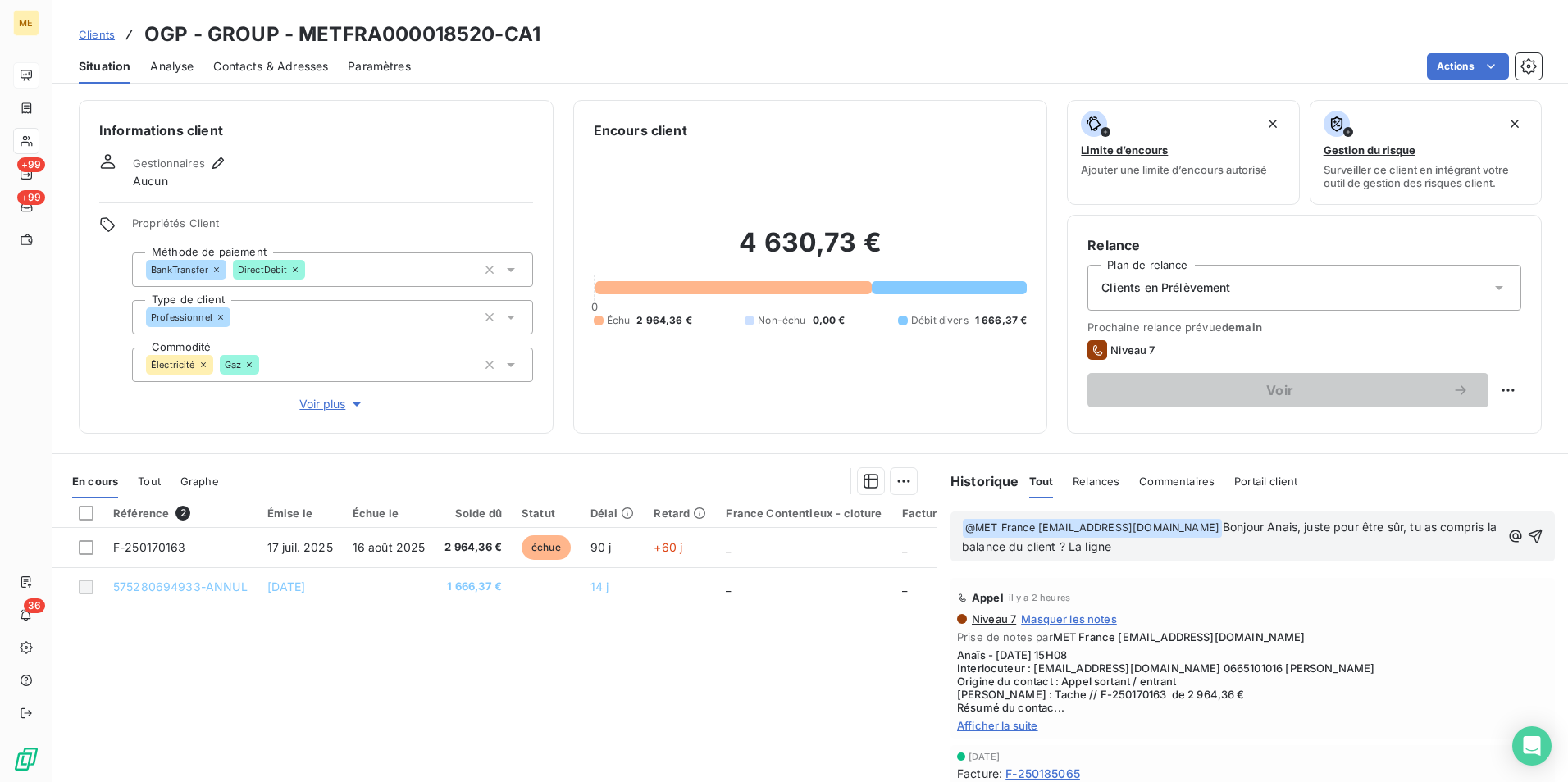
click at [1271, 550] on p "﻿ @ MET [GEOGRAPHIC_DATA] [EMAIL_ADDRESS][DOMAIN_NAME] ﻿ Bonjour Anais, juste p…" at bounding box center [1231, 536] width 539 height 38
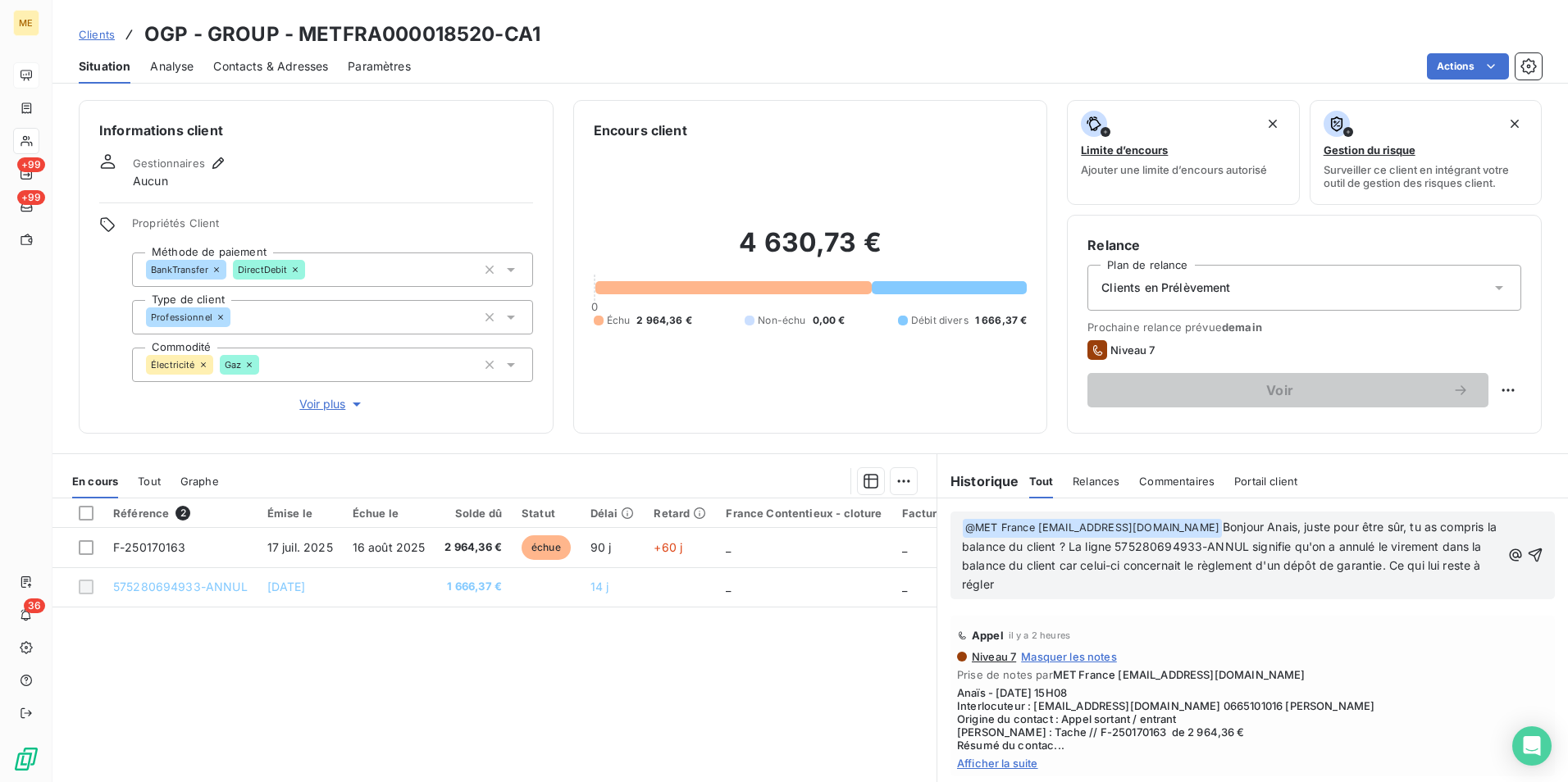
click at [1047, 586] on span "Bonjour Anais, juste pour être sûr, tu as compris la balance du client ? La lig…" at bounding box center [1230, 555] width 538 height 71
click at [1094, 589] on span "Bonjour Anais, juste pour être sûr, tu as compris la balance du client ? La lig…" at bounding box center [1230, 555] width 538 height 71
click at [1275, 587] on p "﻿ @ MET [GEOGRAPHIC_DATA] [EMAIL_ADDRESS][DOMAIN_NAME] ﻿ Bonjour Anais, juste p…" at bounding box center [1231, 556] width 539 height 76
drag, startPoint x: 544, startPoint y: 37, endPoint x: 300, endPoint y: 38, distance: 244.0
click at [300, 38] on div "Clients OGP - GROUP - METFRA000018520-CA1" at bounding box center [810, 34] width 1515 height 30
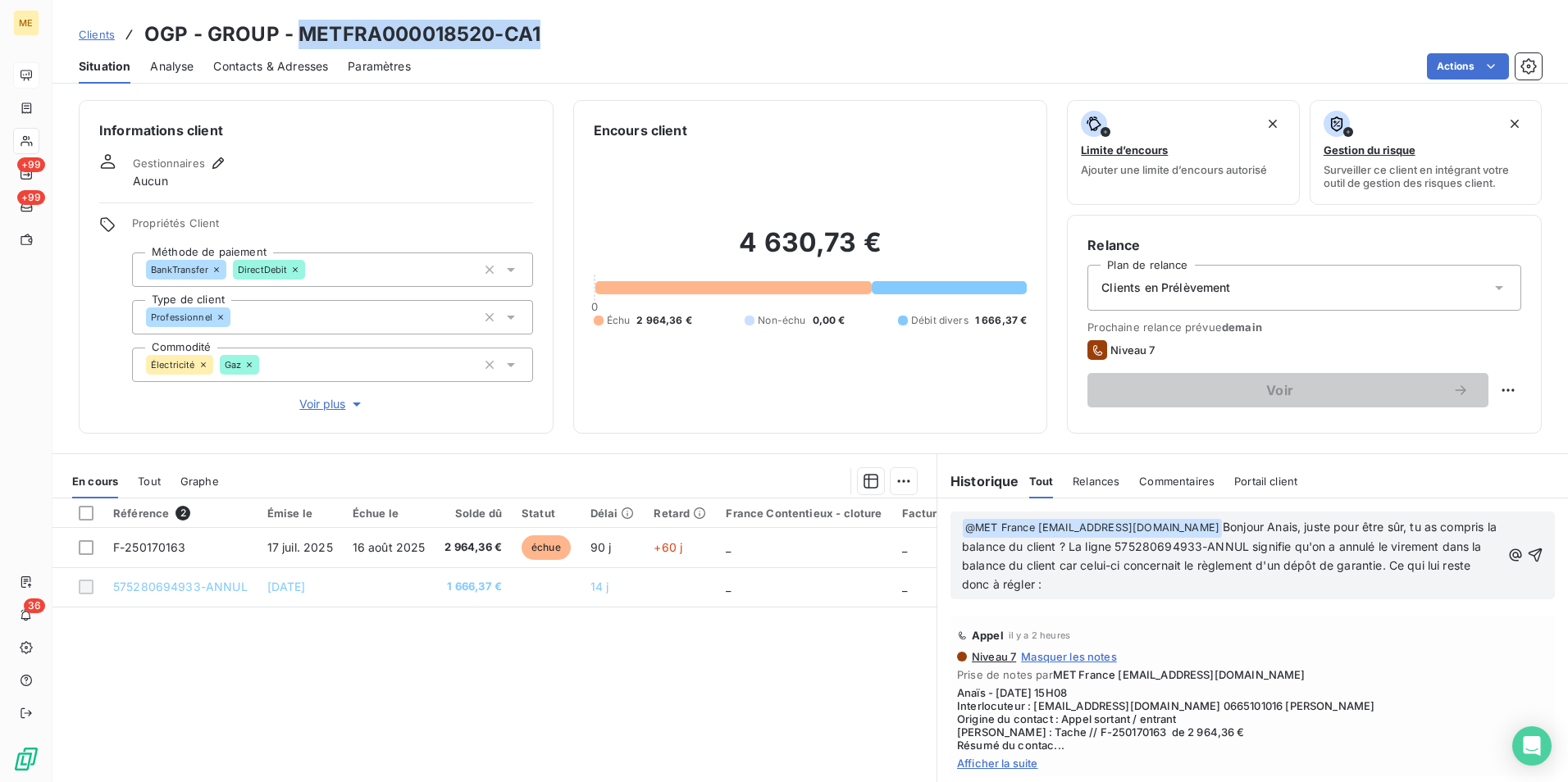
copy h3 "METFRA000018520-CA1"
click at [1260, 587] on p "﻿ @ MET [GEOGRAPHIC_DATA] [EMAIL_ADDRESS][DOMAIN_NAME] ﻿ Bonjour Anais, juste p…" at bounding box center [1231, 556] width 539 height 76
click at [1178, 585] on span "Bonjour Anais, juste pour être sûr, tu as compris la balance du client ? La lig…" at bounding box center [1230, 555] width 538 height 71
click at [1329, 583] on p "﻿ @ MET [GEOGRAPHIC_DATA] [EMAIL_ADDRESS][DOMAIN_NAME] ﻿ Bonjour Anais, juste p…" at bounding box center [1231, 556] width 539 height 76
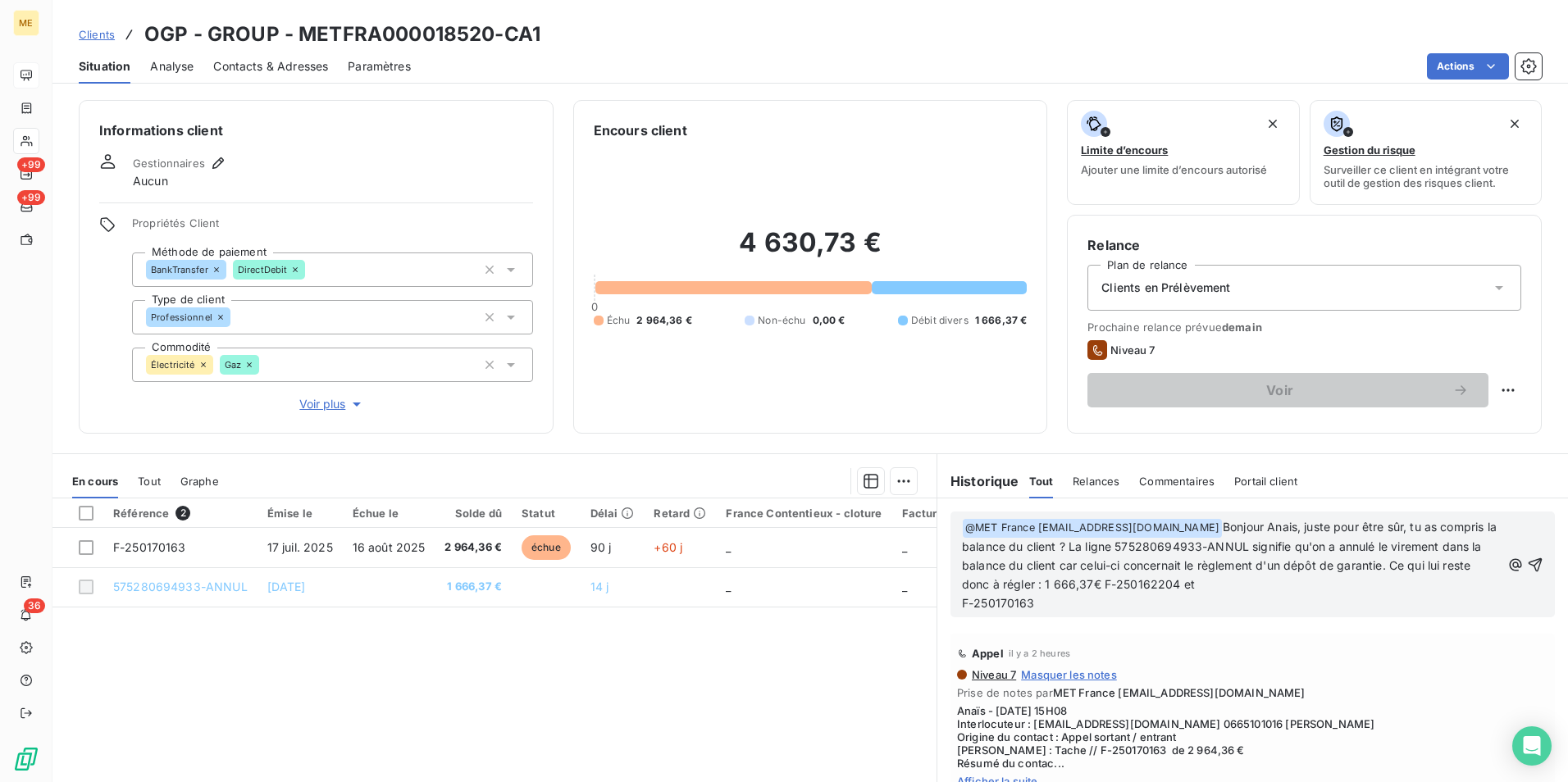
click at [962, 600] on span "F-250170163" at bounding box center [998, 603] width 73 height 14
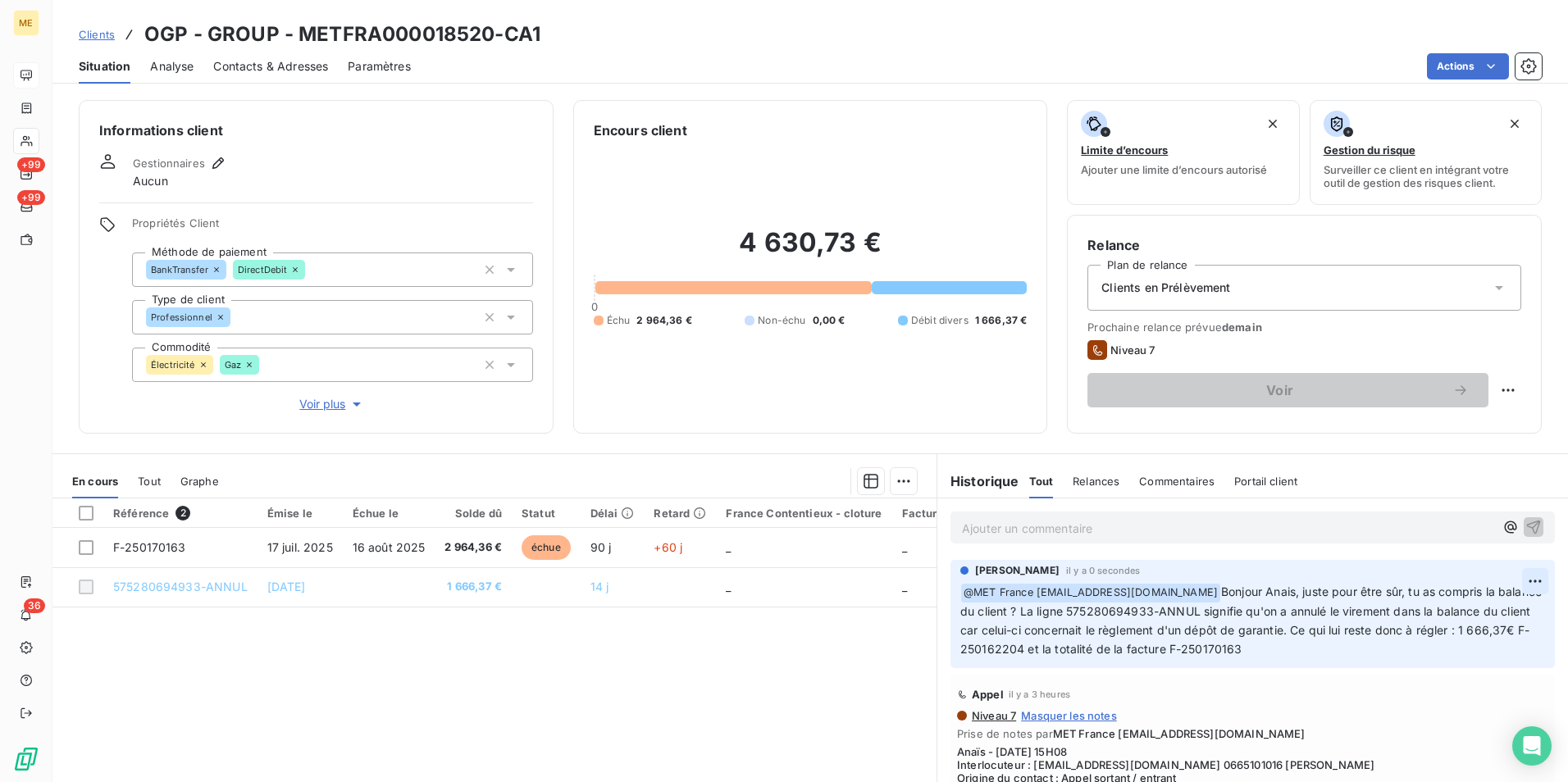
click at [1508, 578] on html "ME +99 +99 36 Clients OGP - GROUP - METFRA000018520-CA1 Situation Analyse Conta…" at bounding box center [784, 391] width 1568 height 782
click at [1459, 610] on div "Editer" at bounding box center [1471, 617] width 92 height 26
click at [1531, 626] on icon "button" at bounding box center [1537, 620] width 14 height 14
